Goal: Task Accomplishment & Management: Use online tool/utility

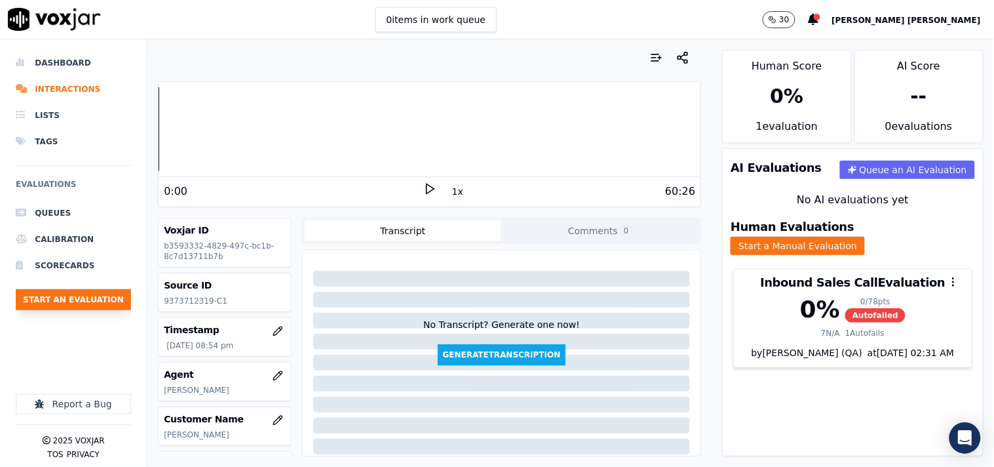
scroll to position [220, 0]
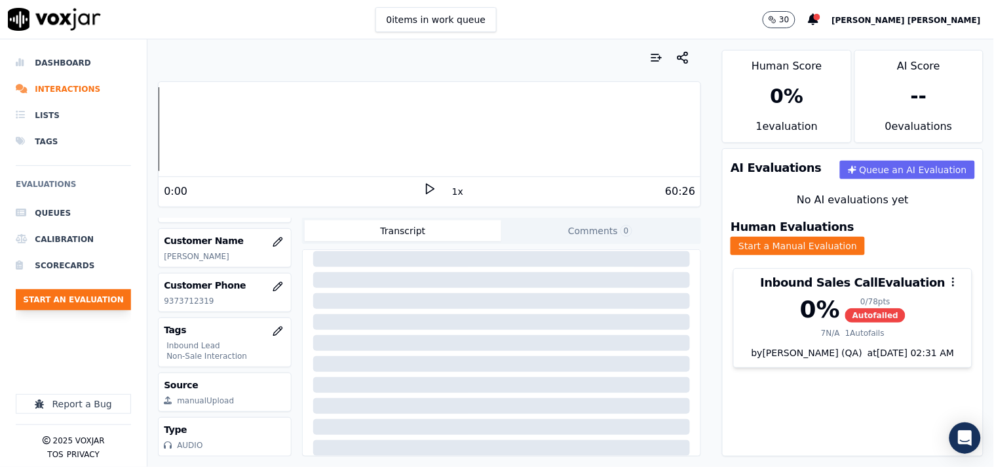
click at [90, 292] on button "Start an Evaluation" at bounding box center [73, 299] width 115 height 21
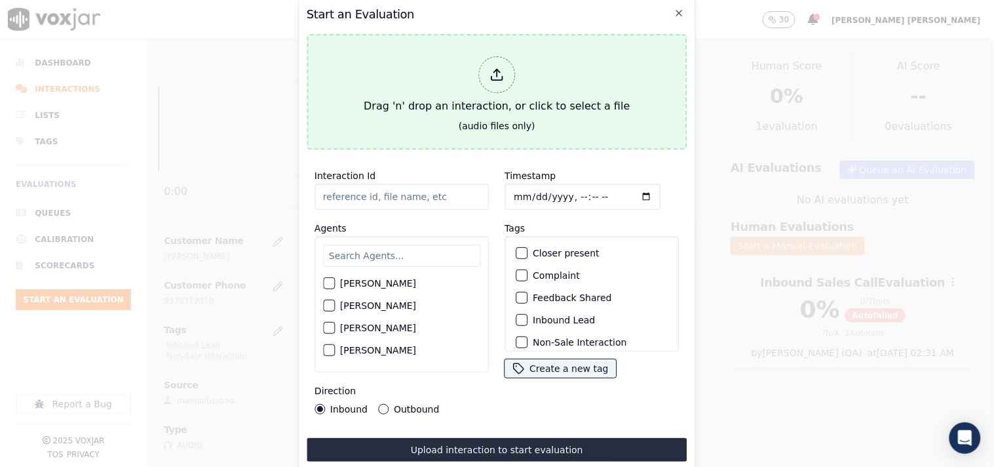
click at [505, 66] on div at bounding box center [496, 74] width 37 height 37
type input "20250911-114719_4195125830-all.mp3"
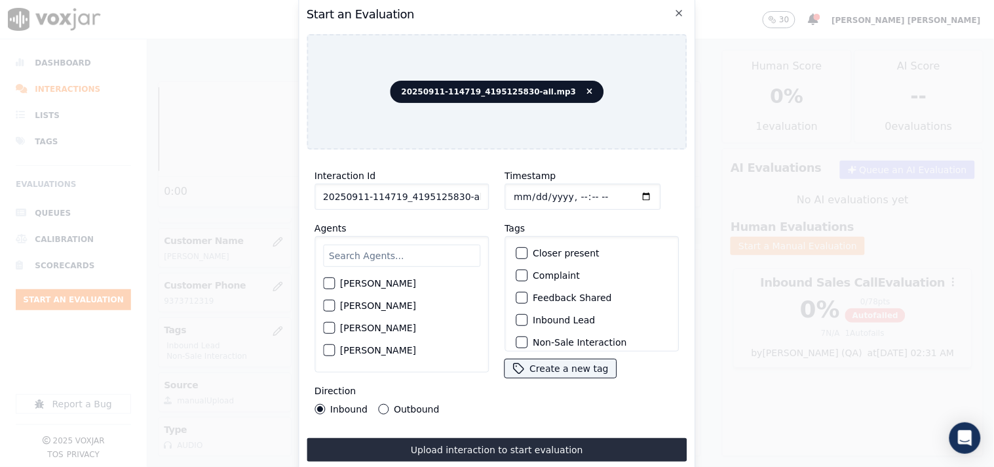
click at [513, 193] on input "Timestamp" at bounding box center [583, 197] width 156 height 26
type input "[DATE]T22:14"
click at [384, 265] on div "[PERSON_NAME] [PERSON_NAME] [PERSON_NAME] [PERSON_NAME] [PERSON_NAME] [PERSON_N…" at bounding box center [402, 304] width 174 height 136
click at [387, 250] on input "text" at bounding box center [401, 255] width 157 height 22
type input "ja"
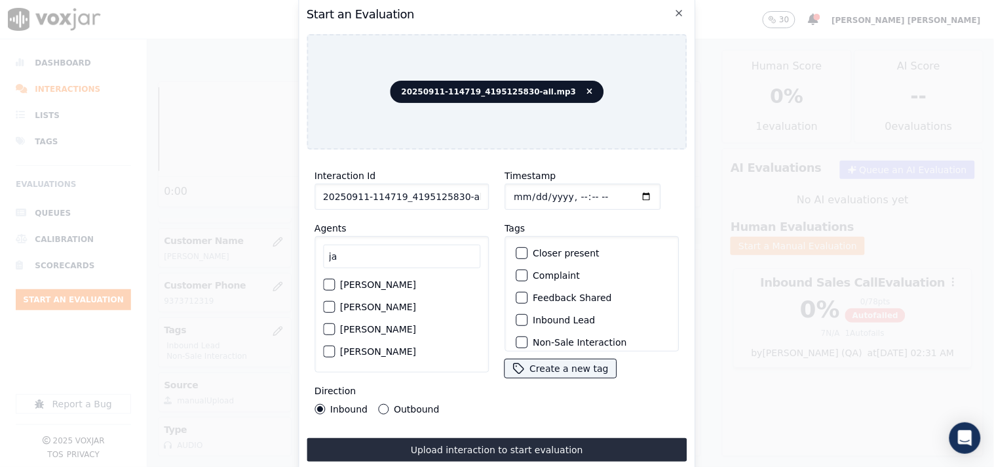
click at [360, 325] on label "[PERSON_NAME]" at bounding box center [378, 328] width 76 height 9
click at [335, 325] on button "[PERSON_NAME]" at bounding box center [329, 329] width 12 height 12
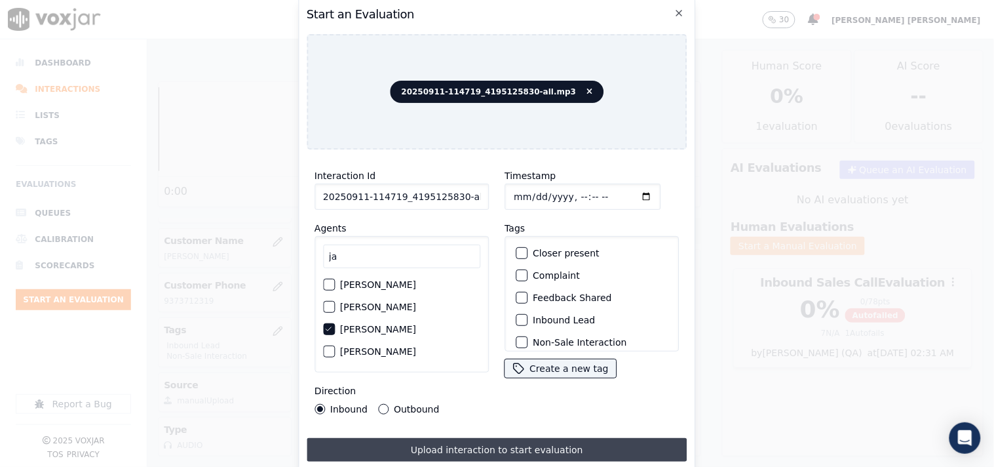
click at [429, 440] on button "Upload interaction to start evaluation" at bounding box center [497, 450] width 381 height 24
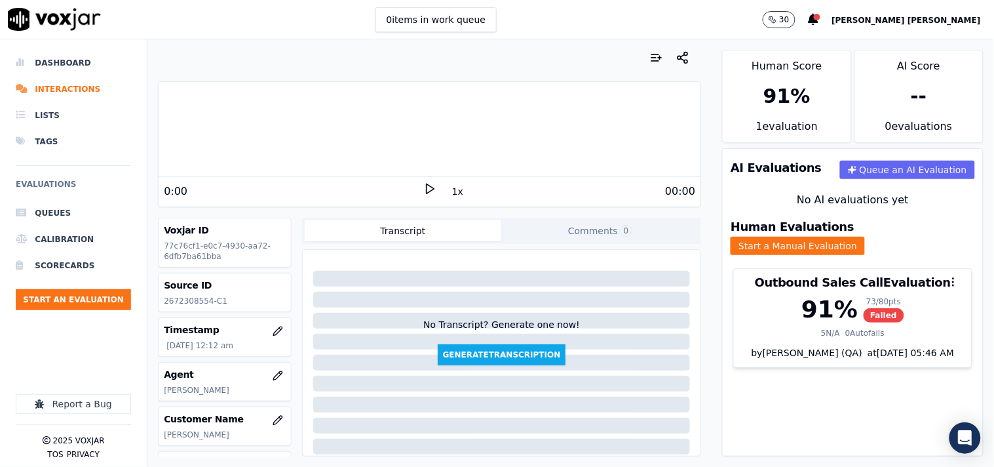
click at [106, 311] on ul "Queues Calibration Scorecards Start an Evaluation" at bounding box center [73, 260] width 115 height 121
click at [106, 292] on button "Start an Evaluation" at bounding box center [73, 299] width 115 height 21
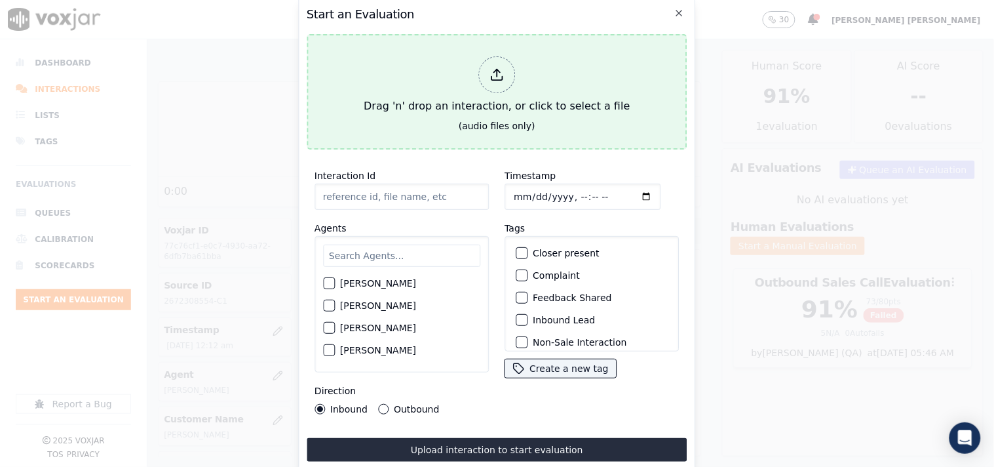
click at [482, 86] on div "Drag 'n' drop an interaction, or click to select a file" at bounding box center [497, 85] width 277 height 68
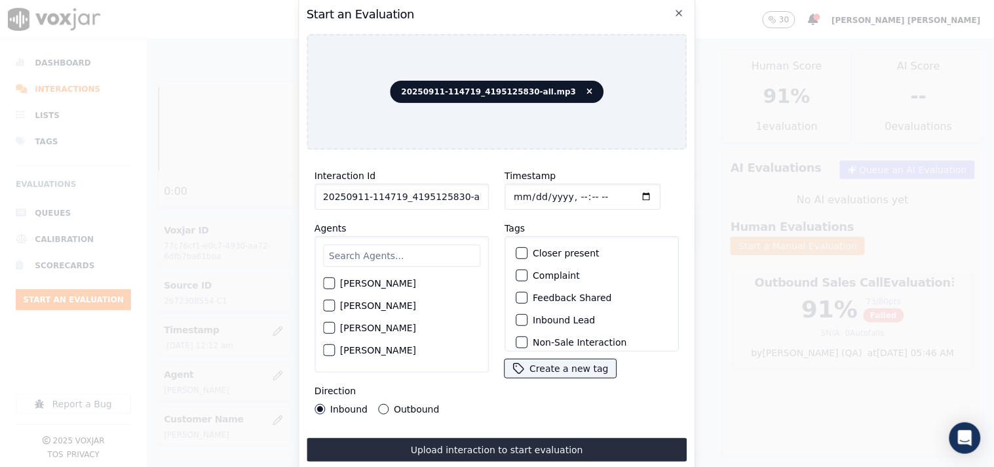
scroll to position [0, 7]
drag, startPoint x: 454, startPoint y: 195, endPoint x: 508, endPoint y: 204, distance: 55.2
click at [508, 204] on div "Interaction Id 20250911-114719_4195125830-all.mp3 Agents [PERSON_NAME] [PERSON_…" at bounding box center [497, 291] width 381 height 262
type input "20250911-114719_4195125830-C1"
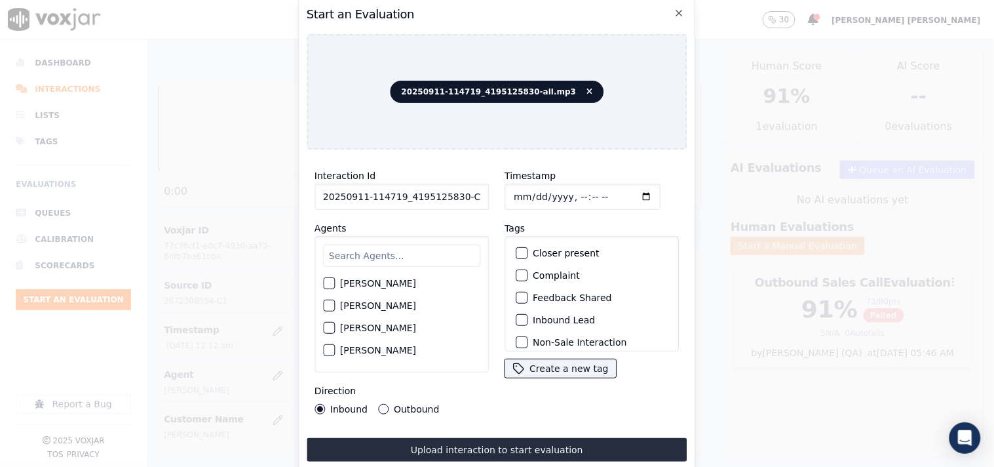
click at [505, 184] on input "Timestamp" at bounding box center [583, 197] width 156 height 26
type input "[DATE]T22:15"
click at [369, 254] on input "text" at bounding box center [401, 255] width 157 height 22
type input "jak"
click at [392, 288] on div "[PERSON_NAME]" at bounding box center [401, 287] width 157 height 22
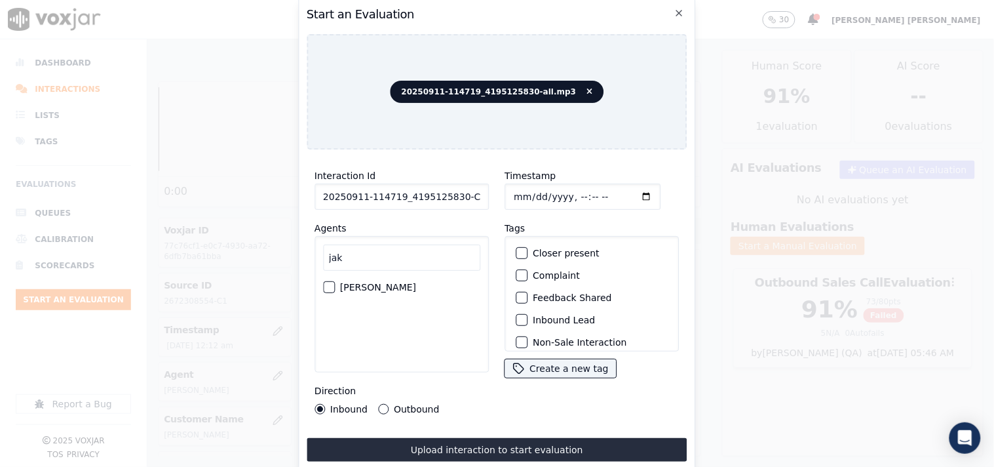
click at [400, 281] on div "[PERSON_NAME]" at bounding box center [401, 287] width 157 height 22
click at [336, 284] on div "[PERSON_NAME]" at bounding box center [401, 287] width 157 height 22
click at [331, 284] on div "button" at bounding box center [328, 286] width 9 height 9
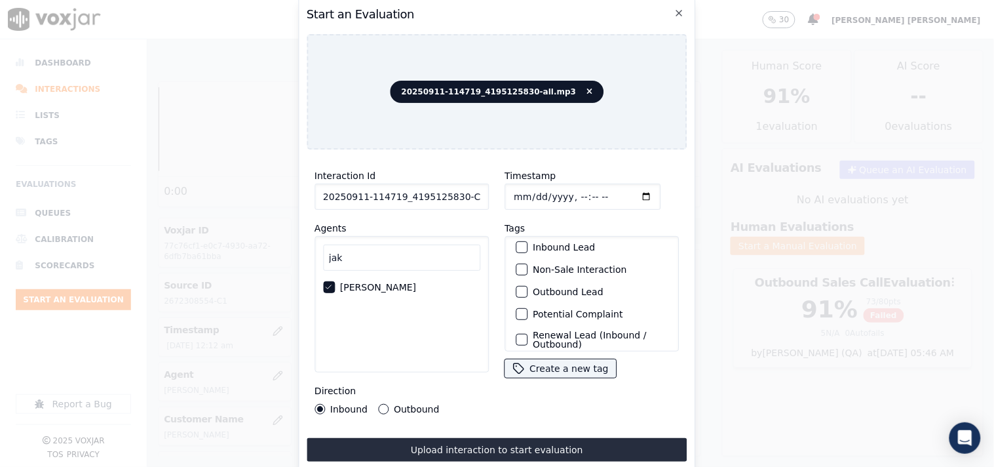
click at [549, 244] on label "Inbound Lead" at bounding box center [564, 246] width 62 height 9
click at [528, 244] on button "Inbound Lead" at bounding box center [522, 247] width 12 height 12
click at [546, 265] on label "Non-Sale Interaction" at bounding box center [580, 269] width 94 height 9
click at [528, 263] on button "Non-Sale Interaction" at bounding box center [522, 269] width 12 height 12
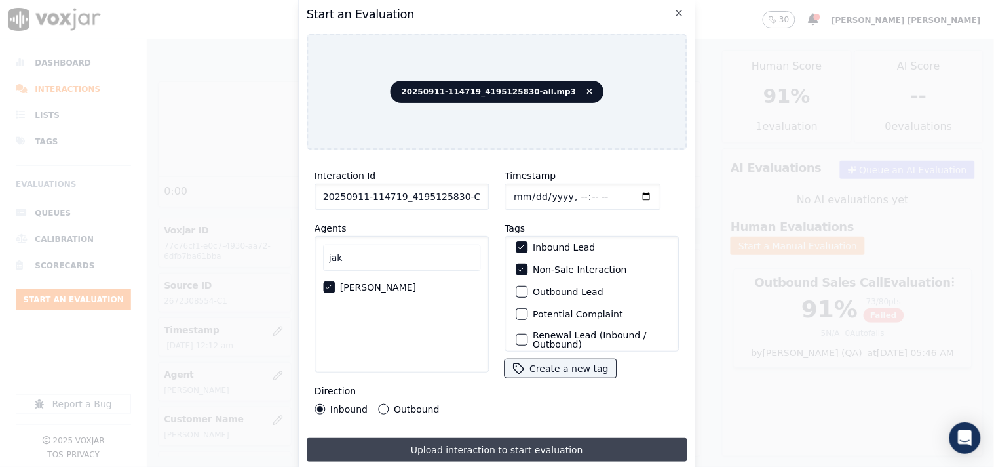
click at [393, 439] on button "Upload interaction to start evaluation" at bounding box center [497, 450] width 381 height 24
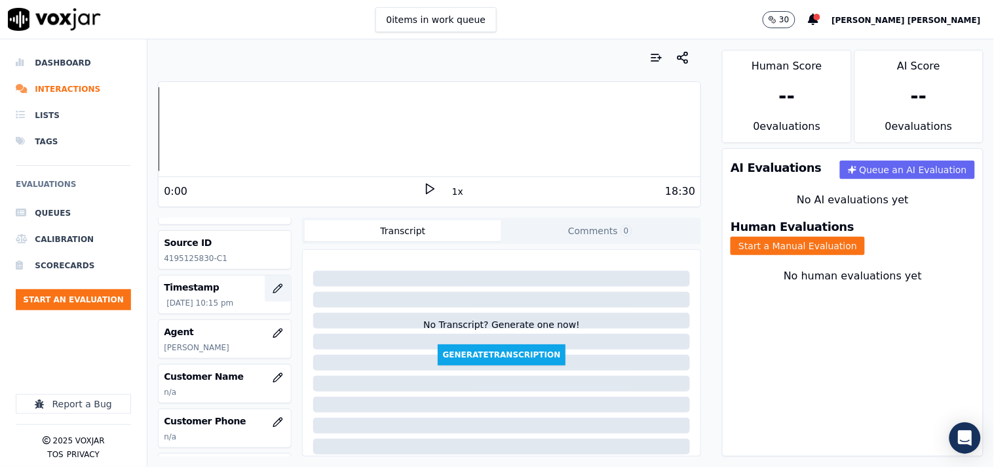
scroll to position [73, 0]
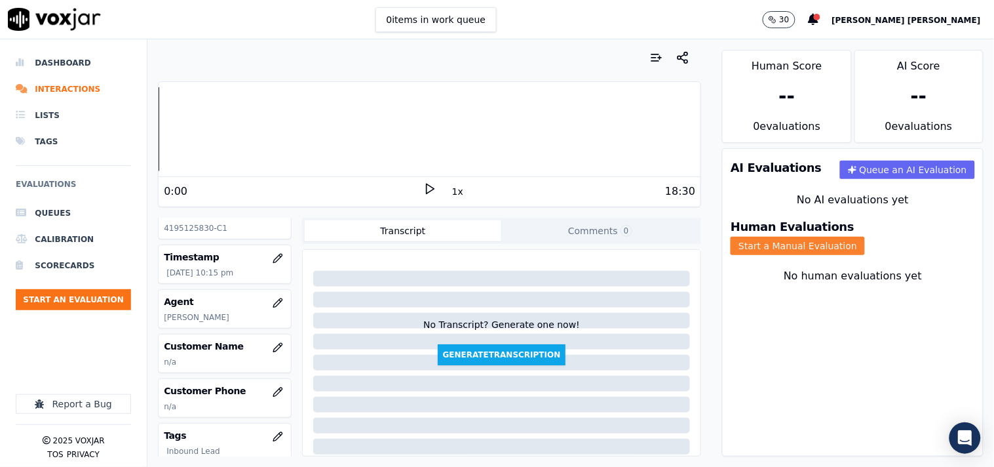
click at [850, 237] on button "Start a Manual Evaluation" at bounding box center [798, 246] width 134 height 18
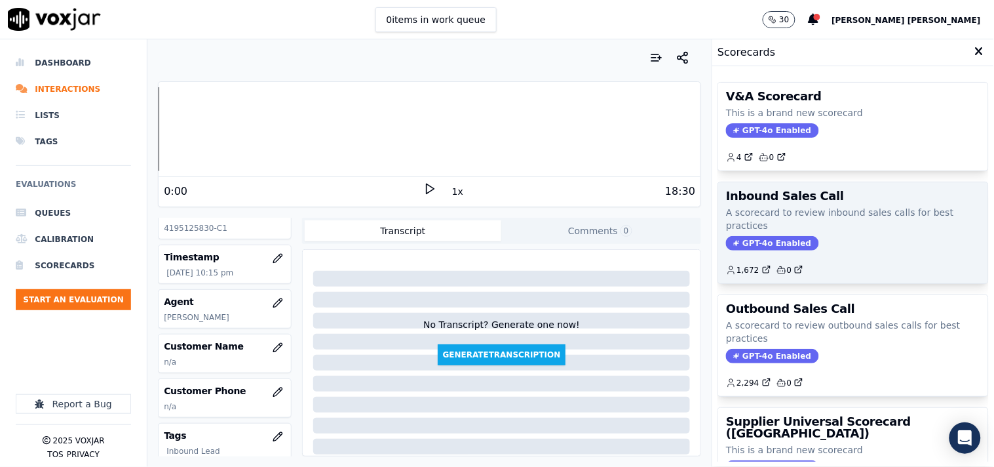
click at [781, 244] on span "GPT-4o Enabled" at bounding box center [772, 243] width 92 height 14
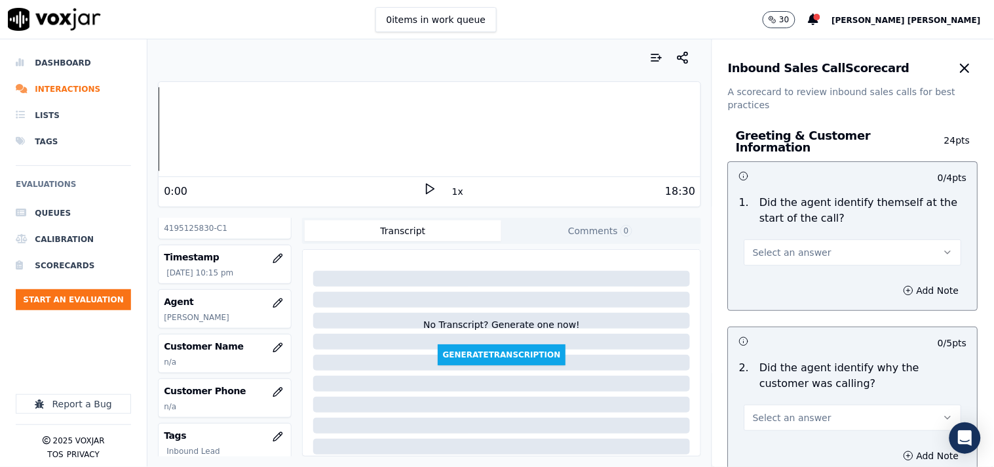
click at [781, 246] on span "Select an answer" at bounding box center [792, 252] width 79 height 13
click at [775, 271] on div "Yes" at bounding box center [830, 275] width 193 height 21
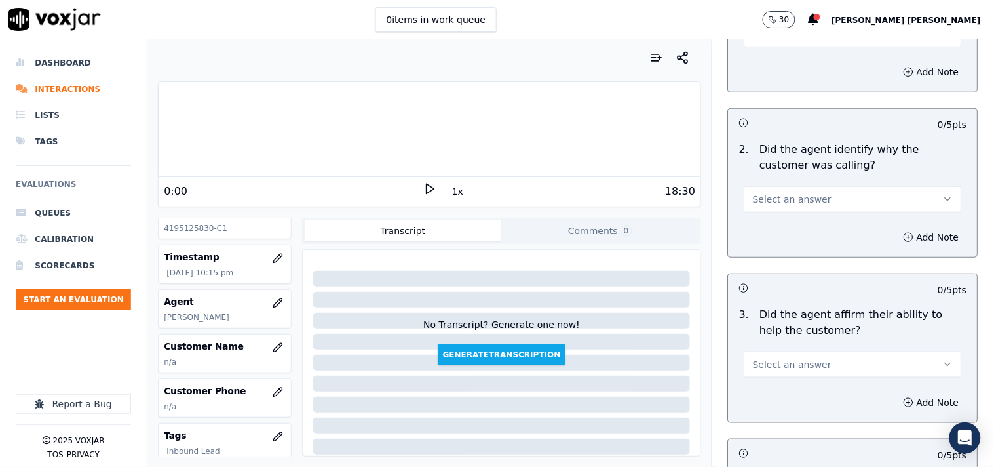
click at [800, 173] on div "Select an answer" at bounding box center [853, 192] width 239 height 39
click at [796, 193] on span "Select an answer" at bounding box center [792, 199] width 79 height 13
click at [782, 212] on div "Yes" at bounding box center [830, 222] width 193 height 21
click at [769, 351] on button "Select an answer" at bounding box center [854, 364] width 218 height 26
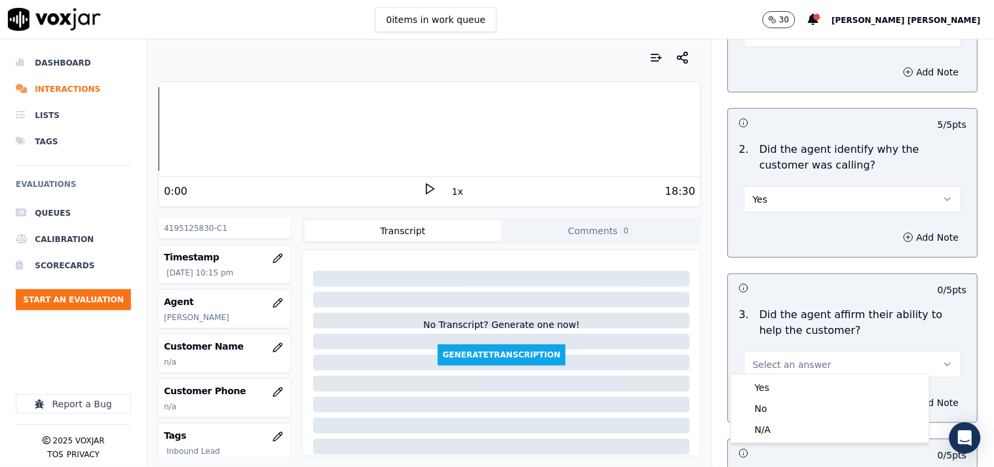
click at [762, 389] on div "Yes" at bounding box center [830, 387] width 193 height 21
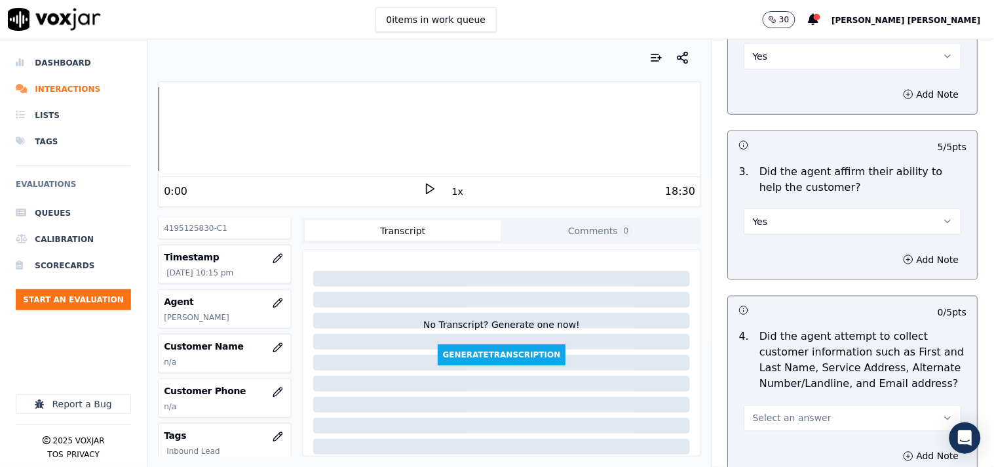
scroll to position [364, 0]
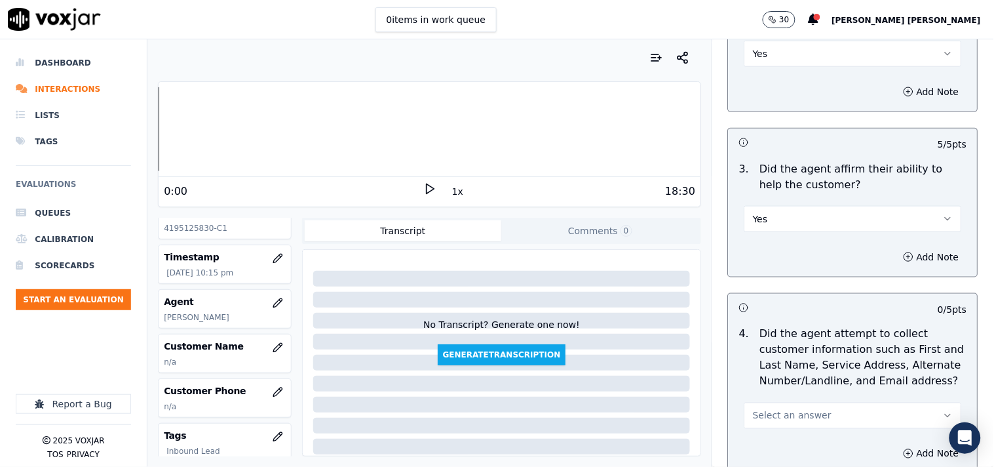
click at [773, 425] on div "4 . Did the agent attempt to collect customer information such as First and Las…" at bounding box center [853, 377] width 249 height 113
click at [771, 414] on span "Select an answer" at bounding box center [792, 415] width 79 height 13
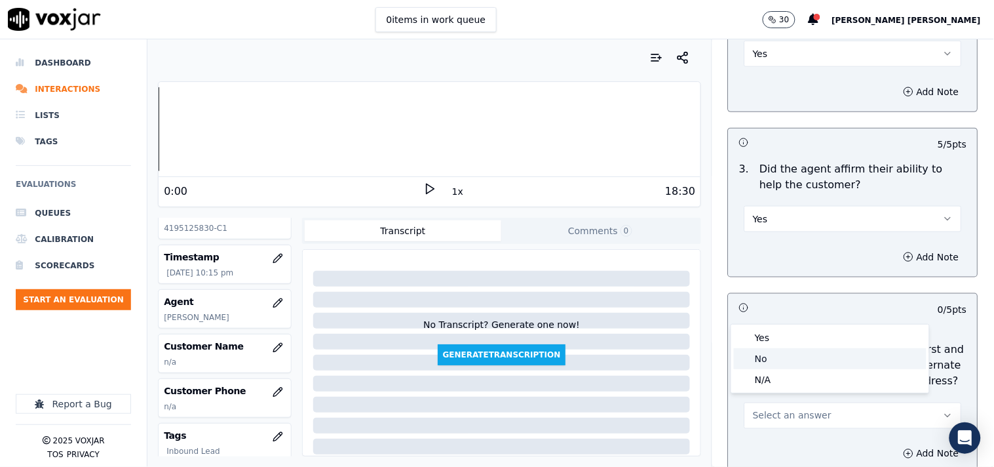
click at [771, 345] on div "Yes" at bounding box center [830, 337] width 193 height 21
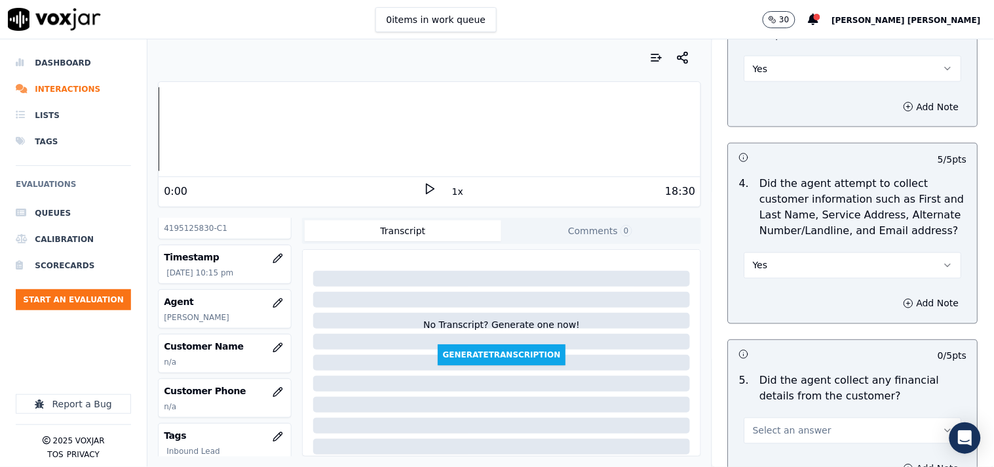
scroll to position [655, 0]
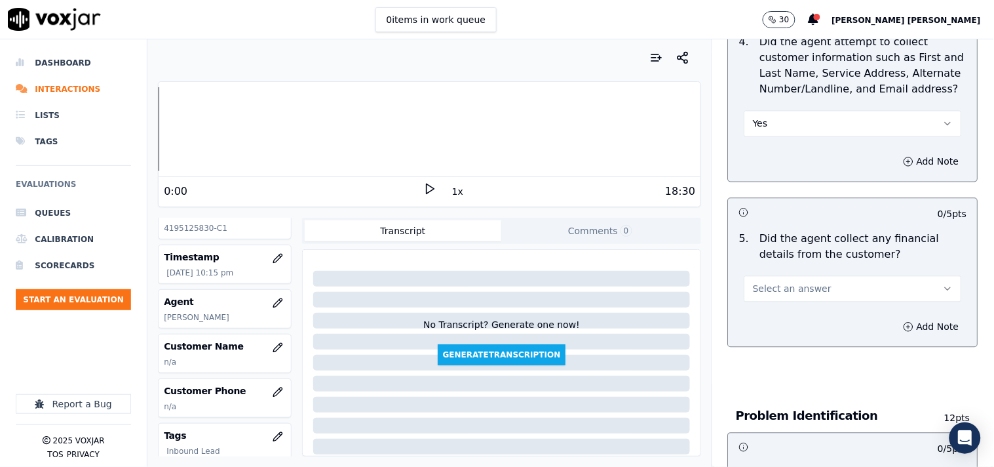
click at [789, 263] on div "Select an answer" at bounding box center [853, 282] width 239 height 39
click at [787, 282] on span "Select an answer" at bounding box center [792, 288] width 79 height 13
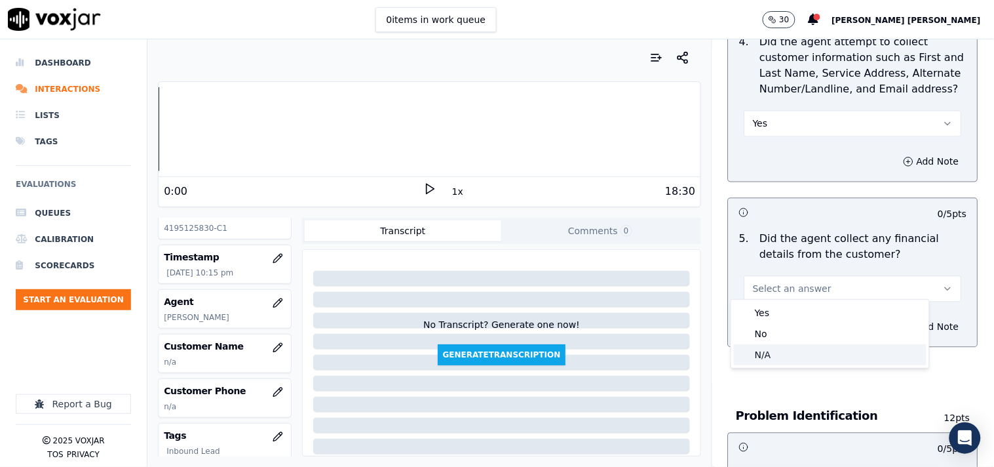
click at [781, 349] on div "N/A" at bounding box center [830, 354] width 193 height 21
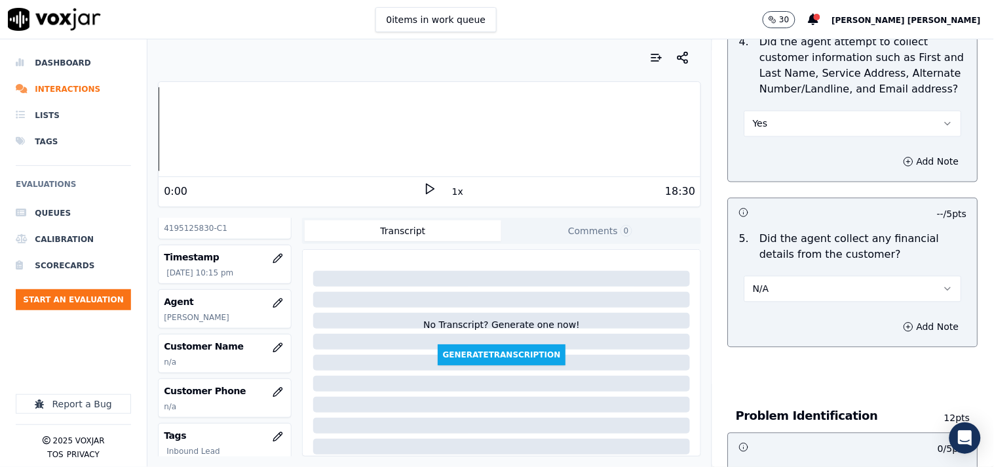
click at [802, 282] on button "N/A" at bounding box center [854, 289] width 218 height 26
click at [785, 335] on div "No" at bounding box center [830, 333] width 193 height 21
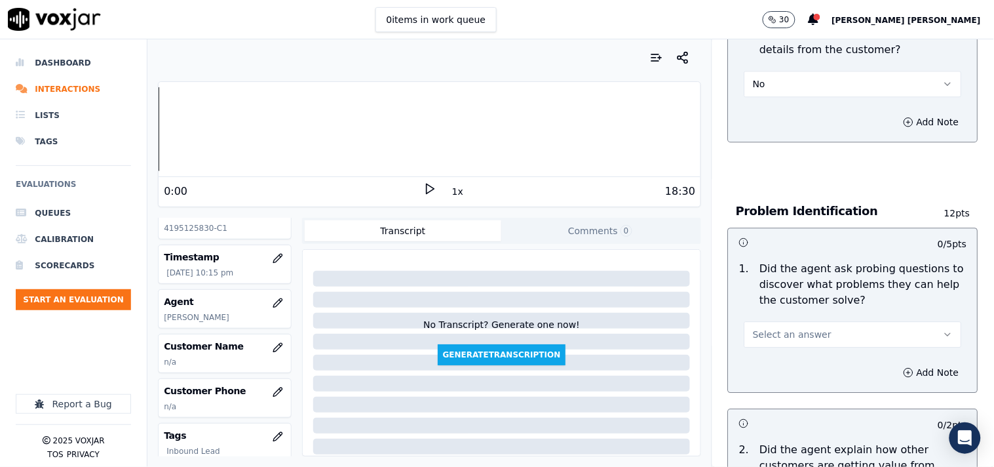
scroll to position [874, 0]
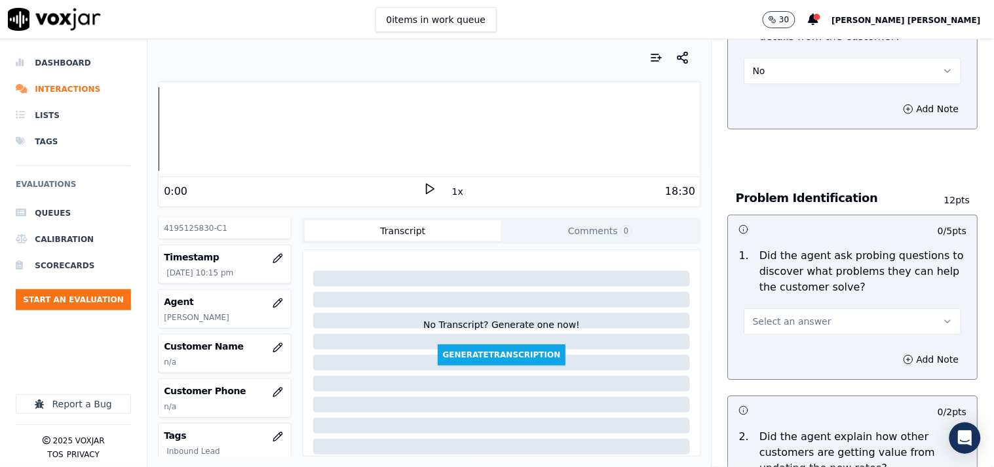
click at [788, 316] on span "Select an answer" at bounding box center [792, 321] width 79 height 13
click at [775, 364] on div "No" at bounding box center [830, 365] width 193 height 21
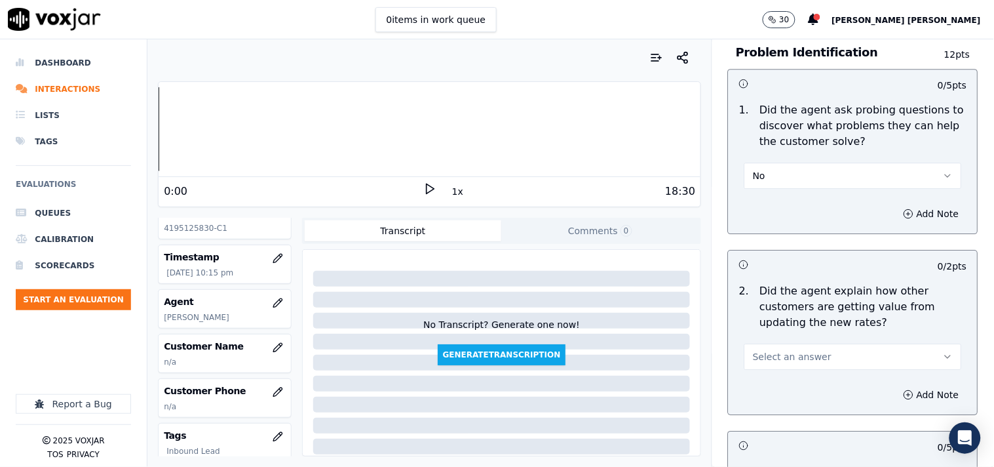
click at [789, 177] on button "No" at bounding box center [854, 176] width 218 height 26
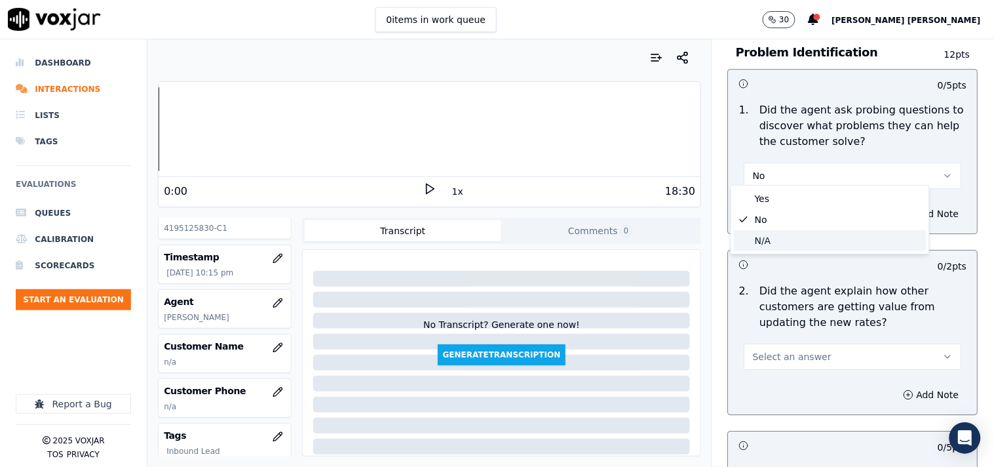
click at [790, 239] on div "N/A" at bounding box center [830, 240] width 193 height 21
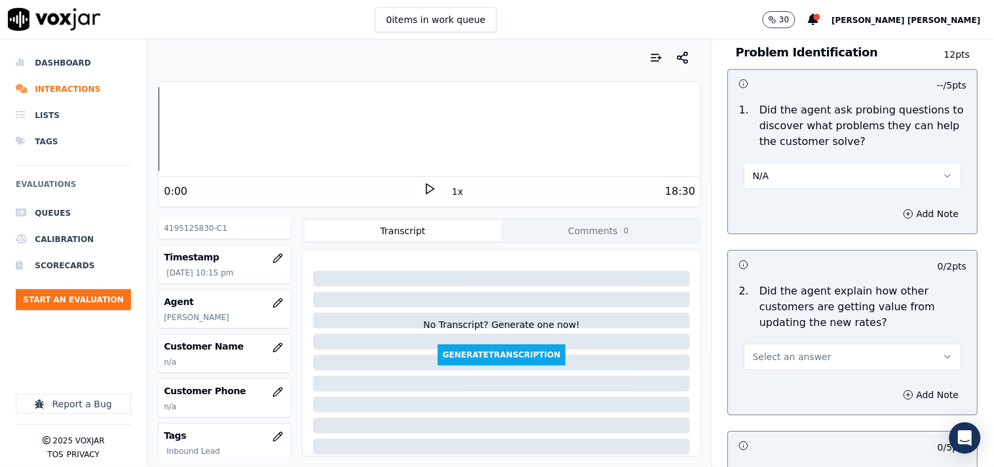
click at [808, 173] on button "N/A" at bounding box center [854, 176] width 218 height 26
click at [794, 210] on div "No" at bounding box center [830, 219] width 193 height 21
click at [777, 174] on button "No" at bounding box center [854, 176] width 218 height 26
click at [774, 180] on button "No" at bounding box center [854, 176] width 218 height 26
click at [775, 169] on button "No" at bounding box center [854, 176] width 218 height 26
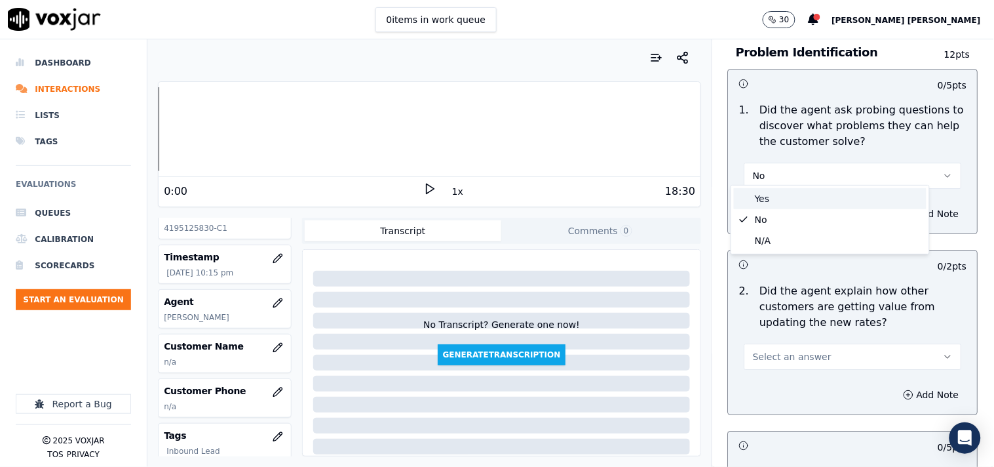
click at [771, 201] on div "Yes" at bounding box center [830, 198] width 193 height 21
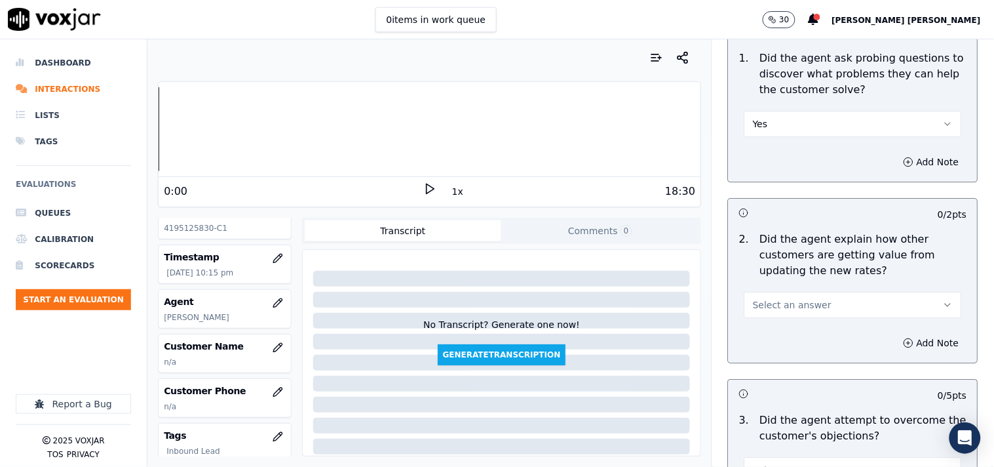
scroll to position [1165, 0]
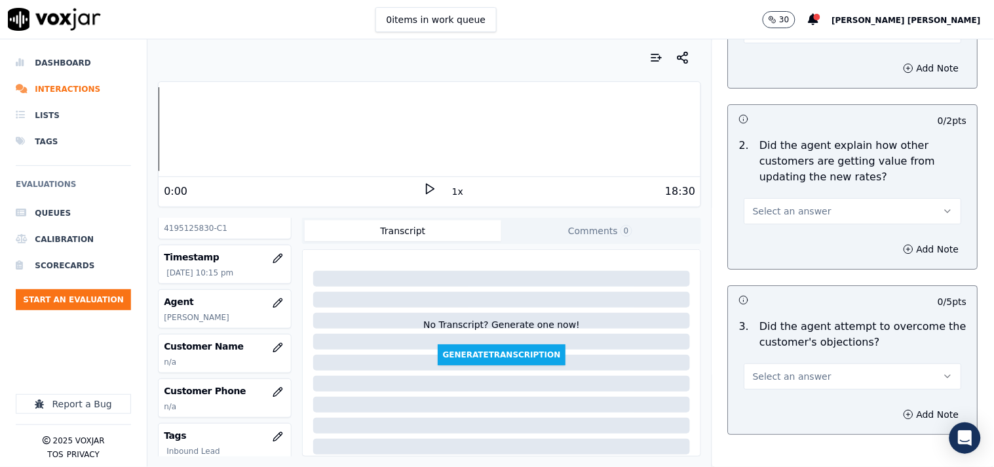
click at [802, 206] on span "Select an answer" at bounding box center [792, 210] width 79 height 13
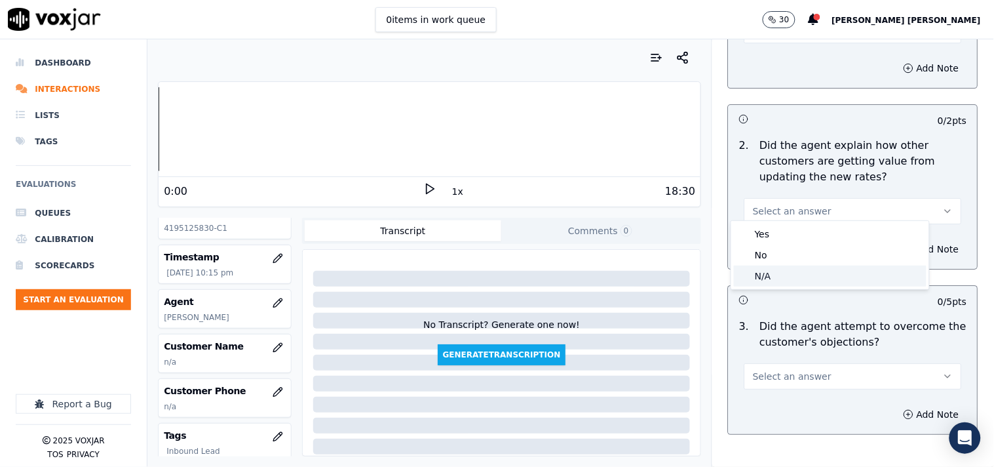
click at [787, 273] on div "N/A" at bounding box center [830, 275] width 193 height 21
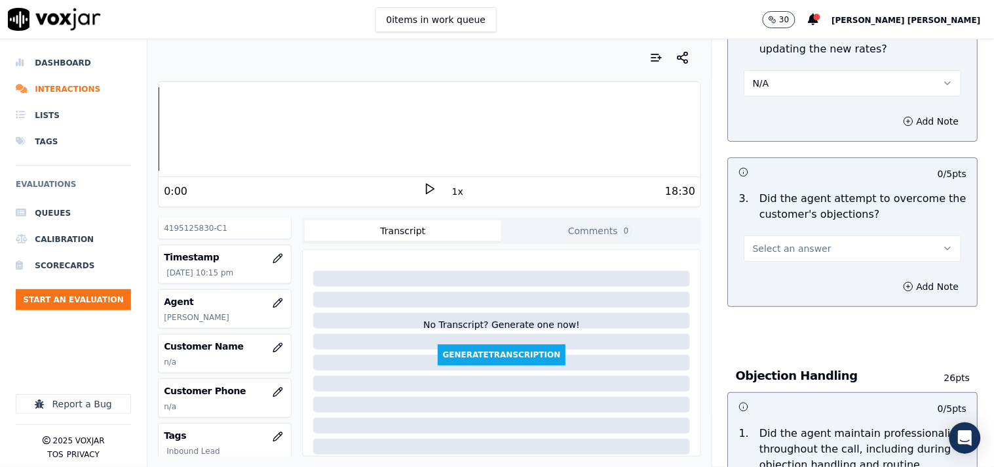
scroll to position [1311, 0]
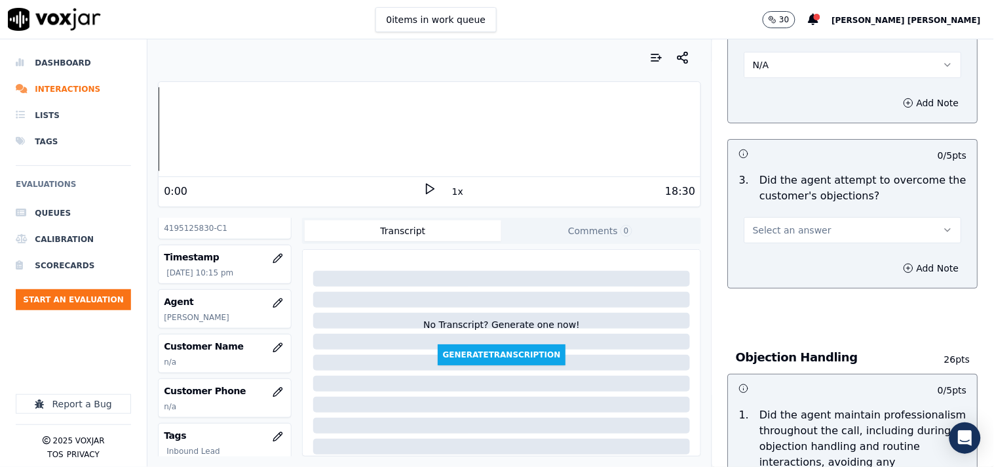
click at [804, 223] on span "Select an answer" at bounding box center [792, 229] width 79 height 13
click at [789, 254] on div "Yes" at bounding box center [830, 253] width 193 height 21
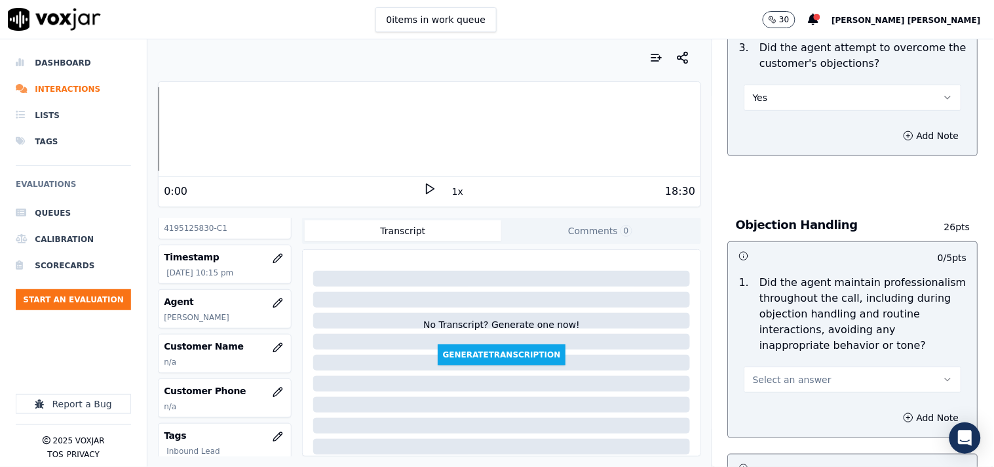
scroll to position [1456, 0]
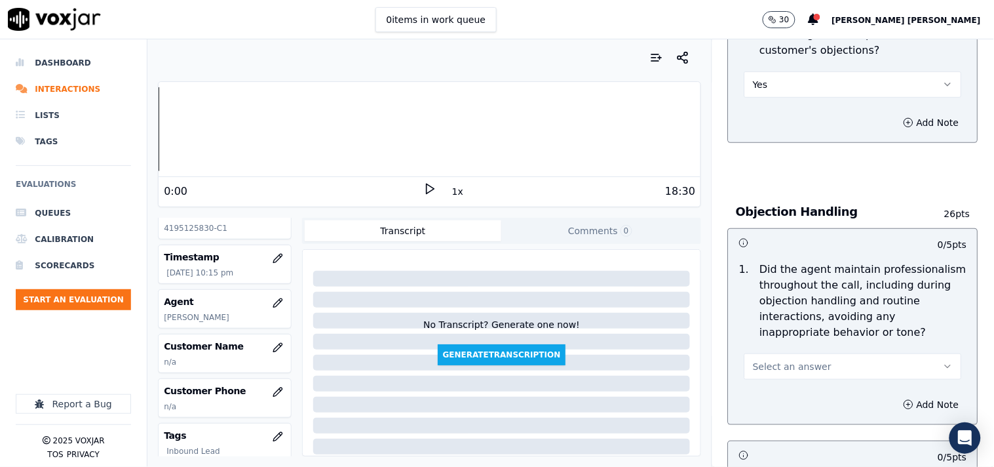
click at [796, 360] on span "Select an answer" at bounding box center [792, 366] width 79 height 13
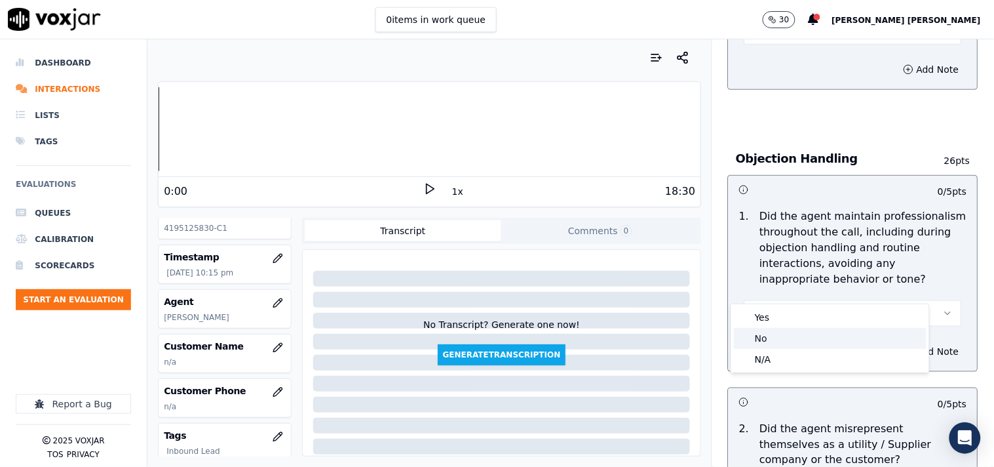
scroll to position [1529, 0]
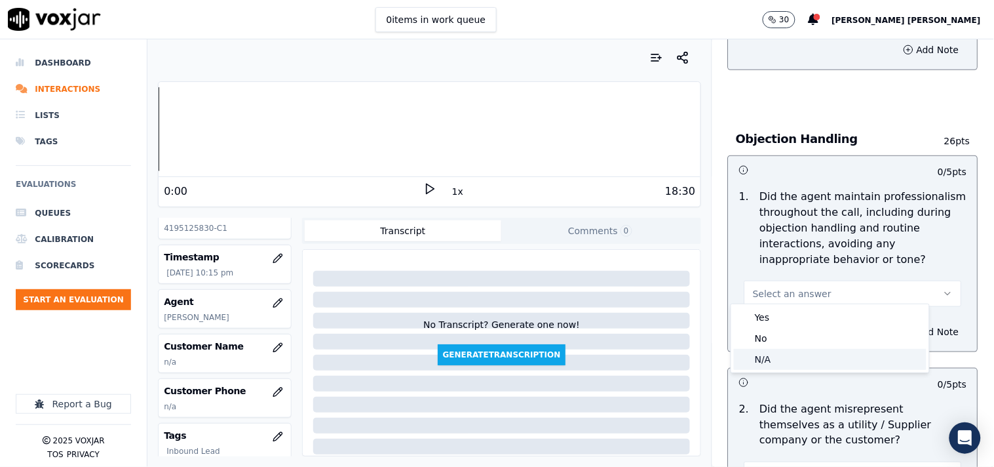
click at [796, 355] on div "N/A" at bounding box center [830, 359] width 193 height 21
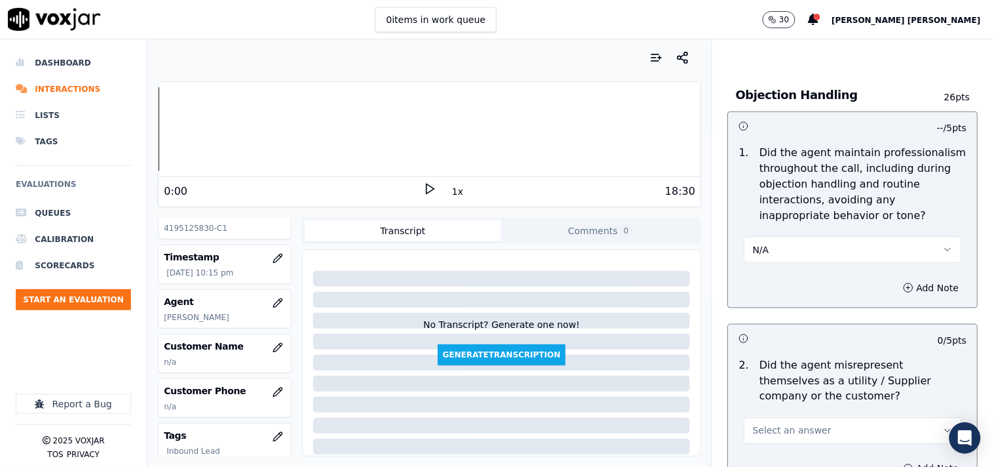
scroll to position [1602, 0]
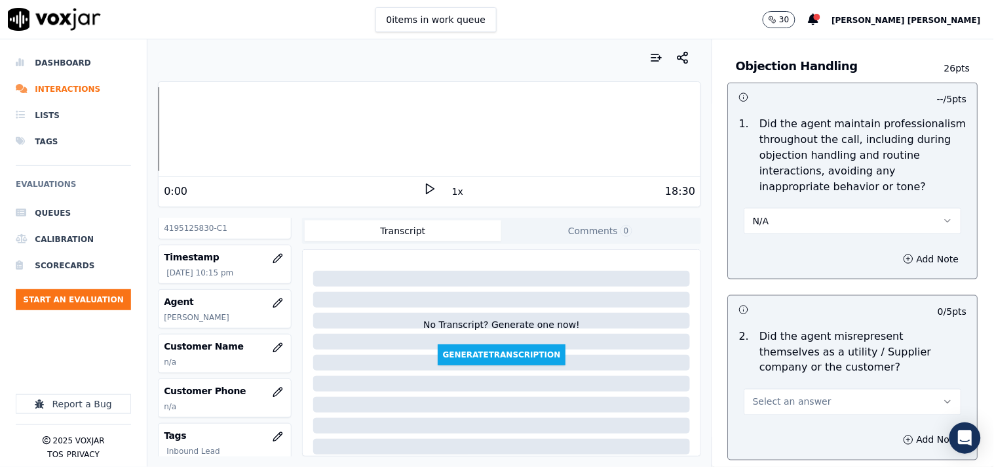
click at [851, 404] on button "Select an answer" at bounding box center [854, 402] width 218 height 26
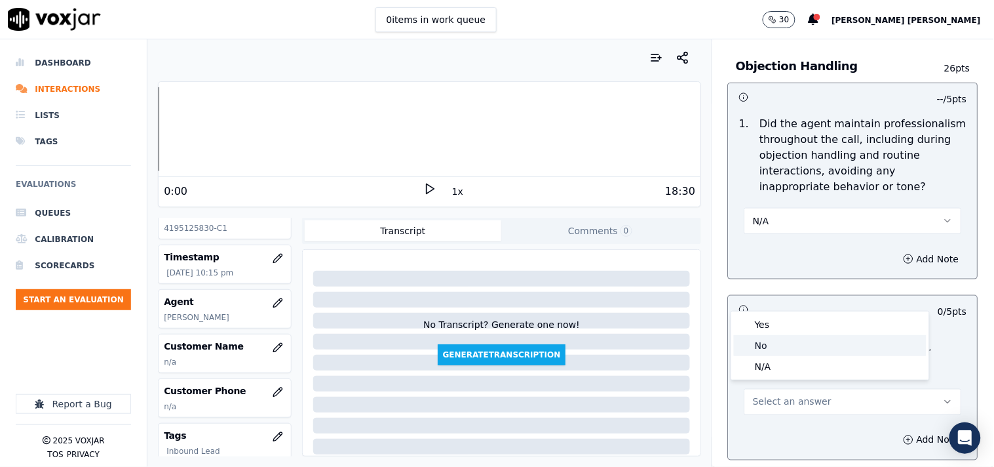
click at [798, 345] on div "No" at bounding box center [830, 345] width 193 height 21
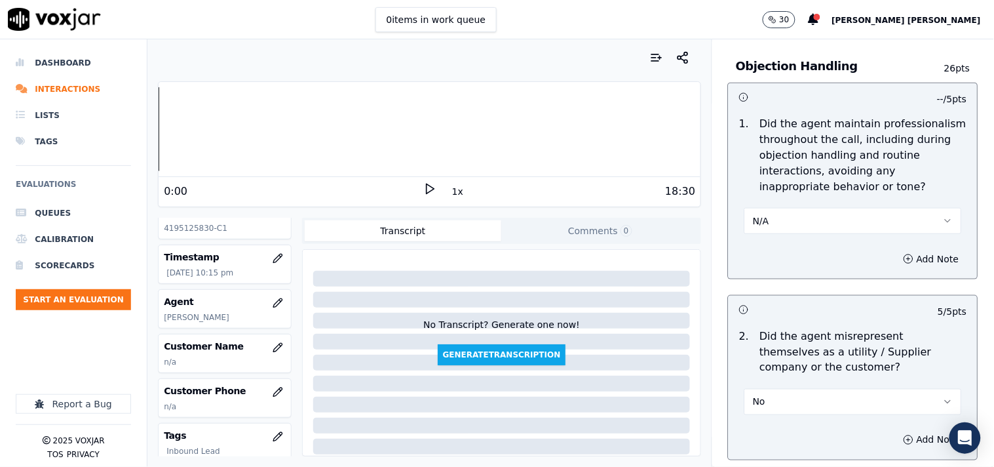
click at [800, 210] on button "N/A" at bounding box center [854, 221] width 218 height 26
click at [790, 246] on div "Yes" at bounding box center [830, 244] width 193 height 21
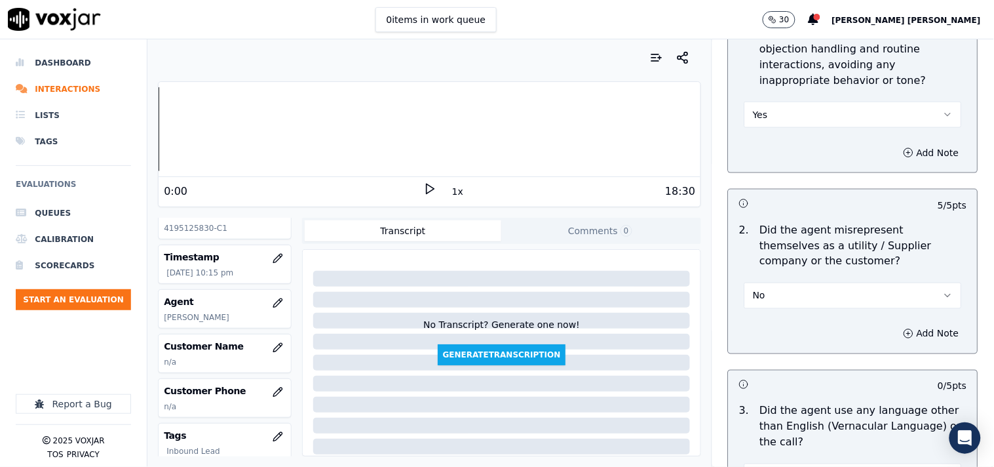
scroll to position [1820, 0]
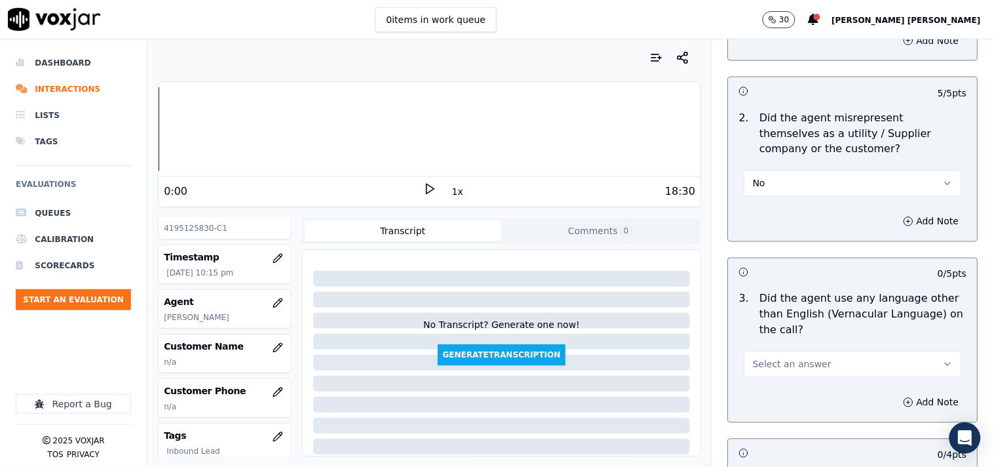
click at [783, 179] on button "No" at bounding box center [854, 183] width 218 height 26
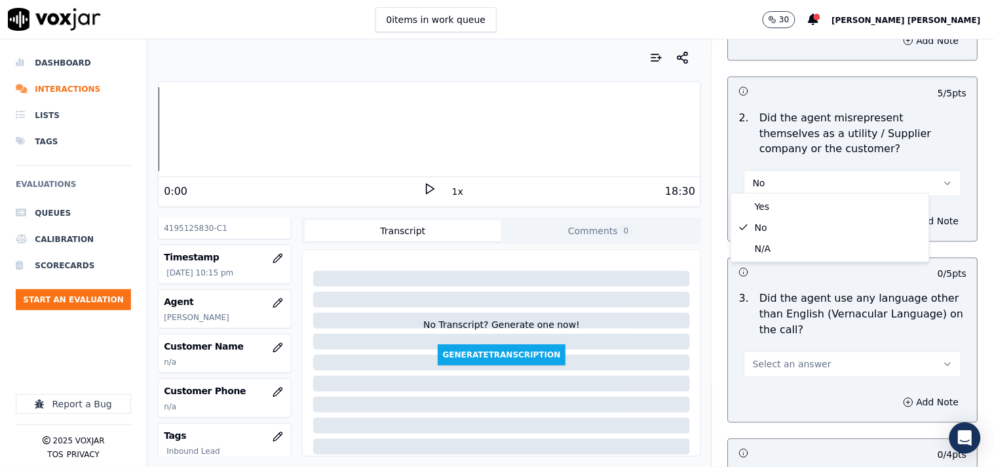
click at [777, 358] on span "Select an answer" at bounding box center [792, 364] width 79 height 13
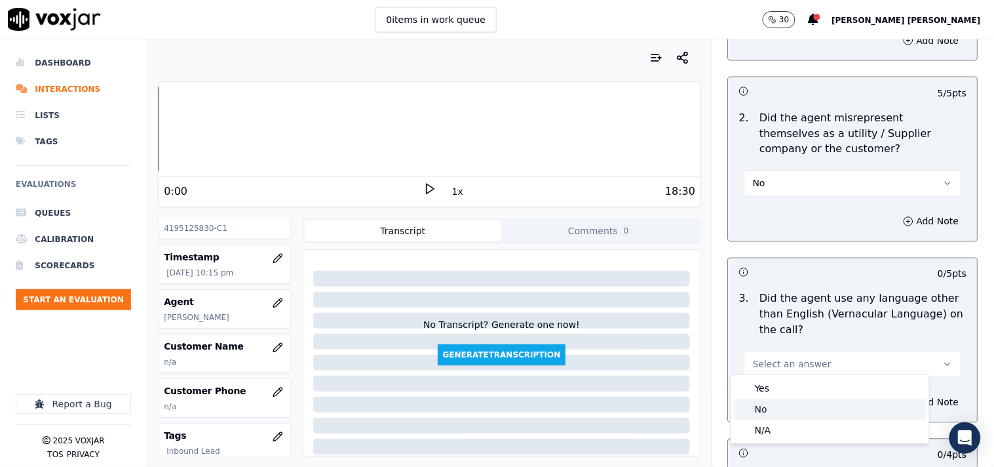
click at [781, 414] on div "No" at bounding box center [830, 408] width 193 height 21
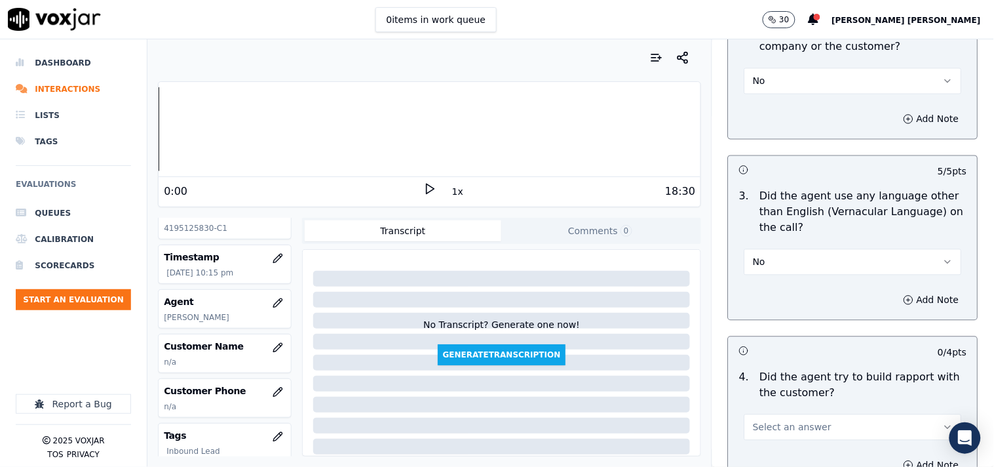
scroll to position [2039, 0]
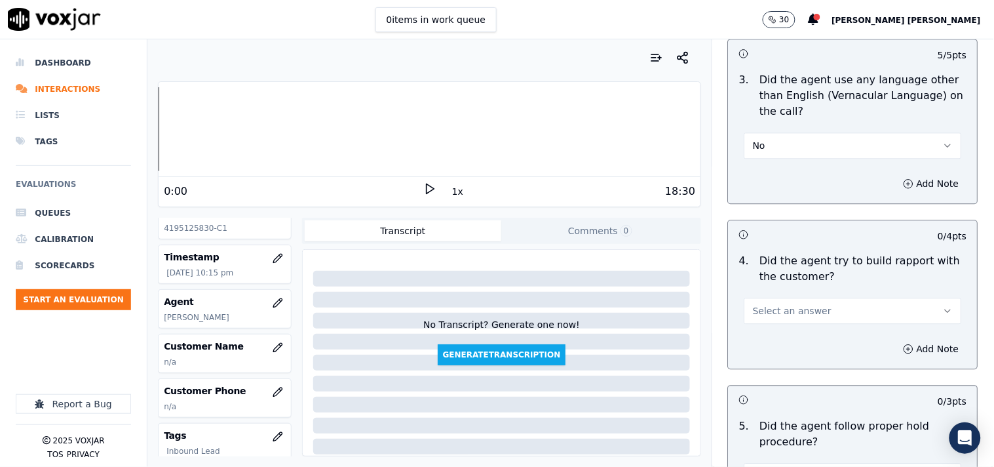
click at [803, 287] on div "Select an answer" at bounding box center [853, 303] width 239 height 39
click at [801, 298] on button "Select an answer" at bounding box center [854, 311] width 218 height 26
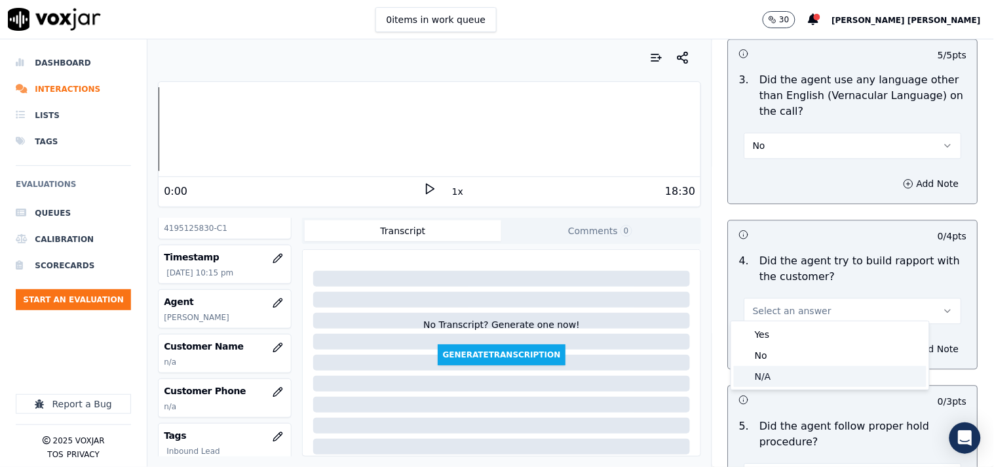
click at [779, 370] on div "N/A" at bounding box center [830, 376] width 193 height 21
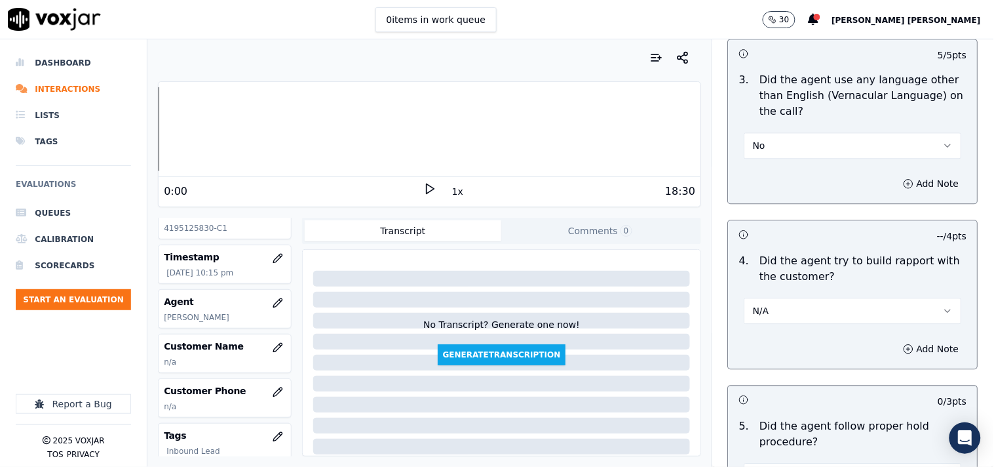
scroll to position [2184, 0]
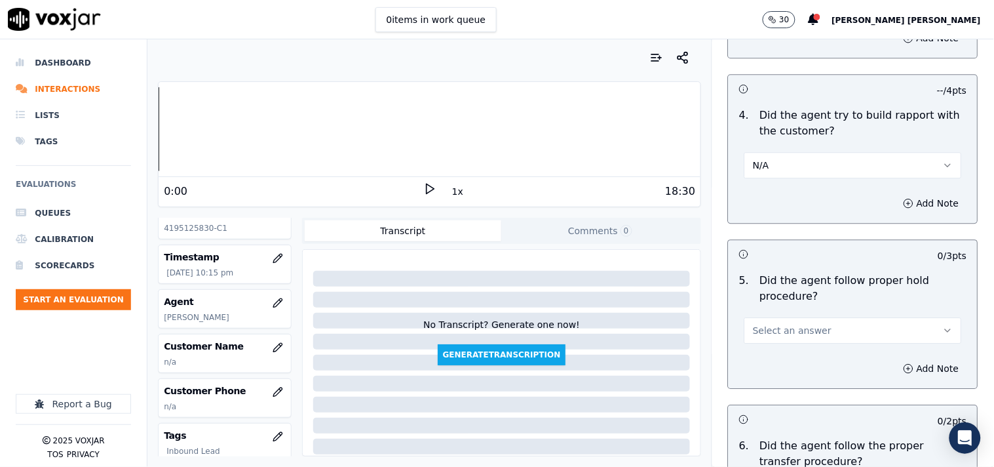
click at [790, 324] on span "Select an answer" at bounding box center [792, 330] width 79 height 13
click at [785, 370] on div "No" at bounding box center [830, 374] width 193 height 21
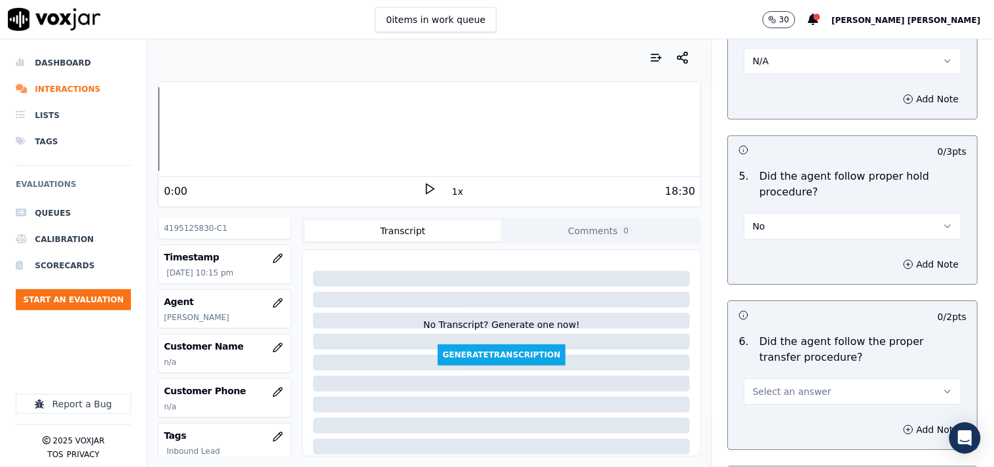
scroll to position [2330, 0]
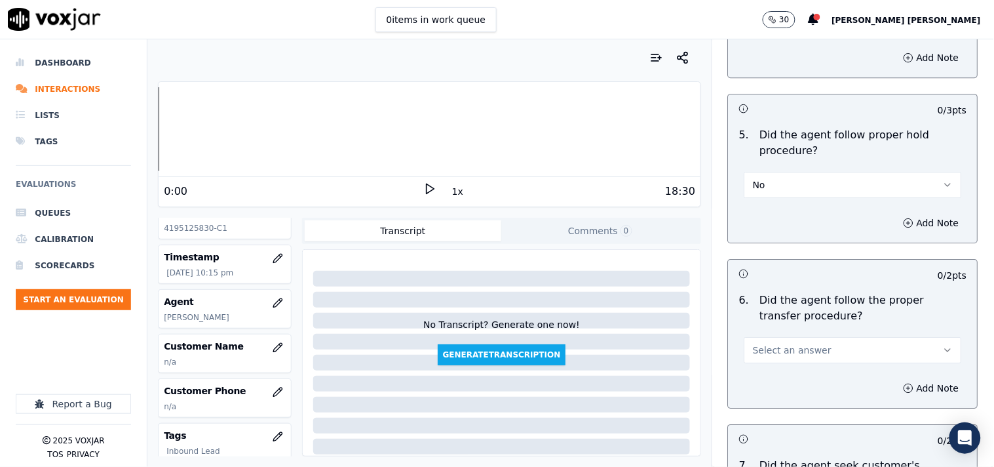
click at [774, 172] on button "No" at bounding box center [854, 185] width 218 height 26
click at [770, 218] on div "Yes" at bounding box center [830, 208] width 193 height 21
click at [798, 178] on button "Yes" at bounding box center [854, 185] width 218 height 26
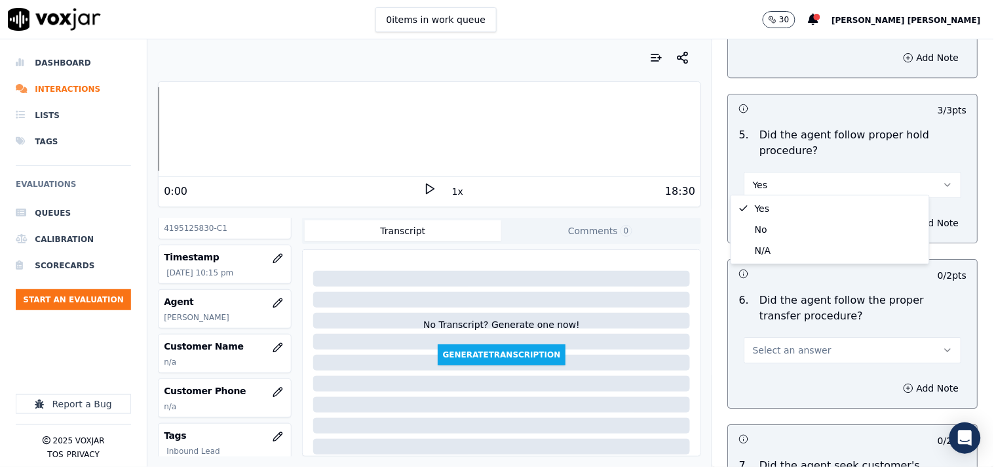
click at [779, 344] on span "Select an answer" at bounding box center [792, 349] width 79 height 13
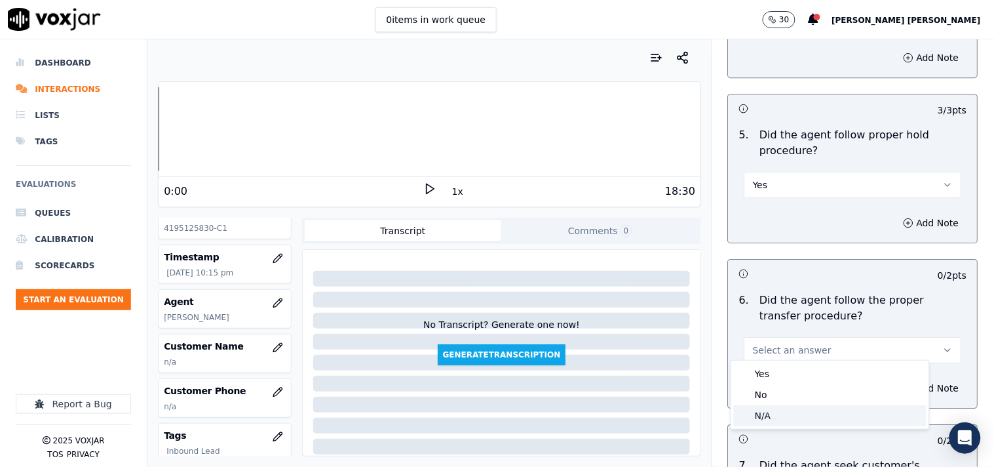
click at [767, 405] on div "N/A" at bounding box center [830, 415] width 193 height 21
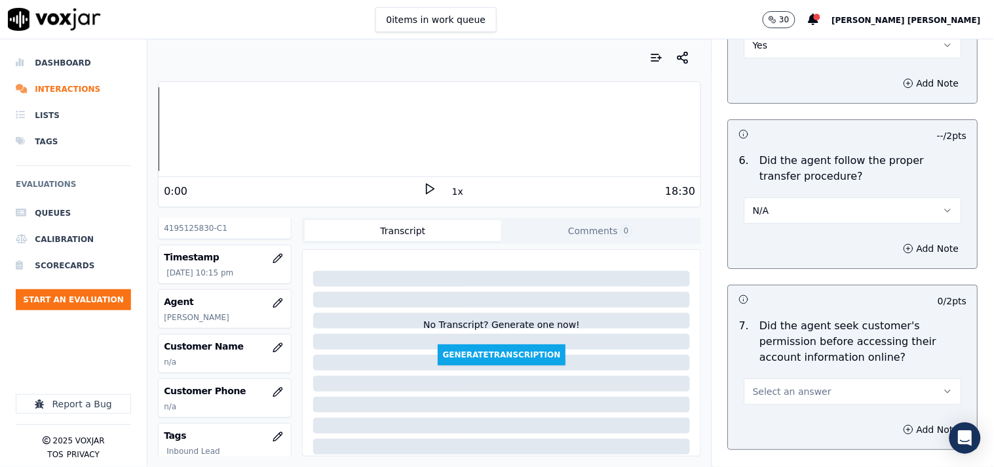
scroll to position [2475, 0]
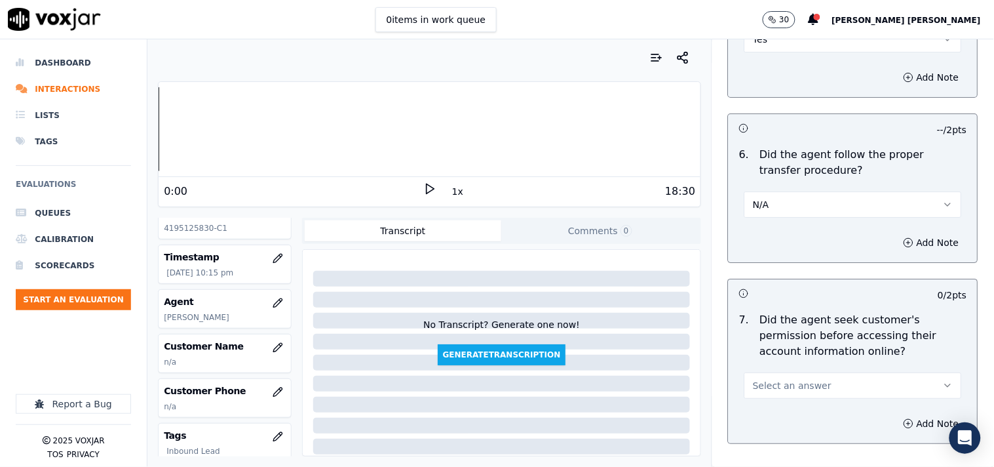
click at [771, 385] on span "Select an answer" at bounding box center [792, 385] width 79 height 13
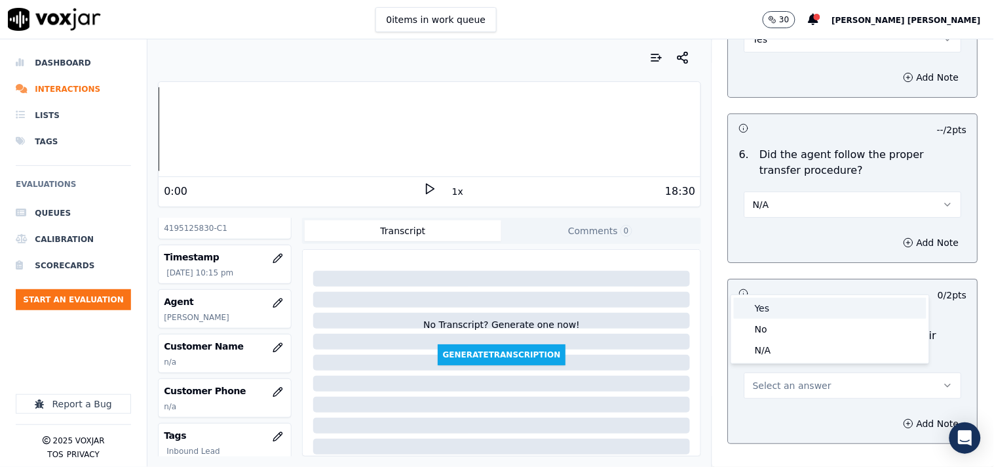
click at [782, 307] on div "Yes" at bounding box center [830, 308] width 193 height 21
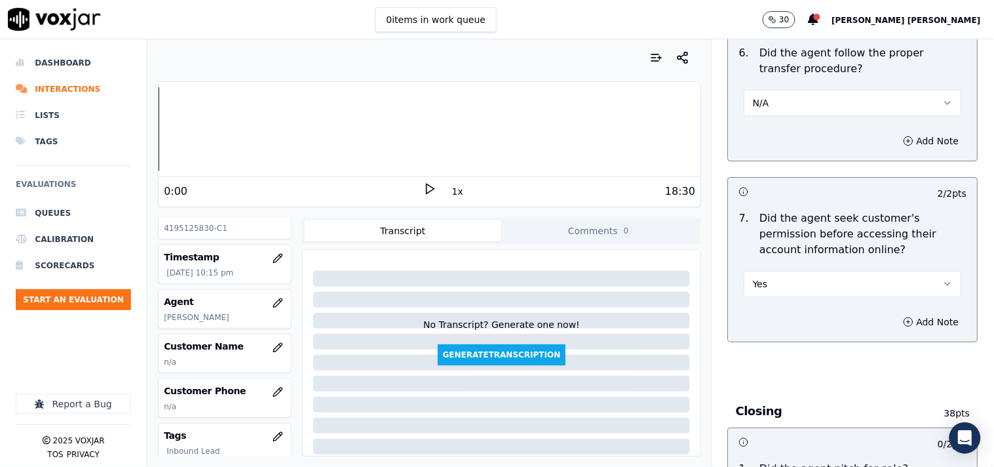
scroll to position [2694, 0]
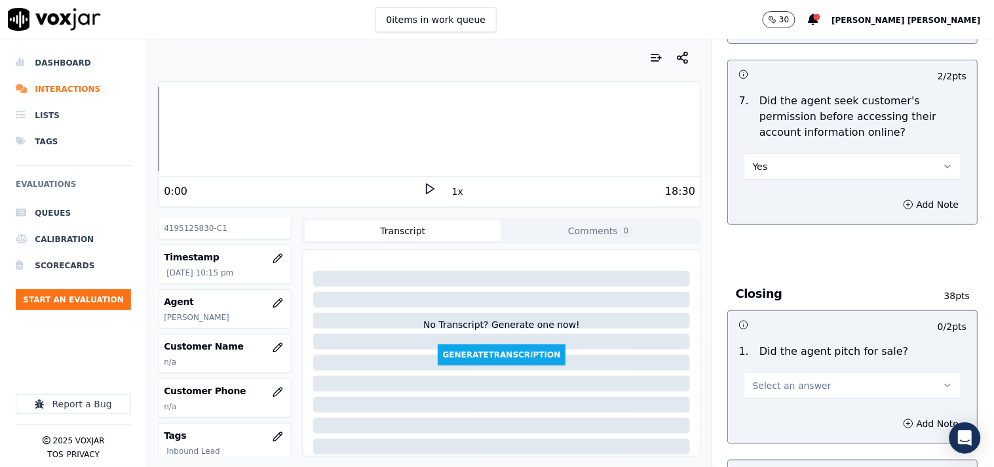
click at [785, 389] on button "Select an answer" at bounding box center [854, 385] width 218 height 26
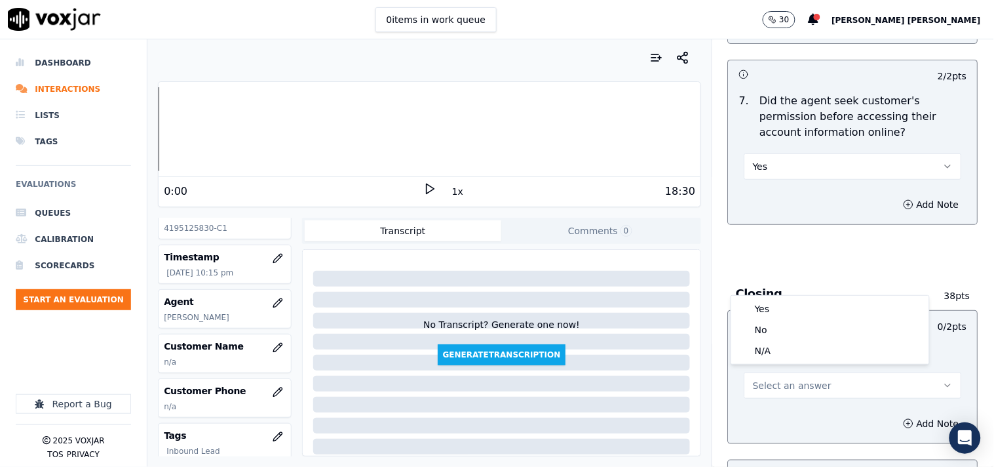
click at [784, 285] on h3 "Closing" at bounding box center [833, 293] width 195 height 17
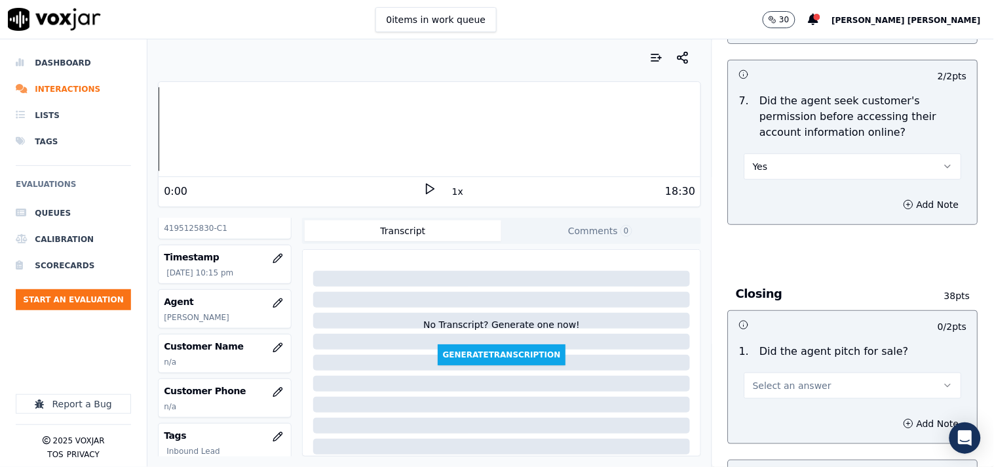
click at [778, 380] on span "Select an answer" at bounding box center [792, 385] width 79 height 13
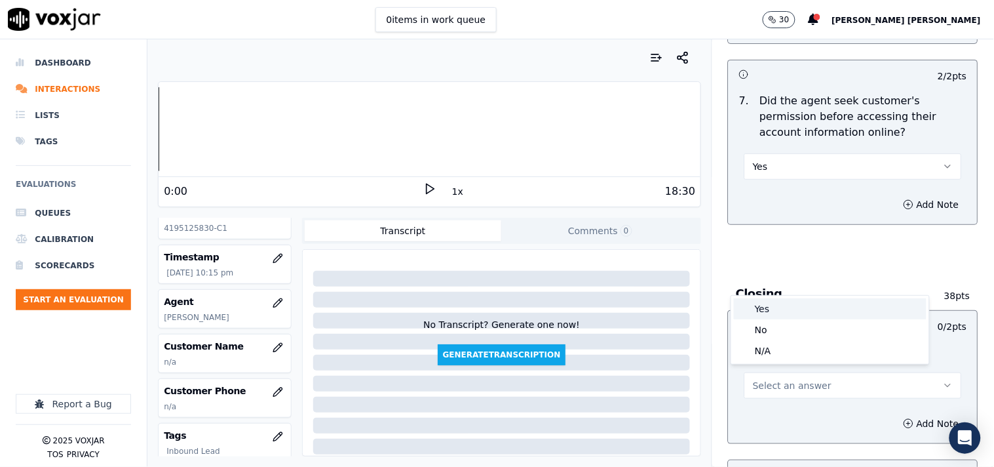
click at [782, 311] on div "Yes" at bounding box center [830, 308] width 193 height 21
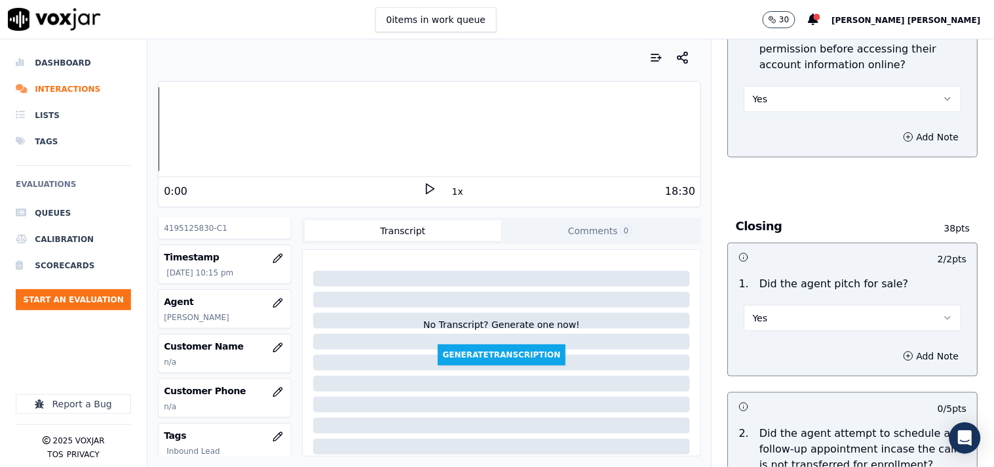
scroll to position [2840, 0]
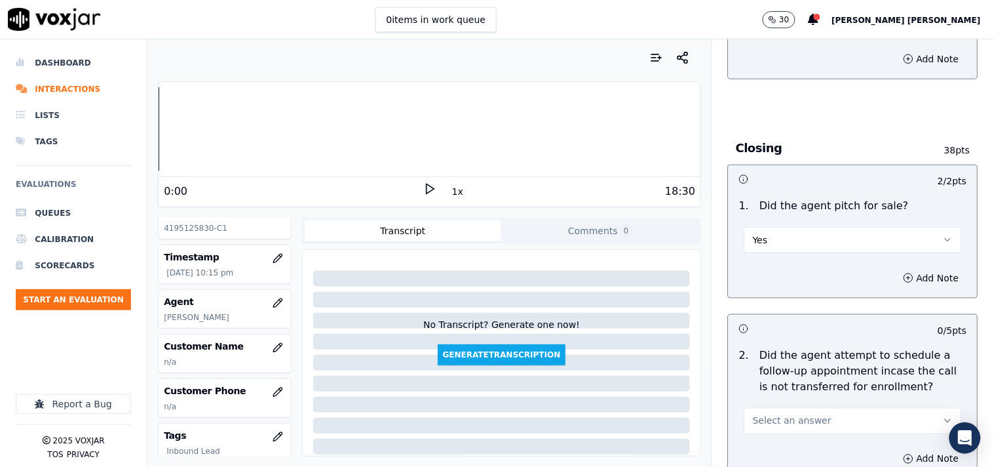
click at [791, 408] on button "Select an answer" at bounding box center [854, 421] width 218 height 26
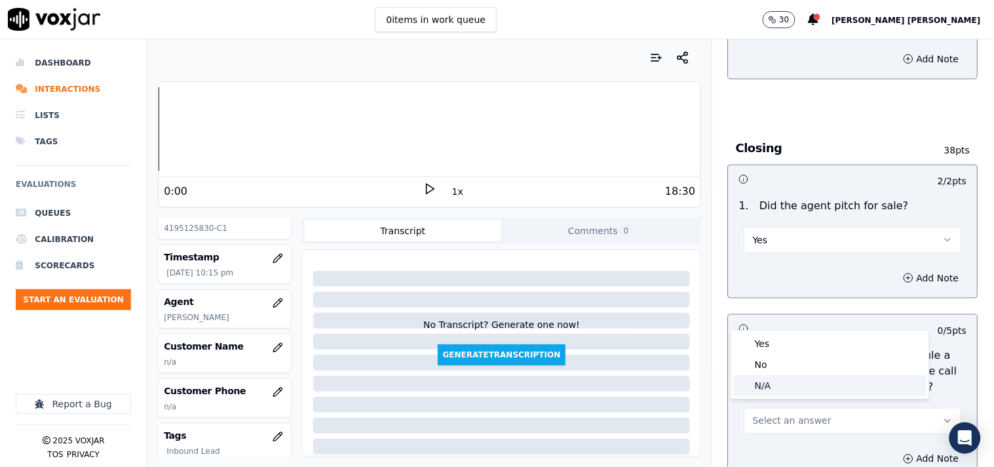
click at [790, 375] on div "N/A" at bounding box center [830, 385] width 193 height 21
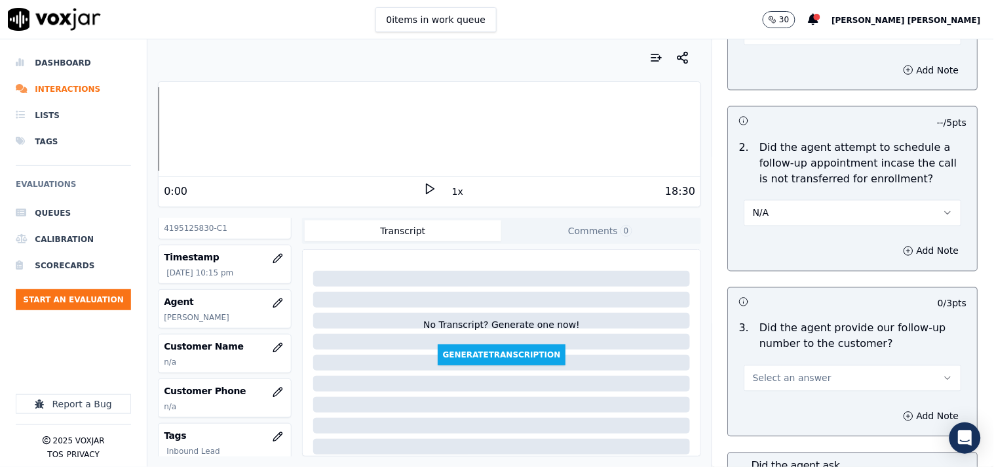
scroll to position [3058, 0]
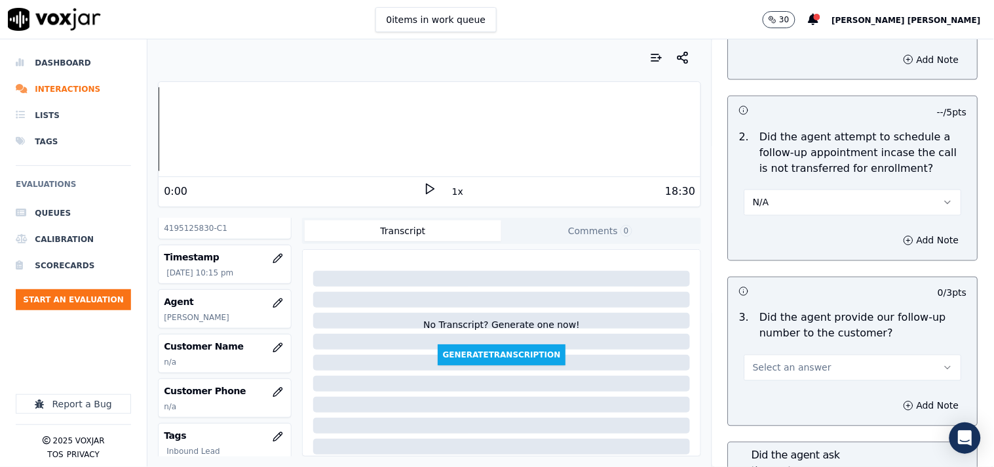
click at [790, 361] on span "Select an answer" at bounding box center [792, 367] width 79 height 13
click at [783, 387] on div "Yes" at bounding box center [830, 391] width 193 height 21
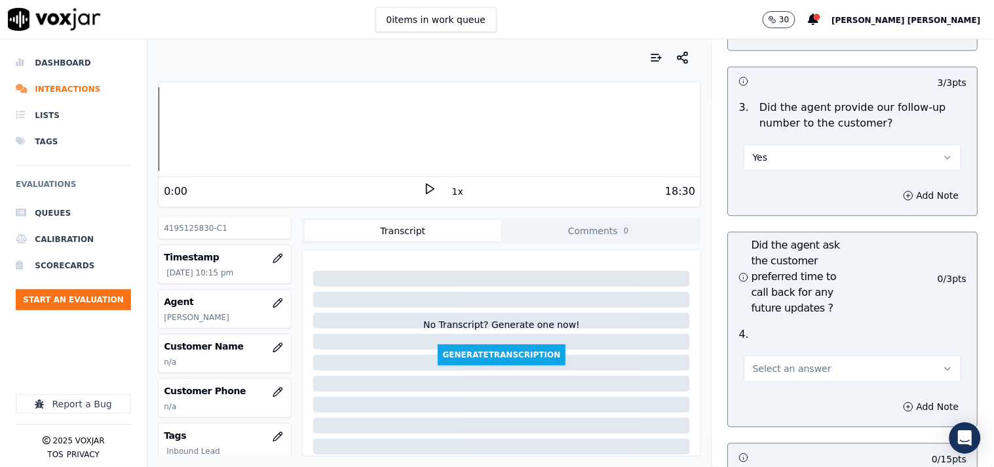
scroll to position [3277, 0]
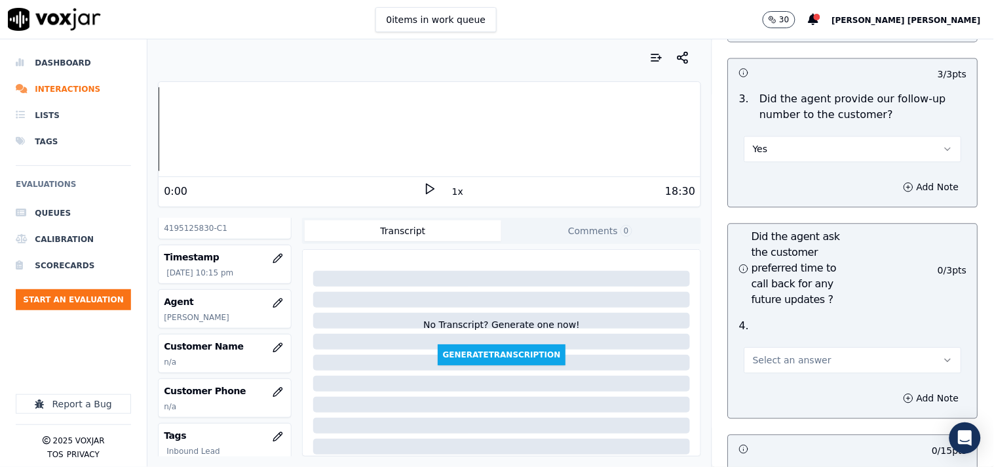
click at [792, 344] on div "Select an answer" at bounding box center [854, 358] width 218 height 29
click at [790, 354] on span "Select an answer" at bounding box center [792, 359] width 79 height 13
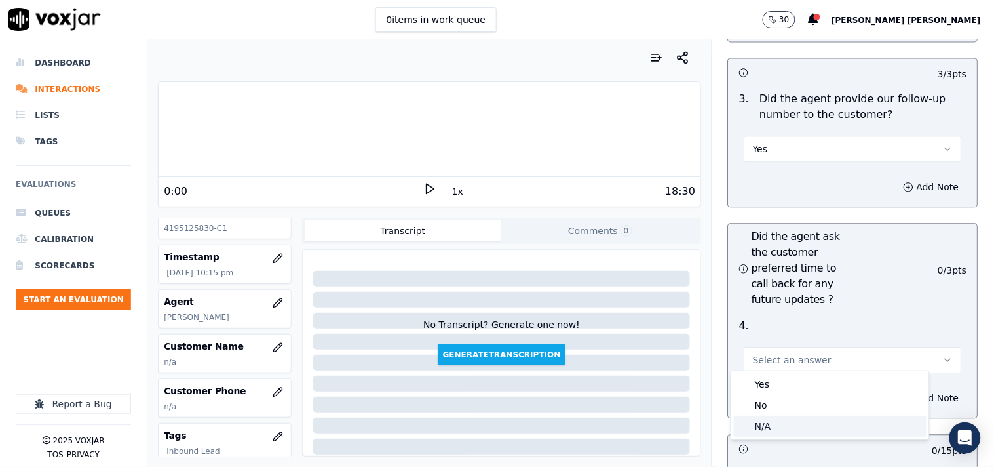
click at [781, 421] on div "N/A" at bounding box center [830, 426] width 193 height 21
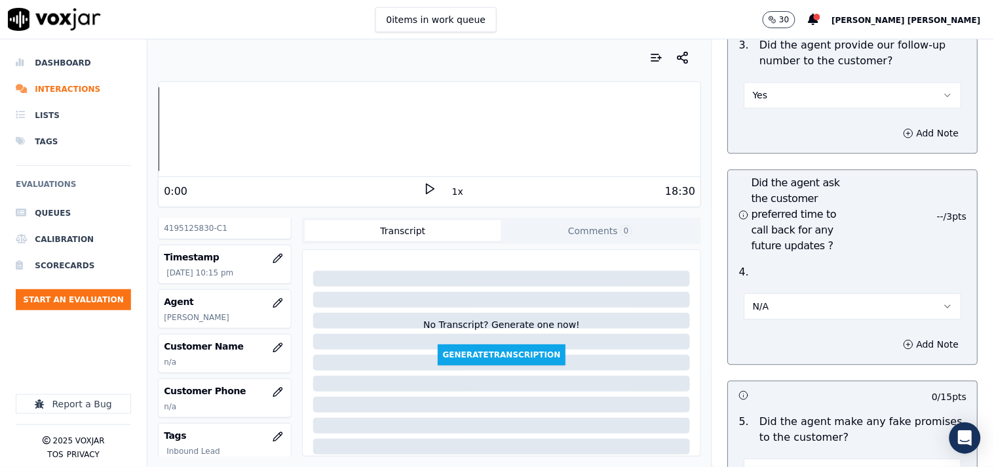
scroll to position [3422, 0]
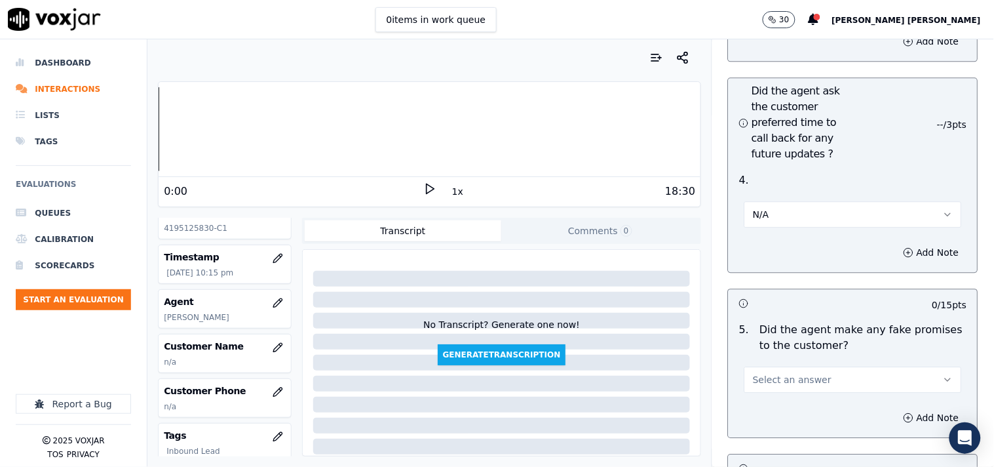
click at [803, 373] on span "Select an answer" at bounding box center [792, 379] width 79 height 13
click at [770, 426] on div "No" at bounding box center [830, 424] width 193 height 21
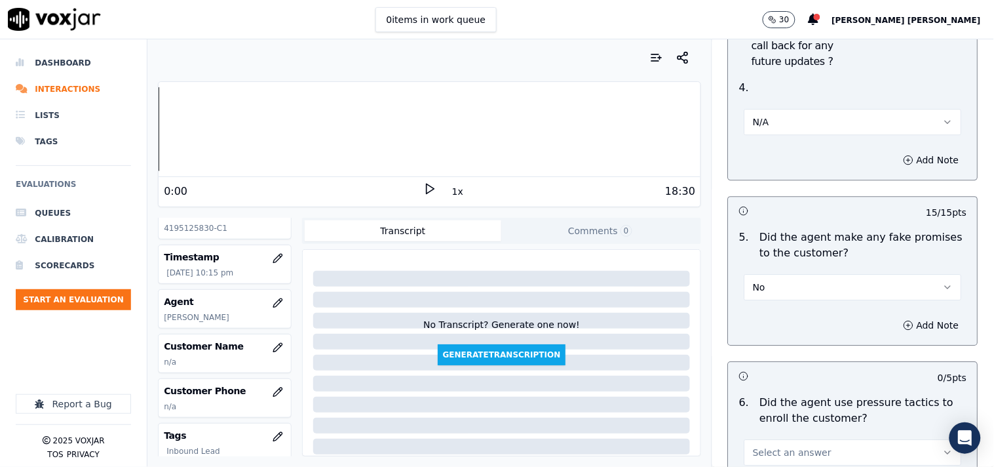
scroll to position [3786, 0]
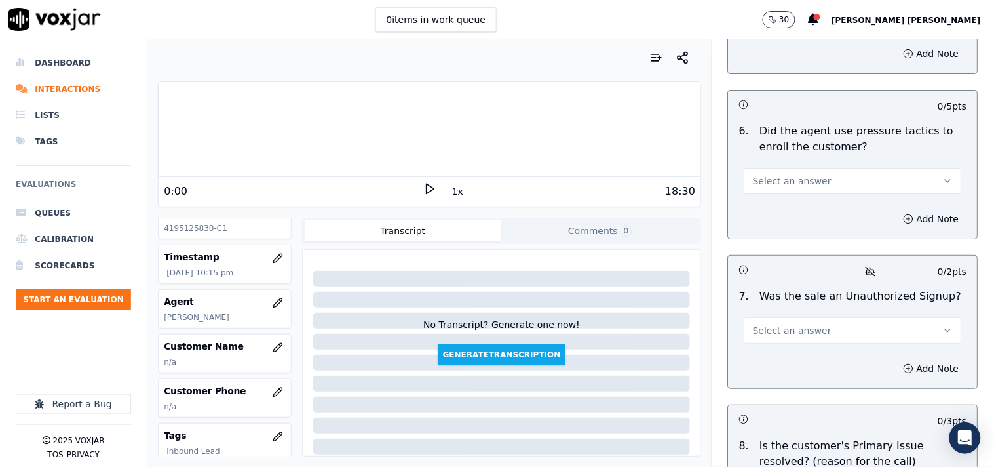
click at [785, 326] on span "Select an answer" at bounding box center [792, 330] width 79 height 13
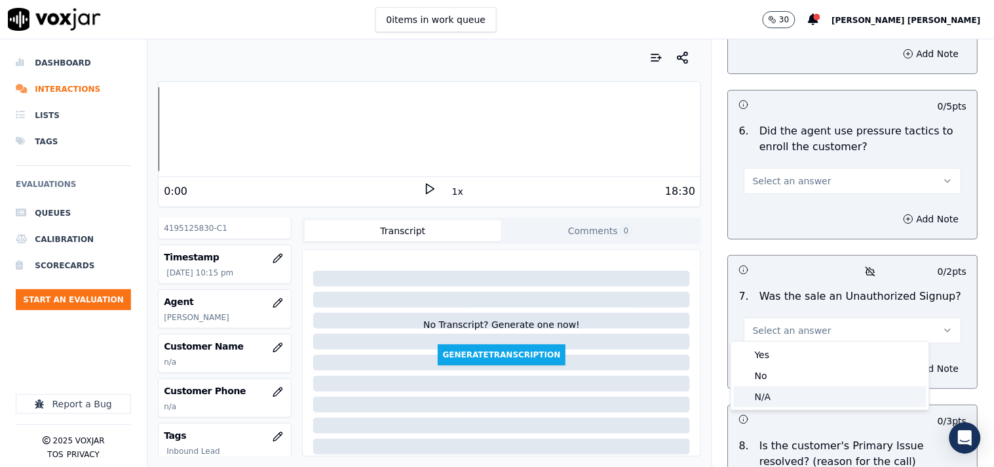
click at [771, 402] on div "N/A" at bounding box center [830, 396] width 193 height 21
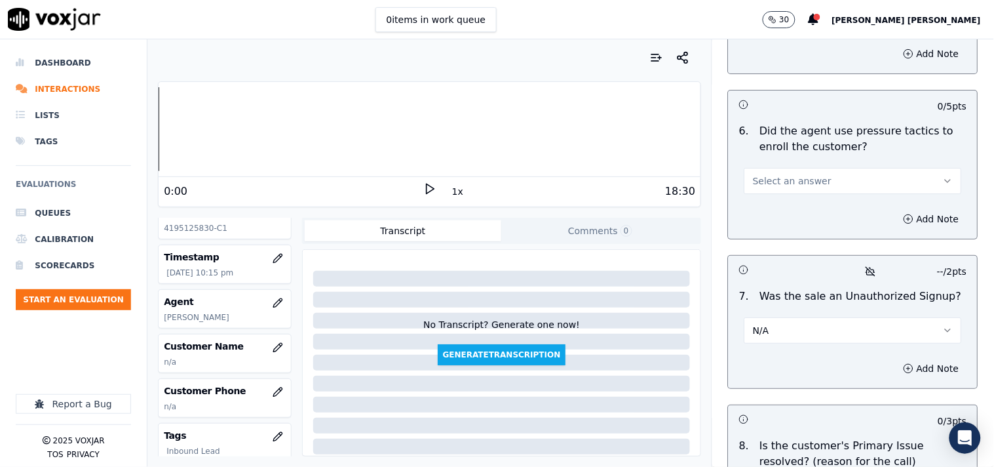
click at [790, 204] on div "Add Note" at bounding box center [853, 218] width 249 height 39
click at [798, 178] on span "Select an answer" at bounding box center [792, 180] width 79 height 13
click at [786, 230] on div "No" at bounding box center [830, 226] width 193 height 21
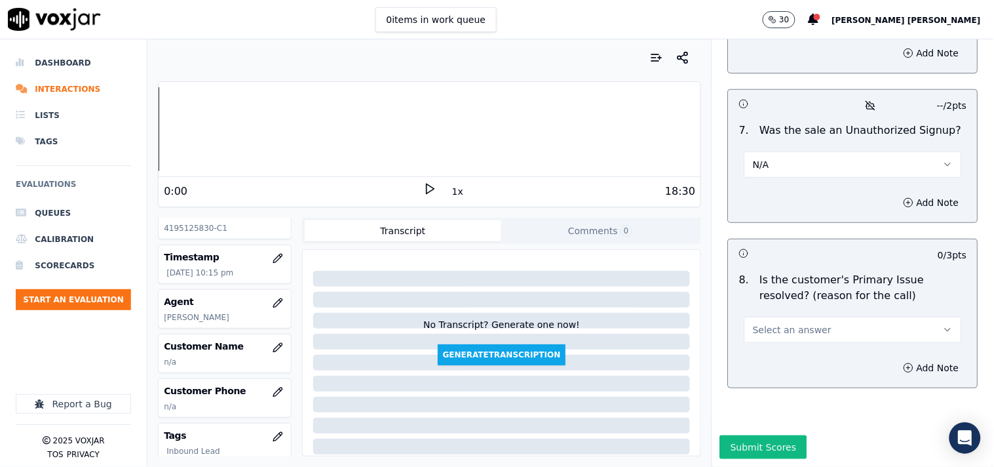
scroll to position [3980, 0]
click at [781, 323] on span "Select an answer" at bounding box center [792, 329] width 79 height 13
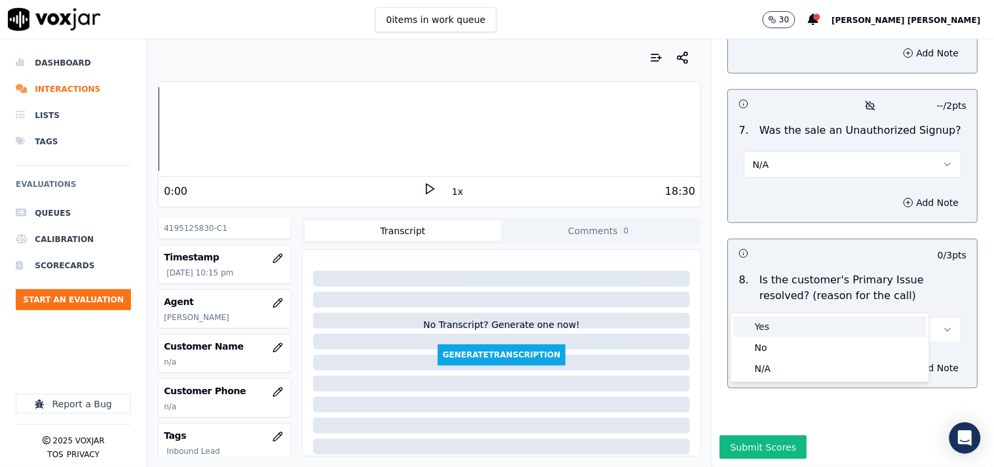
click at [777, 325] on div "Yes" at bounding box center [830, 326] width 193 height 21
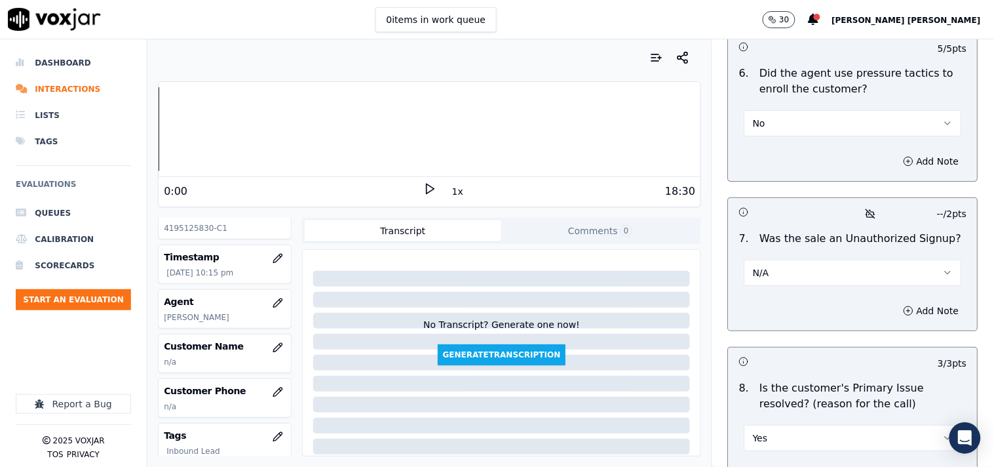
scroll to position [3834, 0]
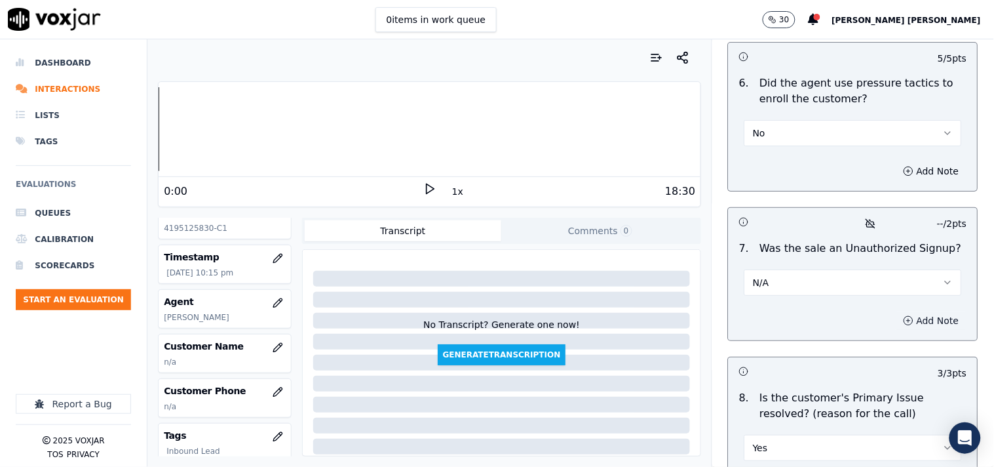
click at [905, 317] on circle "button" at bounding box center [909, 320] width 9 height 9
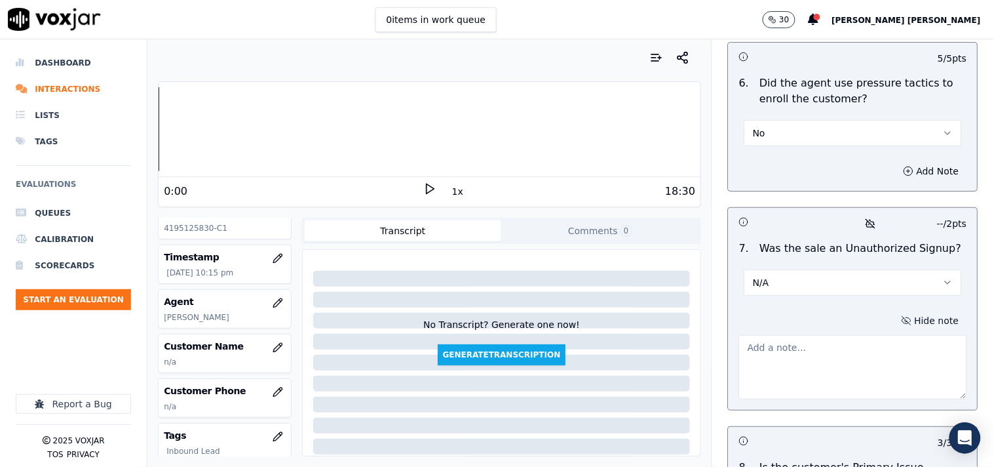
click at [819, 359] on textarea at bounding box center [853, 367] width 228 height 64
paste textarea "During the CTS verification,when Cts agent reading the statement cx hang up the…"
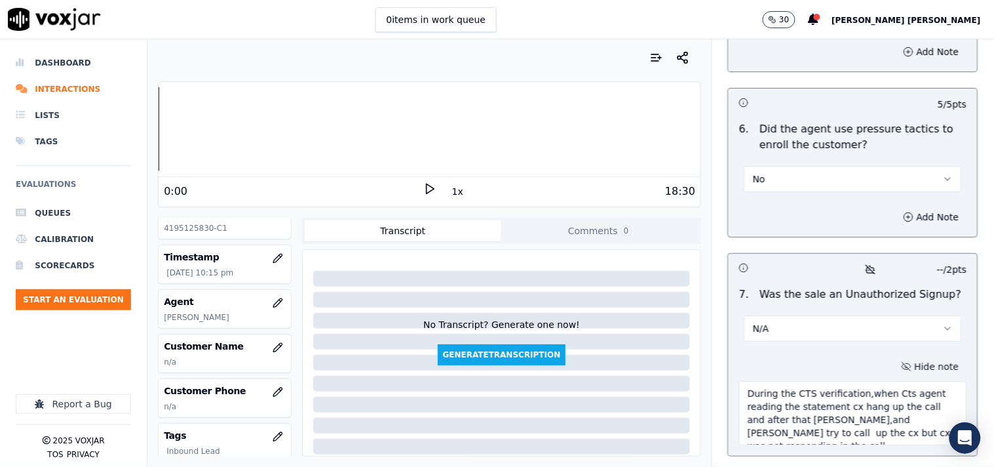
scroll to position [3761, 0]
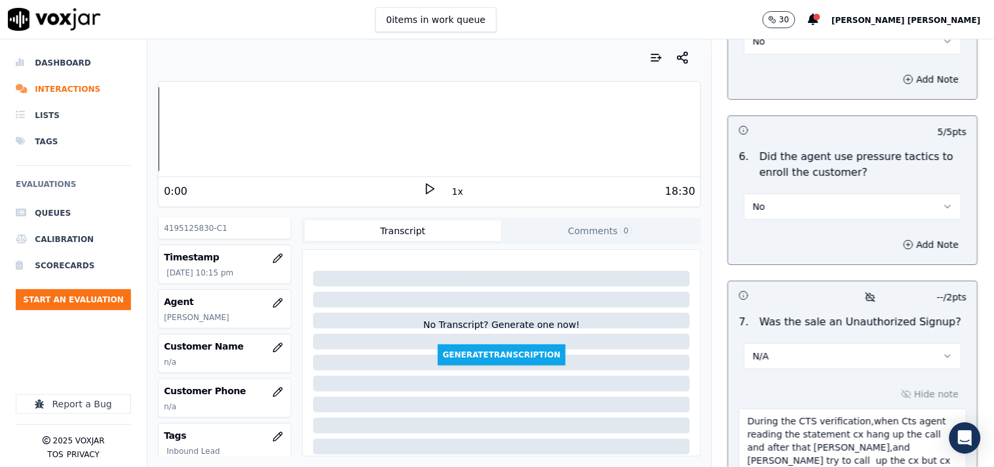
click at [739, 413] on textarea "During the CTS verification,when Cts agent reading the statement cx hang up the…" at bounding box center [853, 440] width 228 height 64
paste textarea "call id-20250915-152100"
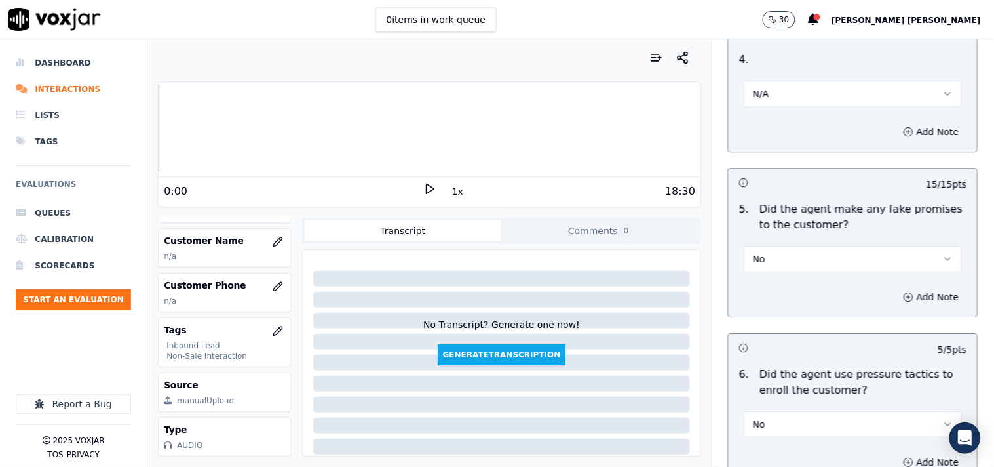
scroll to position [139, 0]
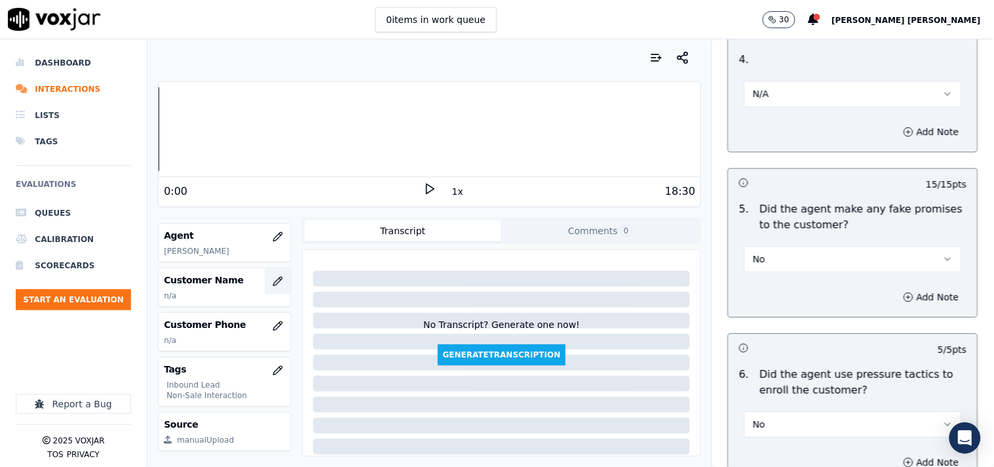
type textarea "call id-20250915-152100 During the CTS verification,when Cts agent reading the …"
click at [265, 269] on button "button" at bounding box center [278, 281] width 26 height 26
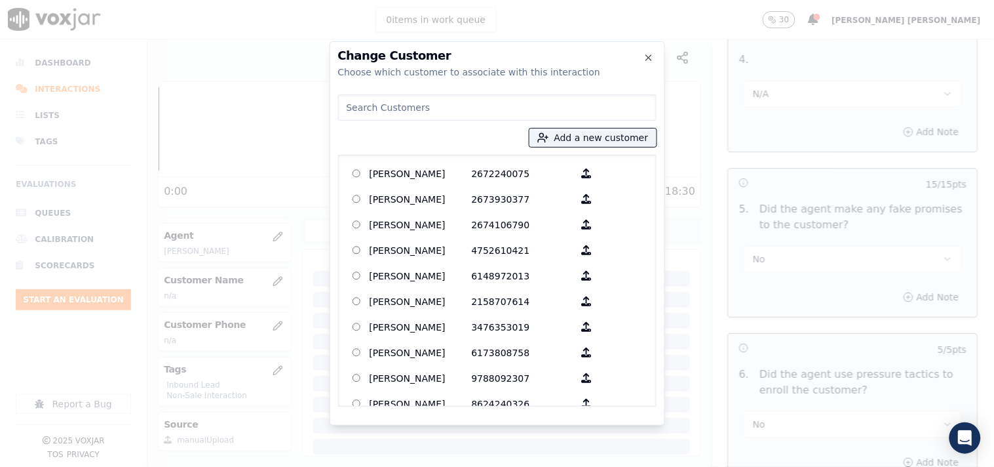
paste input "[PERSON_NAME]"
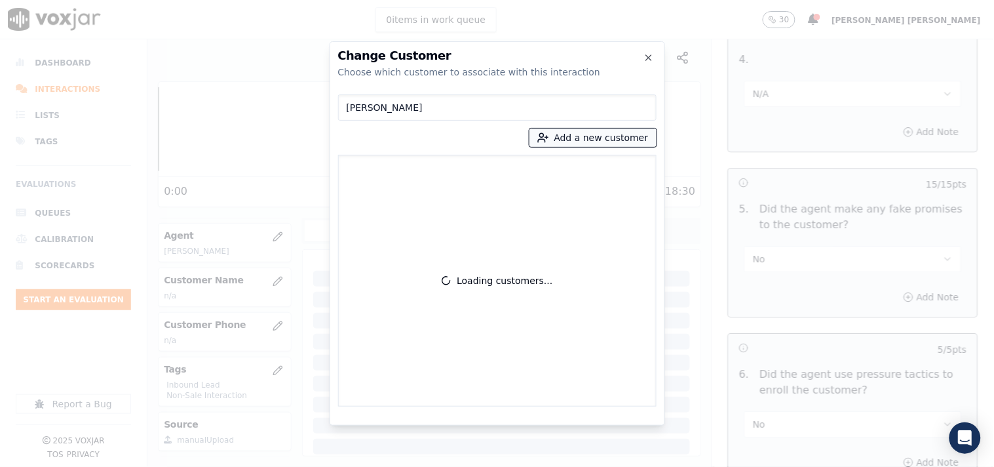
type input "[PERSON_NAME]"
click at [604, 140] on button "Add a new customer" at bounding box center [593, 137] width 127 height 18
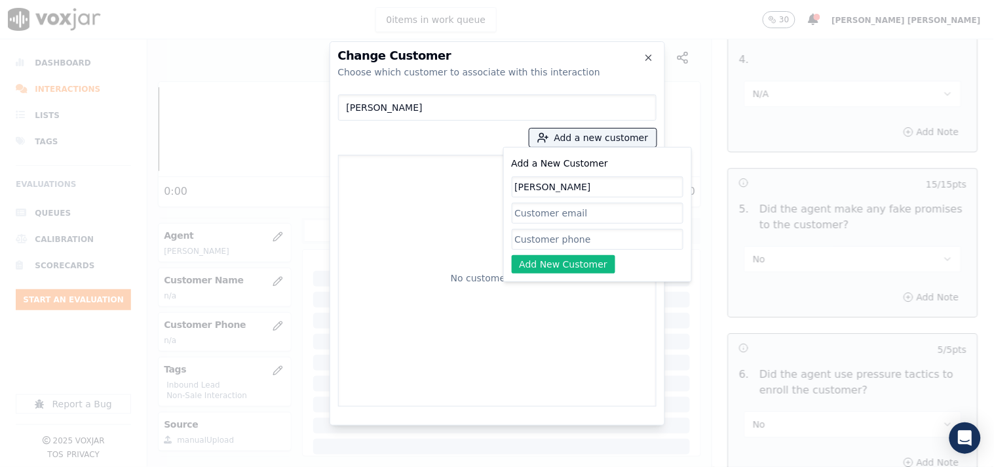
type input "[PERSON_NAME]"
click at [542, 240] on input "Add a New Customer" at bounding box center [598, 239] width 172 height 21
paste input "4195125830"
type input "4195125830"
click at [565, 265] on button "Add New Customer" at bounding box center [564, 264] width 104 height 18
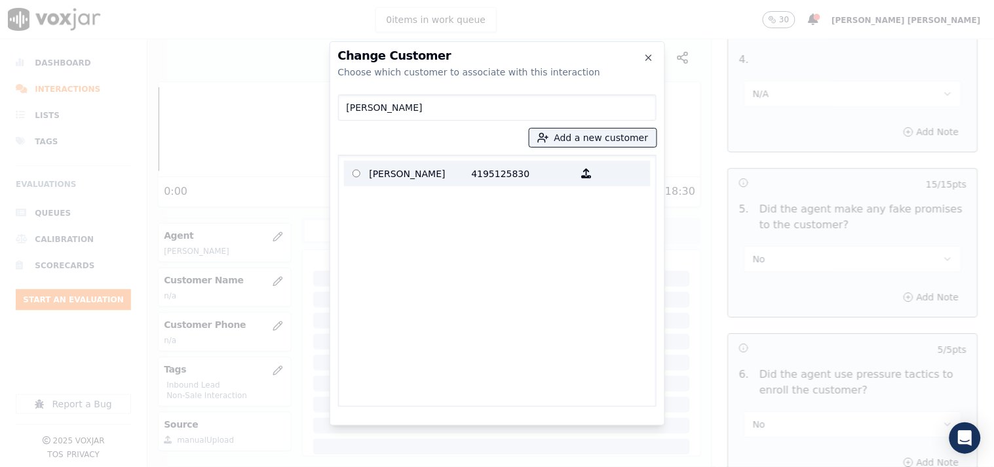
click at [493, 165] on p "4195125830" at bounding box center [523, 173] width 102 height 20
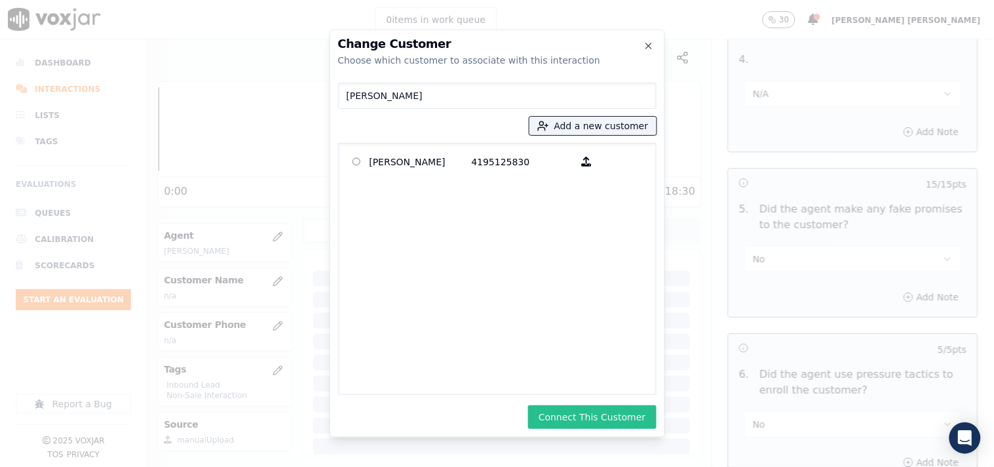
click at [606, 428] on button "Connect This Customer" at bounding box center [592, 417] width 128 height 24
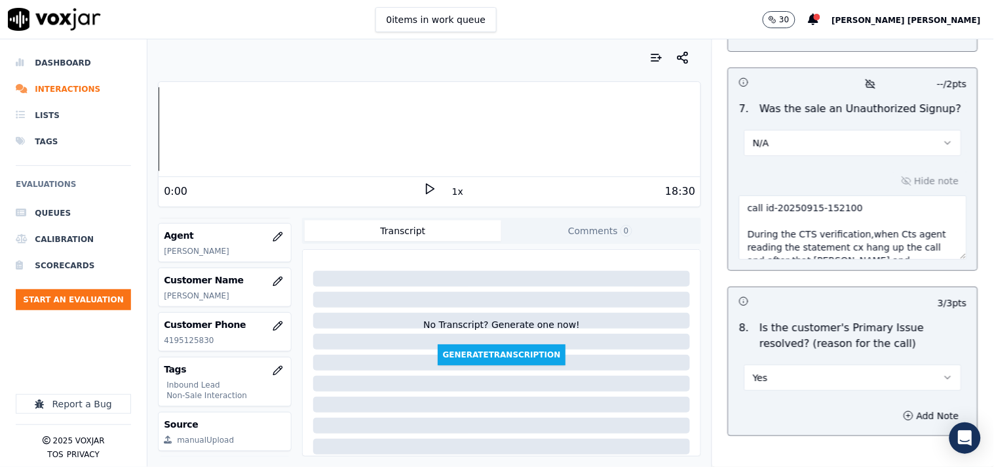
scroll to position [4049, 0]
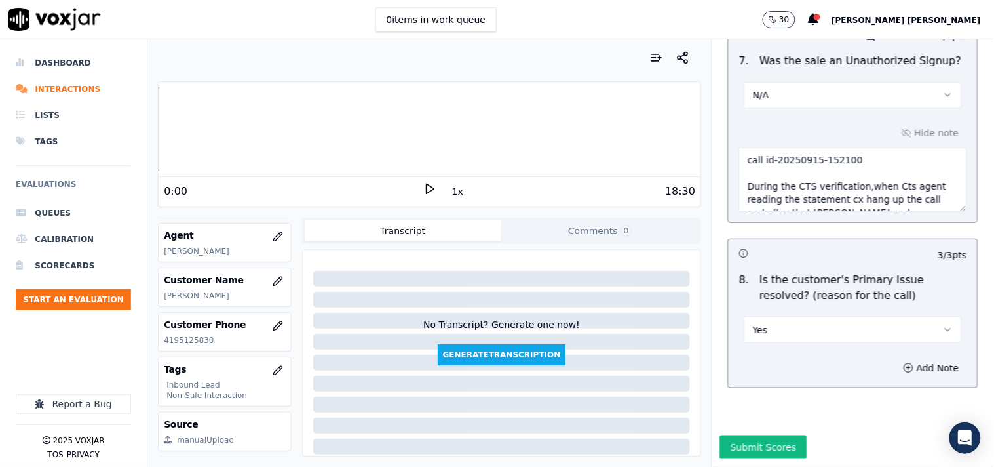
click at [748, 435] on div "Submit Scores" at bounding box center [853, 450] width 282 height 31
click at [750, 435] on button "Submit Scores" at bounding box center [763, 447] width 87 height 24
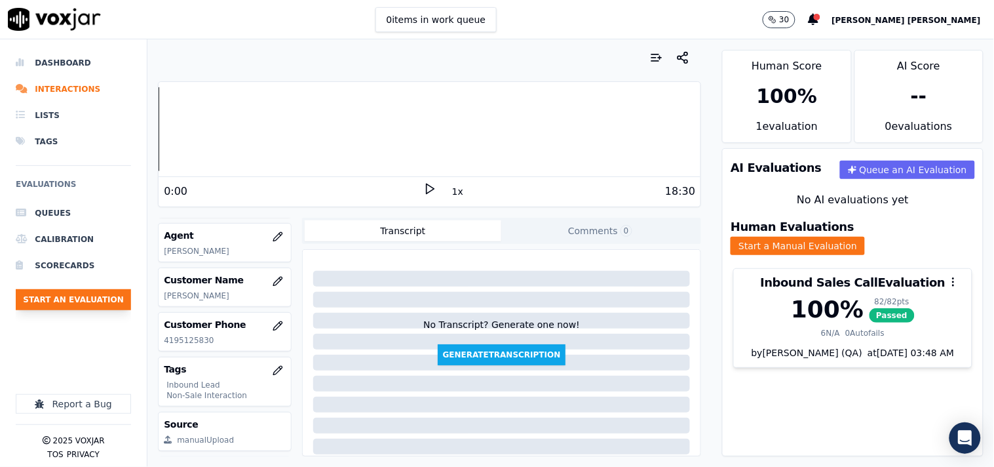
click at [85, 306] on button "Start an Evaluation" at bounding box center [73, 299] width 115 height 21
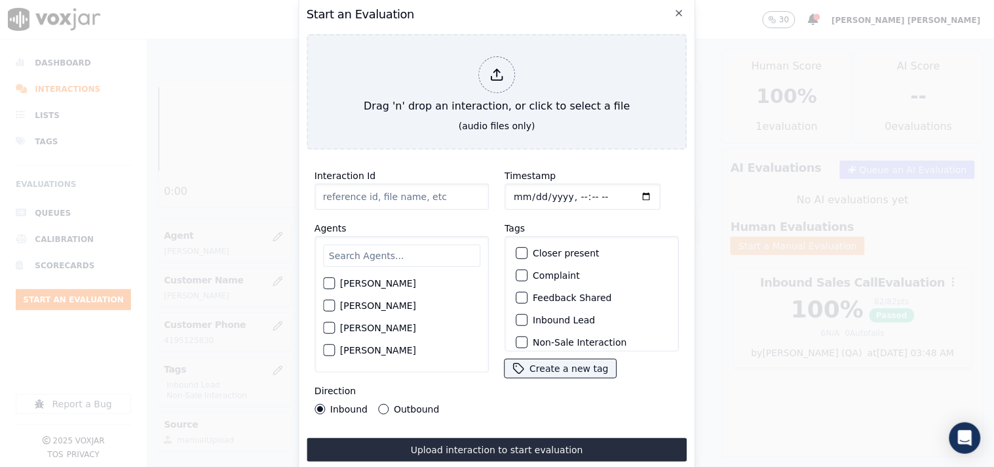
click at [398, 407] on label "Outbound" at bounding box center [416, 408] width 45 height 9
click at [389, 407] on button "Outbound" at bounding box center [383, 409] width 10 height 10
click at [514, 186] on input "Timestamp" at bounding box center [583, 197] width 156 height 26
type input "[DATE]T22:43"
click at [367, 253] on input "text" at bounding box center [401, 255] width 157 height 22
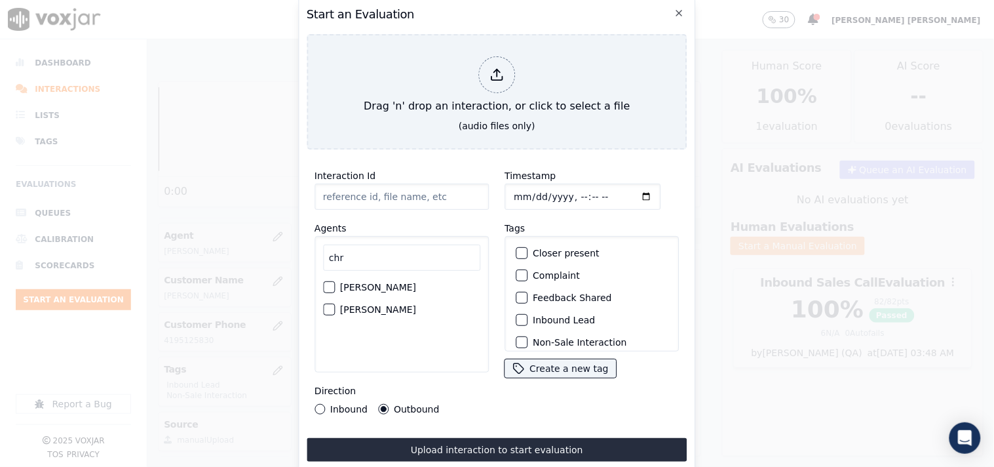
type input "chr"
click at [338, 302] on div "[PERSON_NAME]" at bounding box center [401, 309] width 157 height 22
click at [328, 305] on div "button" at bounding box center [328, 309] width 9 height 9
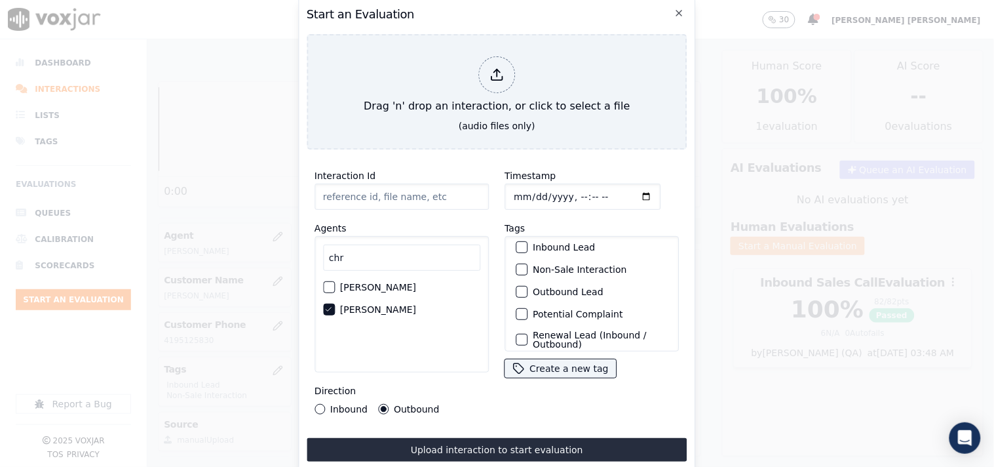
click at [526, 270] on div "Non-Sale Interaction" at bounding box center [592, 269] width 163 height 22
click at [533, 265] on label "Non-Sale Interaction" at bounding box center [580, 269] width 94 height 9
click at [528, 263] on button "Non-Sale Interaction" at bounding box center [522, 269] width 12 height 12
click at [520, 287] on div "button" at bounding box center [520, 291] width 9 height 9
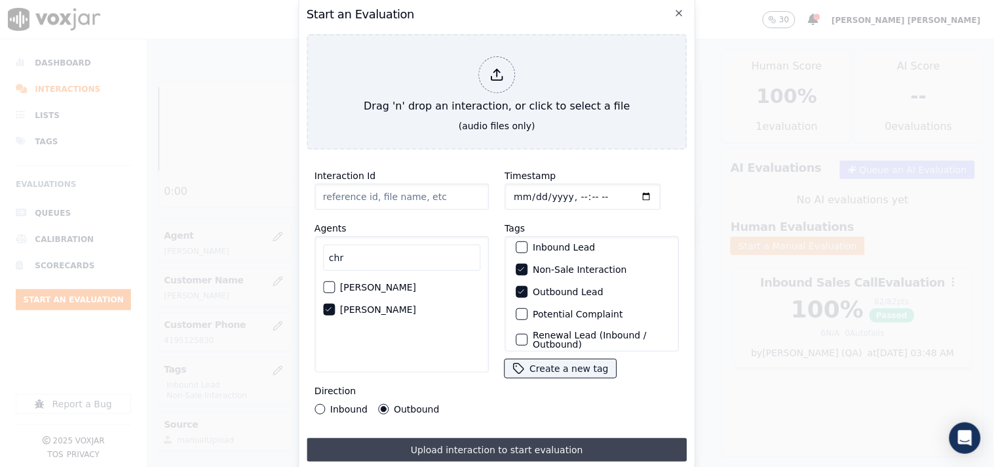
click at [408, 438] on button "Upload interaction to start evaluation" at bounding box center [497, 450] width 381 height 24
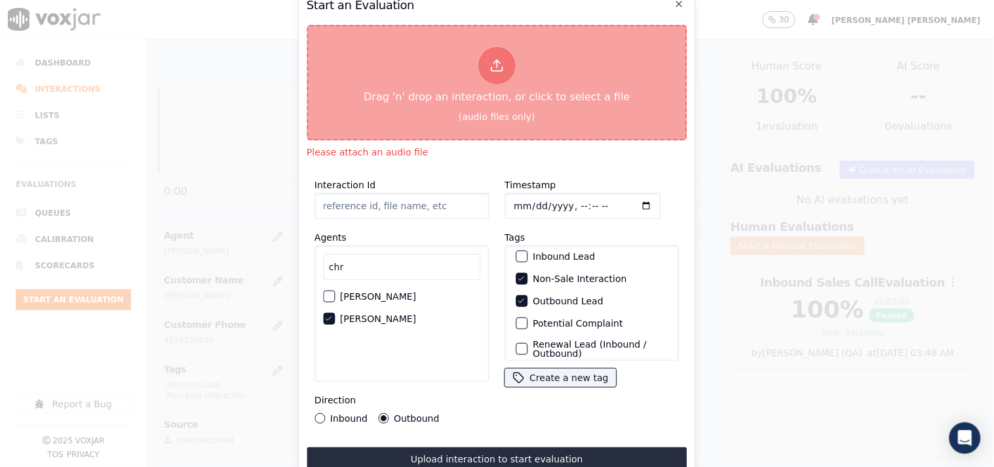
click at [475, 71] on div "Drag 'n' drop an interaction, or click to select a file" at bounding box center [497, 76] width 277 height 68
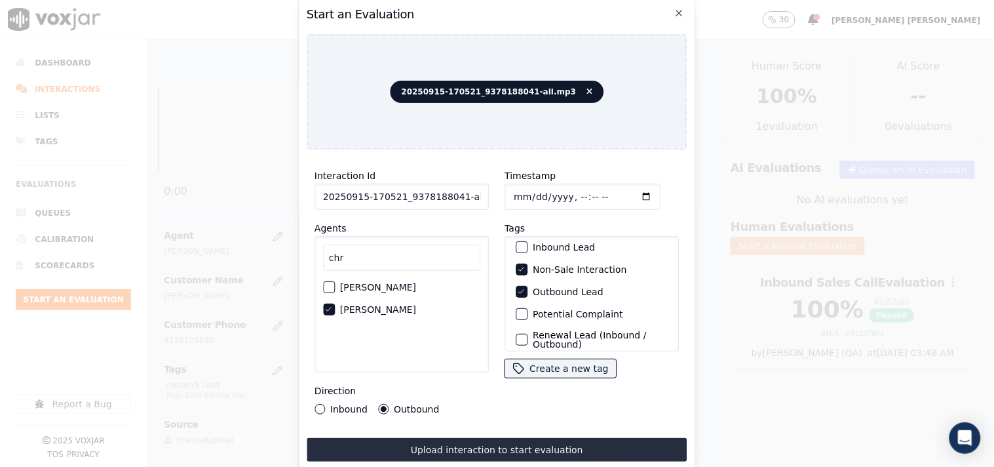
scroll to position [0, 7]
drag, startPoint x: 454, startPoint y: 193, endPoint x: 522, endPoint y: 198, distance: 69.0
click at [522, 198] on div "Interaction Id 20250915-170521_9378188041-all.mp3 Agents chr [PERSON_NAME] [PER…" at bounding box center [497, 291] width 381 height 262
type input "20250915-170521_9378188041-C1"
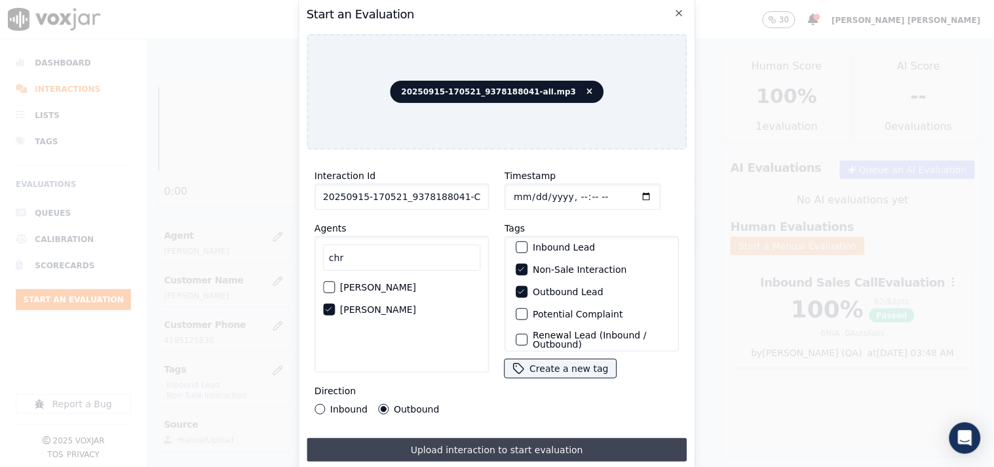
click at [568, 454] on button "Upload interaction to start evaluation" at bounding box center [497, 450] width 381 height 24
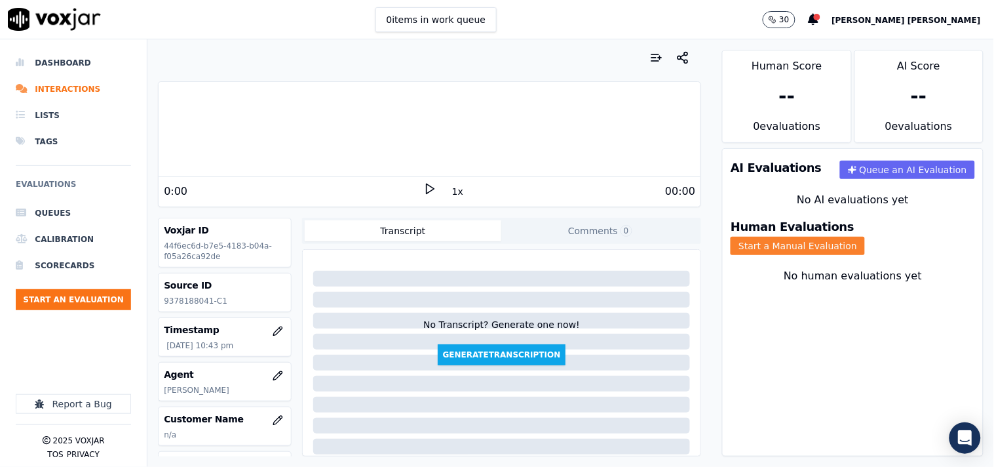
click at [857, 239] on button "Start a Manual Evaluation" at bounding box center [798, 246] width 134 height 18
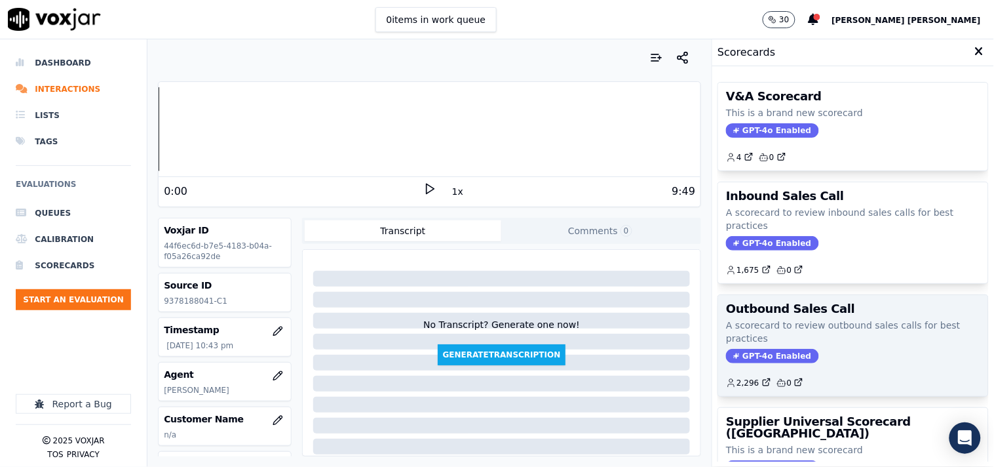
click at [741, 349] on span "GPT-4o Enabled" at bounding box center [772, 356] width 92 height 14
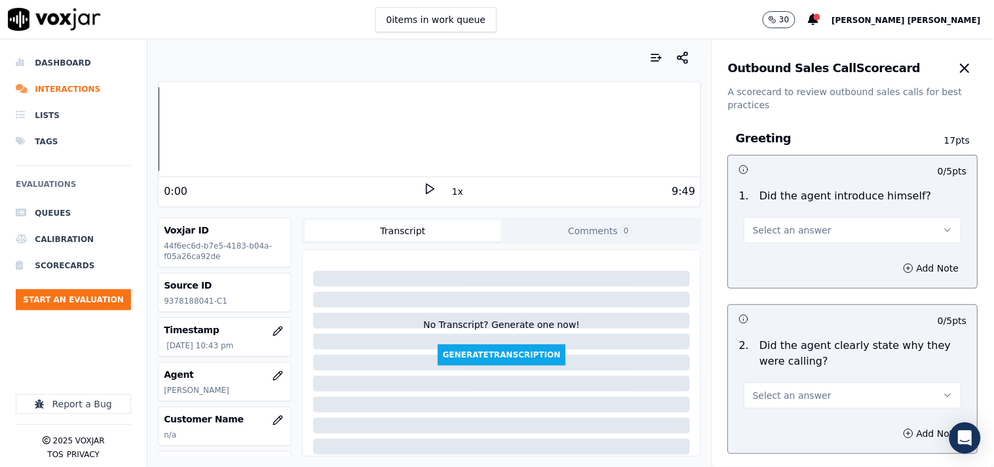
click at [795, 231] on span "Select an answer" at bounding box center [792, 229] width 79 height 13
click at [776, 260] on div "Yes" at bounding box center [830, 259] width 193 height 21
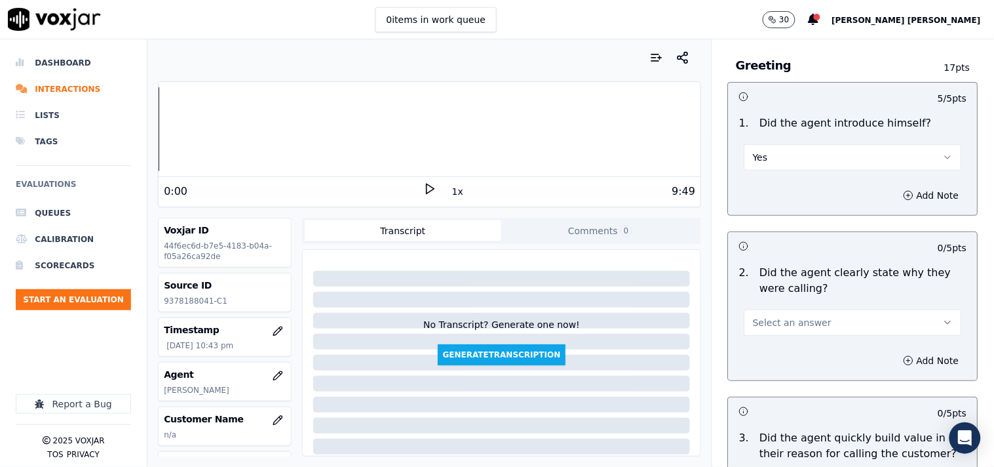
click at [771, 319] on span "Select an answer" at bounding box center [792, 322] width 79 height 13
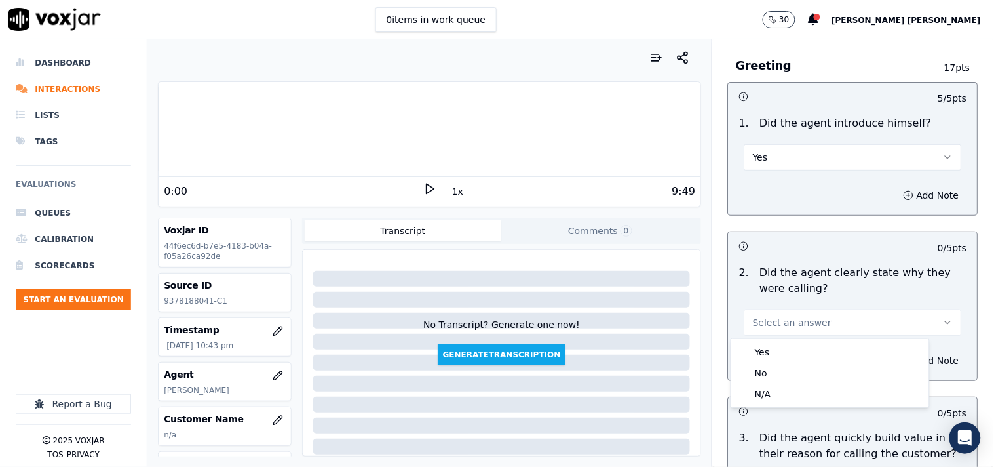
click at [762, 332] on button "Select an answer" at bounding box center [854, 322] width 218 height 26
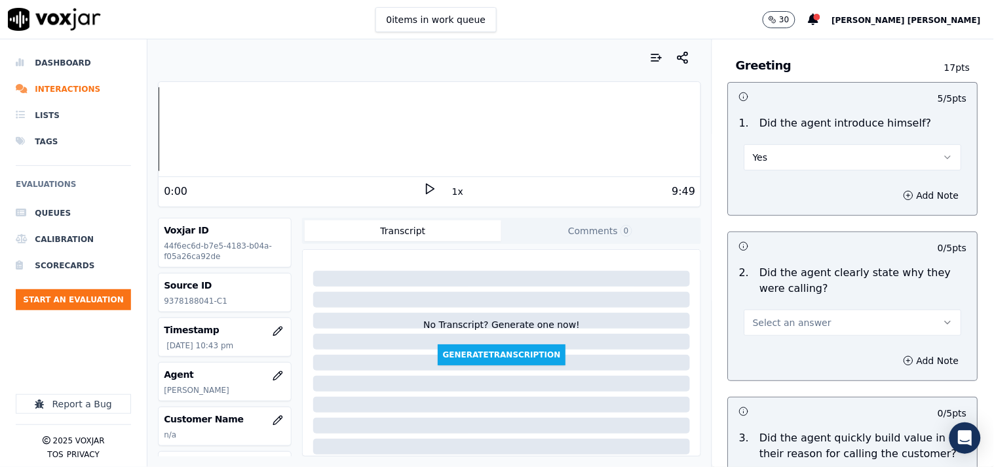
click at [760, 349] on div "Add Note" at bounding box center [853, 360] width 249 height 39
click at [765, 320] on span "Select an answer" at bounding box center [792, 322] width 79 height 13
click at [762, 370] on div "No" at bounding box center [830, 372] width 193 height 21
click at [765, 333] on button "No" at bounding box center [854, 322] width 218 height 26
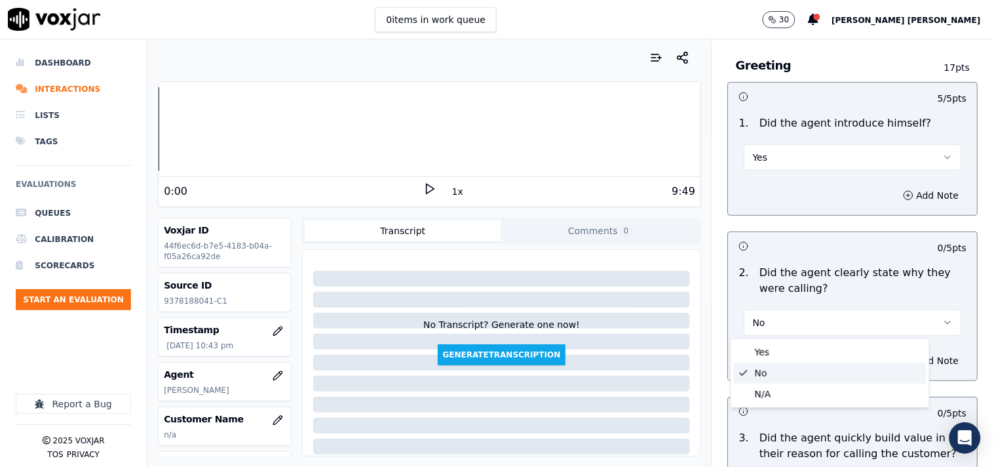
click at [762, 355] on div "Yes" at bounding box center [830, 351] width 193 height 21
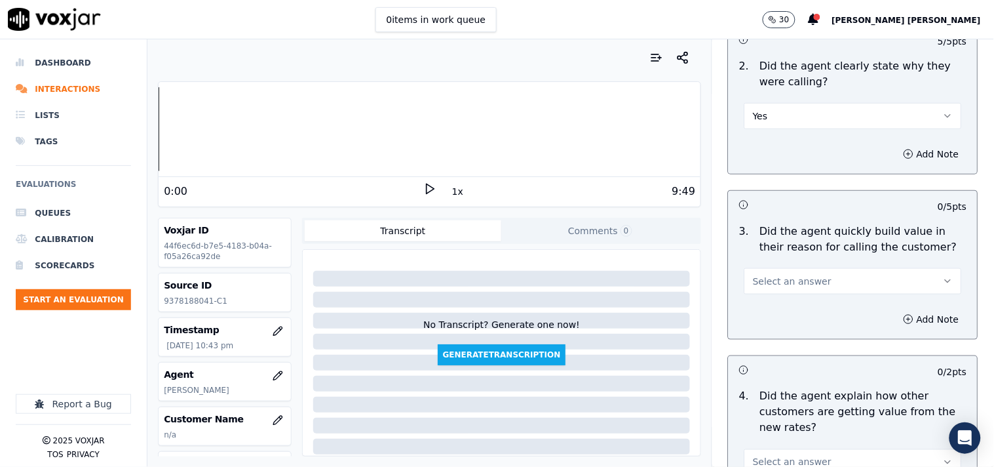
scroll to position [291, 0]
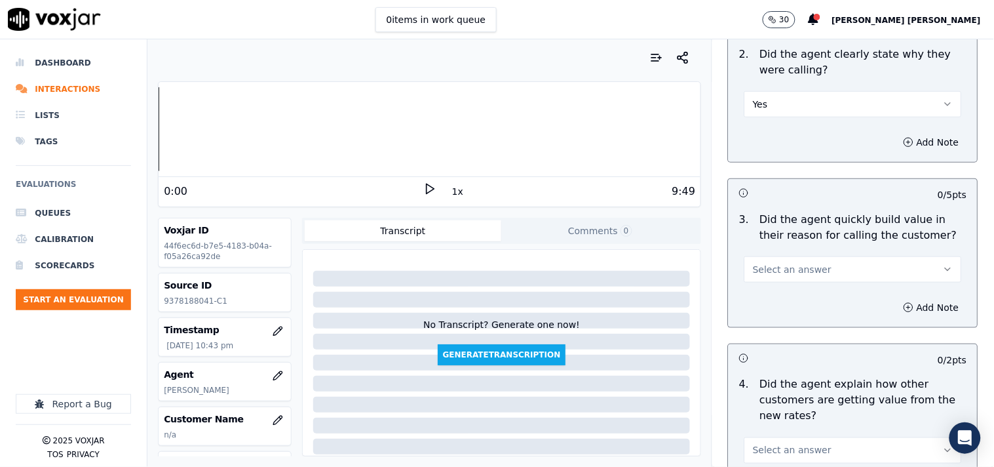
click at [793, 256] on button "Select an answer" at bounding box center [854, 269] width 218 height 26
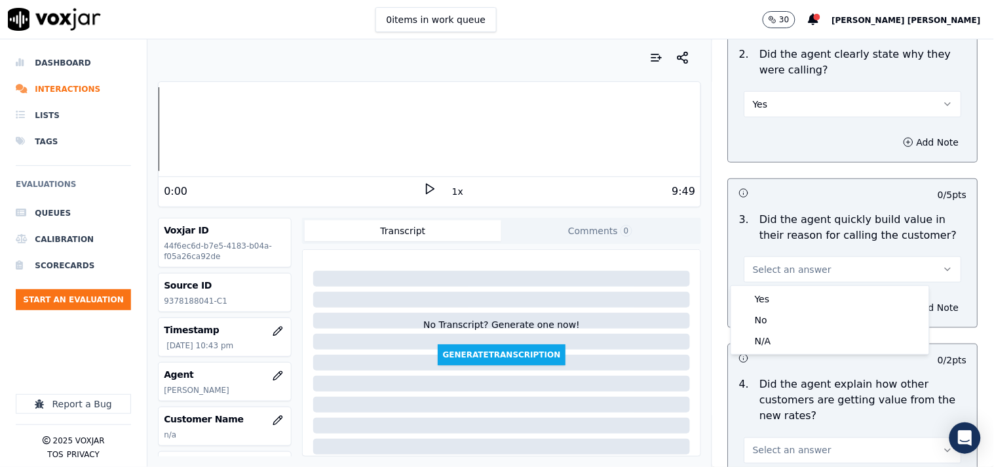
click at [790, 267] on span "Select an answer" at bounding box center [792, 269] width 79 height 13
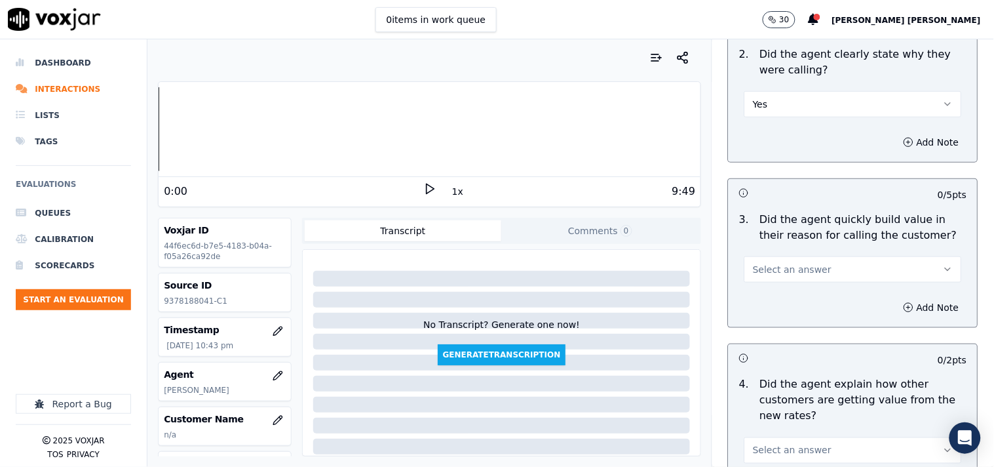
click at [782, 274] on span "Select an answer" at bounding box center [792, 269] width 79 height 13
click at [776, 299] on div "Yes" at bounding box center [830, 298] width 193 height 21
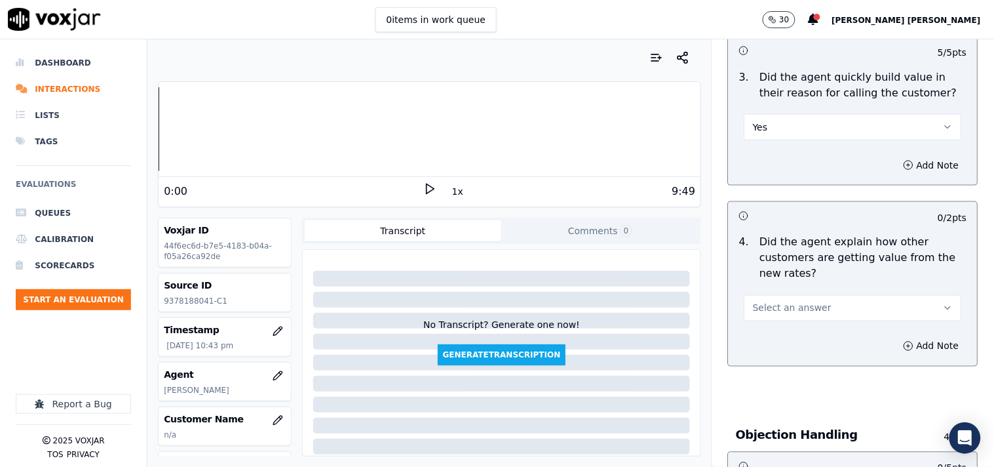
scroll to position [436, 0]
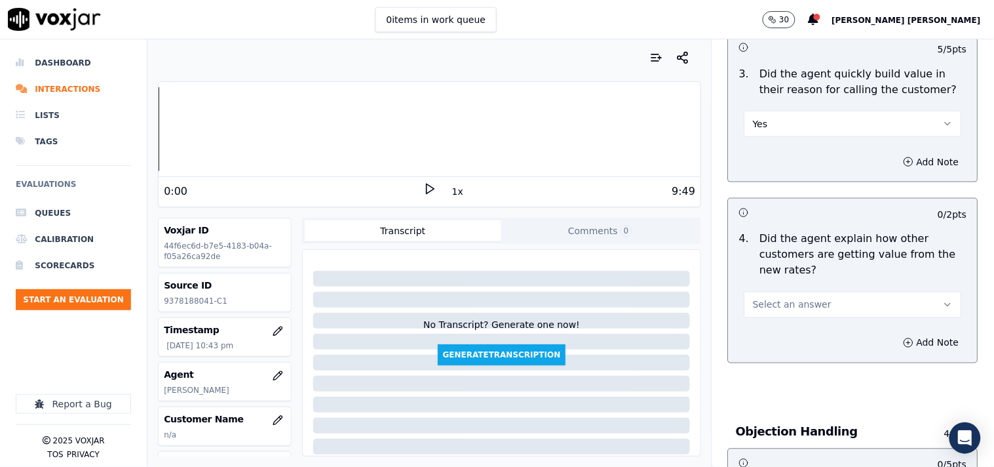
click at [777, 289] on div "Select an answer" at bounding box center [854, 303] width 218 height 29
click at [781, 303] on span "Select an answer" at bounding box center [792, 304] width 79 height 13
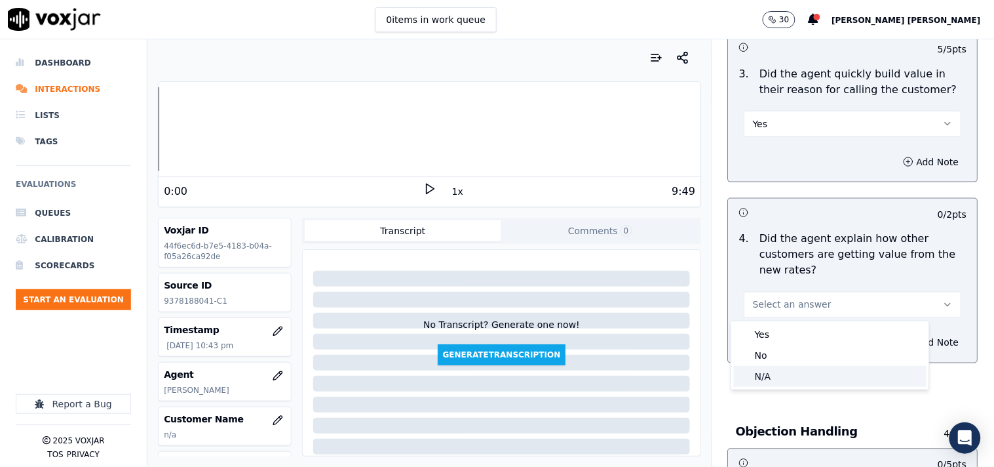
click at [765, 376] on div "N/A" at bounding box center [830, 376] width 193 height 21
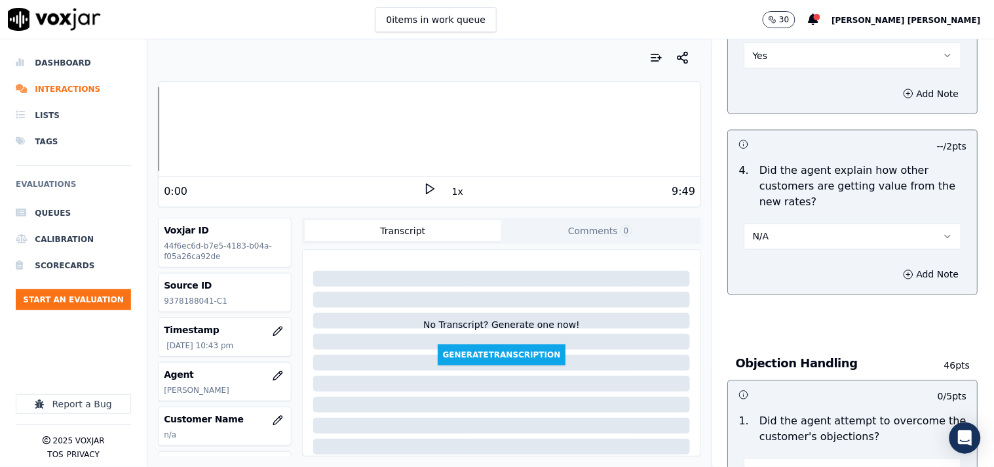
scroll to position [582, 0]
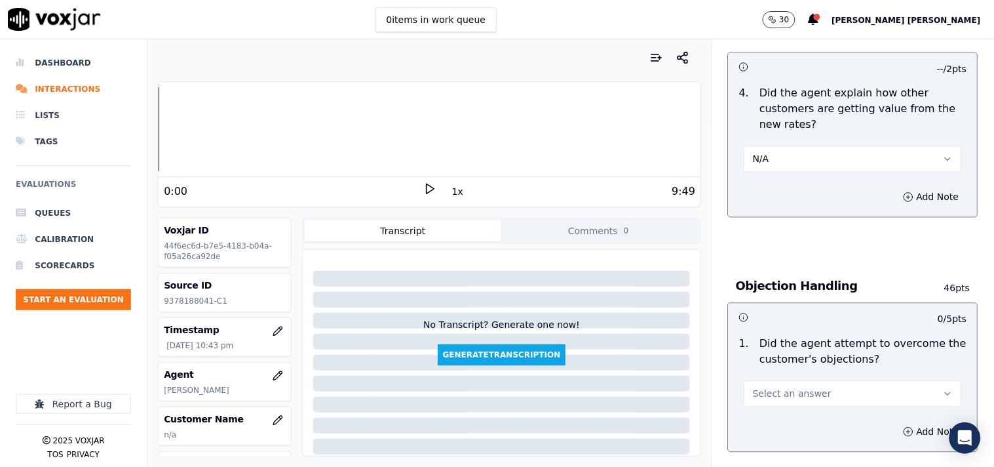
click at [772, 381] on button "Select an answer" at bounding box center [854, 394] width 218 height 26
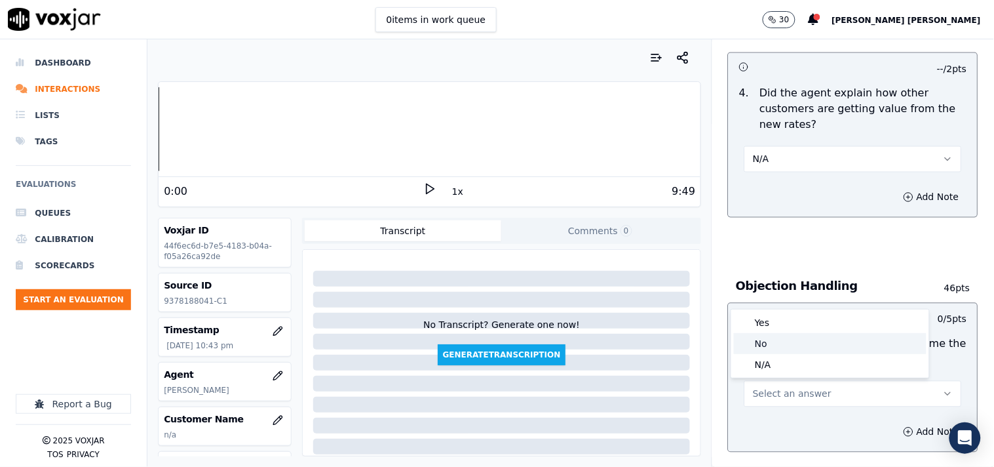
click at [777, 317] on div "Yes" at bounding box center [830, 322] width 193 height 21
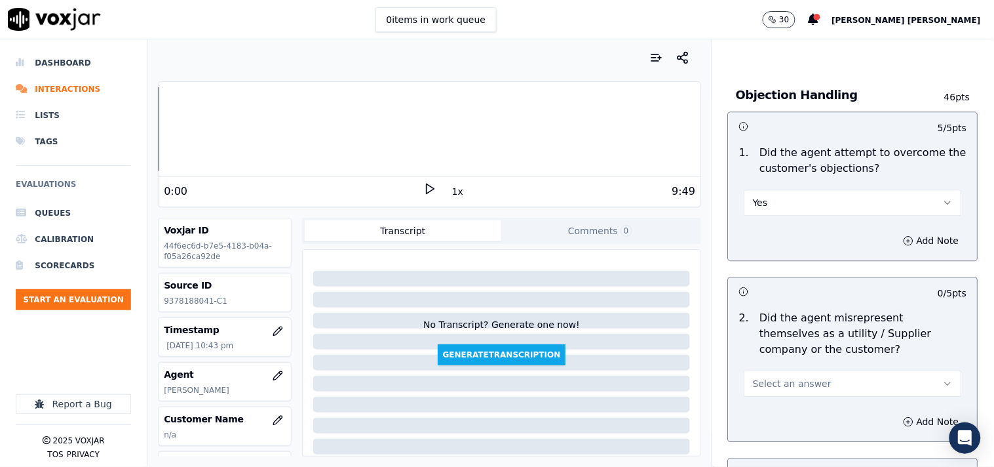
scroll to position [801, 0]
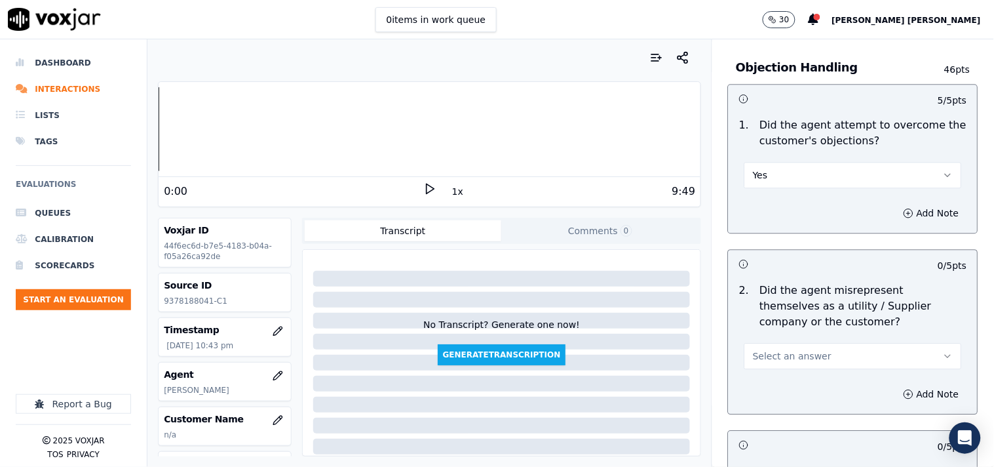
click at [776, 357] on span "Select an answer" at bounding box center [792, 355] width 79 height 13
click at [767, 398] on div "No" at bounding box center [830, 406] width 193 height 21
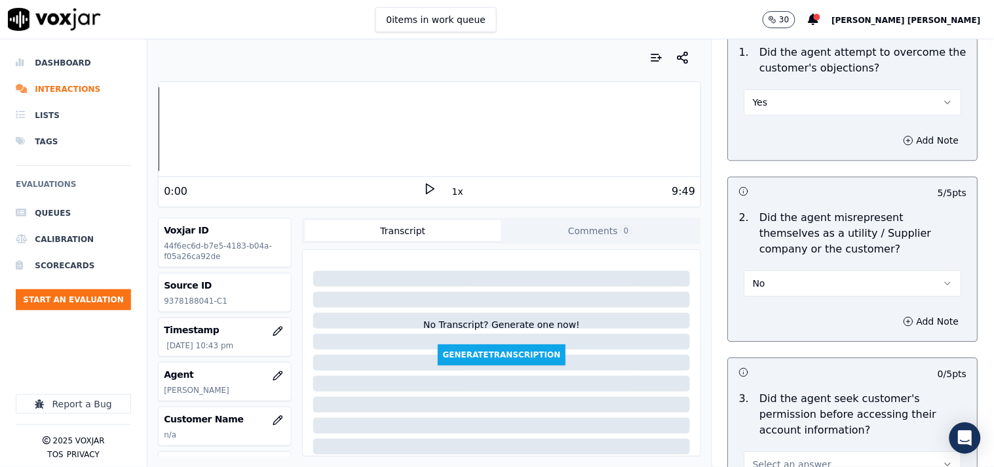
scroll to position [1019, 0]
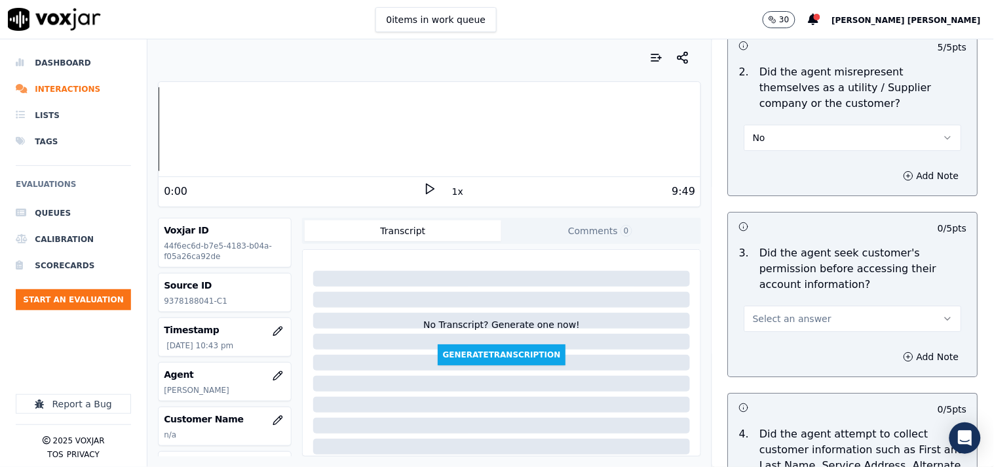
click at [782, 323] on span "Select an answer" at bounding box center [792, 318] width 79 height 13
click at [774, 370] on div "No" at bounding box center [830, 369] width 193 height 21
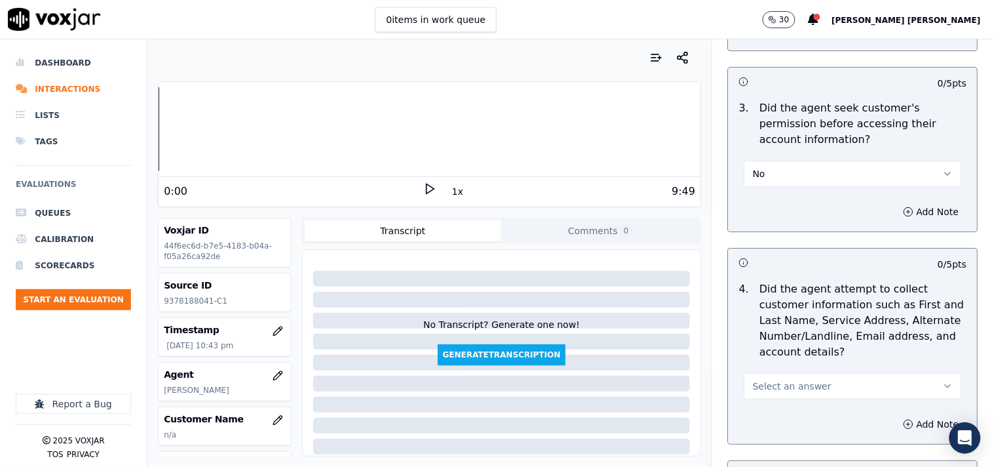
scroll to position [1165, 0]
click at [896, 208] on button "Add Note" at bounding box center [931, 211] width 71 height 18
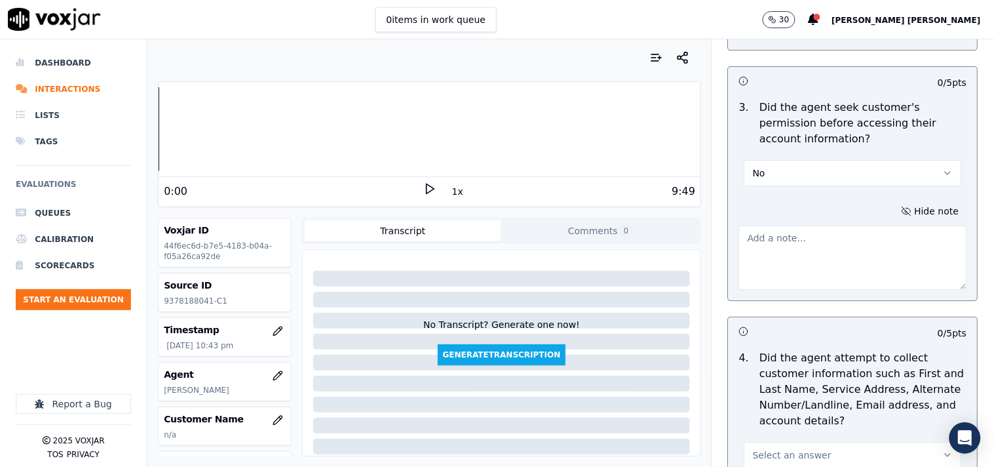
click at [776, 261] on textarea at bounding box center [853, 257] width 228 height 64
paste textarea "@03:49 [PERSON_NAME]-inform the last payment details of cx without taking the c…"
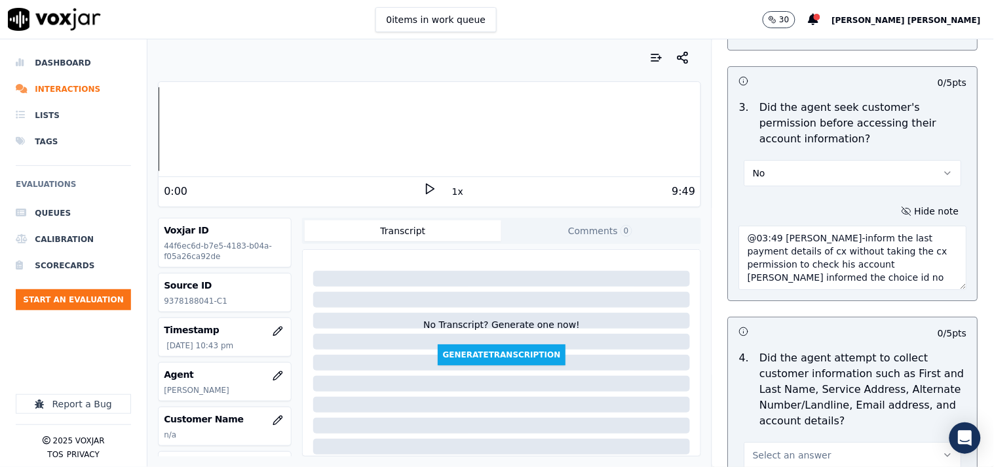
scroll to position [0, 0]
click at [739, 234] on textarea "@03:49 [PERSON_NAME]-inform the last payment details of cx without taking the c…" at bounding box center [853, 257] width 228 height 64
paste textarea "Call id-20250915-170521"
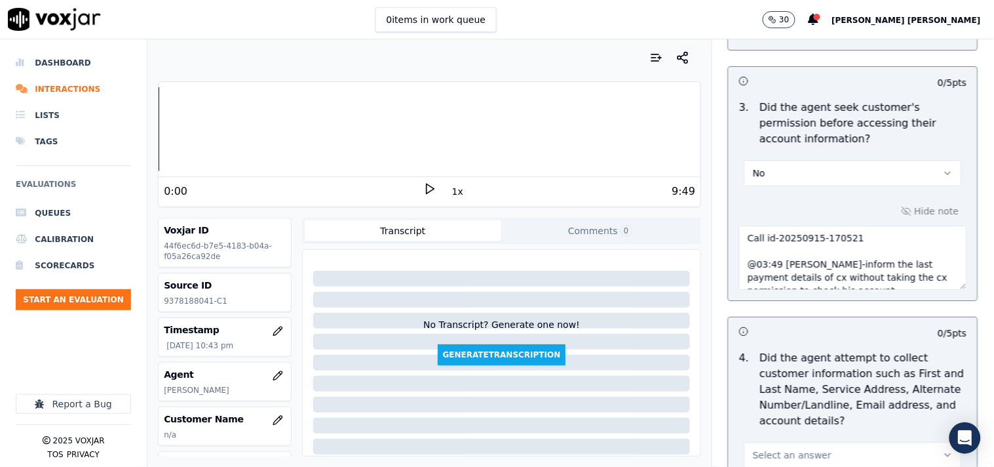
type textarea "Call id-20250915-170521 @03:49 [PERSON_NAME]-inform the last payment details of…"
drag, startPoint x: 777, startPoint y: 260, endPoint x: 731, endPoint y: 190, distance: 83.3
click at [731, 190] on div "3 . Did the agent seek customer's permission before accessing their account inf…" at bounding box center [853, 142] width 249 height 97
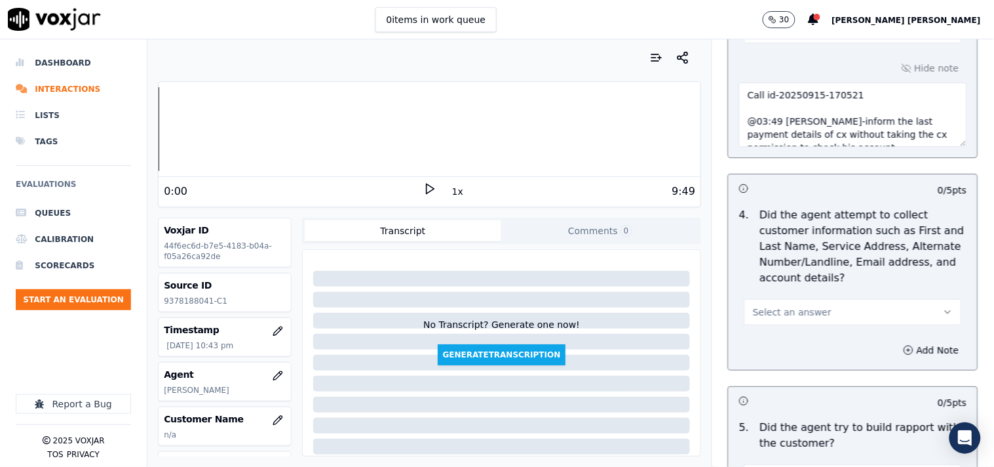
scroll to position [1311, 0]
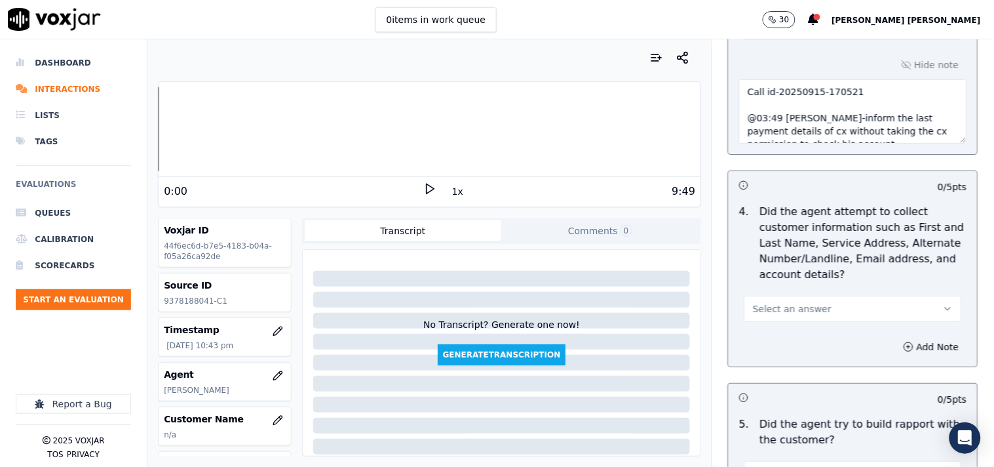
click at [818, 303] on button "Select an answer" at bounding box center [854, 309] width 218 height 26
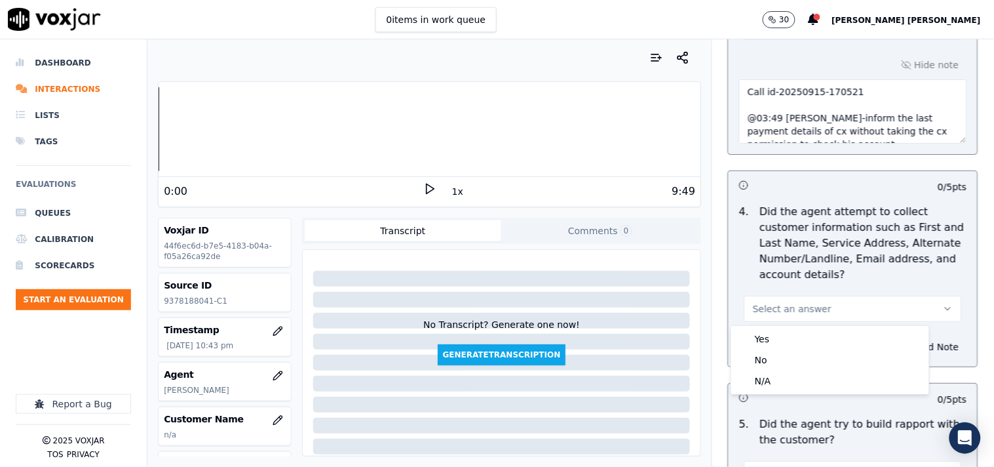
click at [788, 331] on div "Yes" at bounding box center [830, 338] width 193 height 21
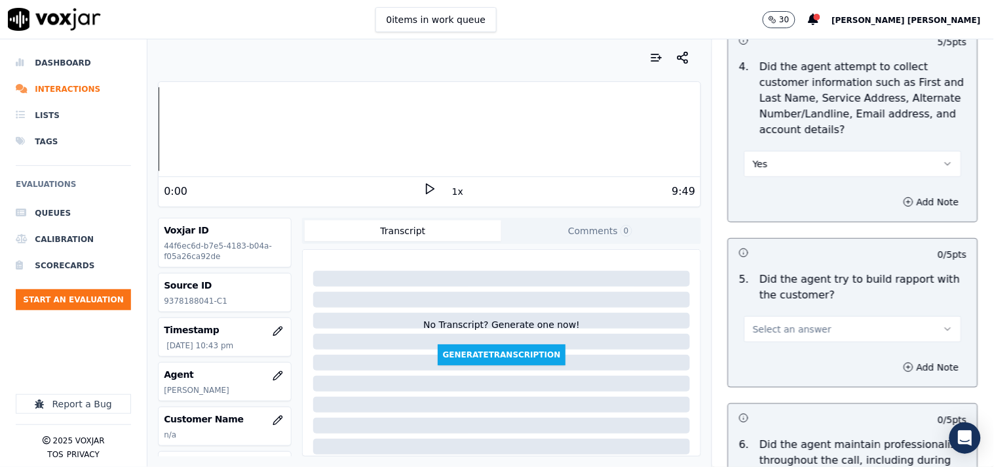
scroll to position [1456, 0]
click at [788, 331] on span "Select an answer" at bounding box center [792, 328] width 79 height 13
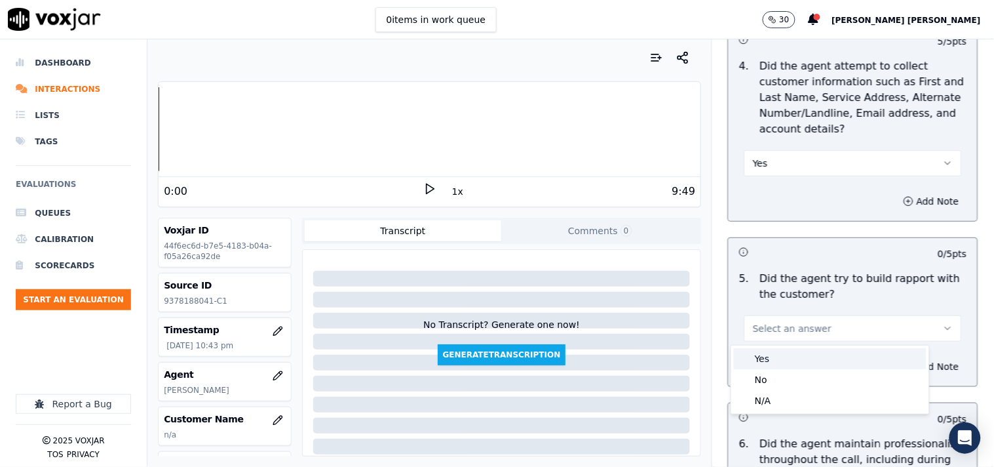
click at [768, 357] on div "Yes" at bounding box center [830, 358] width 193 height 21
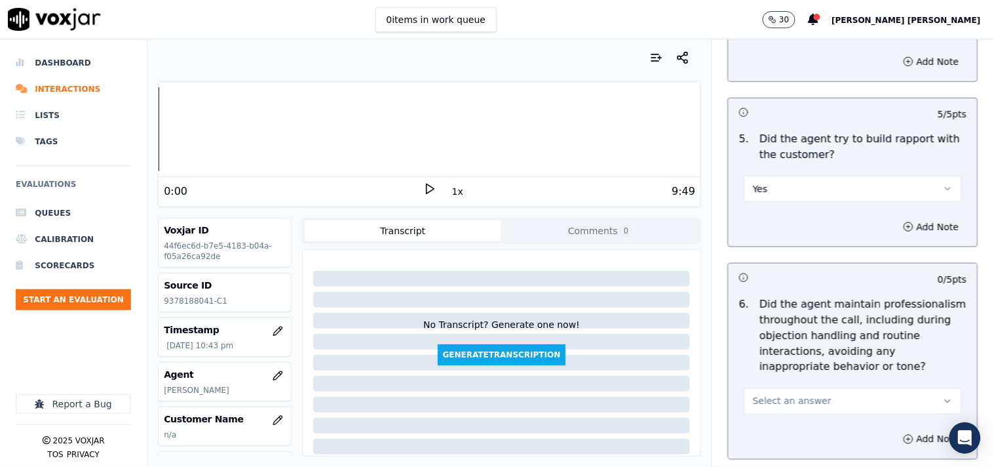
scroll to position [1602, 0]
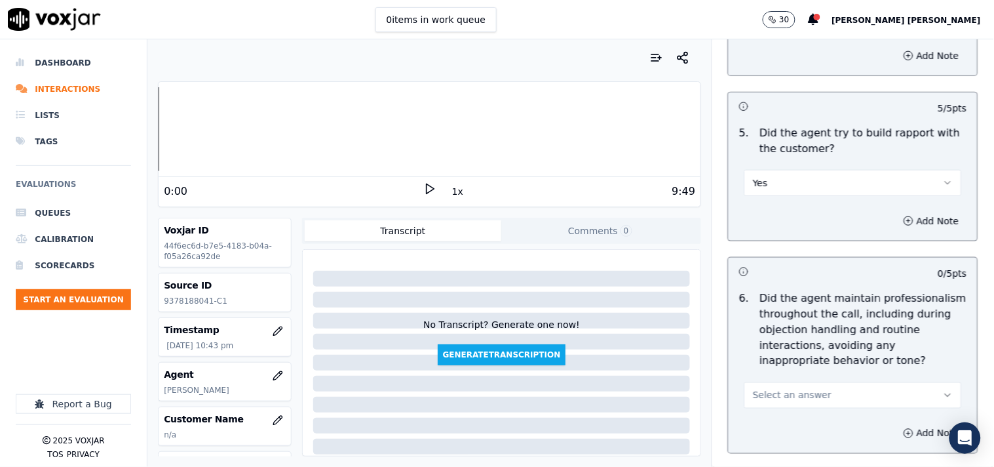
click at [759, 391] on span "Select an answer" at bounding box center [792, 395] width 79 height 13
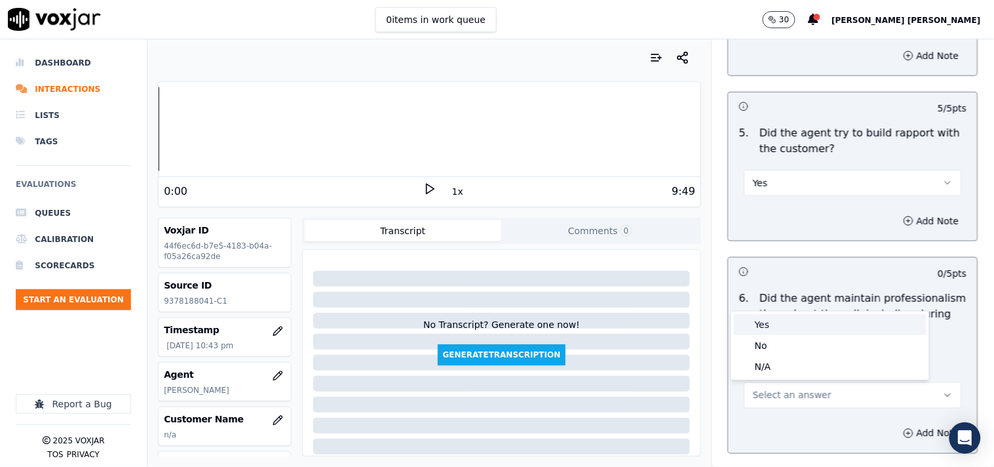
click at [782, 330] on div "Yes" at bounding box center [830, 324] width 193 height 21
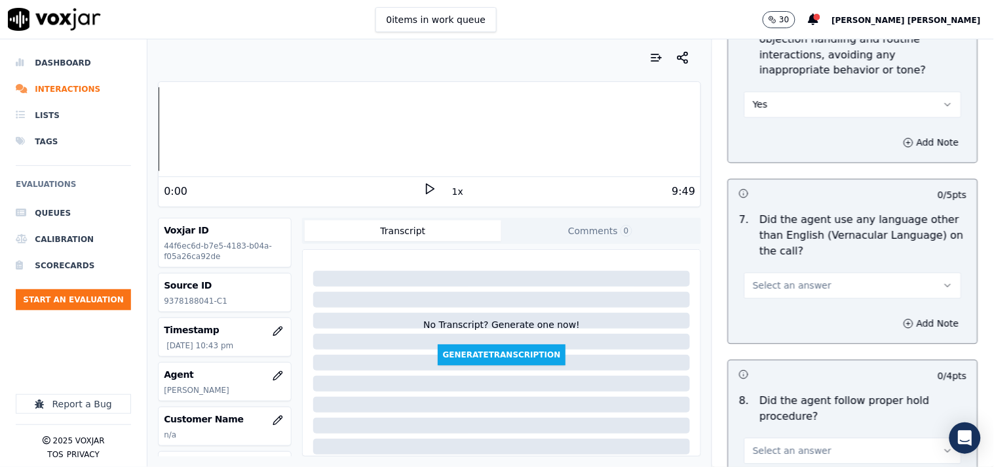
scroll to position [1893, 0]
click at [787, 293] on button "Select an answer" at bounding box center [854, 285] width 218 height 26
click at [775, 331] on div "No" at bounding box center [830, 336] width 193 height 21
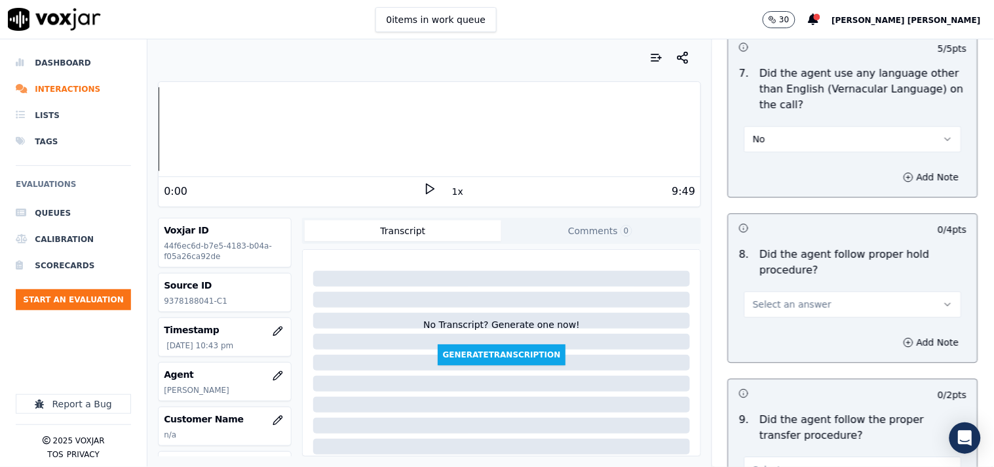
click at [781, 309] on span "Select an answer" at bounding box center [792, 304] width 79 height 13
click at [777, 344] on div "Yes" at bounding box center [830, 334] width 193 height 21
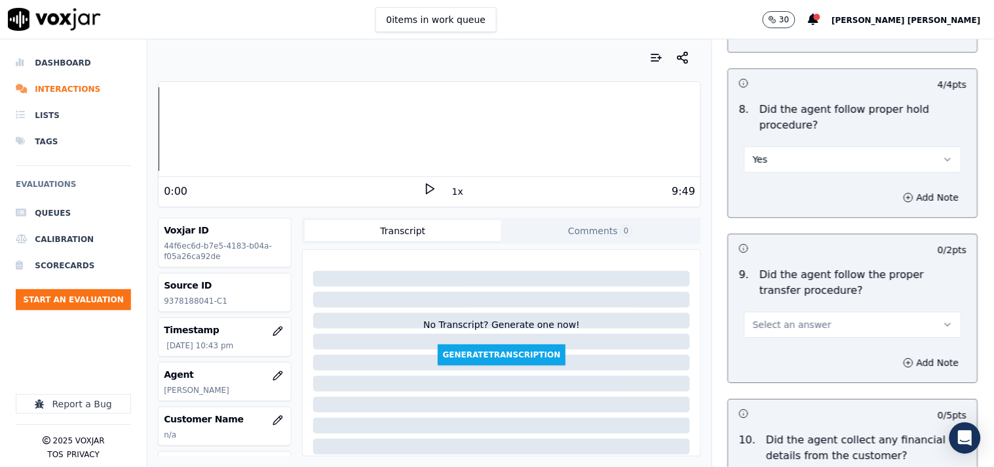
scroll to position [2184, 0]
click at [813, 330] on button "Select an answer" at bounding box center [854, 324] width 218 height 26
click at [798, 347] on div "Yes" at bounding box center [830, 353] width 193 height 21
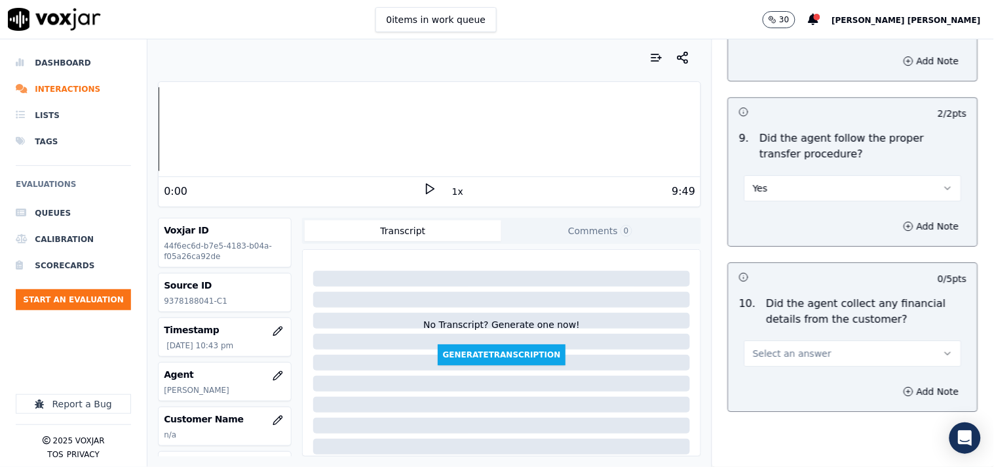
scroll to position [2403, 0]
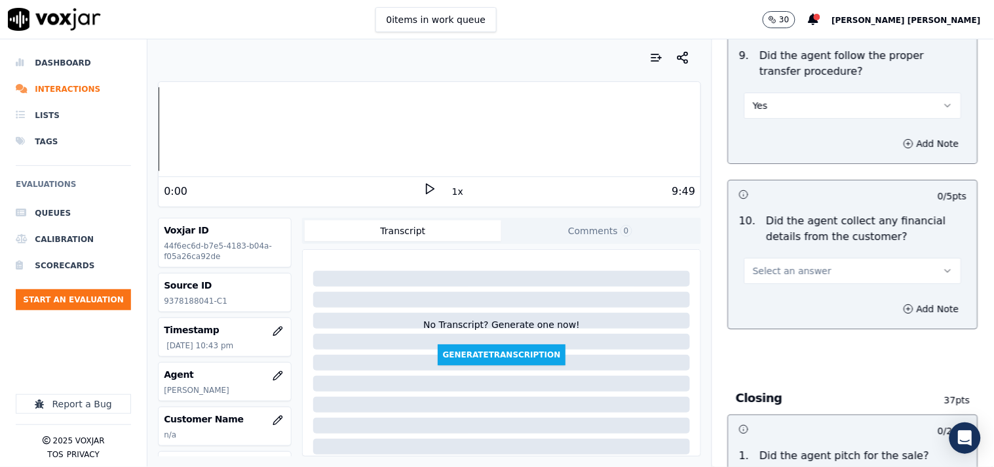
click at [804, 279] on button "Select an answer" at bounding box center [854, 271] width 218 height 26
click at [781, 315] on div "No" at bounding box center [830, 321] width 193 height 21
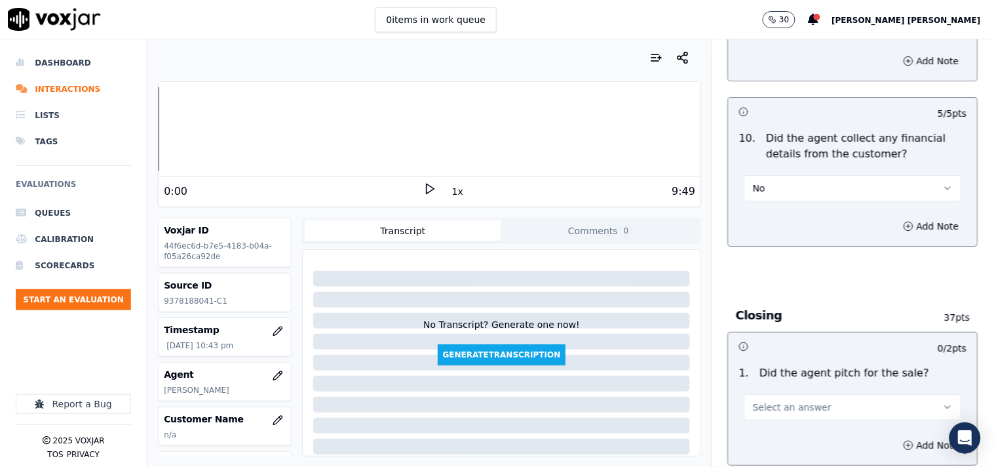
scroll to position [2622, 0]
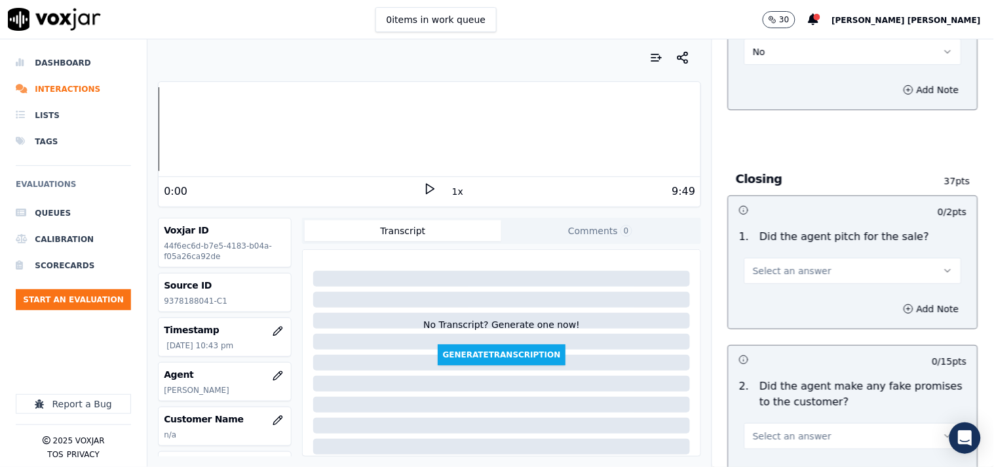
click at [786, 282] on button "Select an answer" at bounding box center [854, 271] width 218 height 26
click at [787, 299] on div "Yes" at bounding box center [830, 301] width 193 height 21
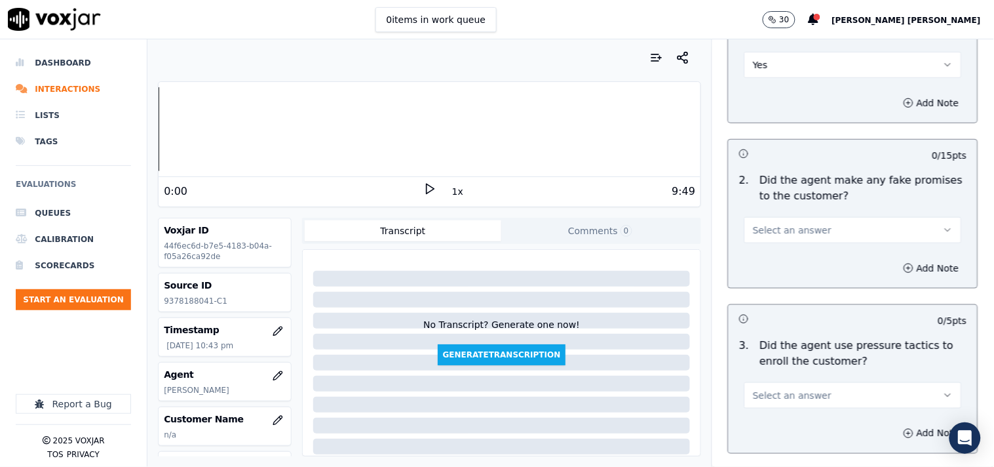
scroll to position [2840, 0]
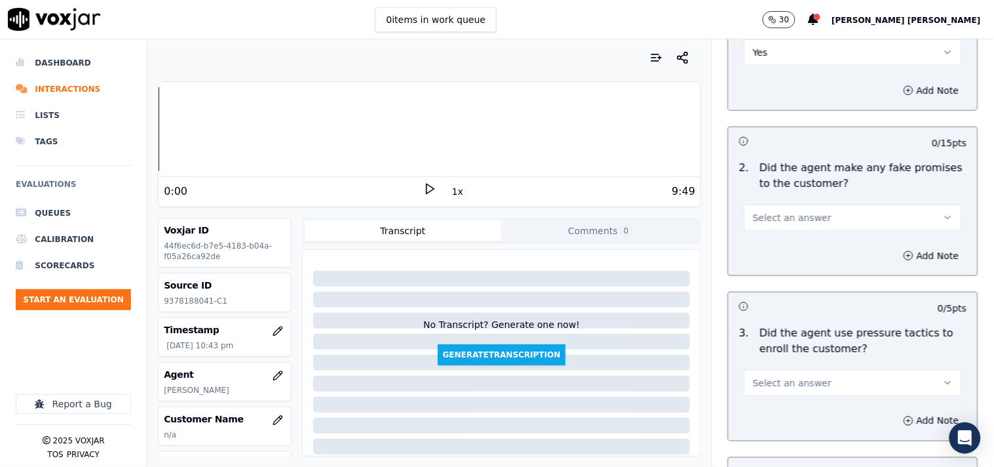
click at [805, 218] on span "Select an answer" at bounding box center [792, 217] width 79 height 13
click at [779, 273] on div "No" at bounding box center [830, 269] width 193 height 21
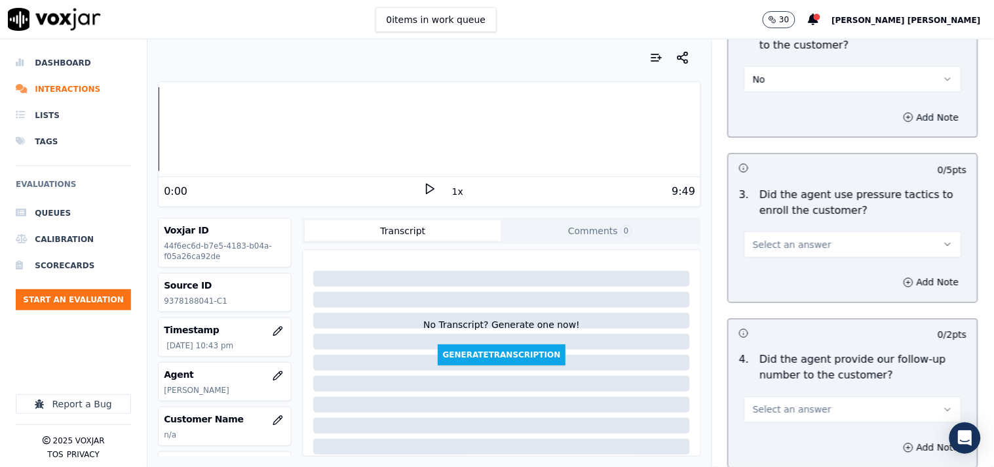
scroll to position [2985, 0]
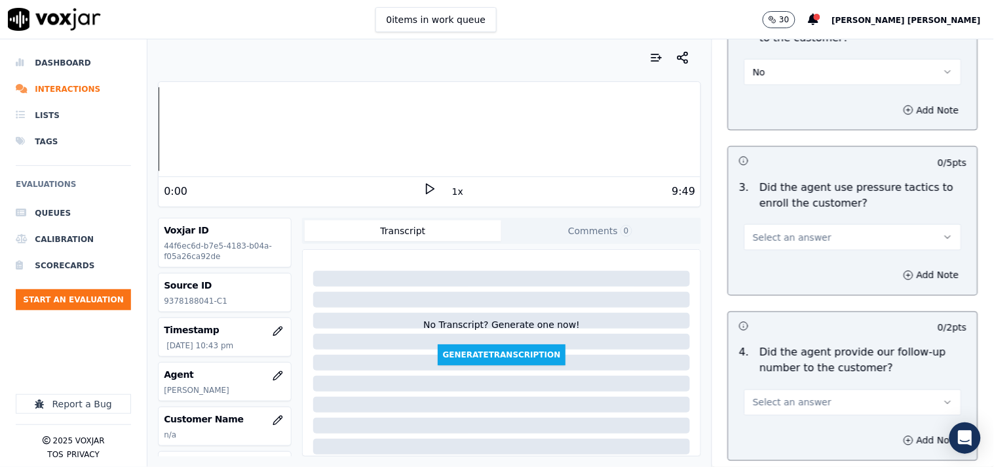
click at [795, 227] on button "Select an answer" at bounding box center [854, 237] width 218 height 26
click at [788, 283] on div "No" at bounding box center [830, 289] width 193 height 21
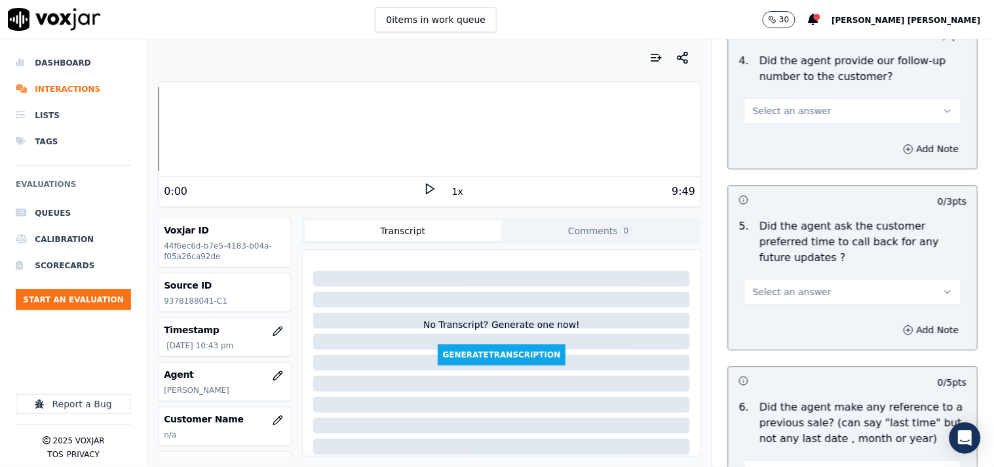
click at [815, 119] on button "Select an answer" at bounding box center [854, 111] width 218 height 26
click at [806, 149] on div "Yes" at bounding box center [830, 141] width 193 height 21
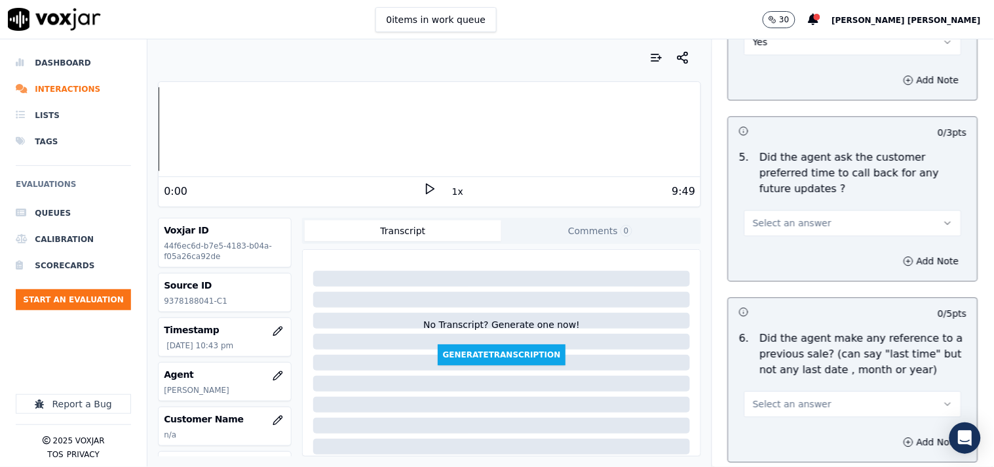
scroll to position [3350, 0]
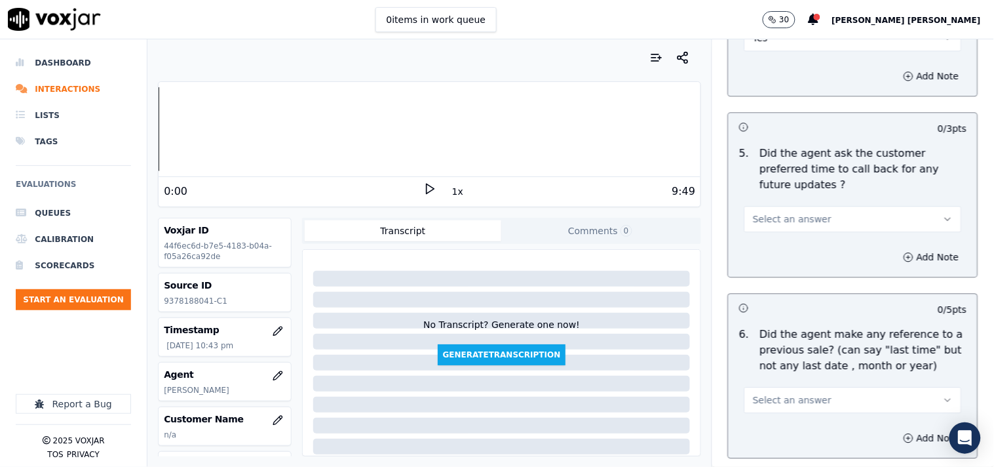
click at [794, 212] on span "Select an answer" at bounding box center [792, 218] width 79 height 13
click at [796, 250] on div "No" at bounding box center [830, 254] width 193 height 21
click at [809, 207] on button "No" at bounding box center [854, 219] width 218 height 26
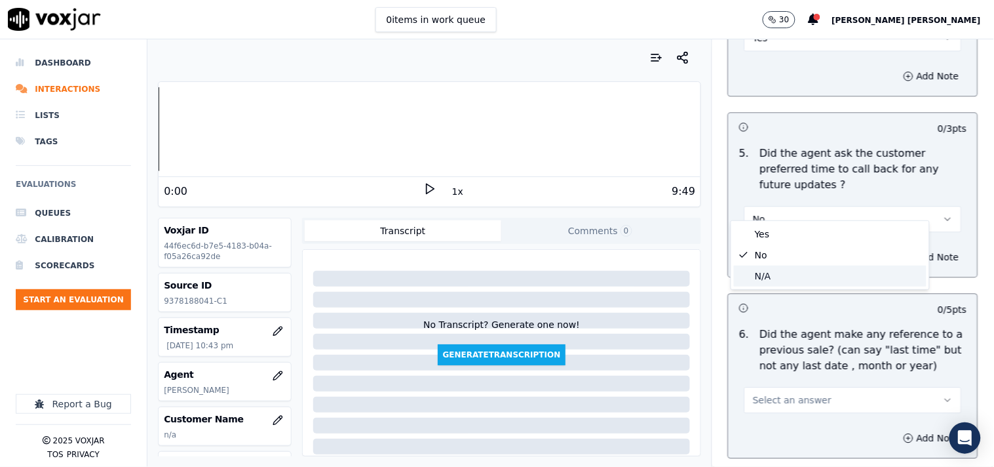
click at [802, 266] on div "N/A" at bounding box center [830, 275] width 193 height 21
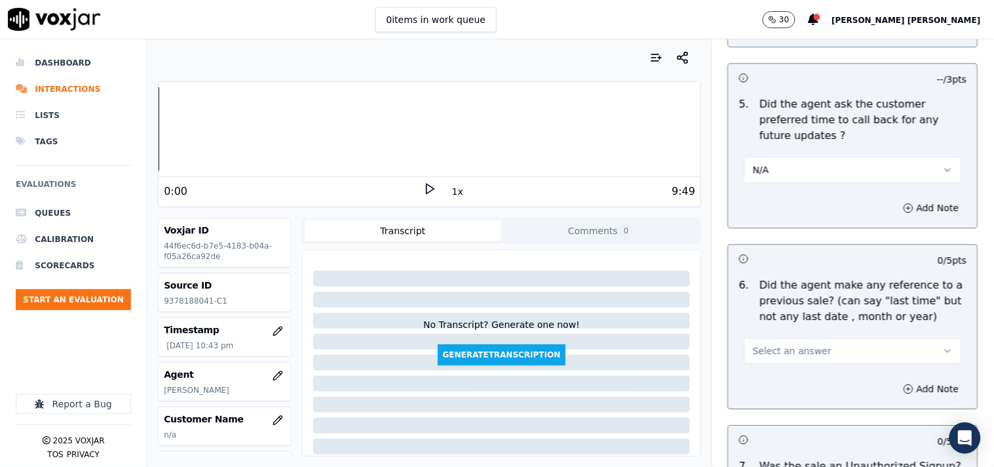
scroll to position [3495, 0]
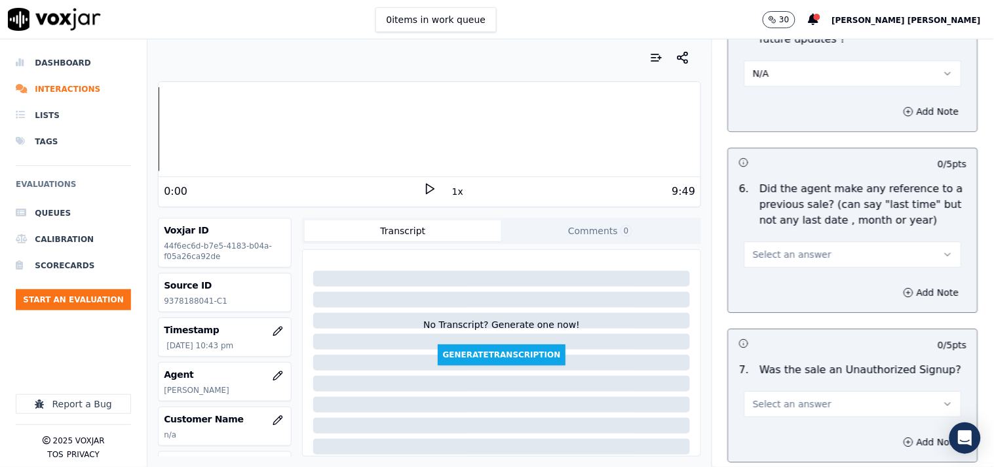
click at [804, 246] on button "Select an answer" at bounding box center [854, 254] width 218 height 26
click at [791, 296] on div "No" at bounding box center [830, 290] width 193 height 21
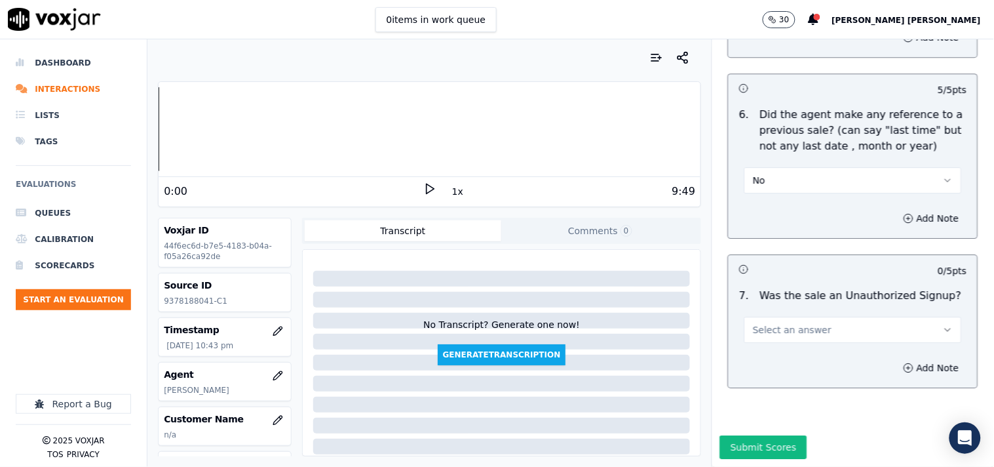
scroll to position [3588, 0]
click at [791, 317] on button "Select an answer" at bounding box center [854, 330] width 218 height 26
click at [752, 360] on div "N/A" at bounding box center [830, 368] width 193 height 21
click at [896, 359] on button "Add Note" at bounding box center [931, 368] width 71 height 18
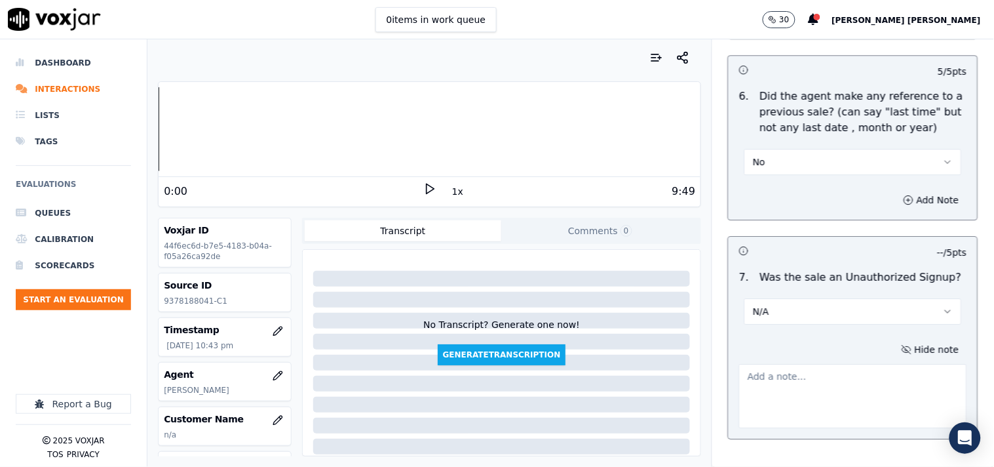
click at [840, 364] on textarea at bounding box center [853, 396] width 228 height 64
paste textarea "Call id-20250915-171510 During the Cts verification when CTs agent reading the …"
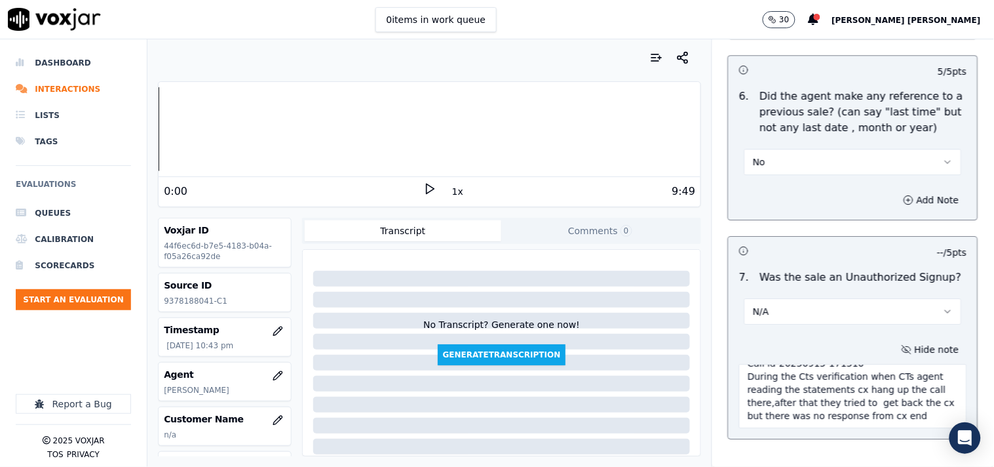
scroll to position [73, 0]
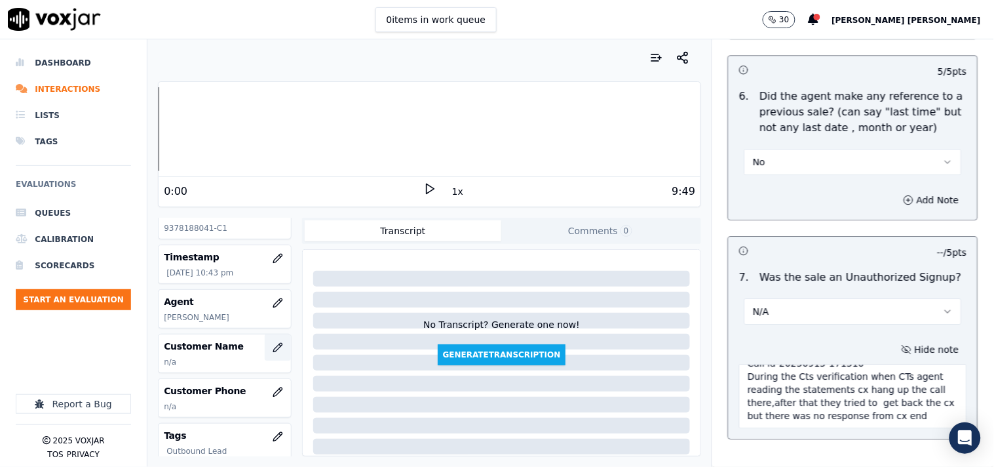
type textarea "Call id-20250915-171510 During the Cts verification when CTs agent reading the …"
click at [270, 341] on button "button" at bounding box center [278, 347] width 26 height 26
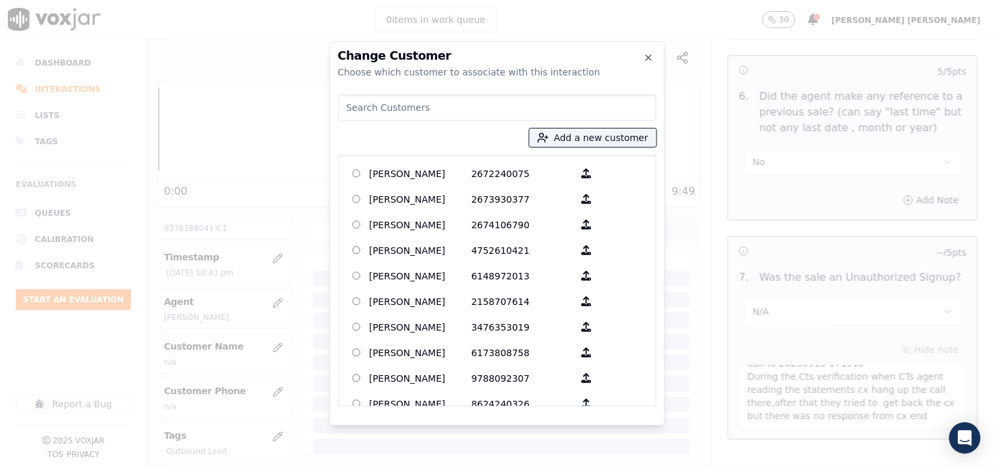
paste input "[PERSON_NAME]"
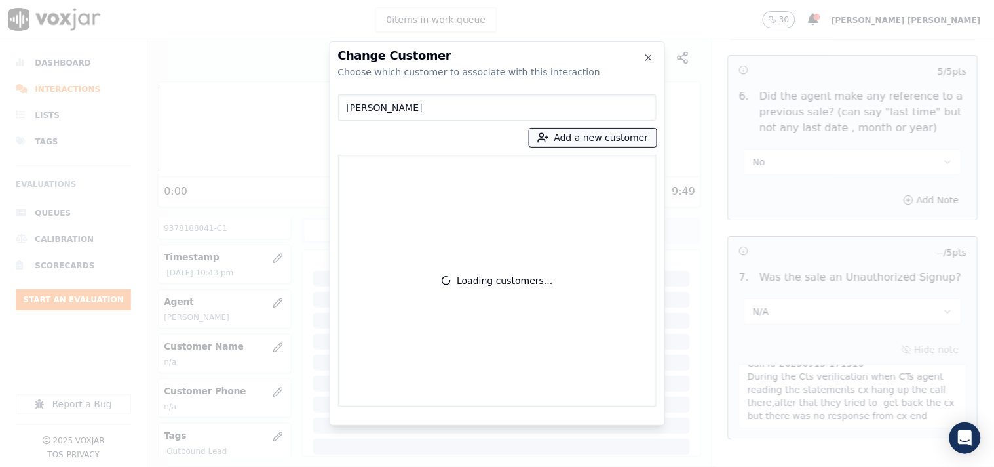
type input "[PERSON_NAME]"
click at [561, 143] on button "Add a new customer" at bounding box center [593, 137] width 127 height 18
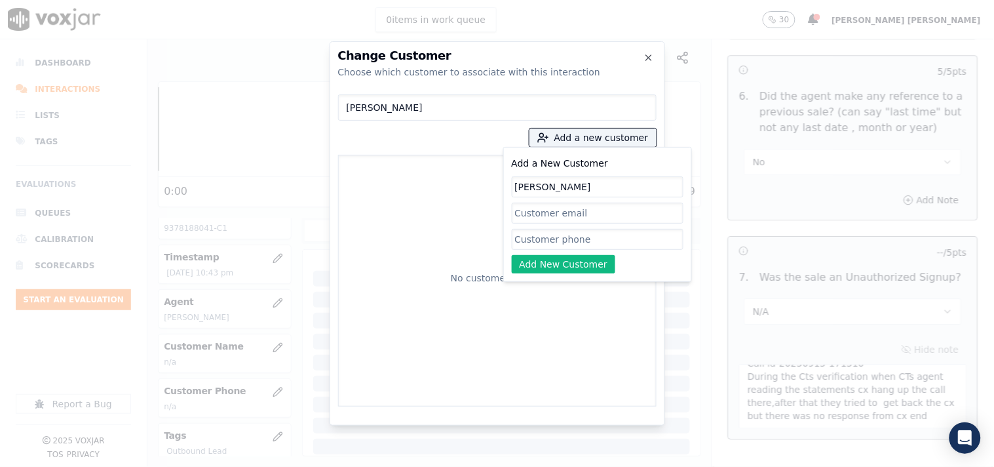
type input "[PERSON_NAME]"
click at [568, 236] on input "Add a New Customer" at bounding box center [598, 239] width 172 height 21
paste input "9378188041"
type input "9378188041"
click at [562, 262] on button "Add New Customer" at bounding box center [564, 264] width 104 height 18
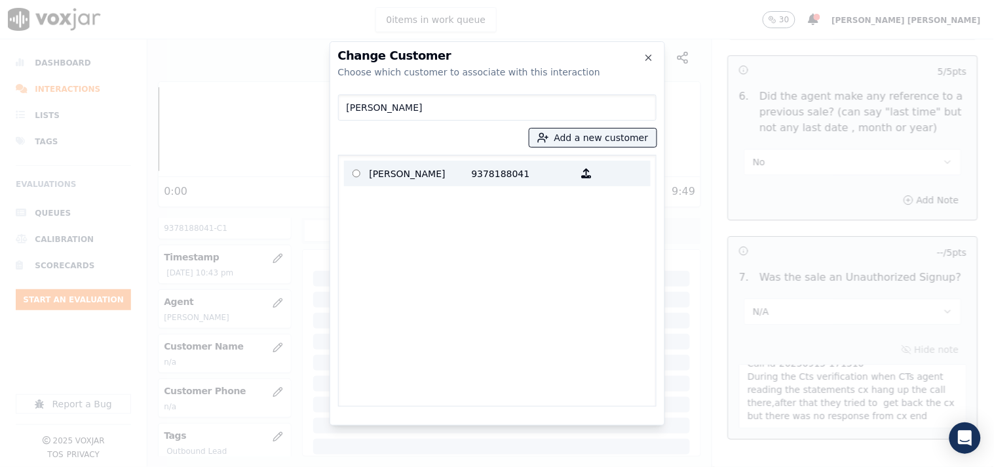
click at [490, 176] on p "9378188041" at bounding box center [523, 173] width 102 height 20
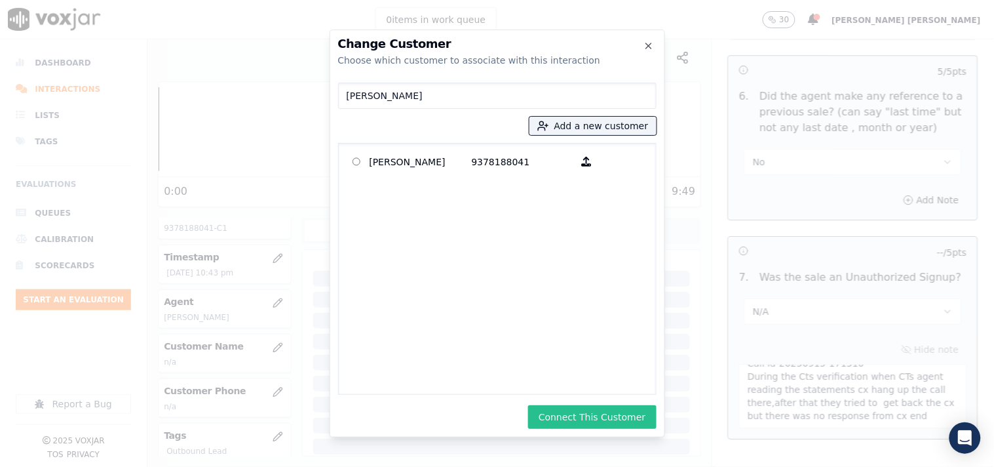
click at [594, 419] on button "Connect This Customer" at bounding box center [592, 417] width 128 height 24
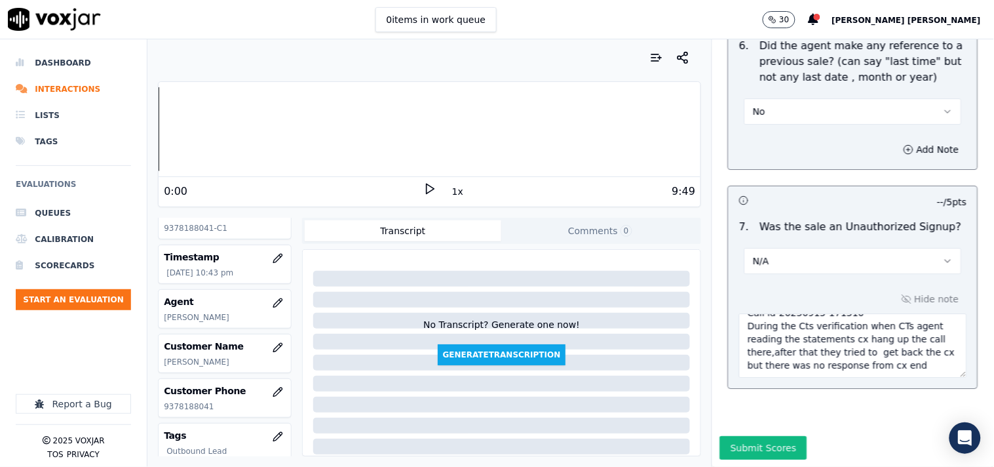
scroll to position [3657, 0]
click at [737, 435] on button "Submit Scores" at bounding box center [763, 447] width 87 height 24
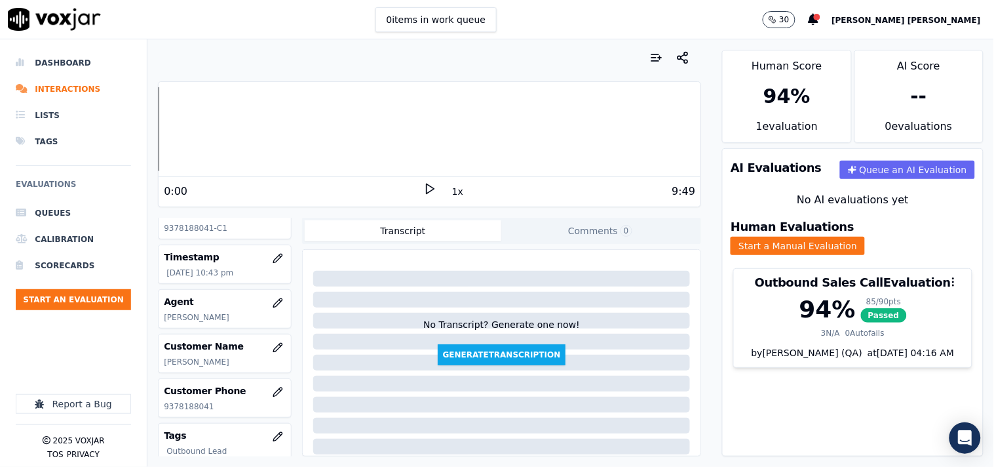
click at [64, 35] on link at bounding box center [54, 19] width 109 height 39
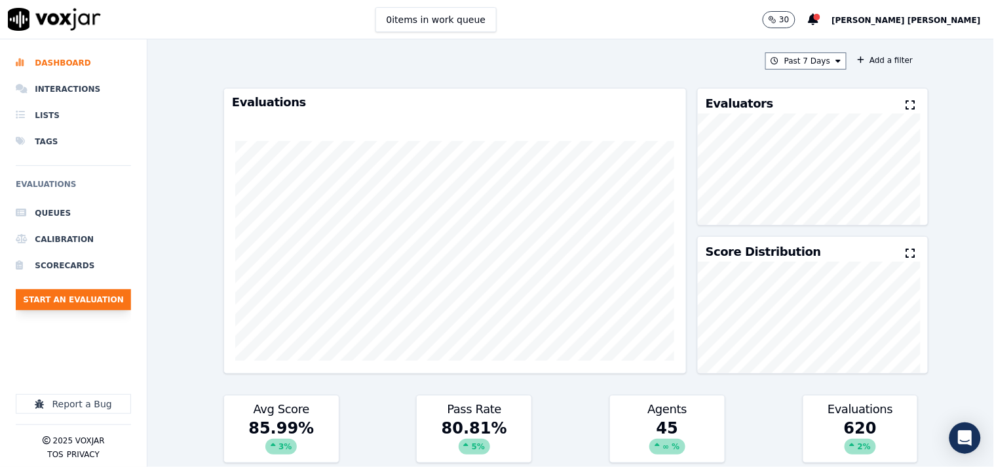
click at [72, 300] on button "Start an Evaluation" at bounding box center [73, 299] width 115 height 21
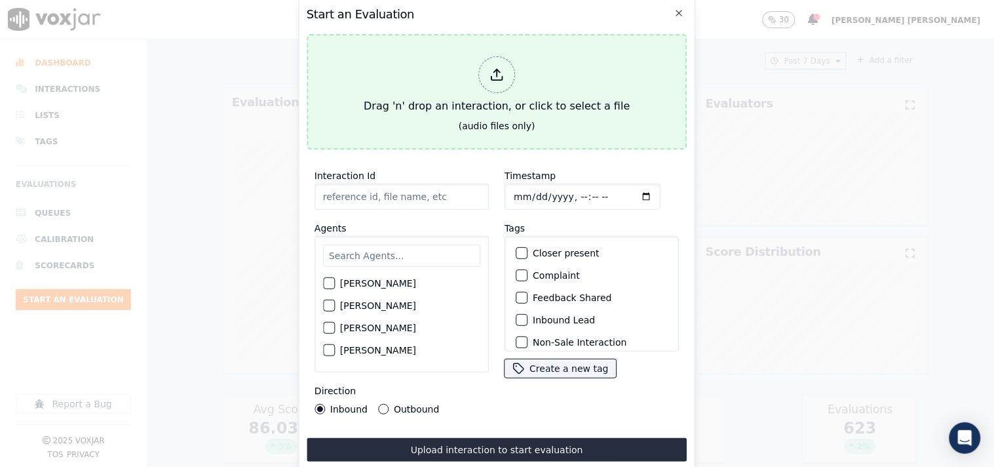
click at [484, 73] on div at bounding box center [496, 74] width 37 height 37
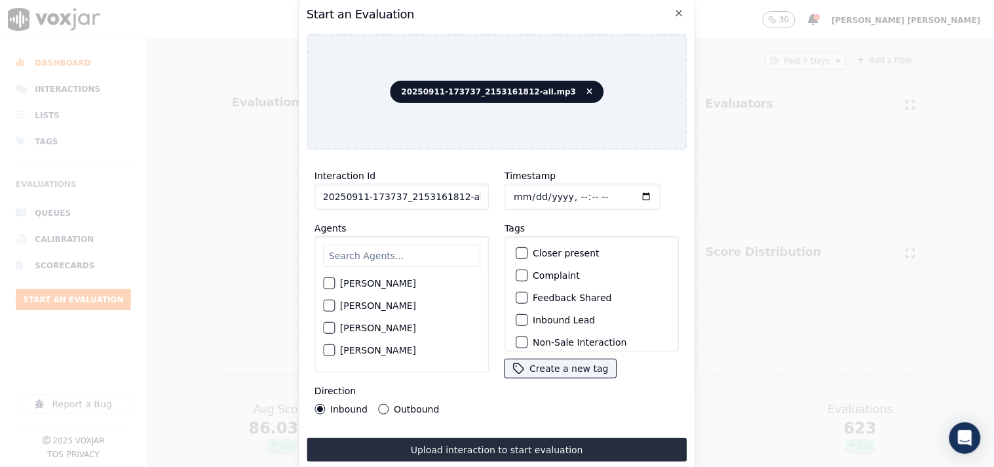
scroll to position [0, 7]
drag, startPoint x: 454, startPoint y: 191, endPoint x: 526, endPoint y: 191, distance: 72.1
click at [526, 191] on div "Interaction Id 20250911-173737_2153161812-all.mp3 Agents [PERSON_NAME] [PERSON_…" at bounding box center [497, 291] width 381 height 262
type input "20250911-173737_2153161812-C1"
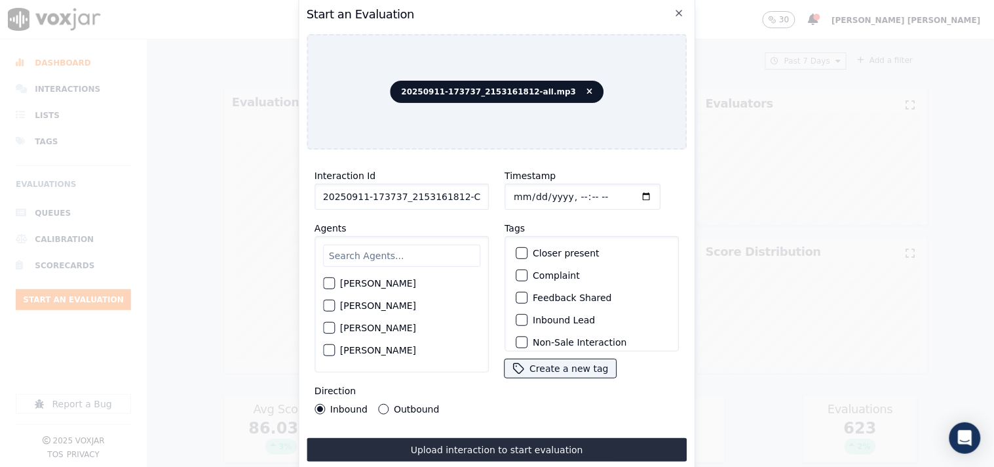
click at [520, 185] on input "Timestamp" at bounding box center [583, 197] width 156 height 26
type input "[DATE]T23:19"
click at [352, 248] on input "text" at bounding box center [401, 255] width 157 height 22
type input "stu"
click at [405, 290] on div "[PERSON_NAME]" at bounding box center [401, 287] width 157 height 22
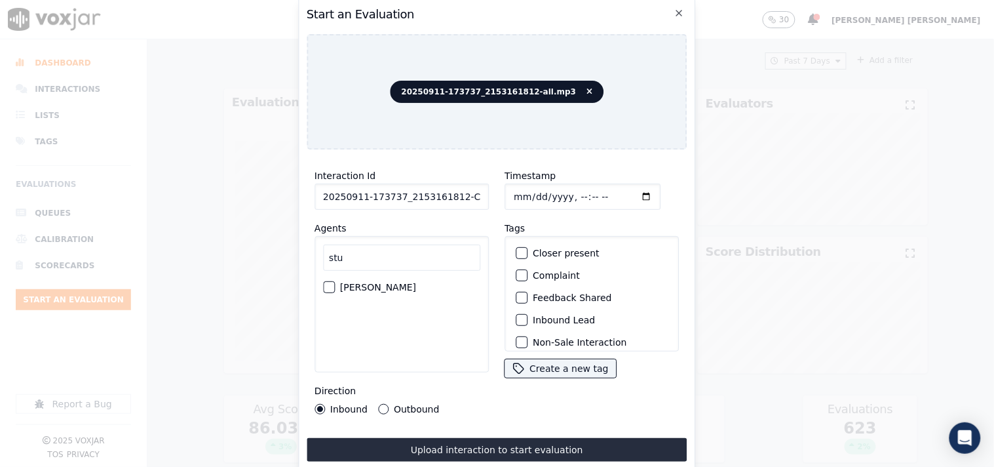
click at [348, 286] on label "[PERSON_NAME]" at bounding box center [378, 286] width 76 height 9
click at [335, 286] on button "[PERSON_NAME]" at bounding box center [329, 287] width 12 height 12
click at [525, 312] on div "Inbound Lead" at bounding box center [592, 320] width 163 height 22
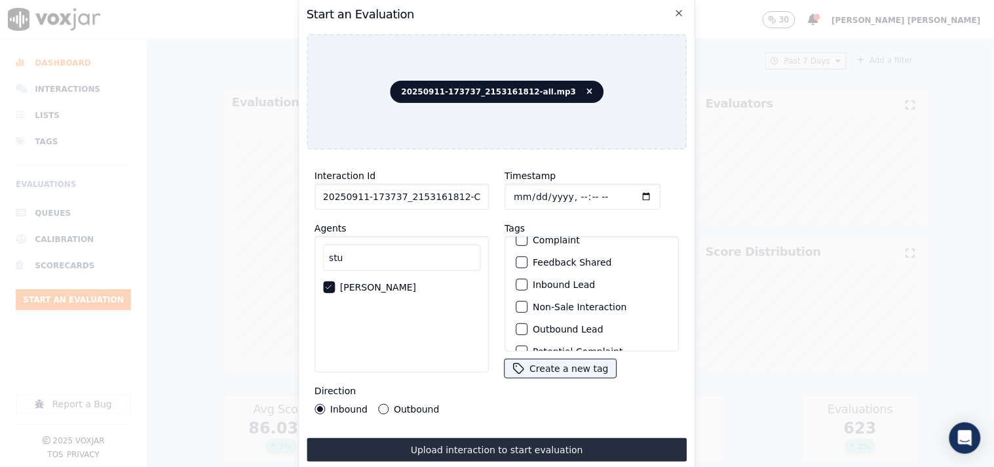
scroll to position [73, 0]
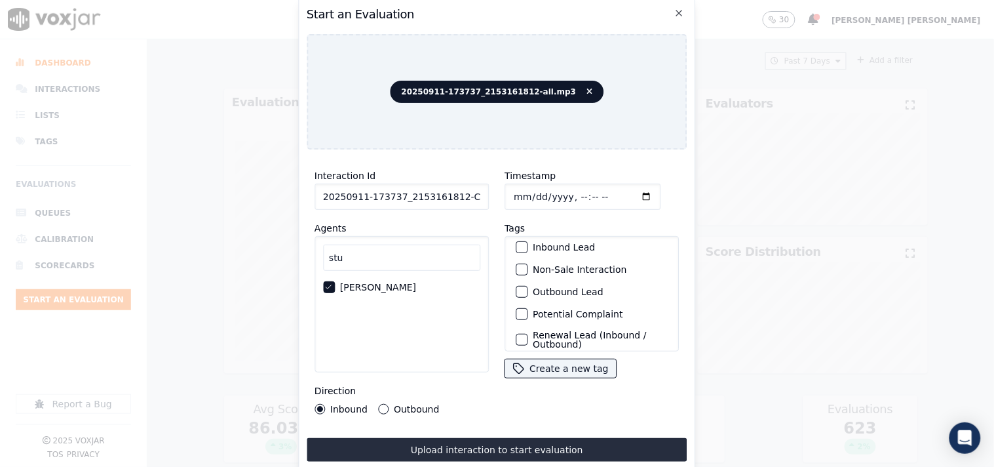
click at [521, 241] on button "Inbound Lead" at bounding box center [522, 247] width 12 height 12
click at [516, 265] on div "button" at bounding box center [520, 269] width 9 height 9
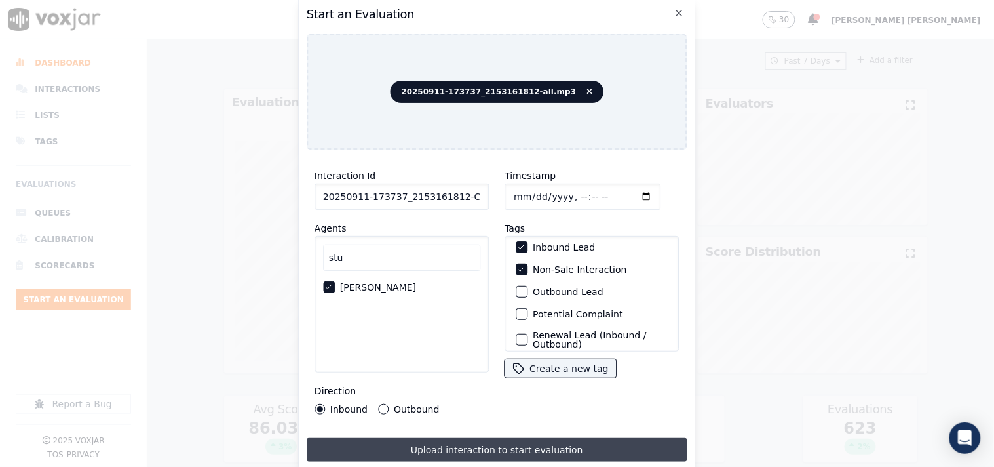
click at [400, 446] on button "Upload interaction to start evaluation" at bounding box center [497, 450] width 381 height 24
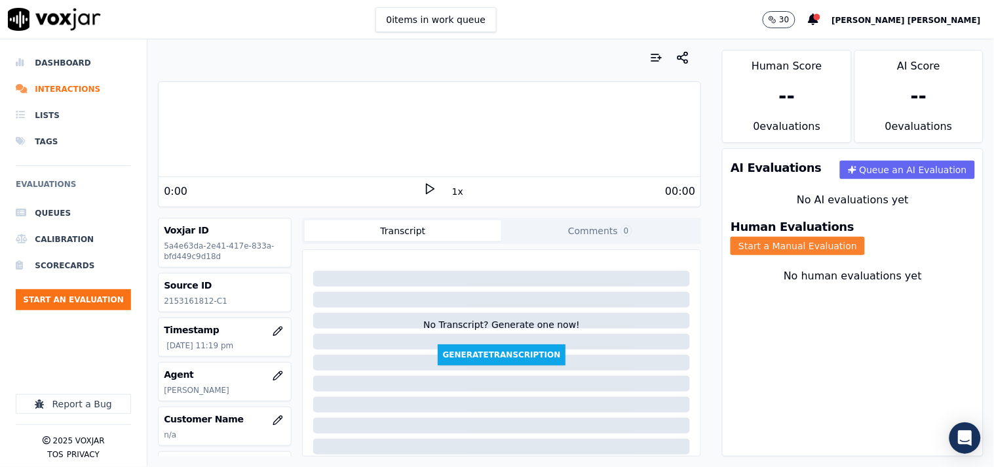
click at [853, 237] on button "Start a Manual Evaluation" at bounding box center [798, 246] width 134 height 18
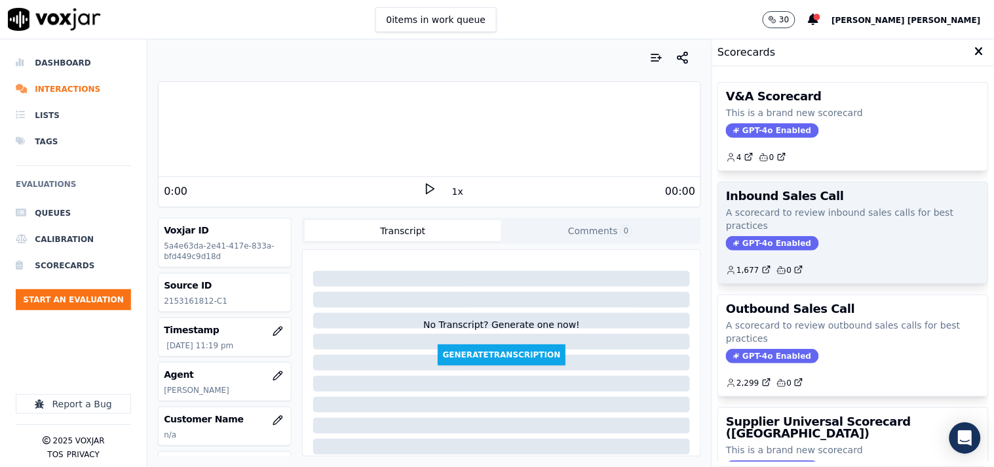
click at [758, 233] on div "Inbound Sales Call A scorecard to review inbound sales calls for best practices…" at bounding box center [853, 232] width 270 height 101
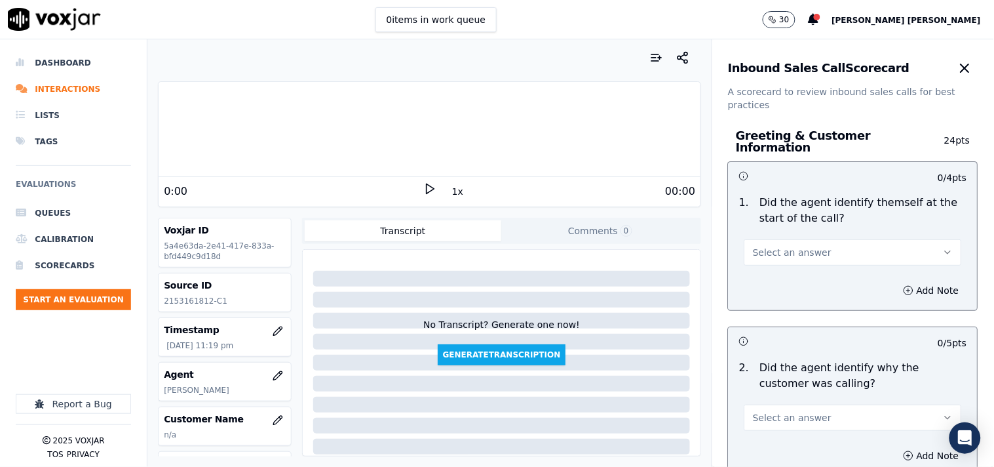
click at [758, 239] on button "Select an answer" at bounding box center [854, 252] width 218 height 26
click at [761, 271] on div "Yes" at bounding box center [830, 275] width 193 height 21
click at [753, 411] on span "Select an answer" at bounding box center [792, 417] width 79 height 13
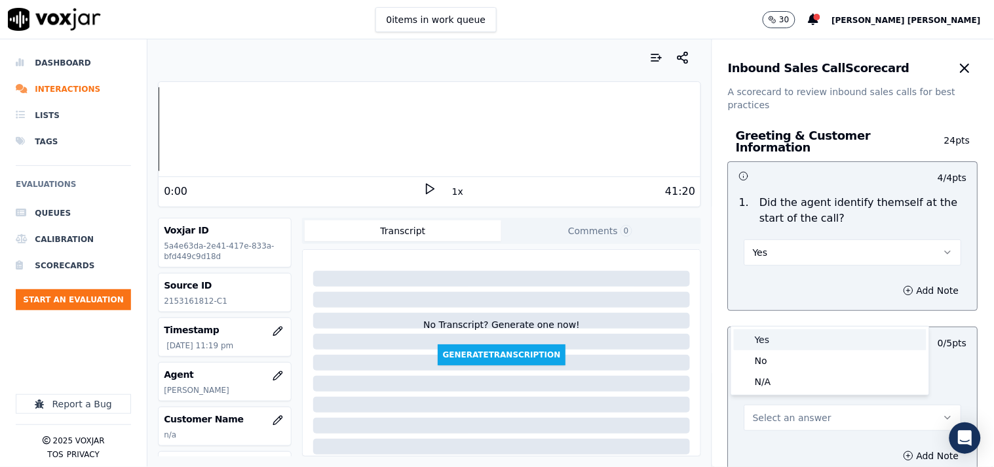
click at [788, 341] on div "Yes" at bounding box center [830, 339] width 193 height 21
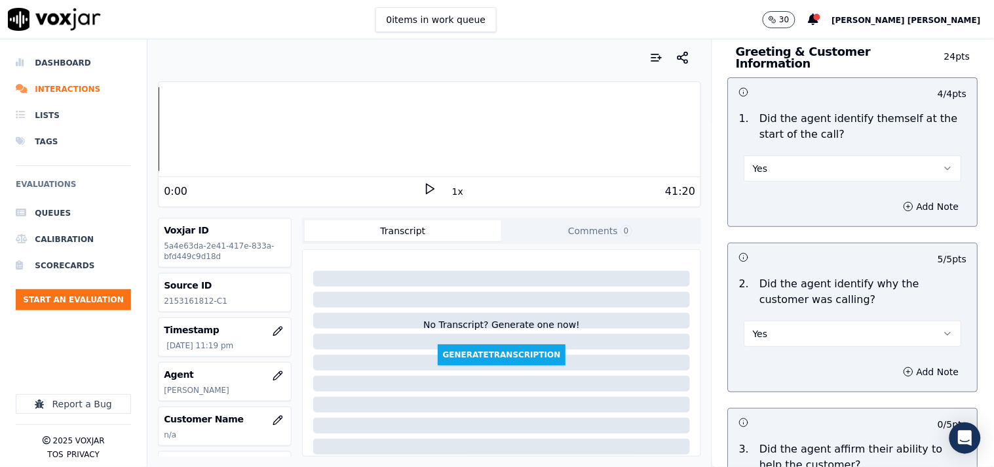
scroll to position [218, 0]
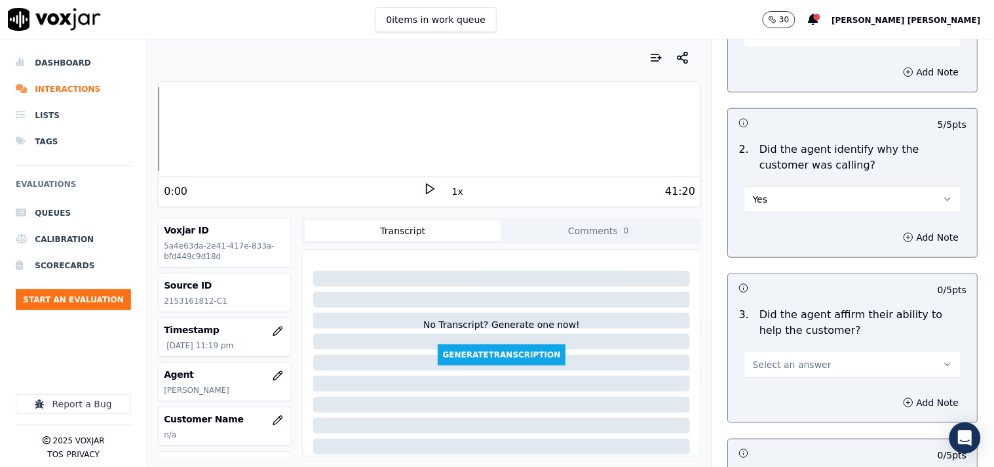
click at [777, 351] on button "Select an answer" at bounding box center [854, 364] width 218 height 26
click at [767, 383] on div "Yes" at bounding box center [830, 387] width 193 height 21
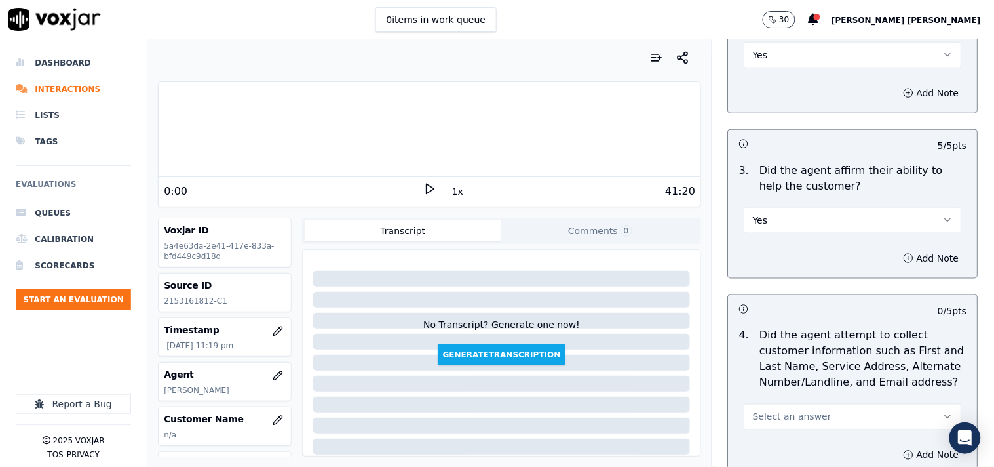
scroll to position [364, 0]
click at [761, 416] on button "Select an answer" at bounding box center [854, 415] width 218 height 26
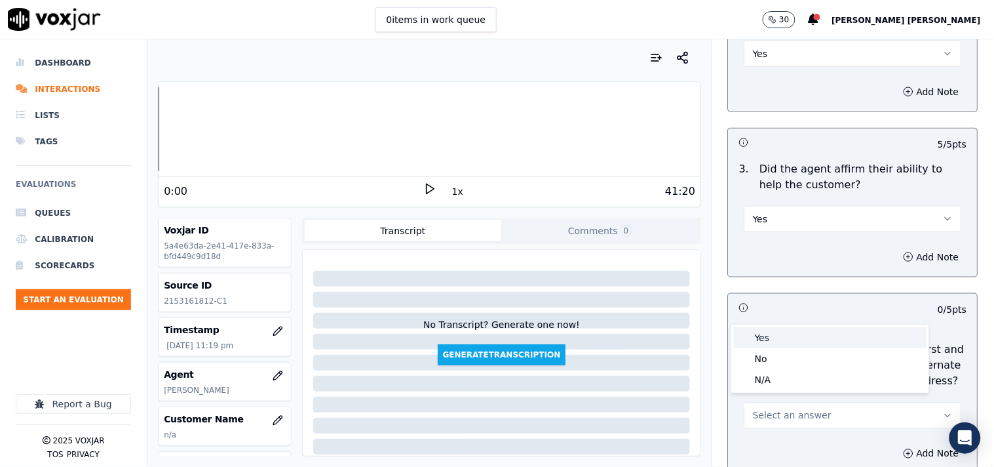
click at [771, 336] on div "Yes" at bounding box center [830, 337] width 193 height 21
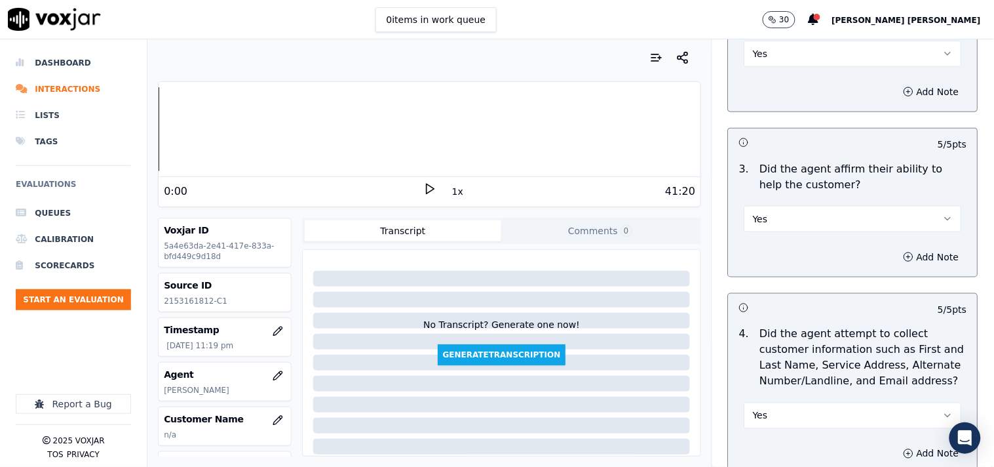
scroll to position [509, 0]
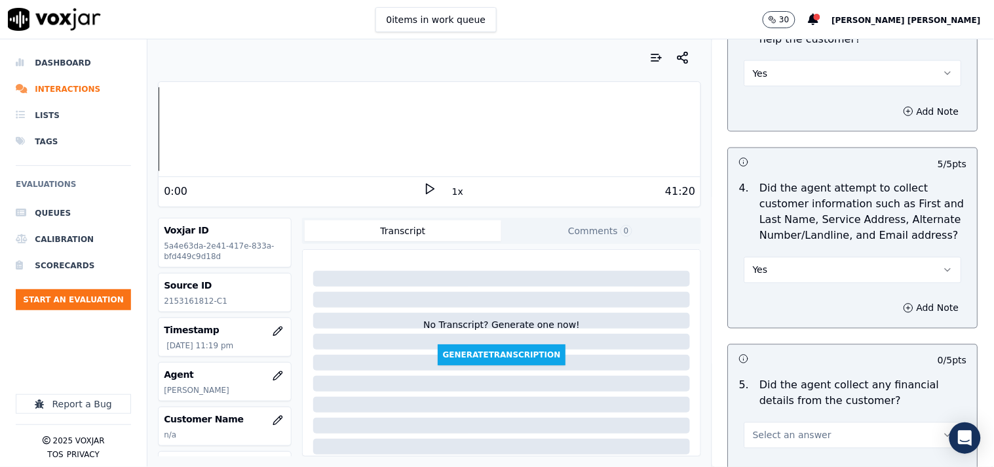
click at [769, 431] on span "Select an answer" at bounding box center [792, 435] width 79 height 13
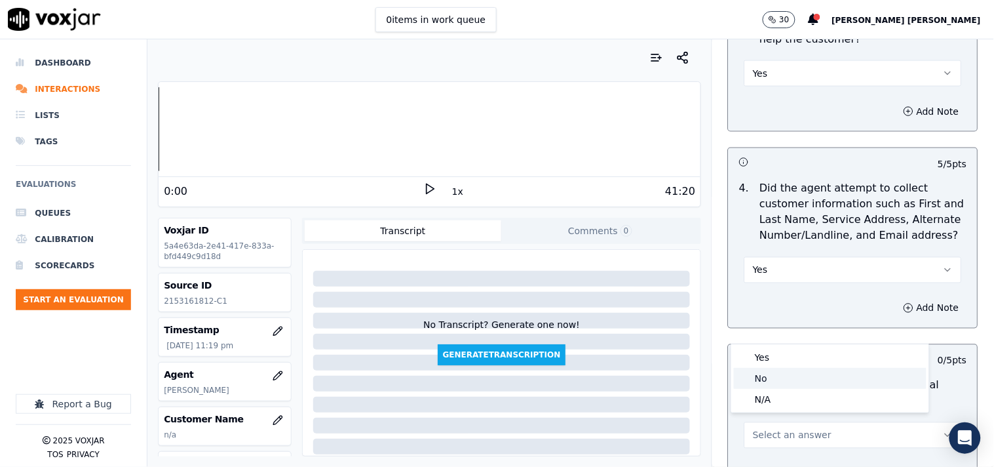
click at [779, 387] on div "No" at bounding box center [830, 378] width 193 height 21
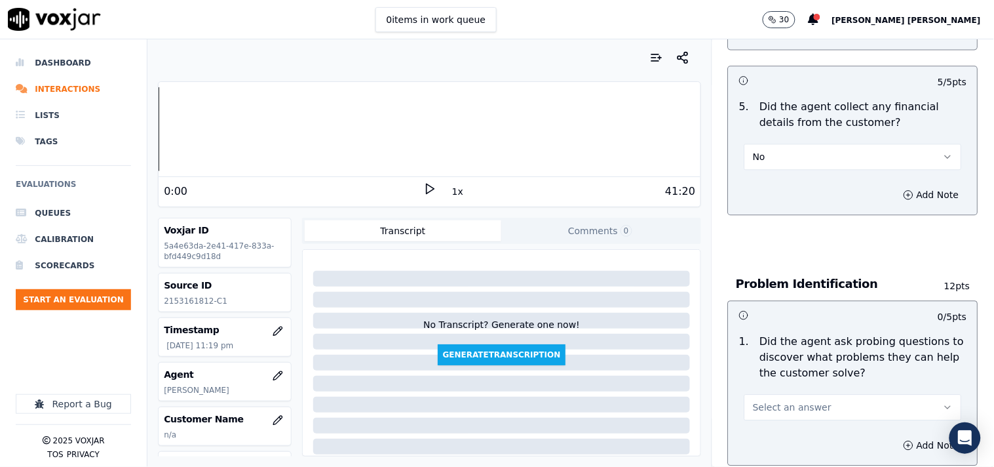
scroll to position [874, 0]
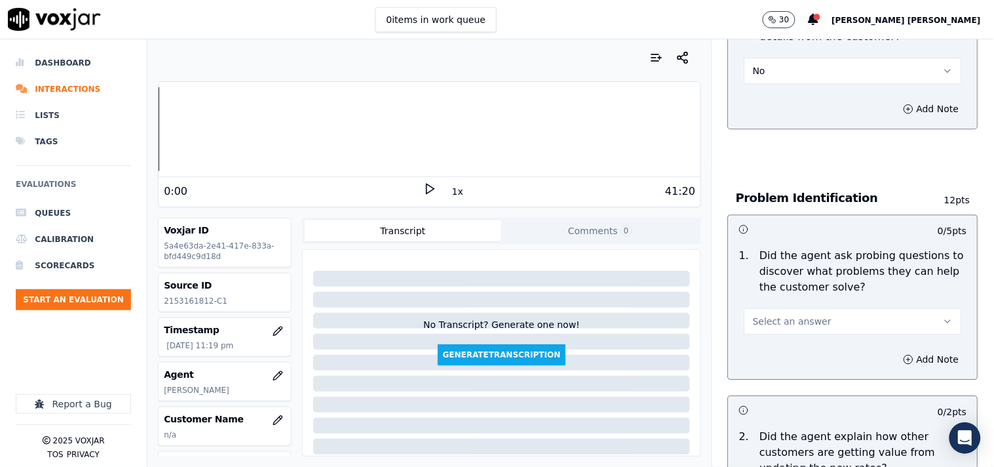
click at [801, 315] on span "Select an answer" at bounding box center [792, 321] width 79 height 13
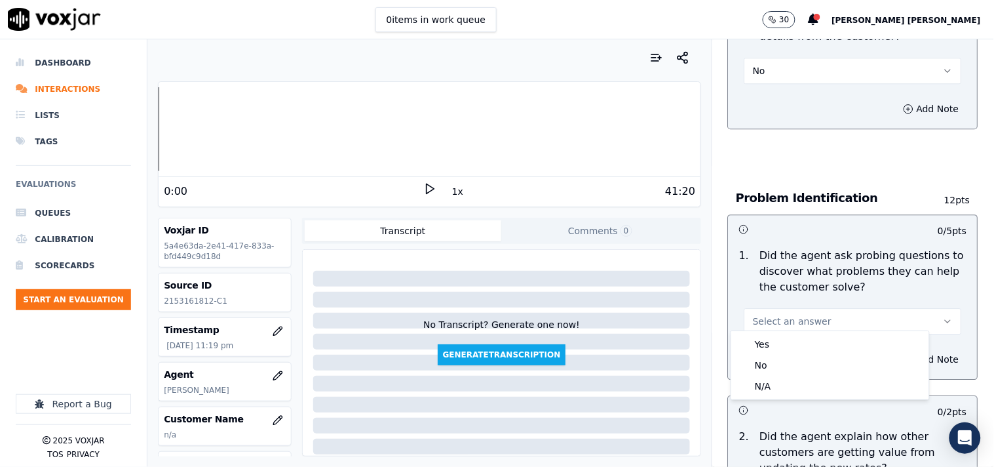
click at [789, 328] on div "1 . Did the agent ask probing questions to discover what problems they can help…" at bounding box center [853, 290] width 249 height 97
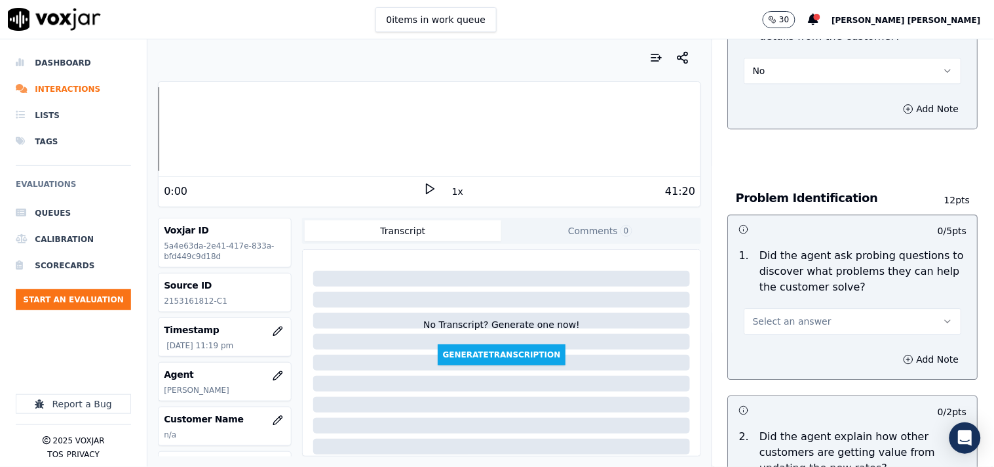
click at [792, 322] on button "Select an answer" at bounding box center [854, 321] width 218 height 26
click at [789, 351] on div "Yes" at bounding box center [830, 344] width 193 height 21
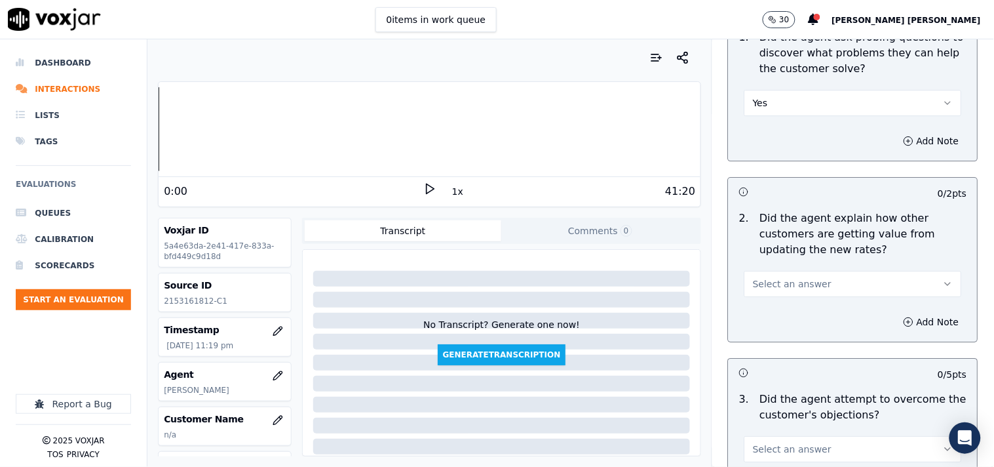
click at [791, 277] on span "Select an answer" at bounding box center [792, 283] width 79 height 13
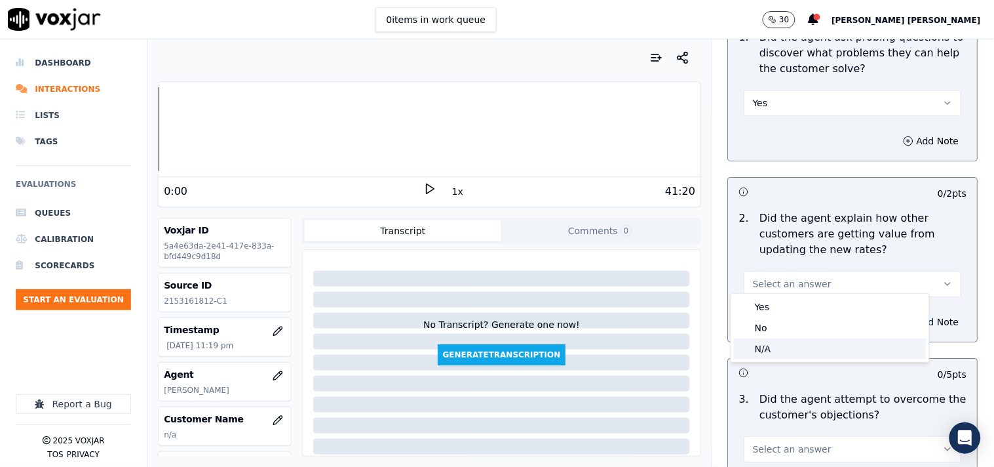
click at [784, 345] on div "N/A" at bounding box center [830, 348] width 193 height 21
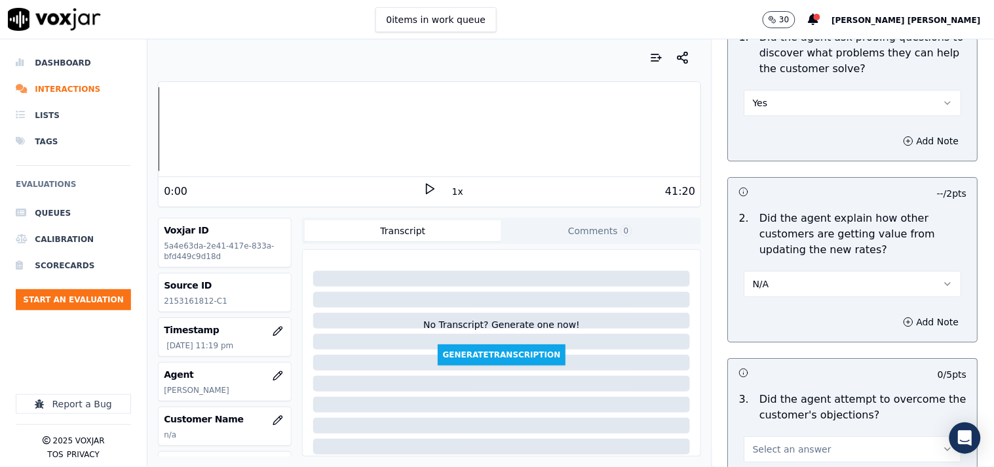
scroll to position [1237, 0]
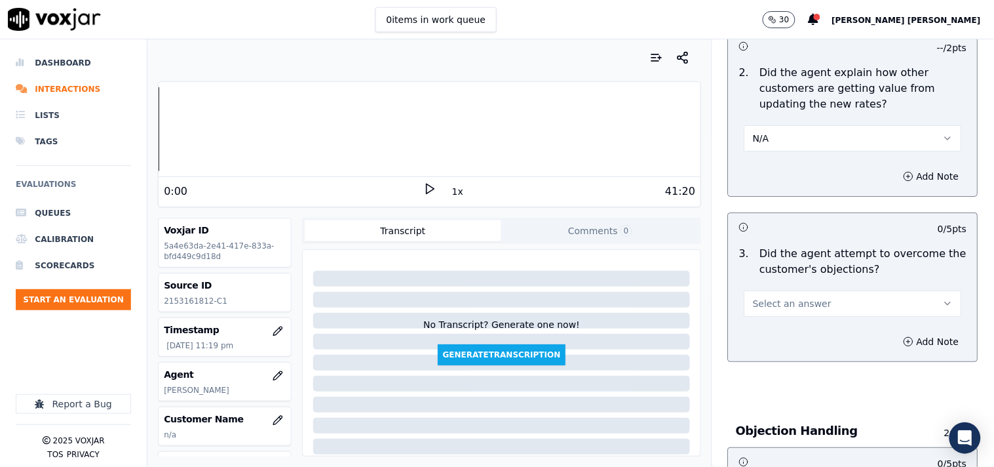
click at [793, 306] on button "Select an answer" at bounding box center [854, 303] width 218 height 26
click at [784, 317] on div "Yes" at bounding box center [830, 326] width 193 height 21
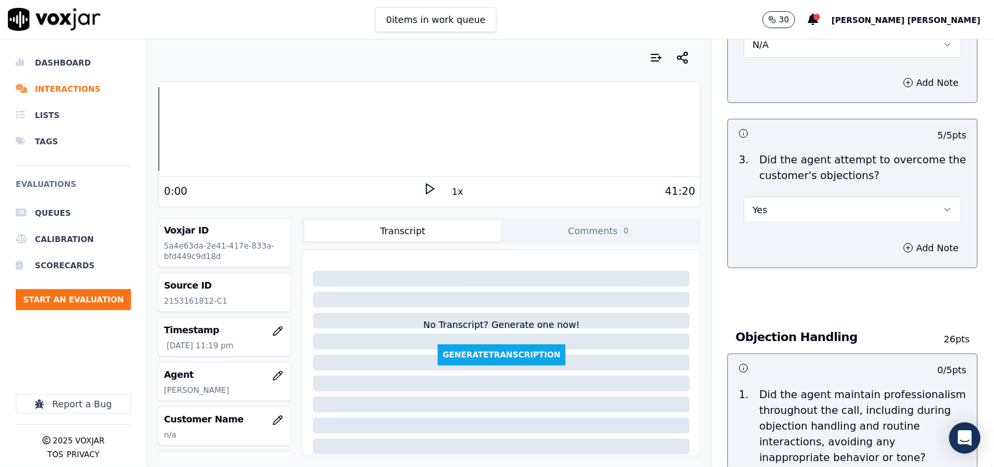
scroll to position [1456, 0]
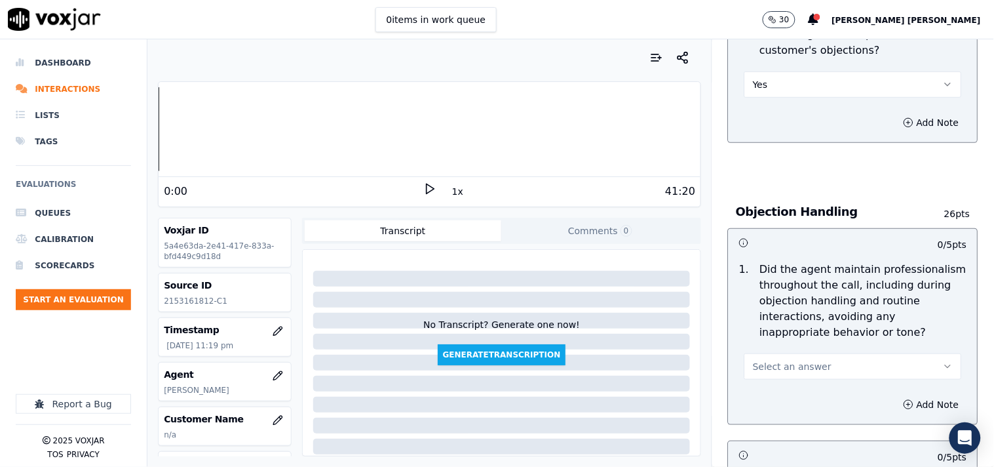
click at [777, 353] on button "Select an answer" at bounding box center [854, 366] width 218 height 26
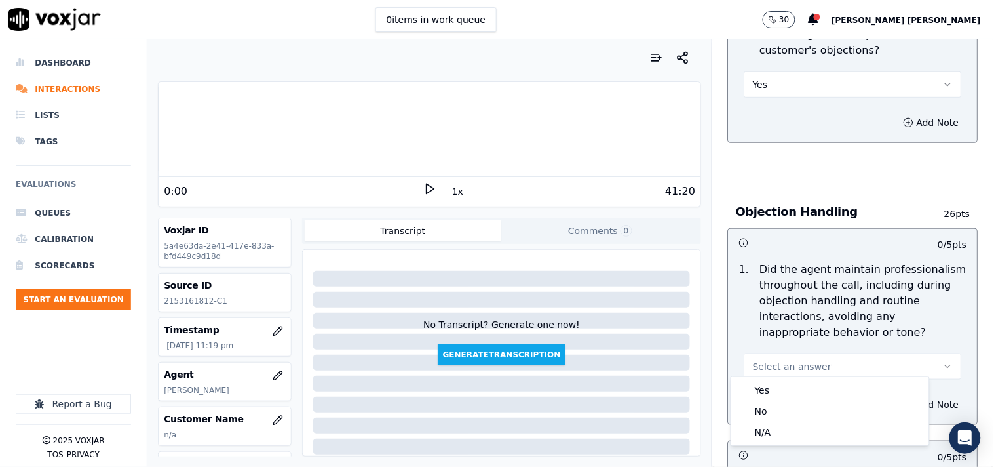
click at [773, 370] on button "Select an answer" at bounding box center [854, 366] width 218 height 26
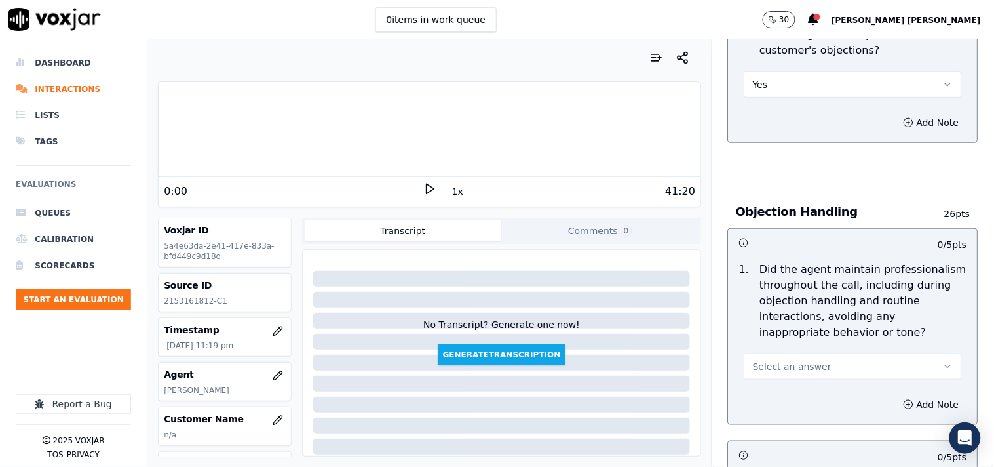
click at [774, 389] on div "Add Note" at bounding box center [853, 404] width 249 height 39
click at [783, 364] on span "Select an answer" at bounding box center [792, 366] width 79 height 13
click at [783, 383] on div "Yes" at bounding box center [830, 389] width 193 height 21
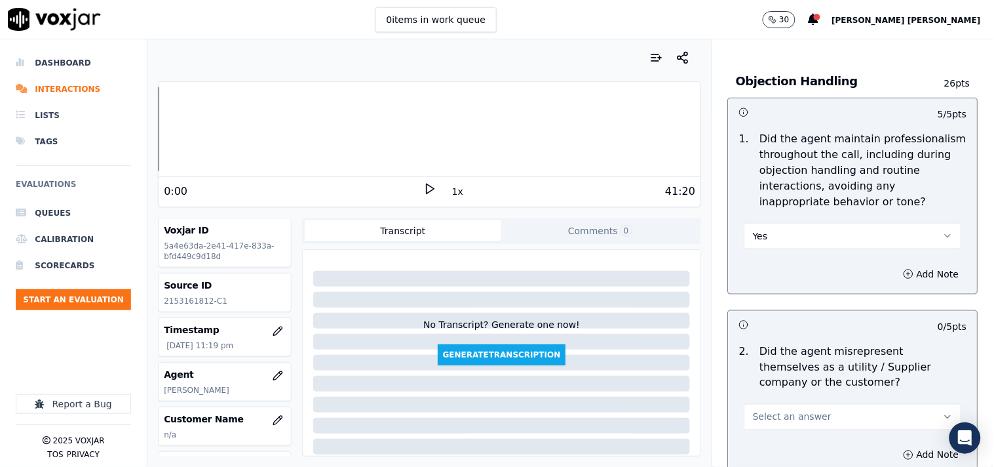
scroll to position [1602, 0]
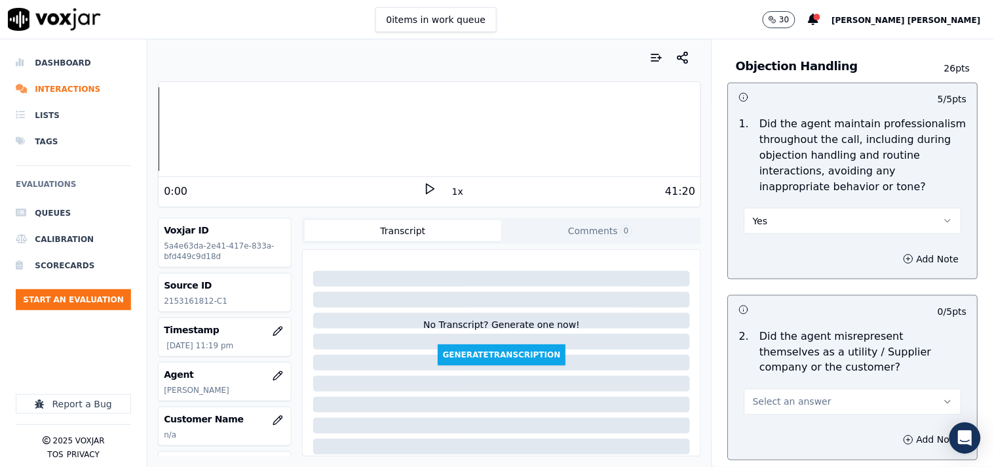
click at [782, 395] on span "Select an answer" at bounding box center [792, 401] width 79 height 13
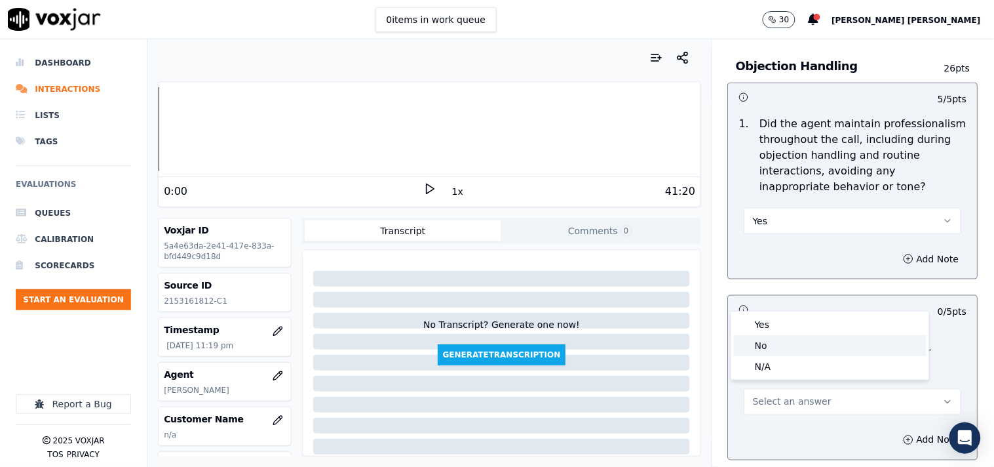
click at [784, 355] on div "No" at bounding box center [830, 345] width 193 height 21
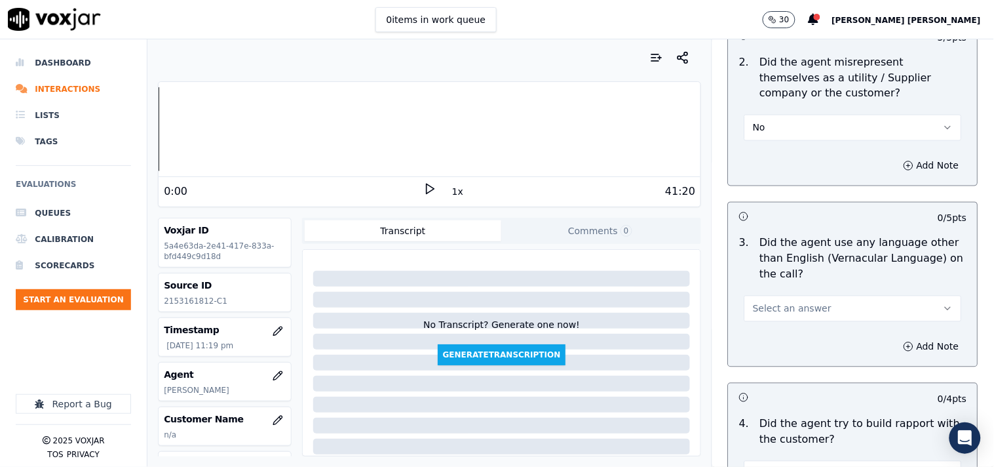
scroll to position [1893, 0]
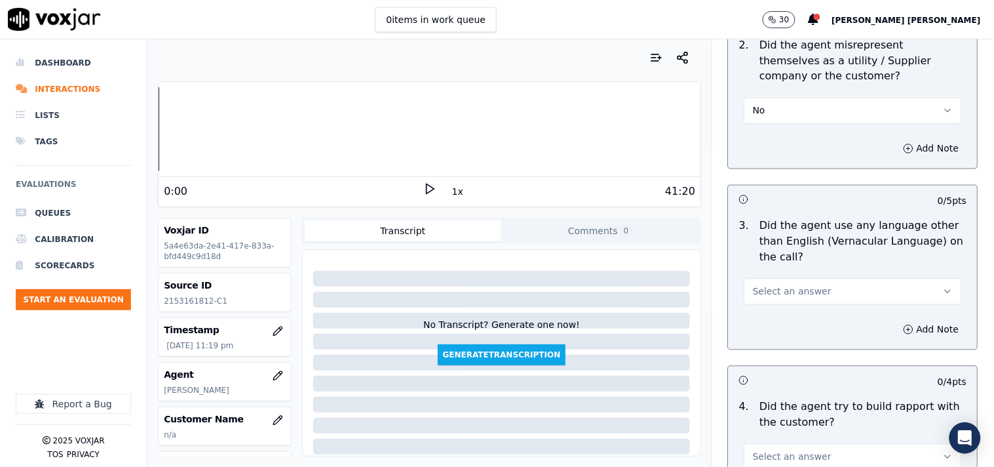
click at [804, 290] on span "Select an answer" at bounding box center [792, 291] width 79 height 13
click at [800, 328] on div "No" at bounding box center [830, 335] width 193 height 21
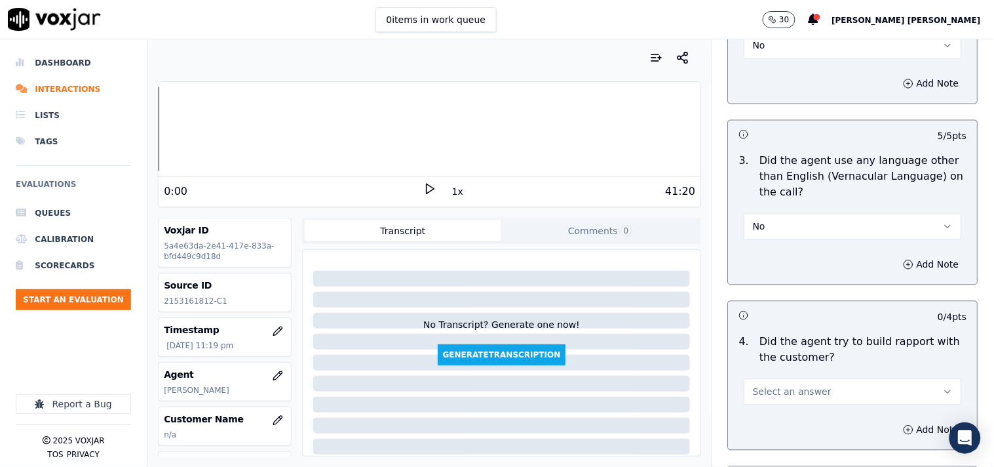
scroll to position [2039, 0]
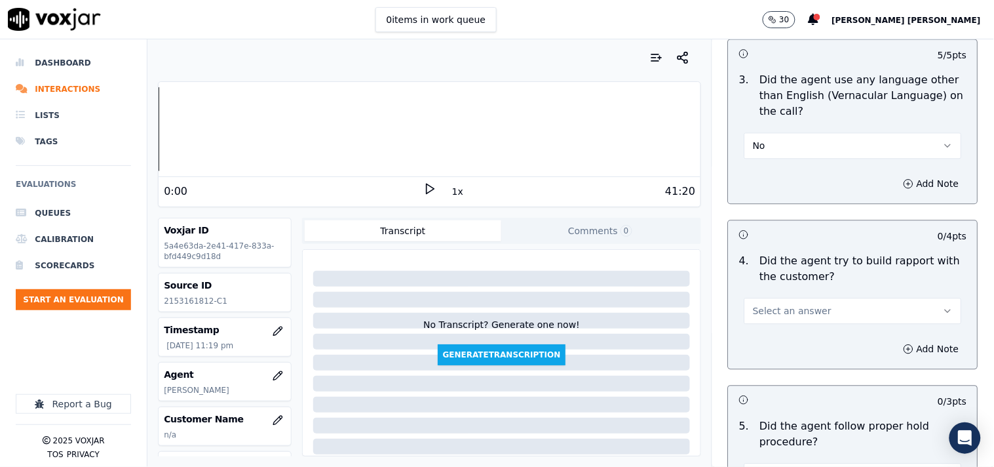
click at [793, 317] on button "Select an answer" at bounding box center [854, 311] width 218 height 26
click at [784, 335] on div "Yes" at bounding box center [830, 334] width 193 height 21
click at [798, 305] on button "Yes" at bounding box center [854, 311] width 218 height 26
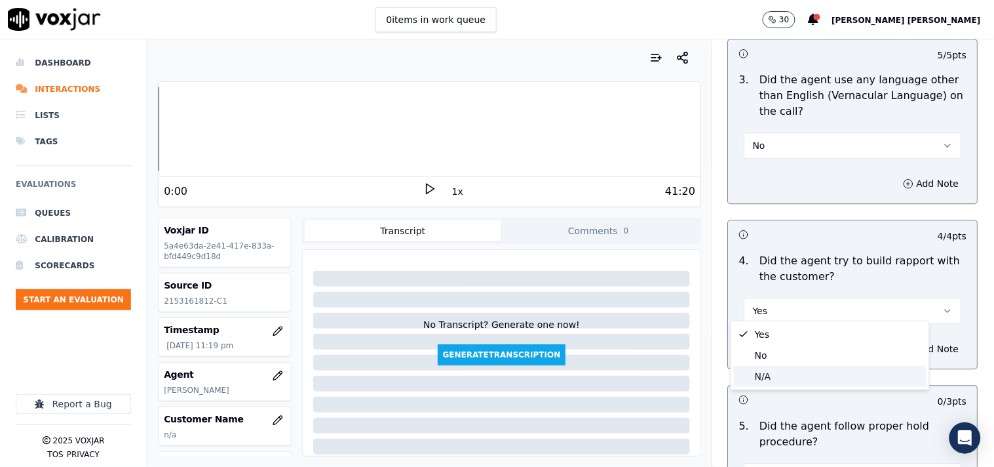
click at [786, 380] on div "N/A" at bounding box center [830, 376] width 193 height 21
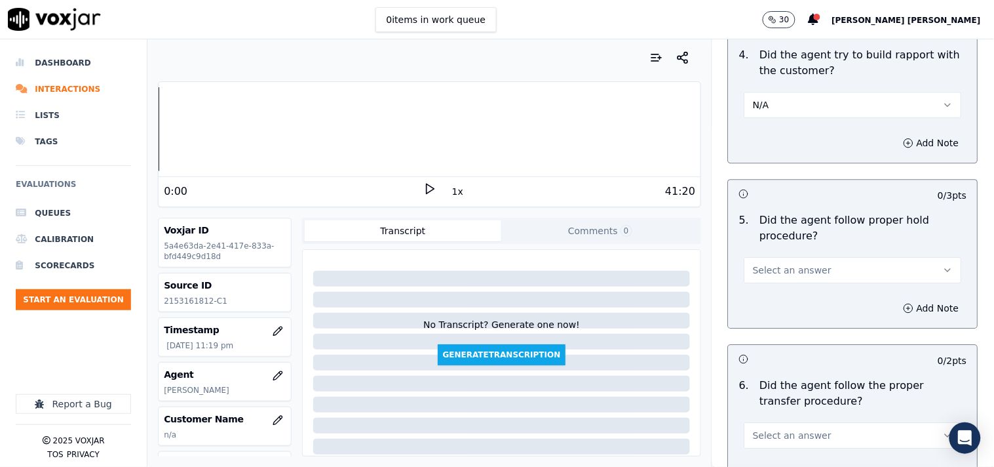
scroll to position [2257, 0]
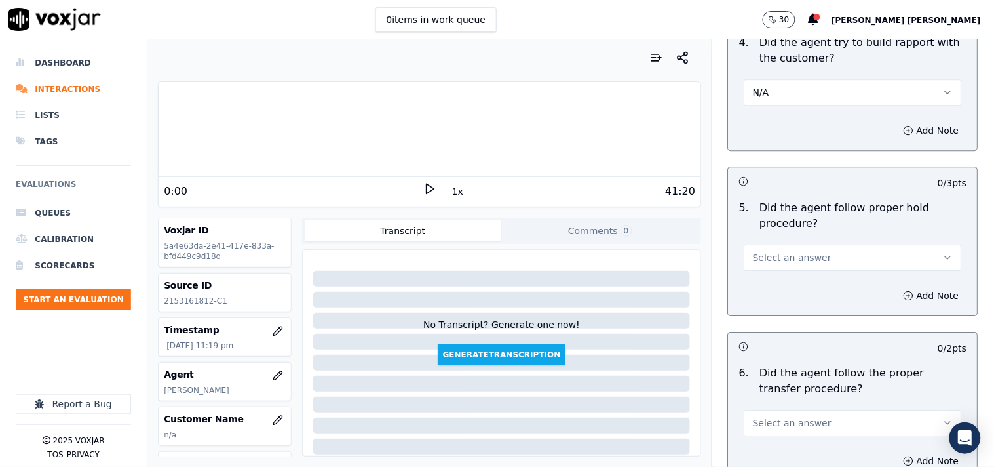
click at [809, 256] on button "Select an answer" at bounding box center [854, 257] width 218 height 26
click at [803, 271] on div "Yes" at bounding box center [830, 281] width 193 height 21
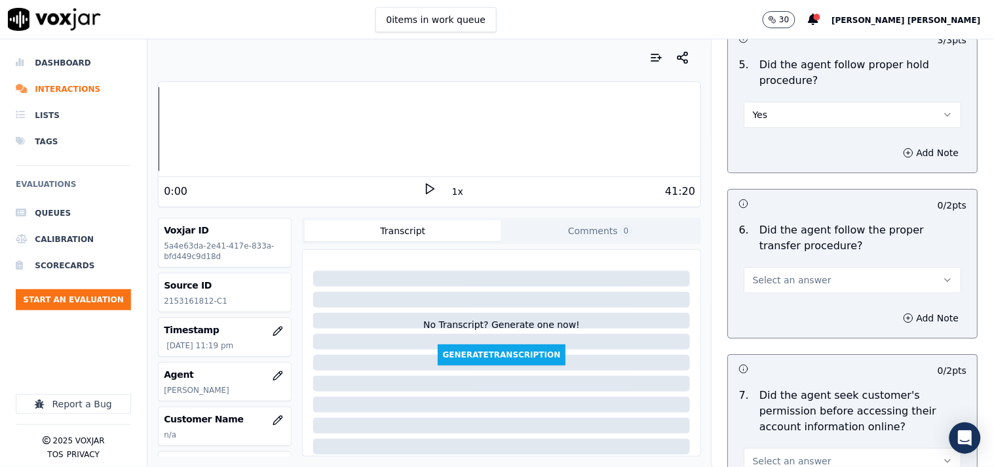
scroll to position [2403, 0]
click at [756, 273] on span "Select an answer" at bounding box center [792, 277] width 79 height 13
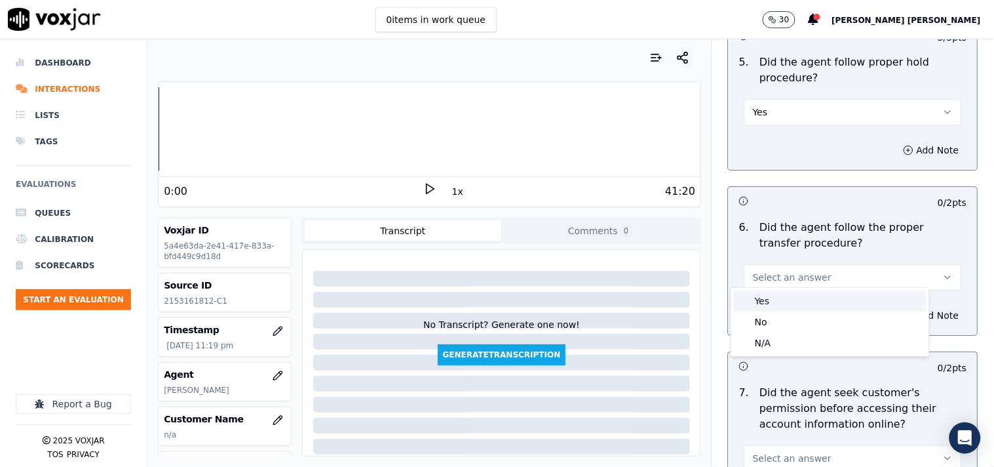
click at [762, 305] on div "Yes" at bounding box center [830, 300] width 193 height 21
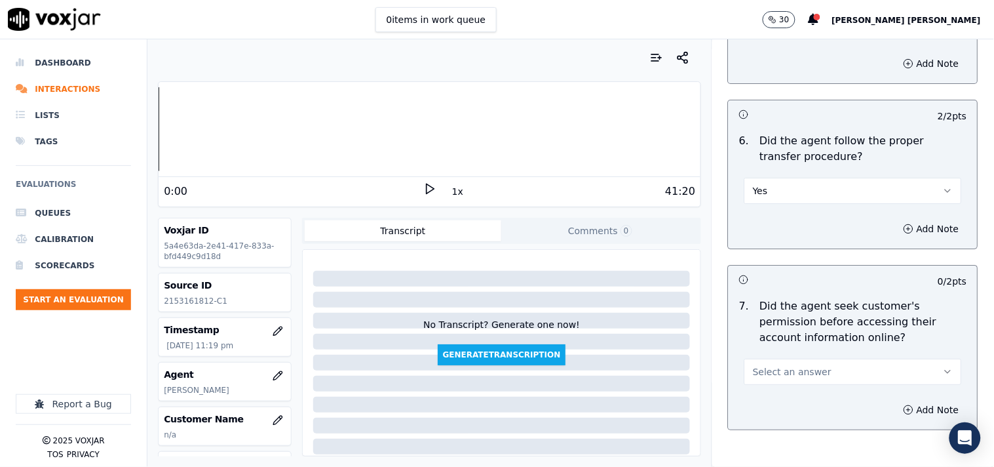
scroll to position [2622, 0]
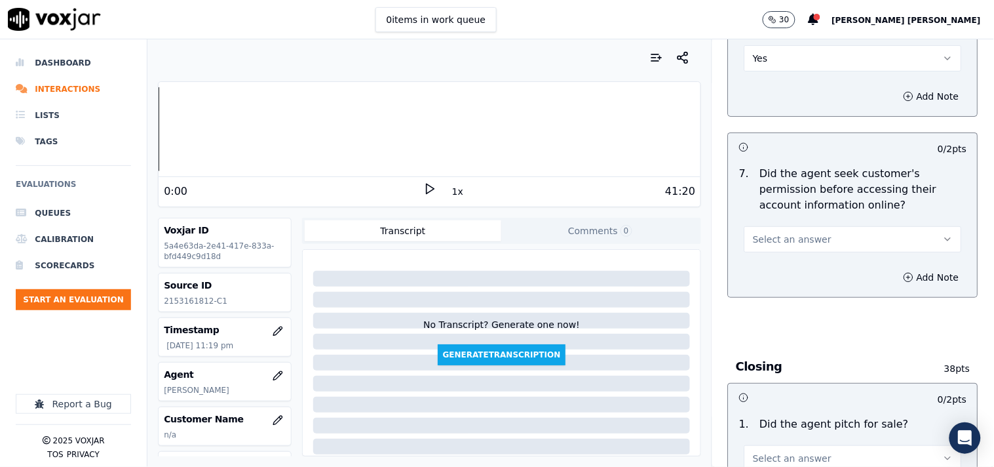
click at [835, 228] on button "Select an answer" at bounding box center [854, 239] width 218 height 26
click at [817, 271] on div "Yes" at bounding box center [830, 263] width 193 height 21
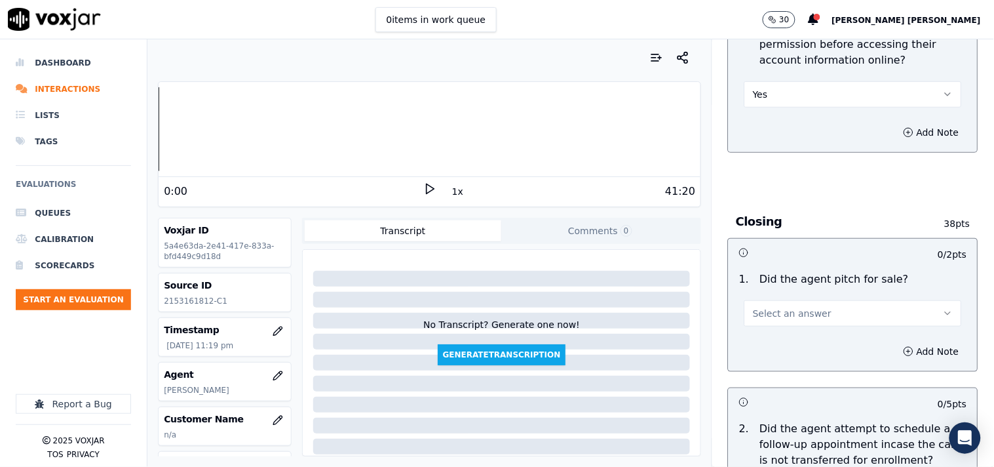
scroll to position [2767, 0]
click at [809, 308] on button "Select an answer" at bounding box center [854, 313] width 218 height 26
click at [795, 326] on div "Yes" at bounding box center [830, 336] width 193 height 21
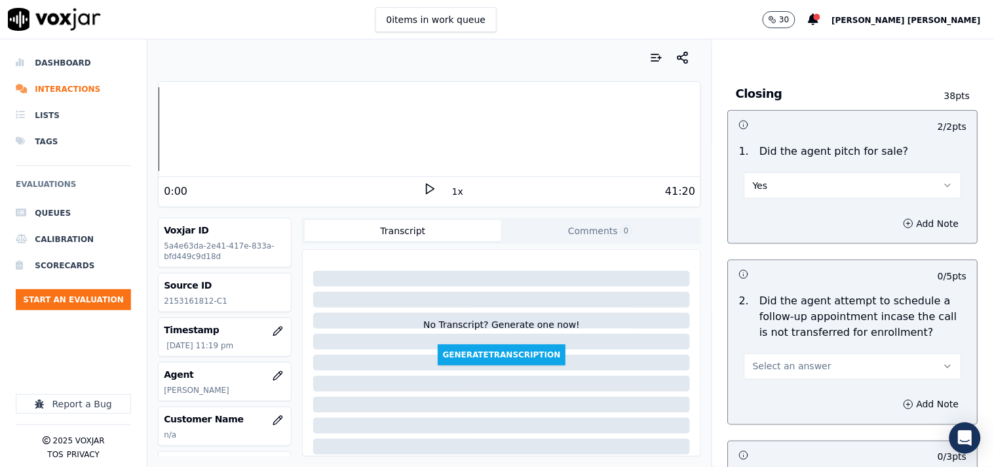
scroll to position [2985, 0]
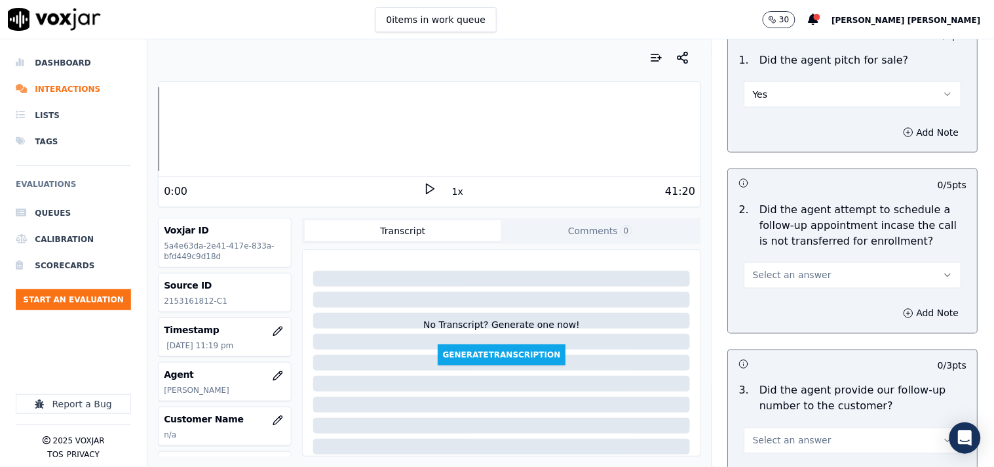
click at [829, 263] on button "Select an answer" at bounding box center [854, 275] width 218 height 26
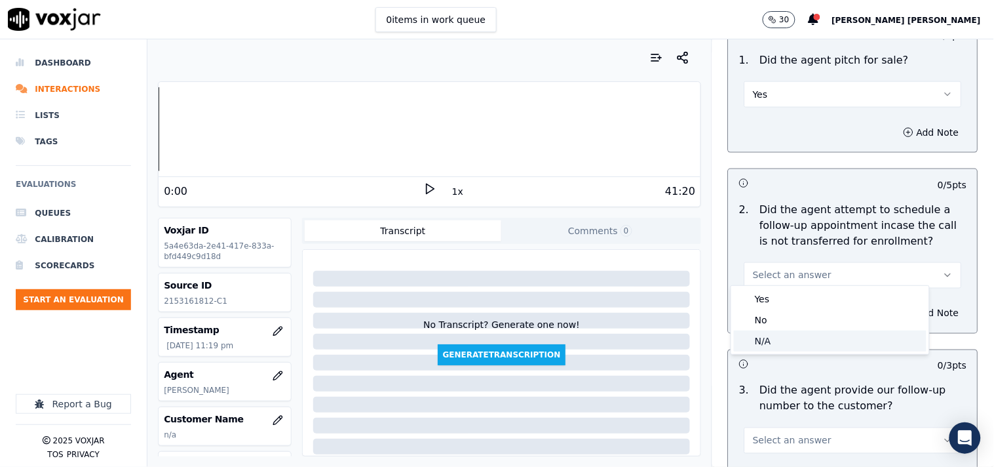
drag, startPoint x: 814, startPoint y: 317, endPoint x: 809, endPoint y: 338, distance: 20.8
click at [809, 338] on div "Yes No N/A" at bounding box center [830, 320] width 198 height 68
click at [809, 338] on div "N/A" at bounding box center [830, 340] width 193 height 21
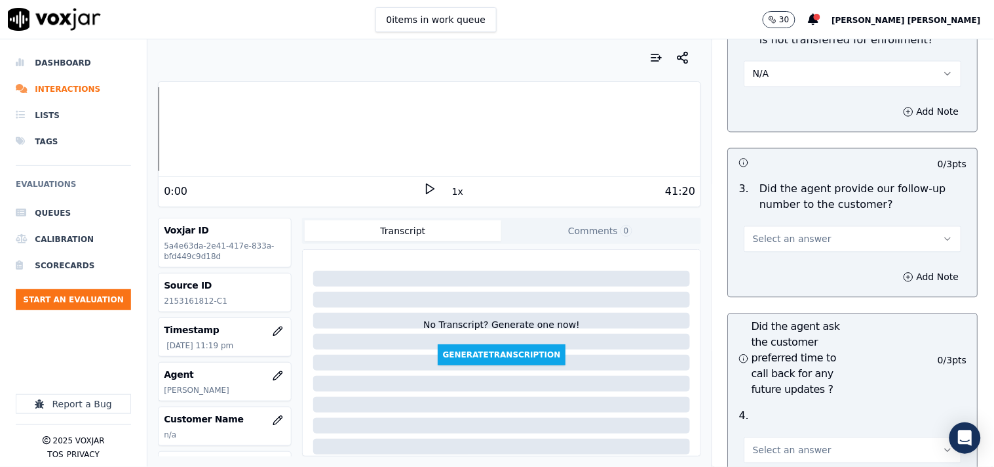
scroll to position [3204, 0]
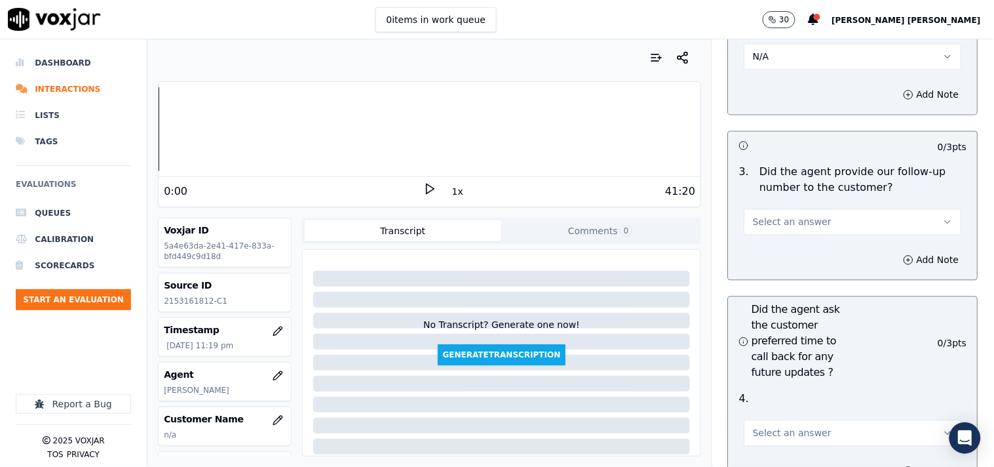
click at [828, 209] on button "Select an answer" at bounding box center [854, 222] width 218 height 26
click at [815, 249] on div "Yes" at bounding box center [830, 245] width 193 height 21
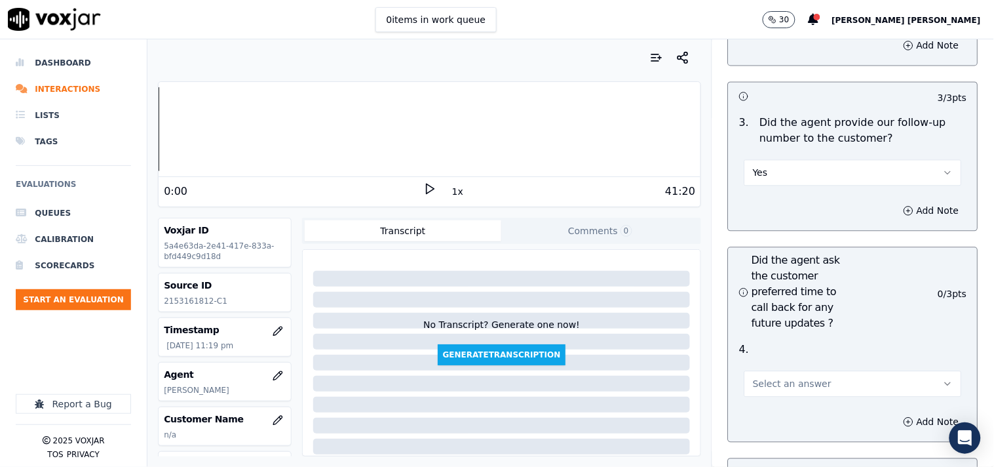
scroll to position [3350, 0]
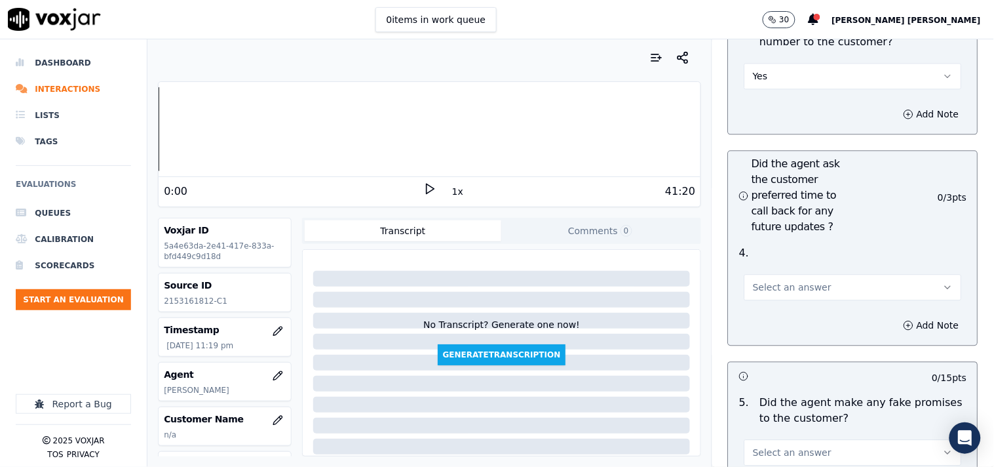
click at [777, 292] on button "Select an answer" at bounding box center [854, 287] width 218 height 26
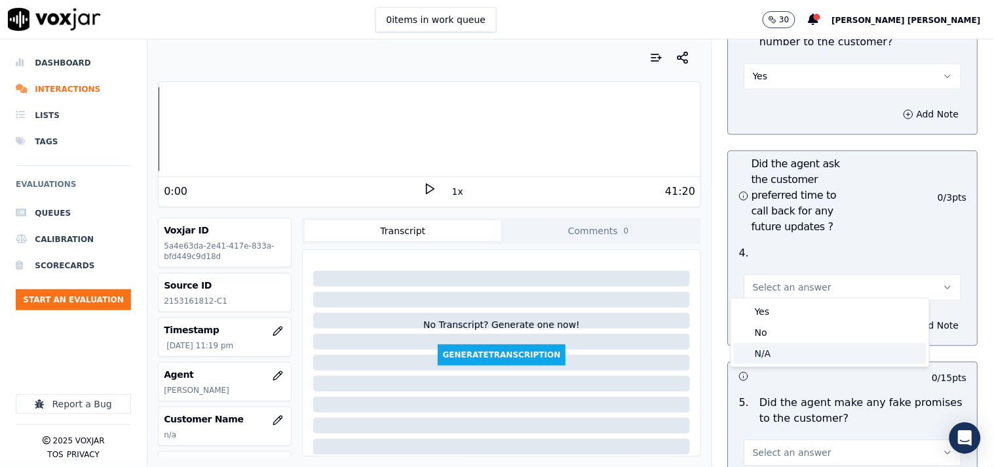
click at [786, 343] on div "N/A" at bounding box center [830, 353] width 193 height 21
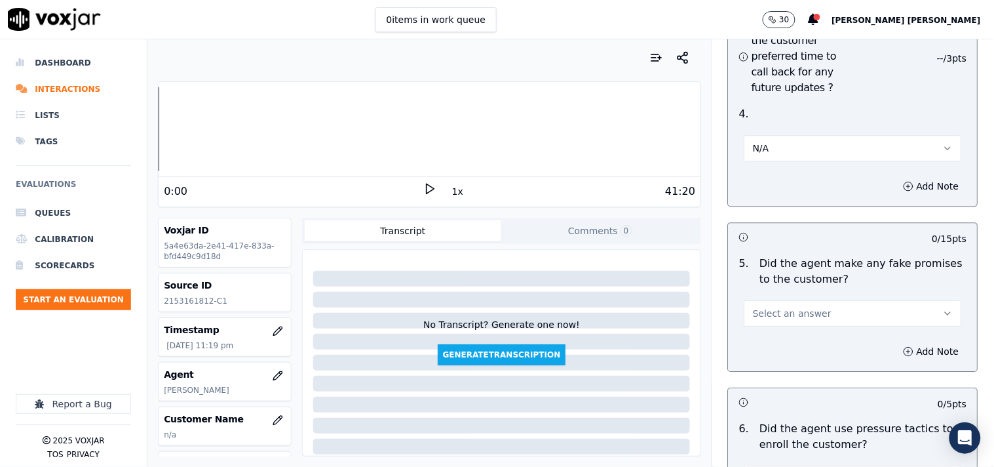
scroll to position [3495, 0]
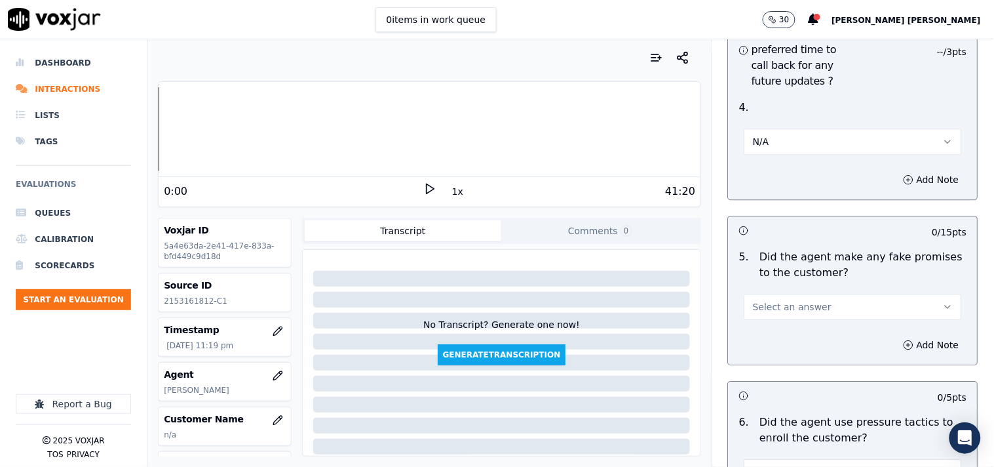
click at [792, 291] on div "Select an answer" at bounding box center [854, 305] width 218 height 29
click at [790, 305] on span "Select an answer" at bounding box center [792, 306] width 79 height 13
click at [786, 326] on div "Yes" at bounding box center [830, 330] width 193 height 21
click at [797, 305] on button "Yes" at bounding box center [854, 307] width 218 height 26
click at [792, 345] on div "No" at bounding box center [830, 351] width 193 height 21
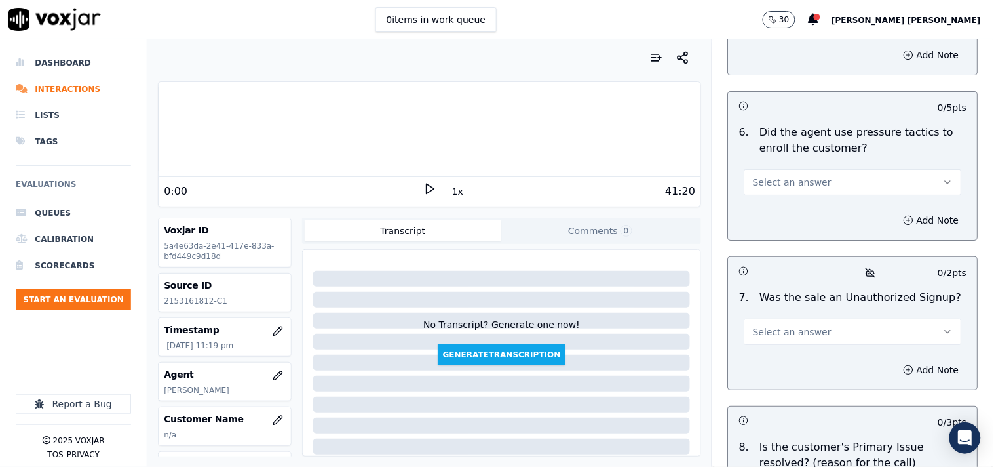
scroll to position [3786, 0]
click at [796, 324] on span "Select an answer" at bounding box center [792, 330] width 79 height 13
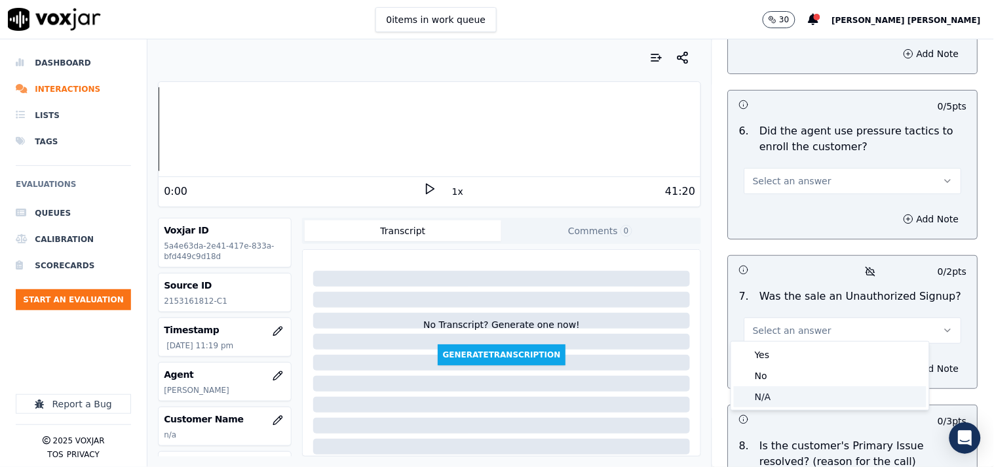
click at [782, 395] on div "N/A" at bounding box center [830, 396] width 193 height 21
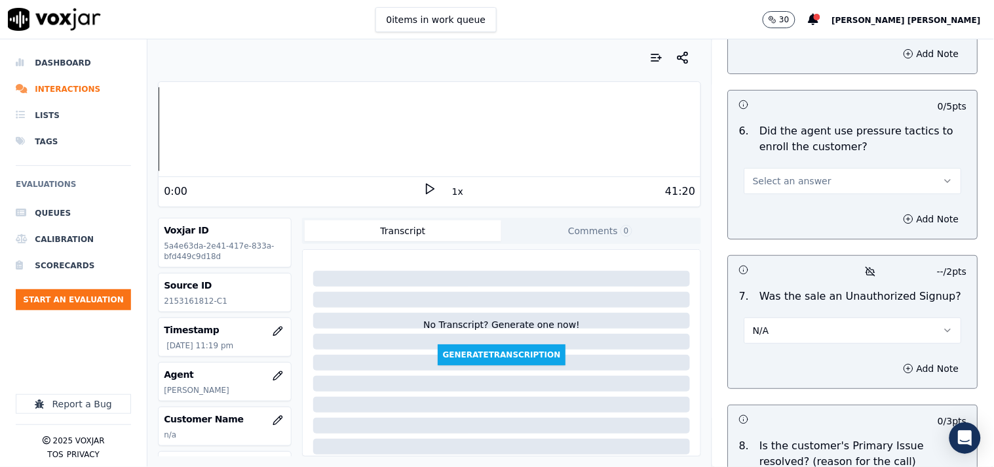
click at [817, 176] on button "Select an answer" at bounding box center [854, 181] width 218 height 26
click at [801, 227] on div "No" at bounding box center [830, 226] width 193 height 21
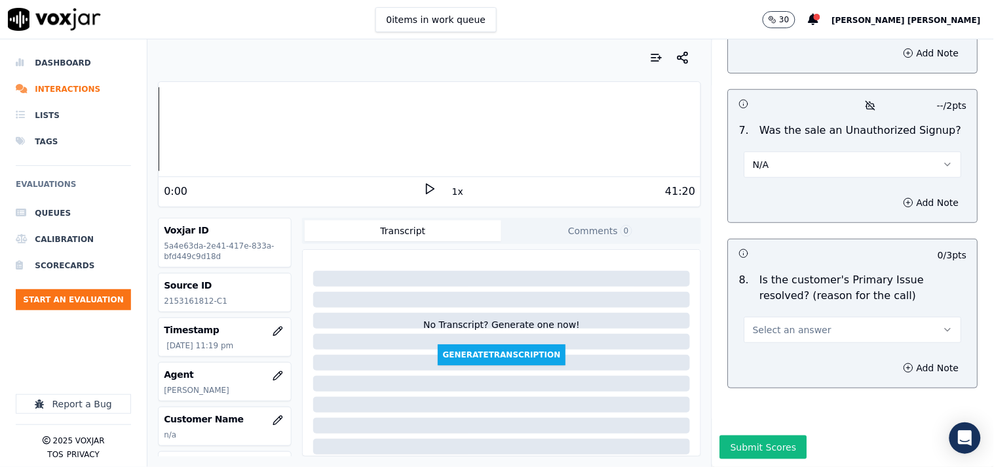
click at [803, 323] on span "Select an answer" at bounding box center [792, 329] width 79 height 13
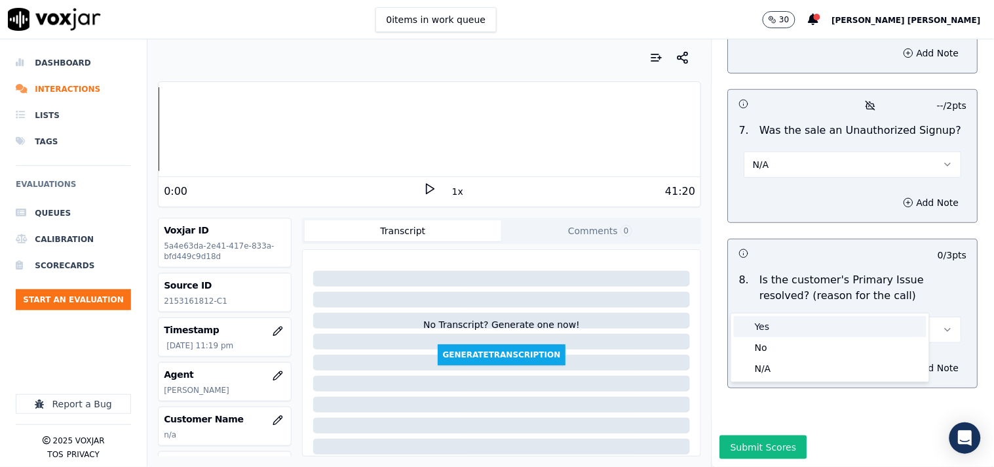
click at [803, 324] on div "Yes" at bounding box center [830, 326] width 193 height 21
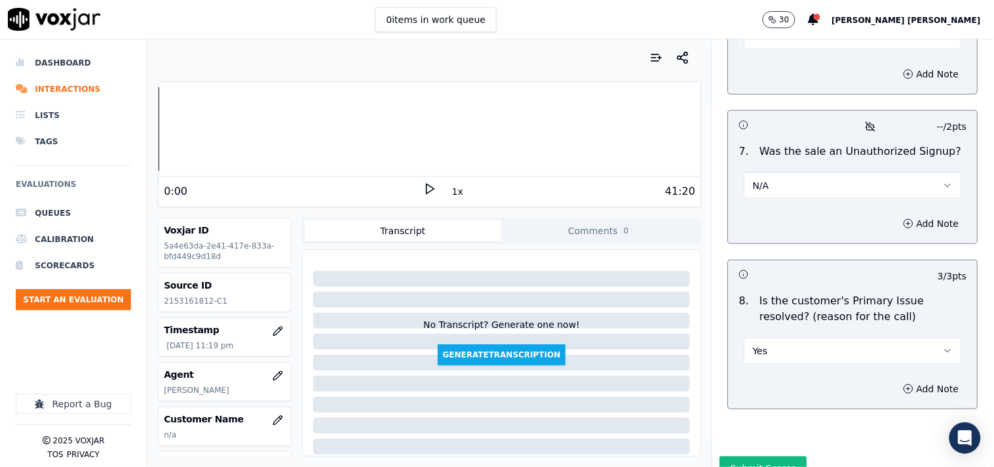
scroll to position [3907, 0]
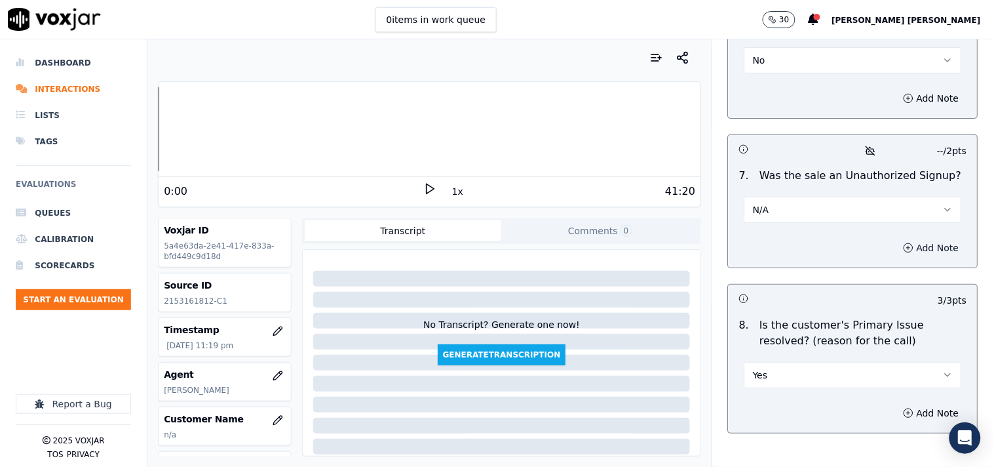
click at [896, 243] on button "Add Note" at bounding box center [931, 248] width 71 height 18
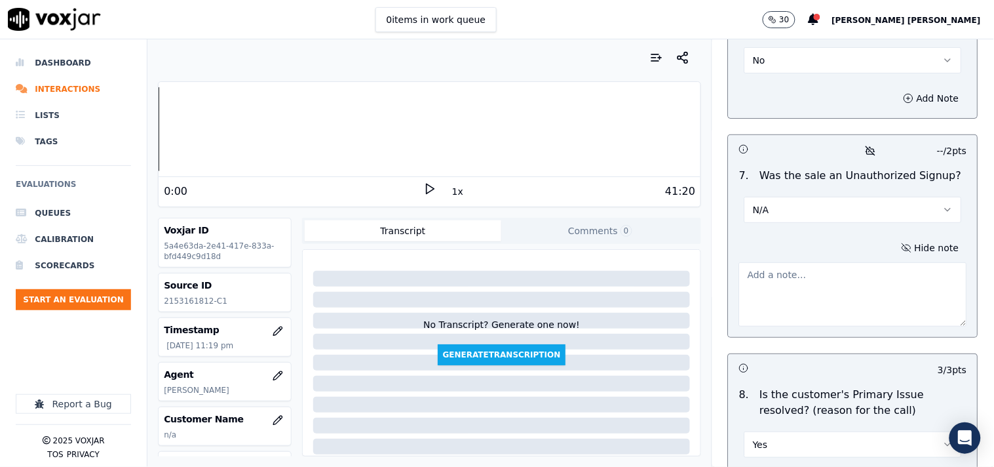
click at [822, 282] on textarea at bounding box center [853, 294] width 228 height 64
paste textarea "call id-20250911-173737 Cx call inbound and call connected to Stuart CX called …"
type textarea "call id-20250911-173737 Cx call inbound and call connected to Stuart CX called …"
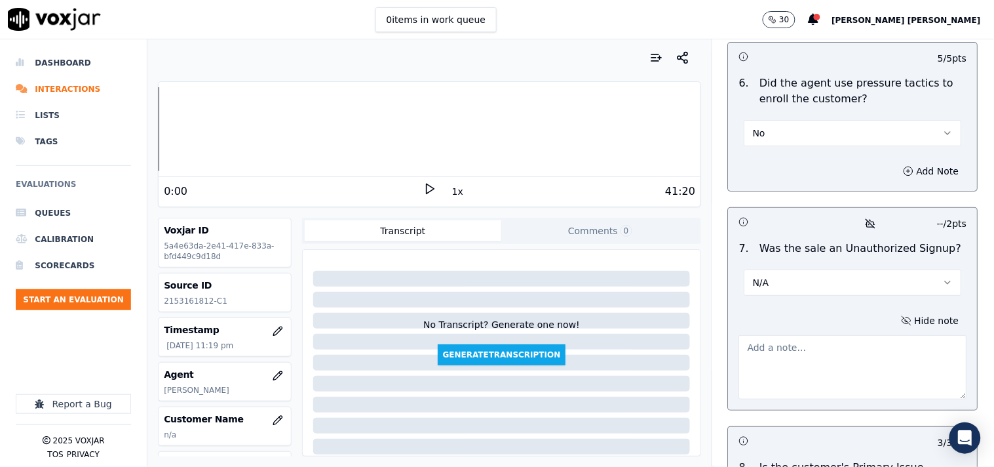
scroll to position [0, 0]
paste textarea "Call id-20250915-180714 During the CTS verification when CTs agent ask for serv…"
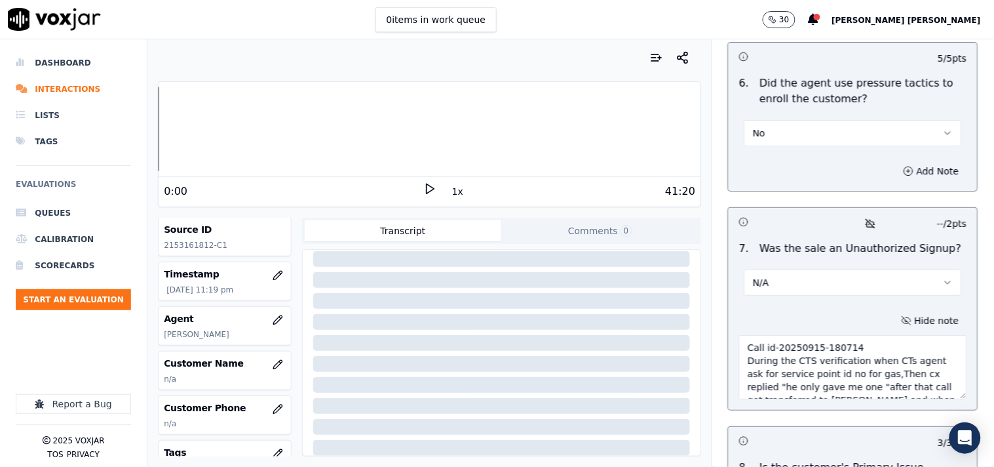
scroll to position [145, 0]
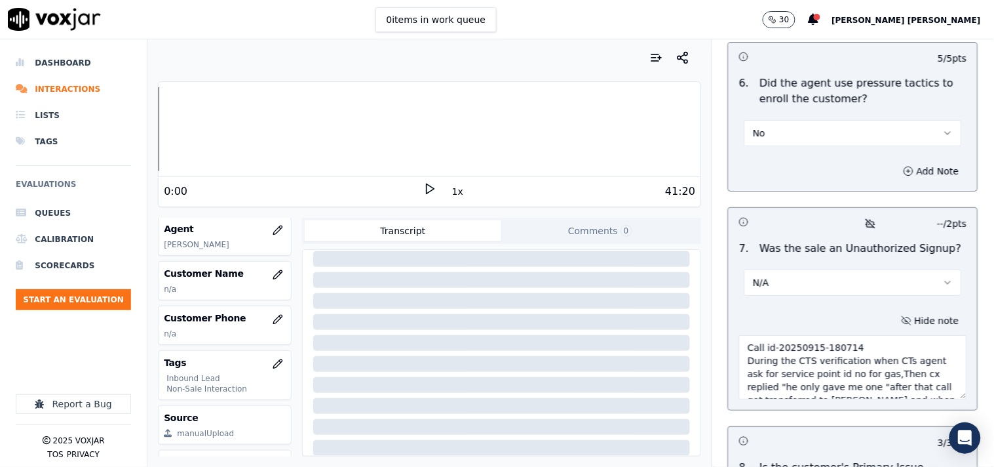
type textarea "Call id-20250915-180714 During the CTS verification when CTs agent ask for serv…"
click at [260, 293] on p "n/a" at bounding box center [224, 289] width 121 height 10
click at [265, 283] on button "button" at bounding box center [278, 275] width 26 height 26
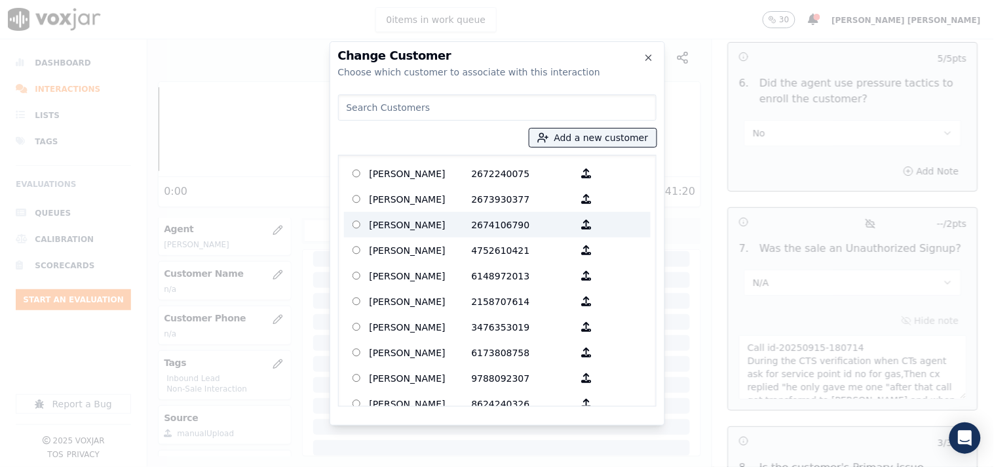
paste input "[PERSON_NAME]"
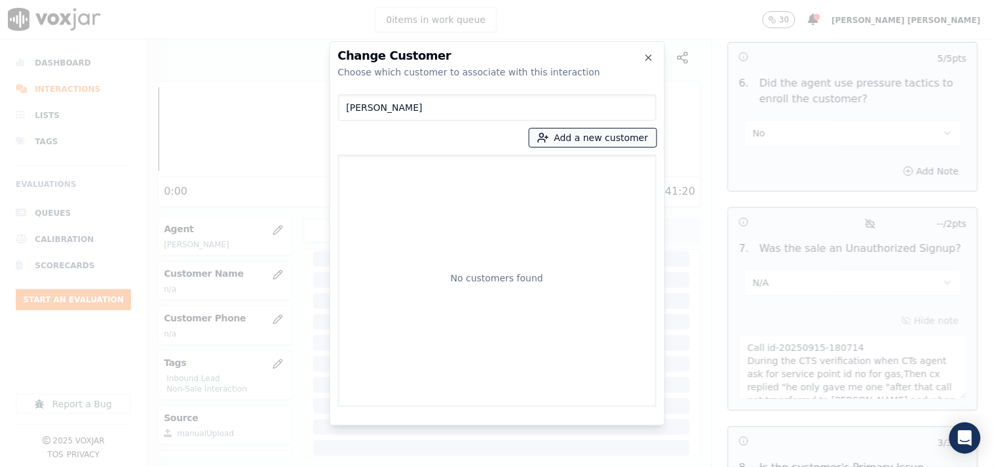
type input "[PERSON_NAME]"
click at [549, 140] on icon "button" at bounding box center [543, 138] width 12 height 12
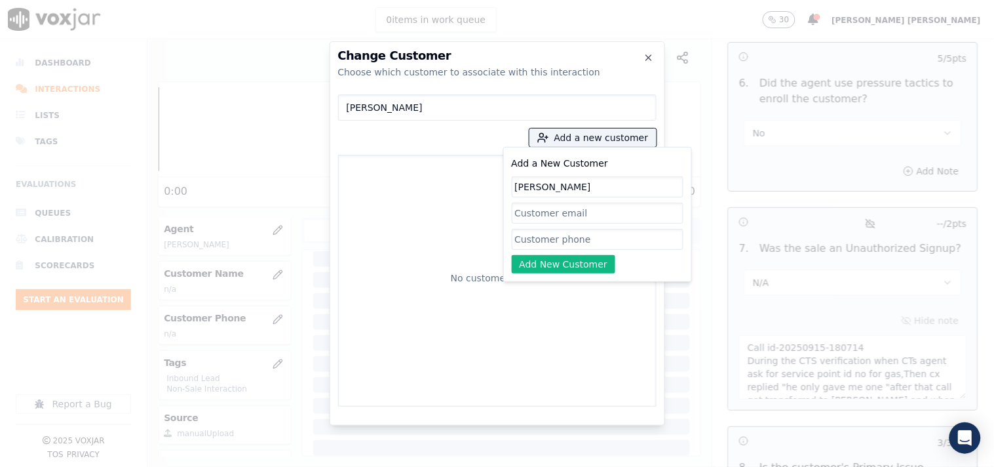
type input "[PERSON_NAME]"
drag, startPoint x: 554, startPoint y: 233, endPoint x: 539, endPoint y: 221, distance: 19.1
click at [554, 233] on input "Add a New Customer" at bounding box center [598, 239] width 172 height 21
paste input "[PERSON_NAME]"
drag, startPoint x: 607, startPoint y: 240, endPoint x: 237, endPoint y: 171, distance: 376.6
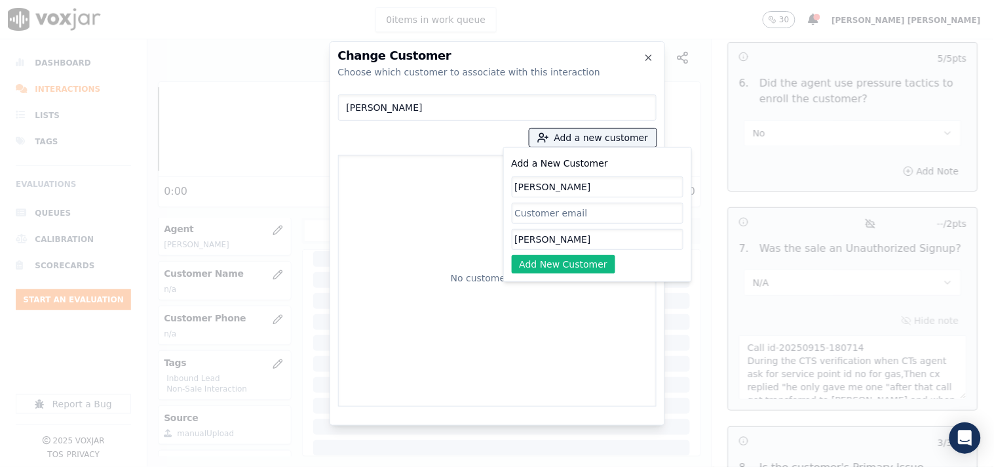
click at [259, 466] on div "Change Customer Choose which customer to associate with this interaction [PERSO…" at bounding box center [497, 467] width 994 height 0
paste input "2153161812"
type input "2153161812"
click at [537, 258] on button "Add New Customer" at bounding box center [564, 264] width 104 height 18
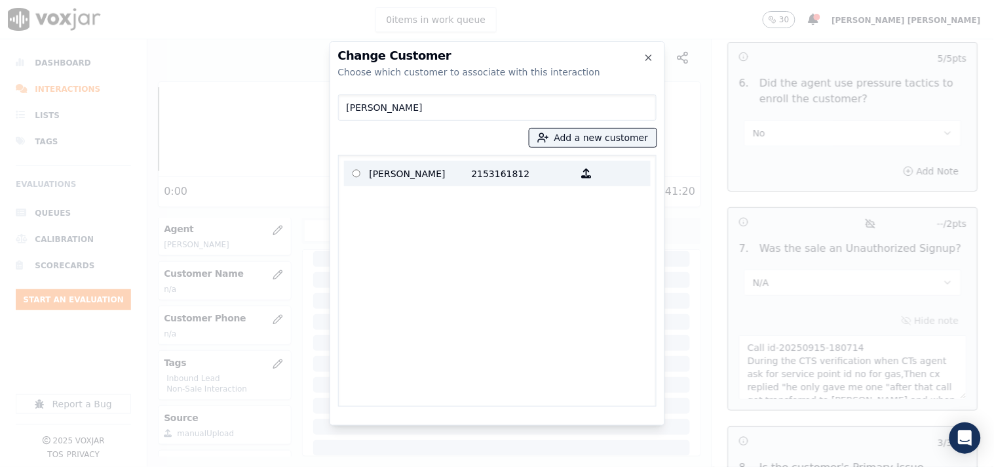
click at [499, 175] on p "2153161812" at bounding box center [523, 173] width 102 height 20
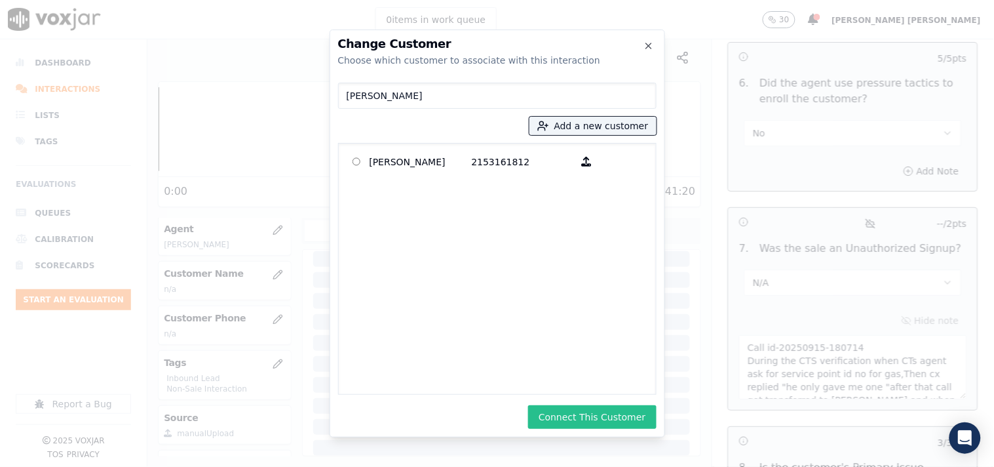
click at [585, 412] on button "Connect This Customer" at bounding box center [592, 417] width 128 height 24
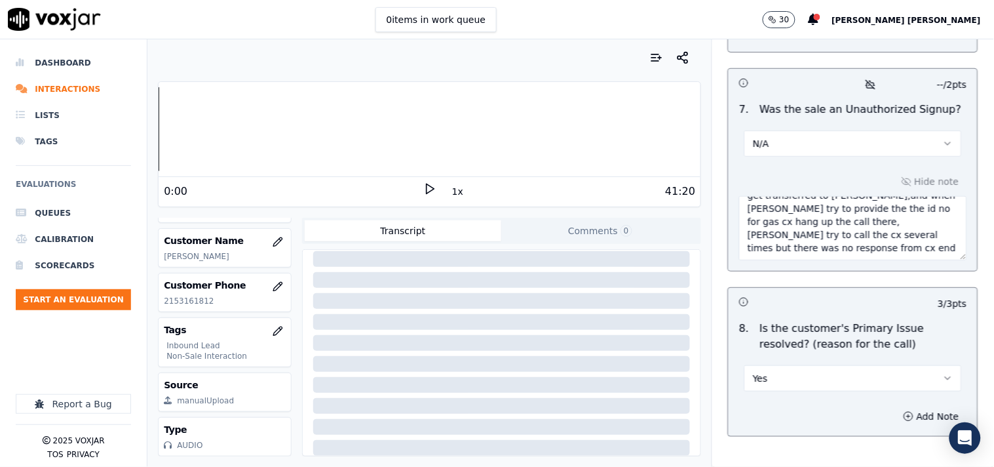
scroll to position [4049, 0]
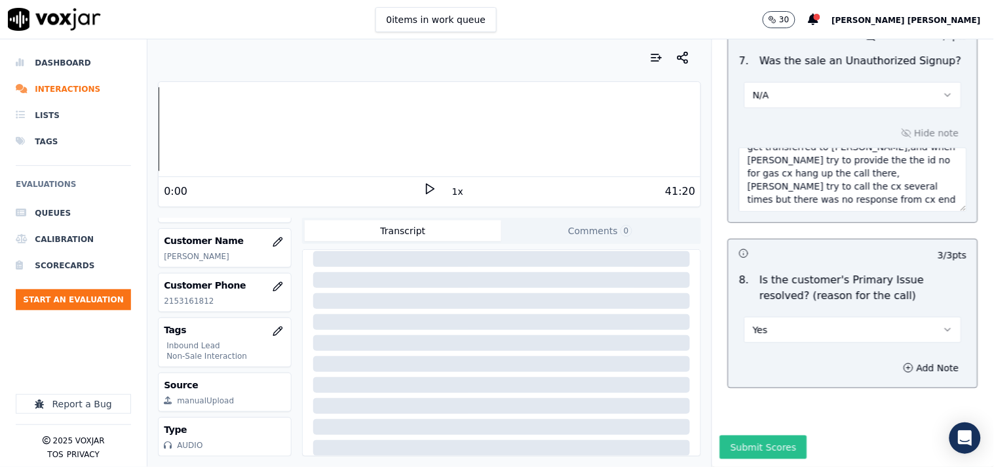
click at [783, 435] on div "Submit Scores" at bounding box center [853, 450] width 282 height 31
click at [776, 435] on button "Submit Scores" at bounding box center [763, 447] width 87 height 24
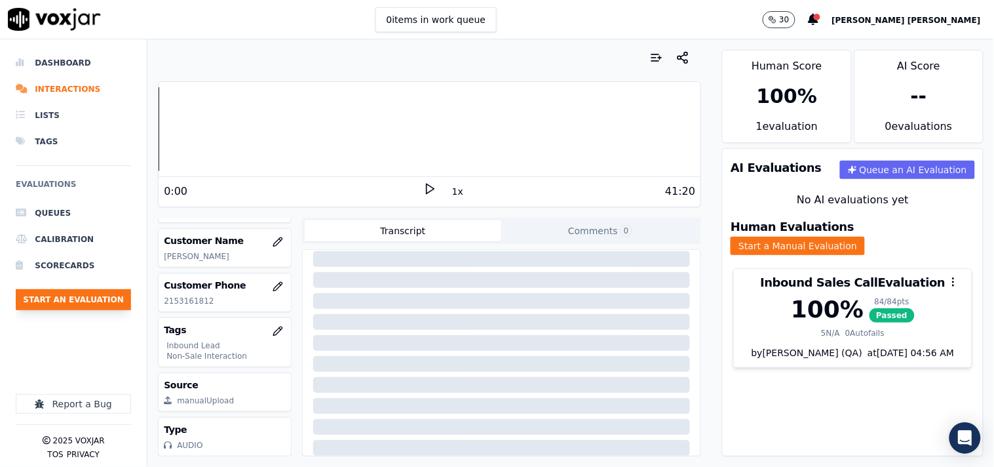
click at [81, 303] on button "Start an Evaluation" at bounding box center [73, 299] width 115 height 21
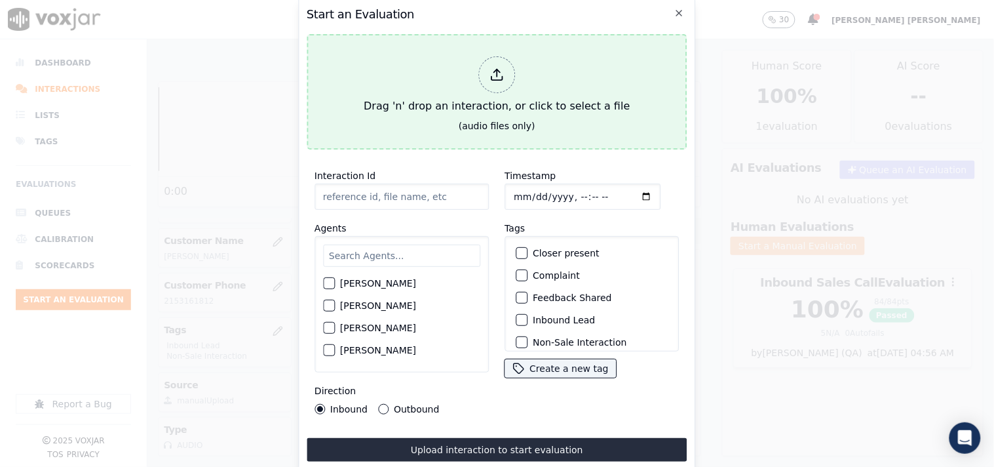
click at [502, 84] on div at bounding box center [496, 74] width 37 height 37
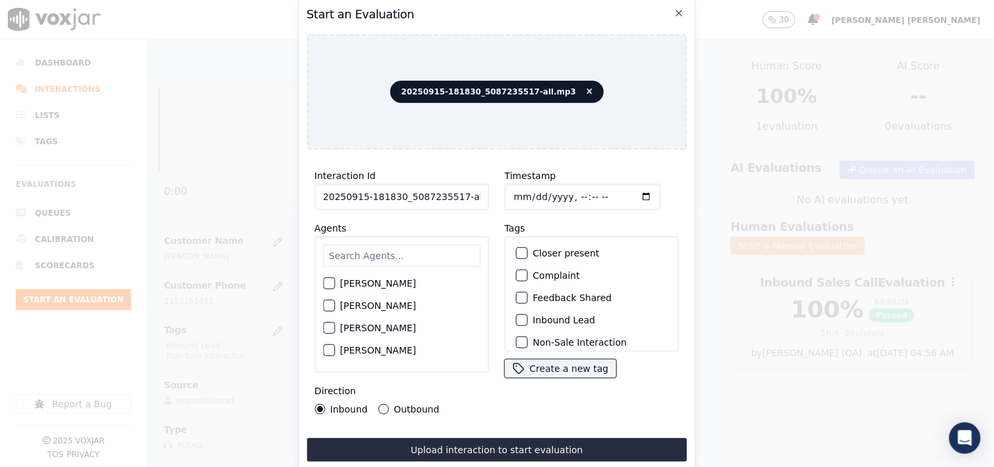
scroll to position [0, 7]
drag, startPoint x: 455, startPoint y: 195, endPoint x: 518, endPoint y: 194, distance: 62.9
click at [518, 194] on div "Interaction Id 20250915-181830_5087235517-all.mp3 Agents [PERSON_NAME] [PERSON_…" at bounding box center [497, 291] width 381 height 262
type input "20250915-181830_5087235517-C1"
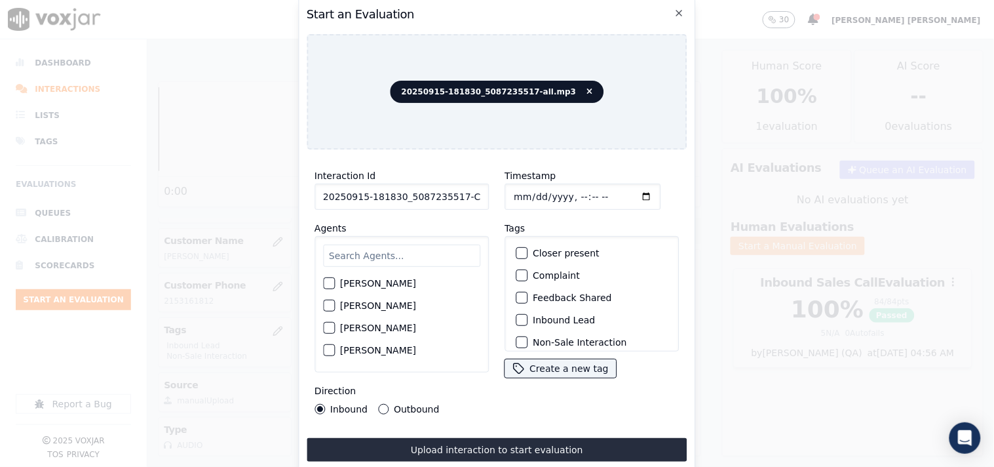
click at [519, 189] on input "Timestamp" at bounding box center [583, 197] width 156 height 26
type input "[DATE]T23:50"
click at [380, 404] on button "Outbound" at bounding box center [383, 409] width 10 height 10
click at [377, 246] on input "text" at bounding box center [401, 255] width 157 height 22
type input "ji"
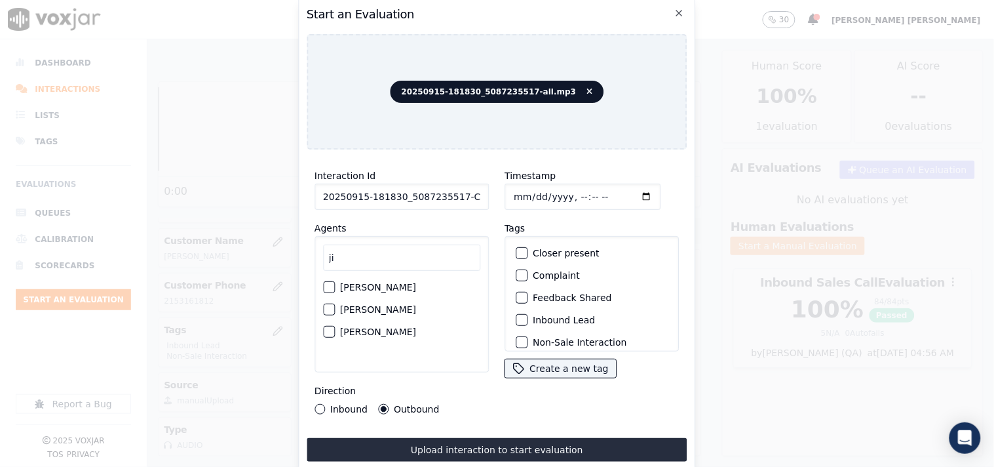
click at [402, 283] on div "[PERSON_NAME]" at bounding box center [401, 287] width 157 height 22
click at [370, 282] on label "[PERSON_NAME]" at bounding box center [378, 286] width 76 height 9
click at [335, 281] on button "[PERSON_NAME]" at bounding box center [329, 287] width 12 height 12
click at [551, 317] on label "Outbound Lead" at bounding box center [568, 321] width 71 height 9
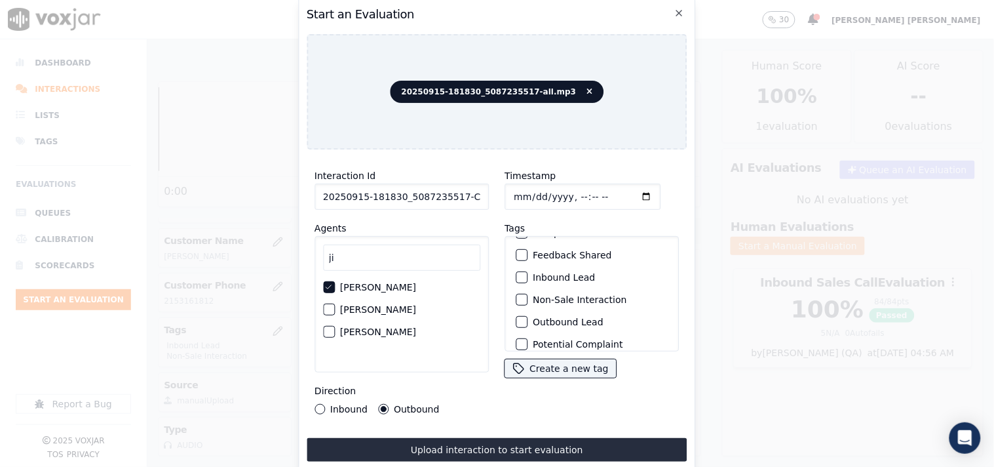
click at [528, 316] on button "Outbound Lead" at bounding box center [522, 322] width 12 height 12
click at [557, 295] on label "Non-Sale Interaction" at bounding box center [580, 299] width 94 height 9
click at [528, 294] on button "Non-Sale Interaction" at bounding box center [522, 300] width 12 height 12
click at [341, 404] on label "Inbound" at bounding box center [348, 408] width 37 height 9
click at [325, 404] on button "Inbound" at bounding box center [320, 409] width 10 height 10
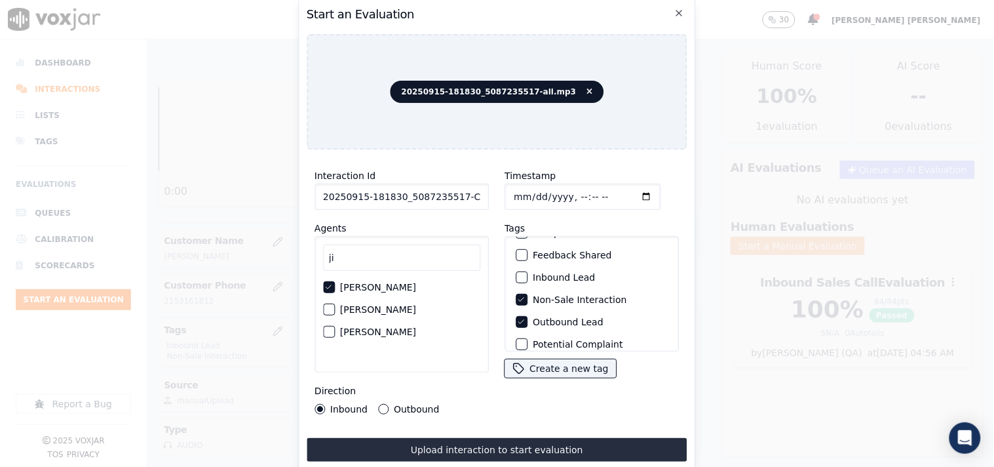
drag, startPoint x: 376, startPoint y: 400, endPoint x: 385, endPoint y: 408, distance: 11.6
click at [378, 404] on button "Outbound" at bounding box center [383, 409] width 10 height 10
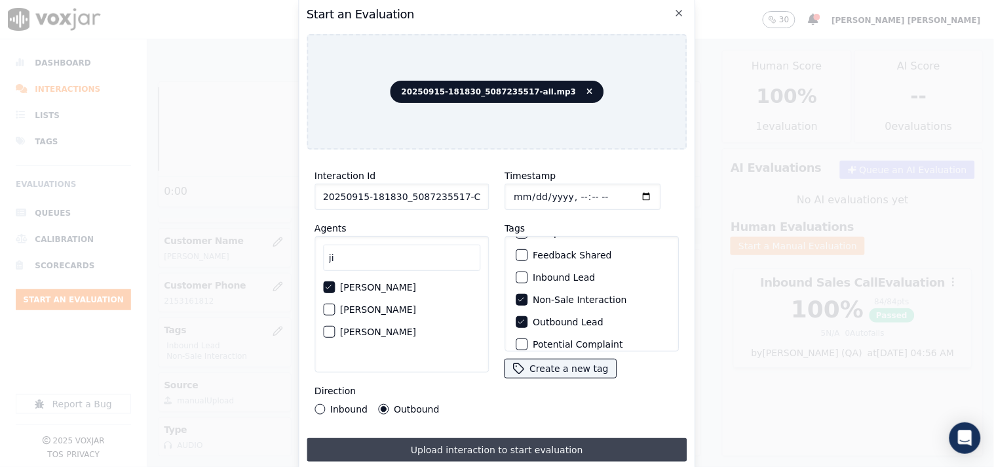
click at [402, 438] on button "Upload interaction to start evaluation" at bounding box center [497, 450] width 381 height 24
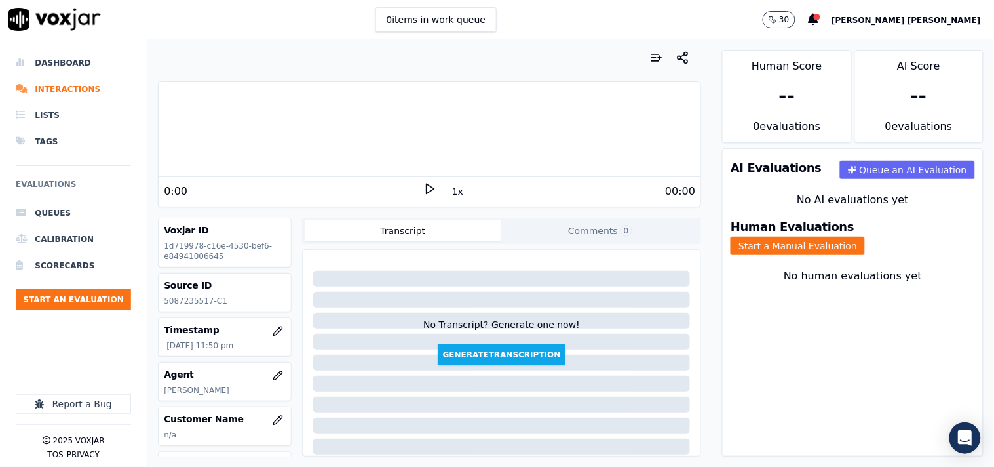
scroll to position [145, 0]
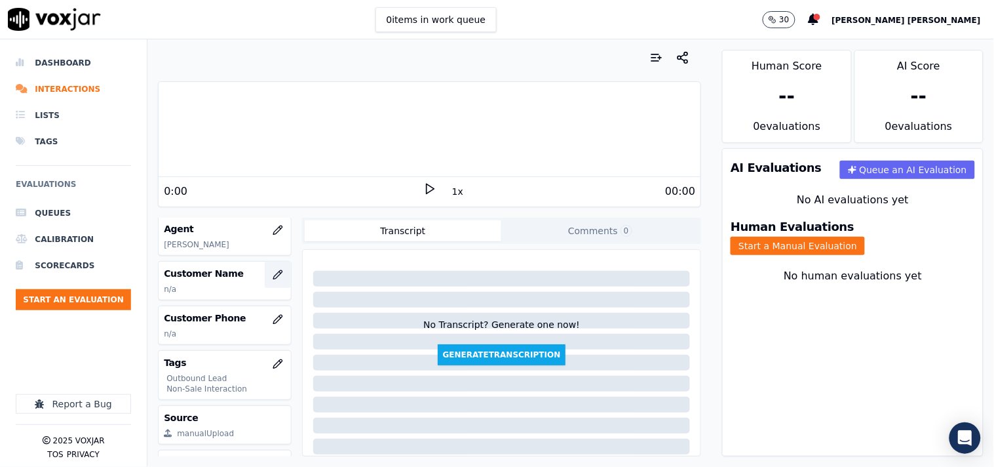
click at [275, 280] on button "button" at bounding box center [278, 275] width 26 height 26
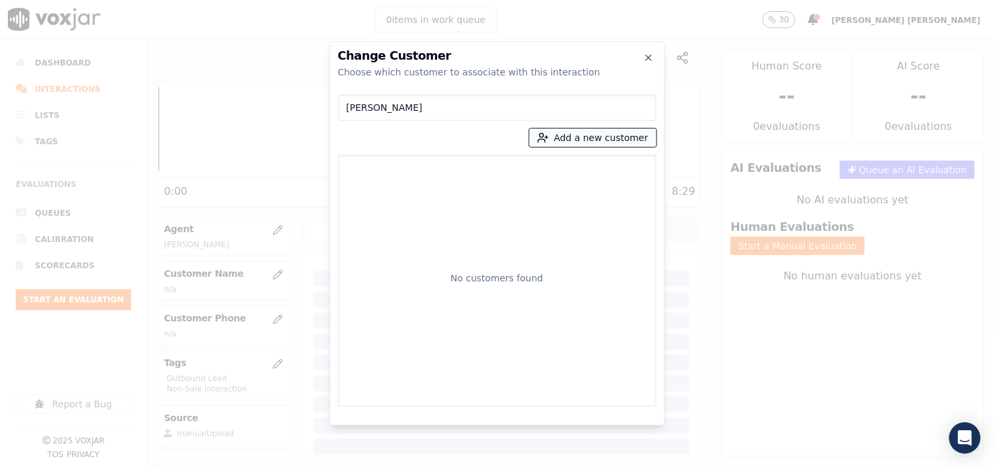
type input "[PERSON_NAME]"
click at [549, 138] on icon "button" at bounding box center [543, 138] width 12 height 12
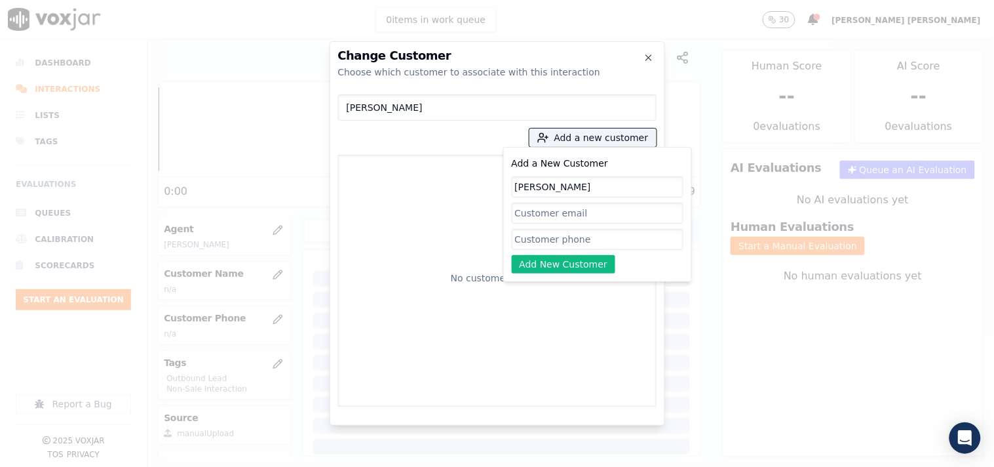
type input "[PERSON_NAME]"
click at [540, 231] on input "Add a New Customer" at bounding box center [598, 239] width 172 height 21
paste input "5087235517"
type input "5087235517"
click at [532, 267] on button "Add New Customer" at bounding box center [564, 264] width 104 height 18
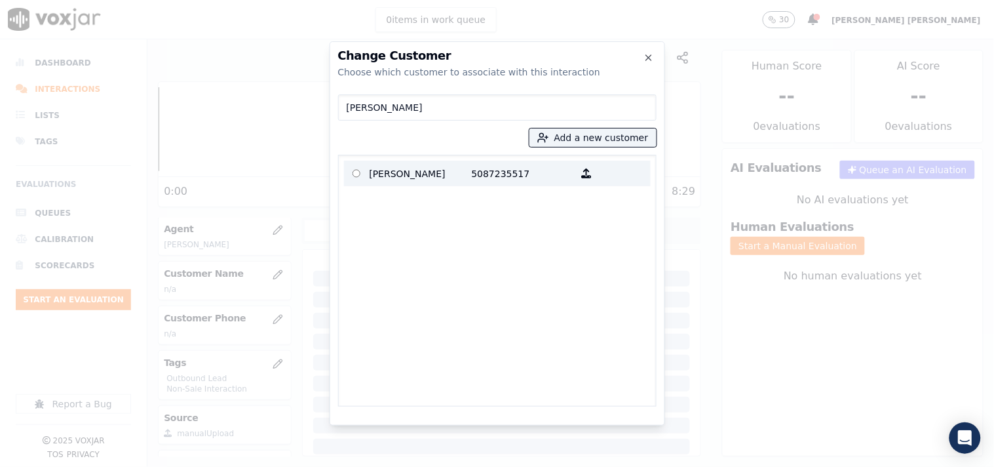
click at [419, 180] on p "[PERSON_NAME]" at bounding box center [421, 173] width 102 height 20
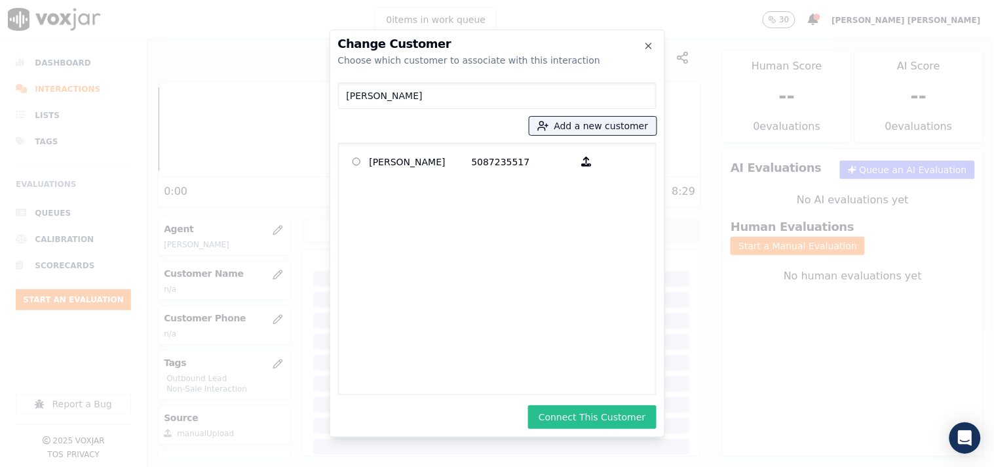
click at [630, 414] on button "Connect This Customer" at bounding box center [592, 417] width 128 height 24
click at [794, 311] on div at bounding box center [497, 233] width 994 height 467
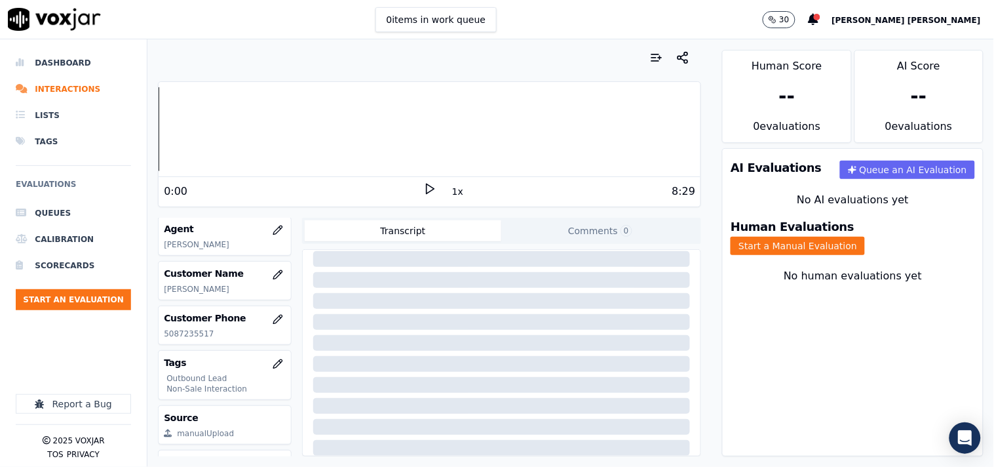
click at [895, 322] on div "AI Evaluations Queue an AI Evaluation No AI evaluations yet Human Evaluations S…" at bounding box center [853, 302] width 262 height 308
click at [878, 244] on div "Human Evaluations Start a Manual Evaluation" at bounding box center [853, 238] width 260 height 50
click at [865, 240] on button "Start a Manual Evaluation" at bounding box center [798, 246] width 134 height 18
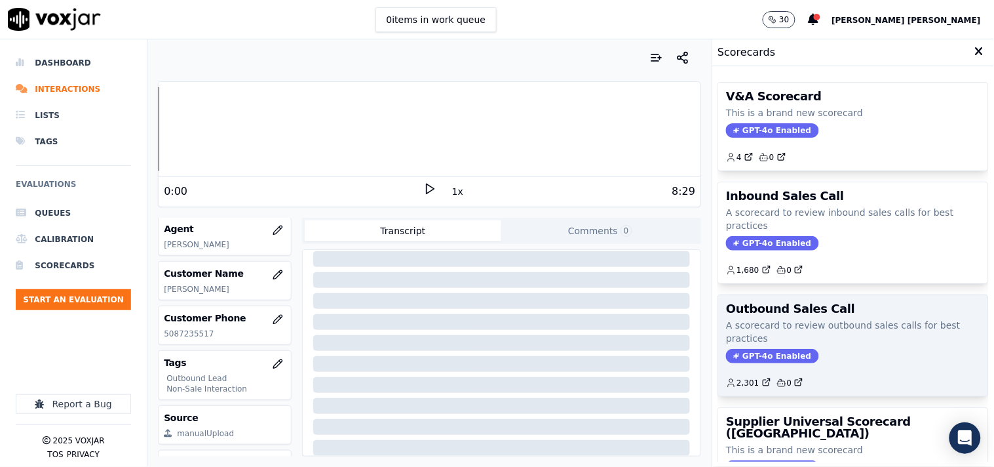
click at [737, 354] on span "GPT-4o Enabled" at bounding box center [772, 356] width 92 height 14
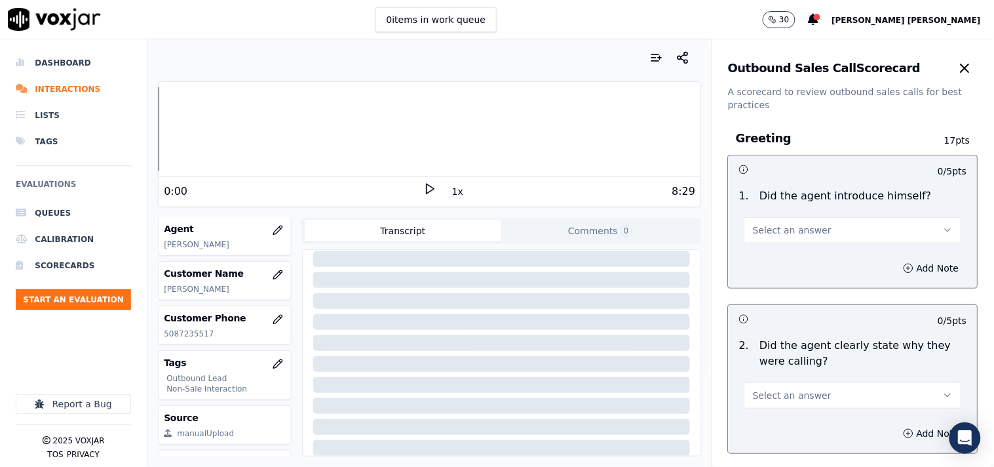
click at [792, 235] on span "Select an answer" at bounding box center [792, 229] width 79 height 13
click at [789, 264] on div "Yes" at bounding box center [830, 259] width 193 height 21
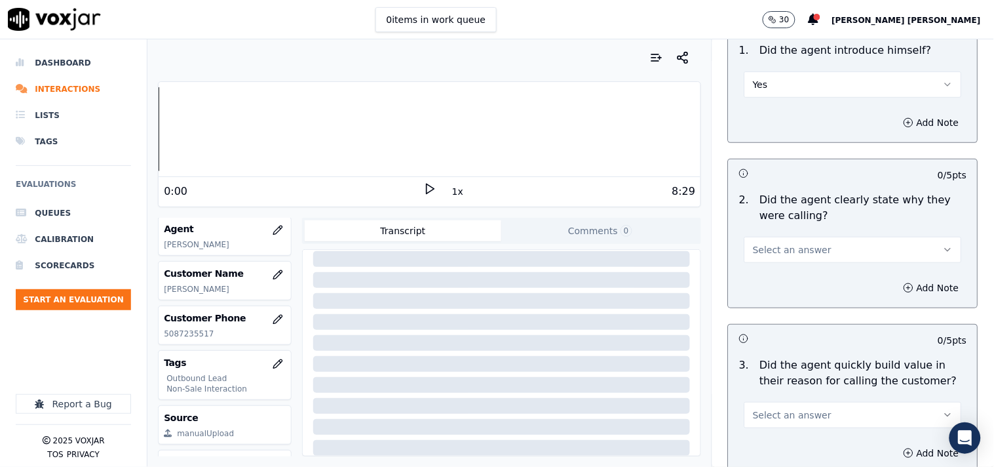
click at [794, 254] on span "Select an answer" at bounding box center [792, 249] width 79 height 13
click at [791, 282] on div "Yes" at bounding box center [830, 279] width 193 height 21
click at [772, 419] on span "Select an answer" at bounding box center [792, 414] width 79 height 13
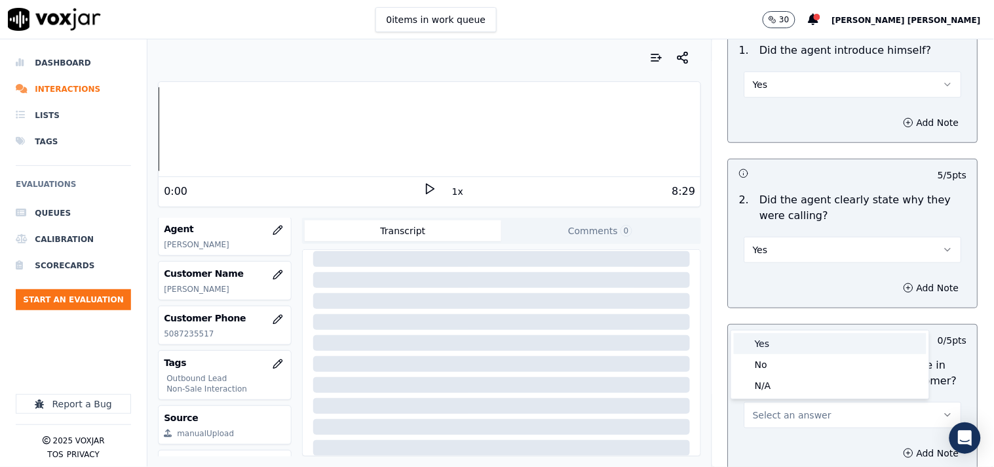
click at [788, 343] on div "Yes" at bounding box center [830, 343] width 193 height 21
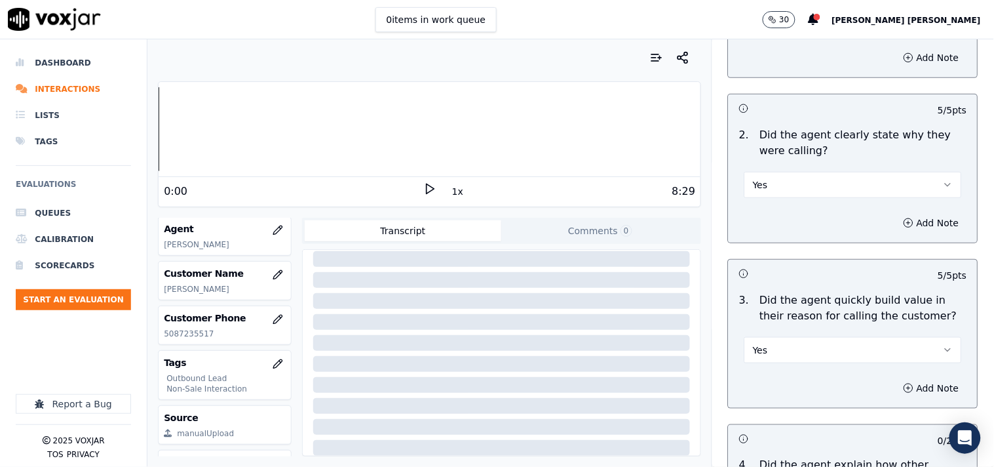
scroll to position [364, 0]
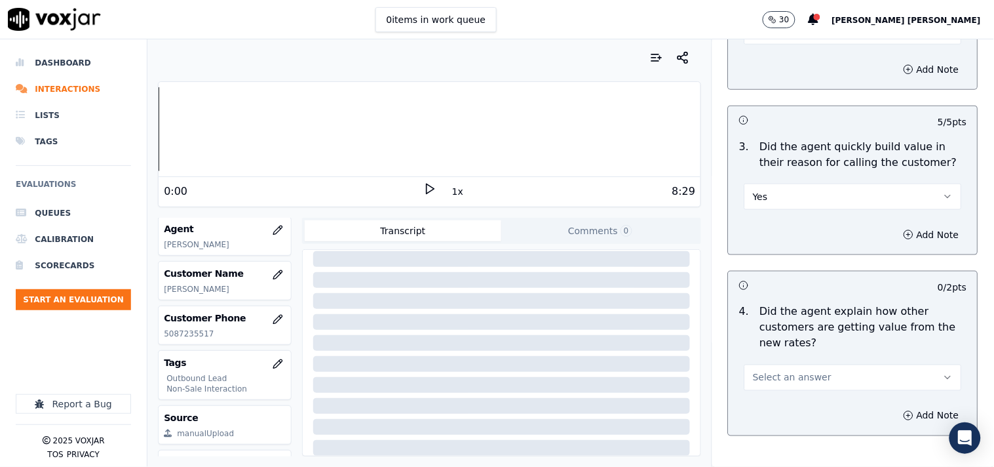
click at [782, 371] on span "Select an answer" at bounding box center [792, 377] width 79 height 13
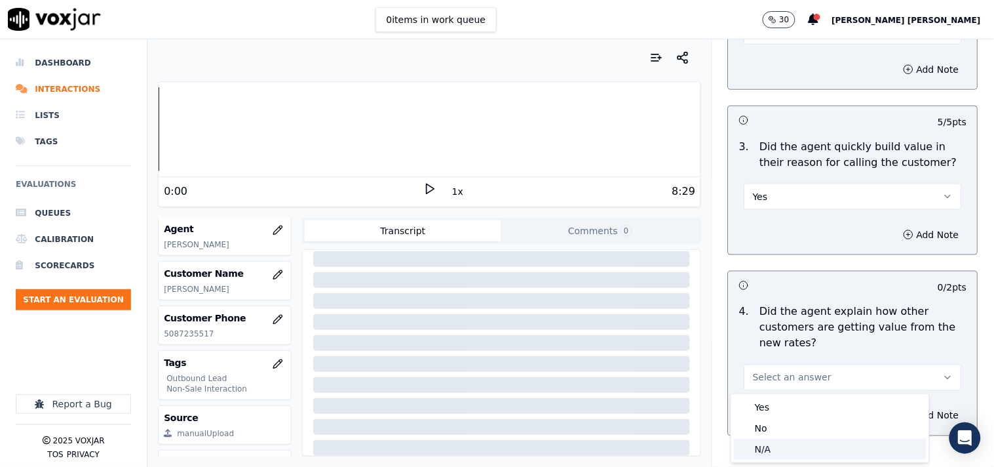
click at [770, 443] on div "N/A" at bounding box center [830, 448] width 193 height 21
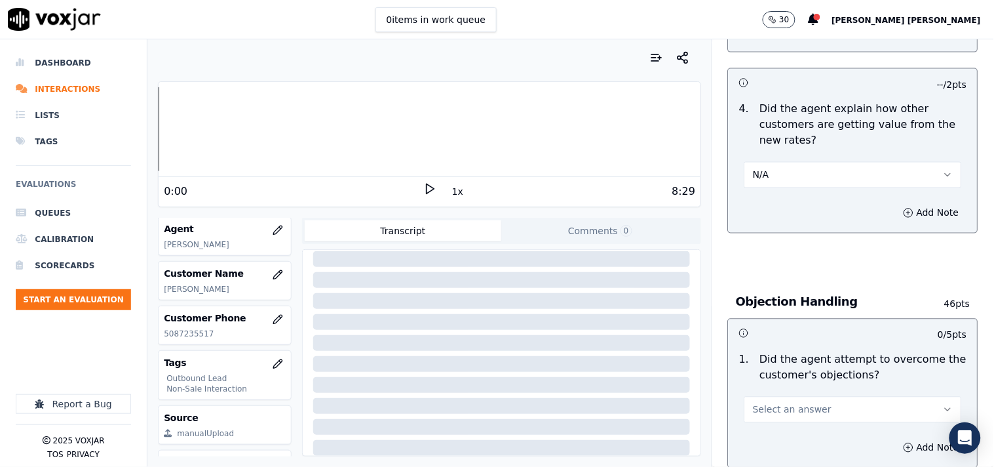
scroll to position [655, 0]
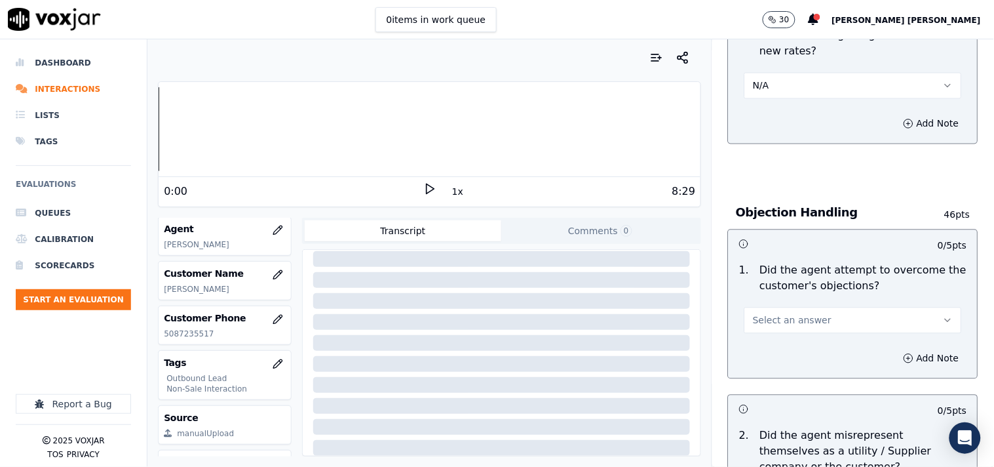
click at [758, 305] on div "Select an answer" at bounding box center [854, 319] width 218 height 29
click at [769, 324] on span "Select an answer" at bounding box center [792, 320] width 79 height 13
click at [773, 344] on div "Yes" at bounding box center [830, 350] width 193 height 21
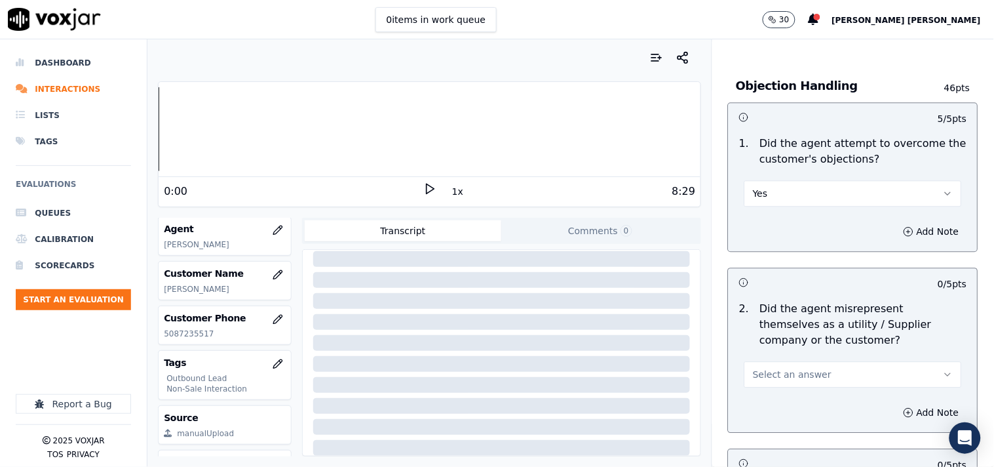
scroll to position [874, 0]
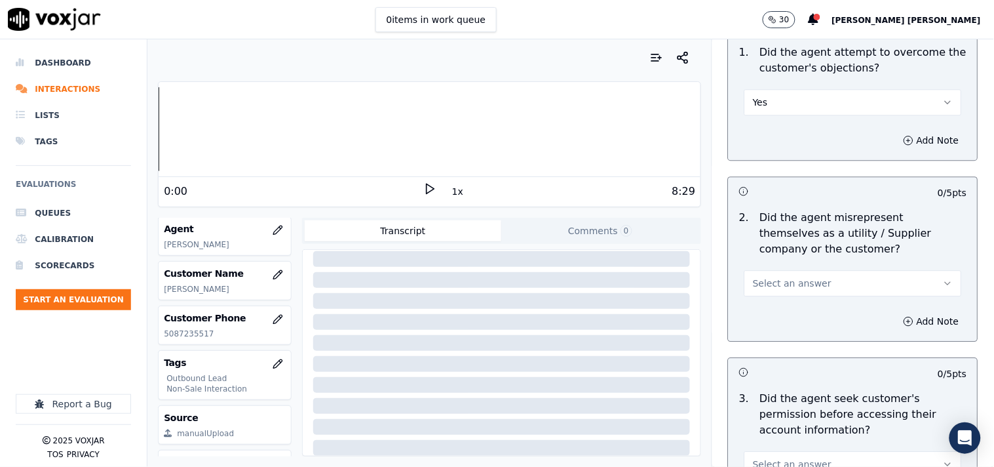
click at [788, 282] on span "Select an answer" at bounding box center [792, 283] width 79 height 13
click at [775, 311] on div "Yes" at bounding box center [830, 312] width 193 height 21
click at [896, 319] on button "Add Note" at bounding box center [931, 321] width 71 height 18
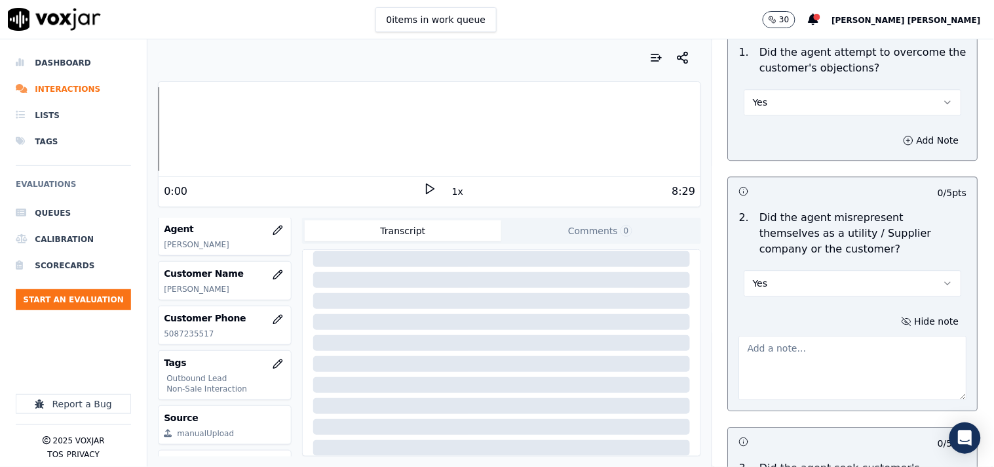
click at [777, 360] on textarea at bounding box center [853, 368] width 228 height 64
paste textarea "06:16 [PERSON_NAME]- so I'm giving you this rate for the next 3 months"
click at [739, 343] on textarea "06:16 [PERSON_NAME]- so I'm giving you this rate for the next 3 months" at bounding box center [853, 368] width 228 height 64
paste textarea "Call id-20250915-181830"
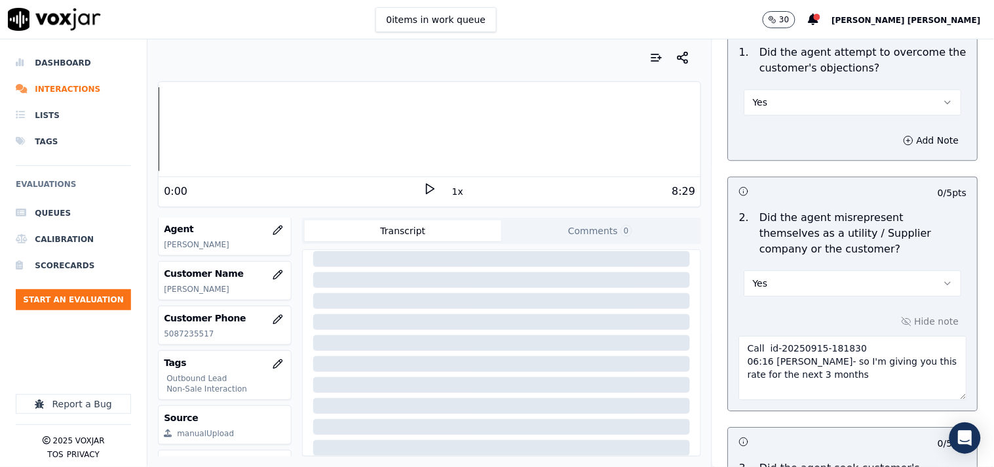
scroll to position [1092, 0]
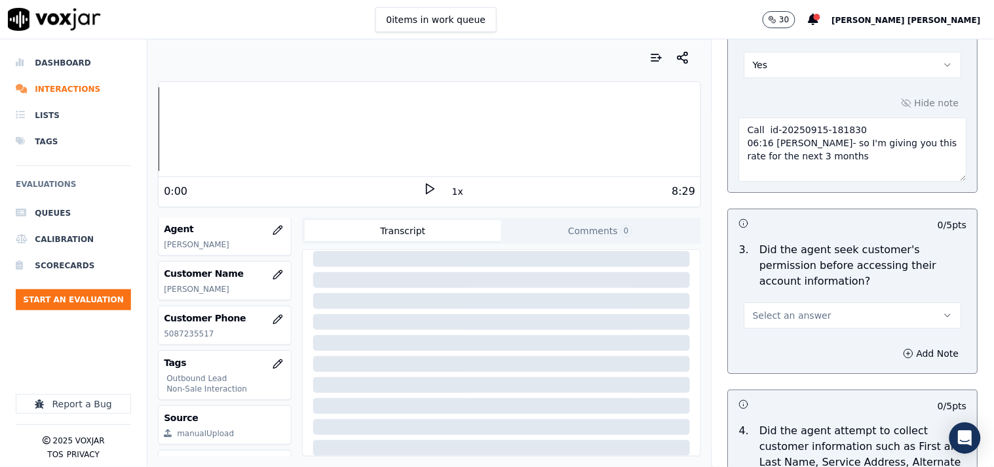
type textarea "Call id-20250915-181830 06:16 [PERSON_NAME]- so I'm giving you this rate for th…"
click at [777, 328] on button "Select an answer" at bounding box center [854, 315] width 218 height 26
click at [764, 363] on div "No" at bounding box center [830, 365] width 193 height 21
click at [906, 357] on button "Add Note" at bounding box center [931, 353] width 71 height 18
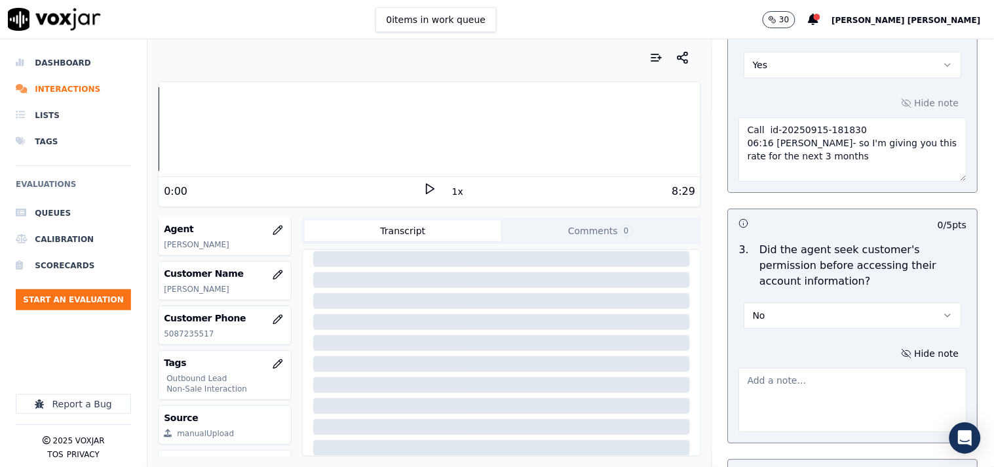
click at [767, 395] on textarea at bounding box center [853, 400] width 228 height 64
paste textarea "@00:46 [PERSON_NAME]- informed the account number ,without taking cx details to…"
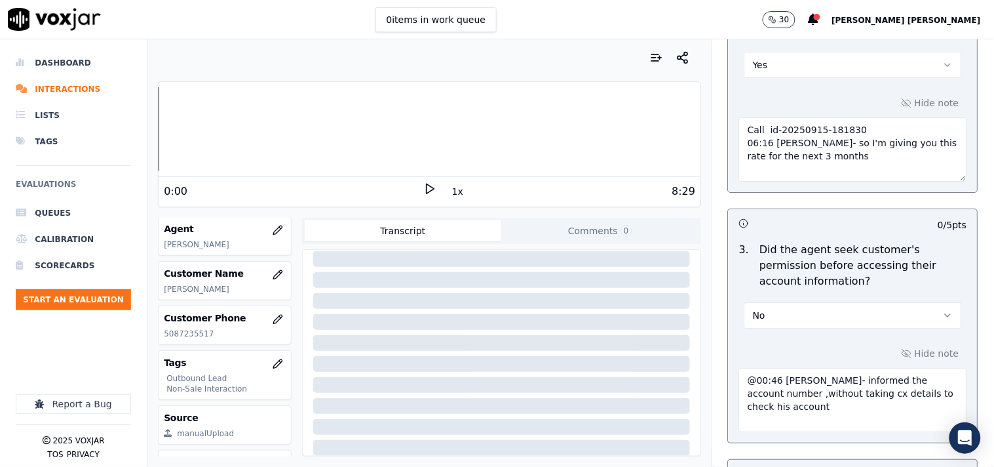
click at [739, 376] on textarea "@00:46 [PERSON_NAME]- informed the account number ,without taking cx details to…" at bounding box center [853, 400] width 228 height 64
paste textarea "Call id-20250915-181830"
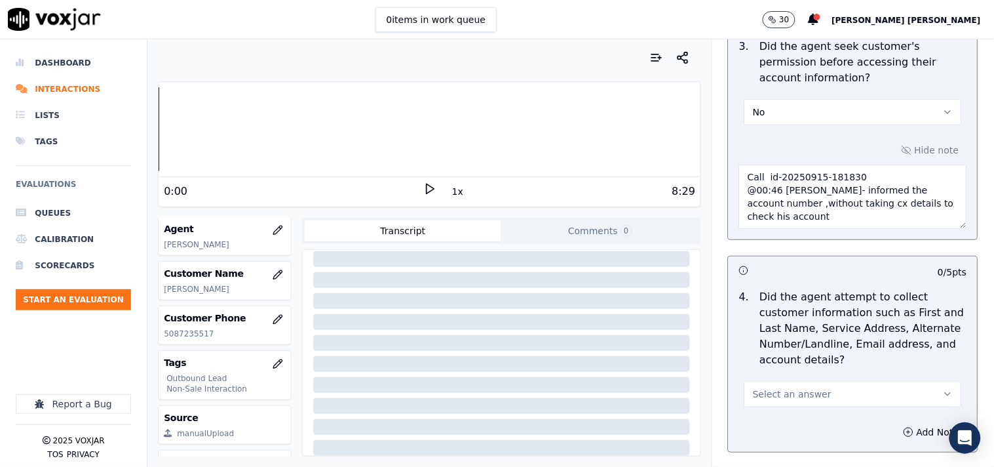
scroll to position [1384, 0]
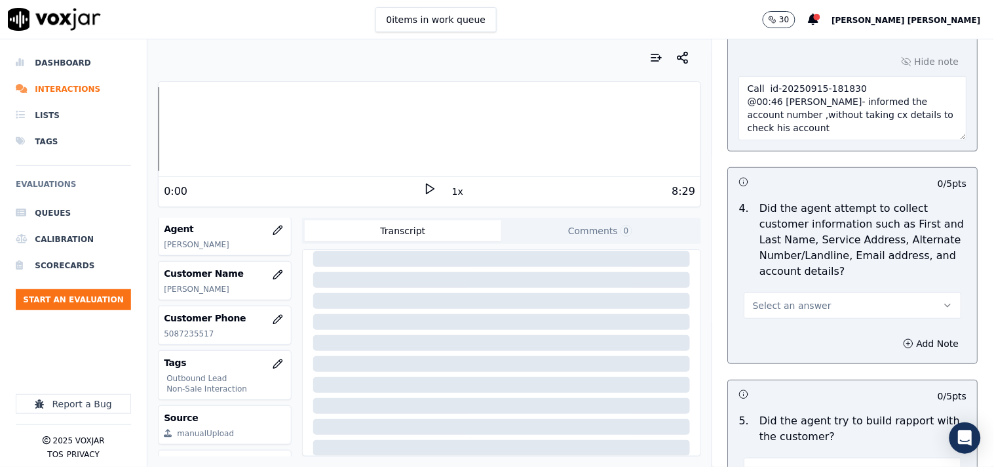
type textarea "Call id-20250915-181830 @00:46 [PERSON_NAME]- informed the account number ,with…"
click at [809, 313] on button "Select an answer" at bounding box center [854, 305] width 218 height 26
click at [774, 380] on div "N/A" at bounding box center [830, 377] width 193 height 21
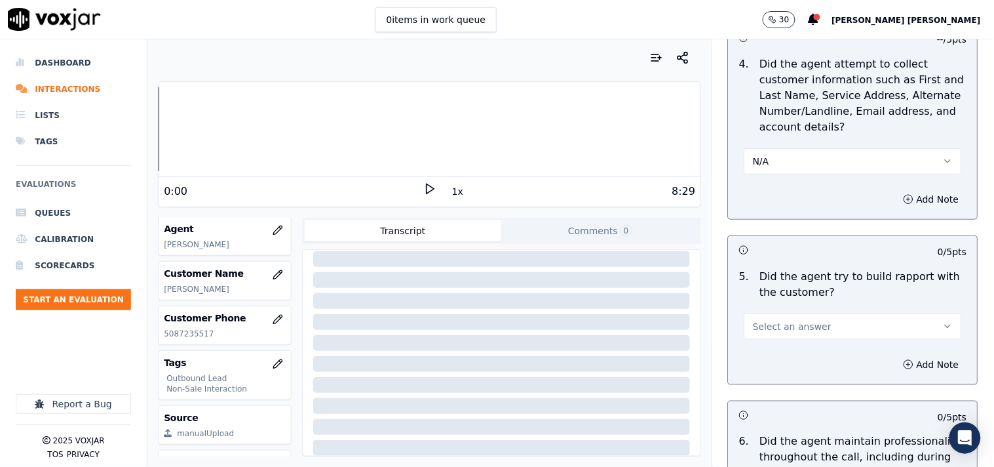
scroll to position [1529, 0]
click at [783, 325] on span "Select an answer" at bounding box center [792, 325] width 79 height 13
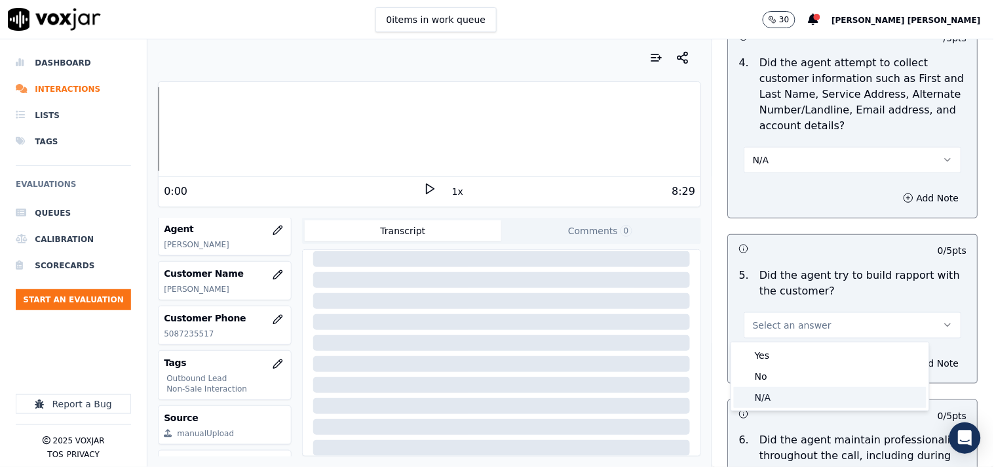
click at [767, 394] on div "N/A" at bounding box center [830, 397] width 193 height 21
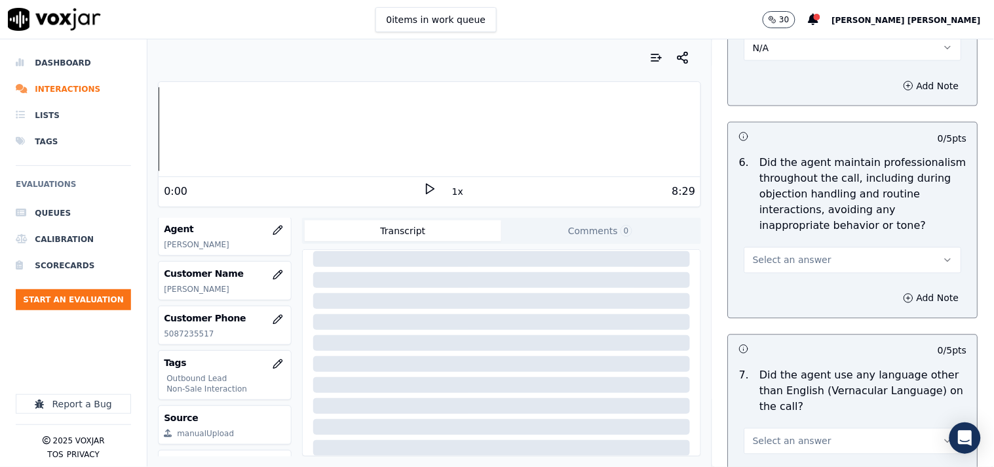
scroll to position [1820, 0]
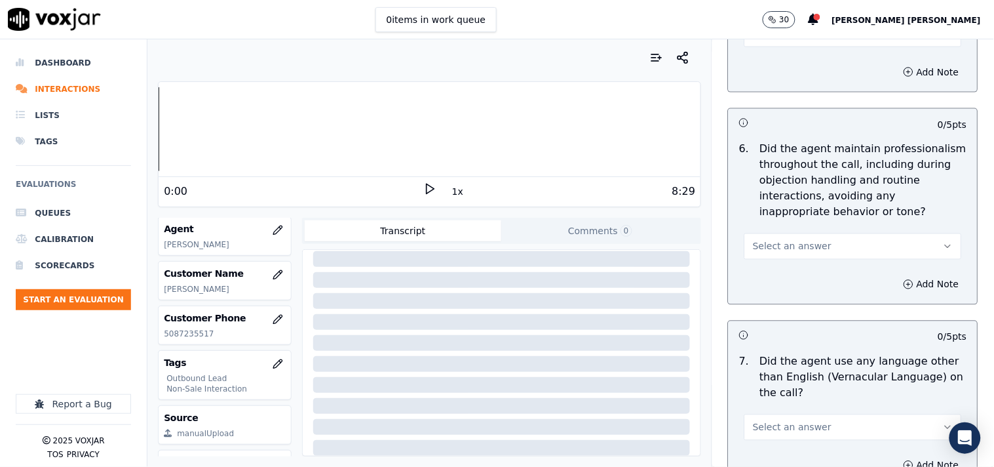
click at [805, 242] on span "Select an answer" at bounding box center [792, 246] width 79 height 13
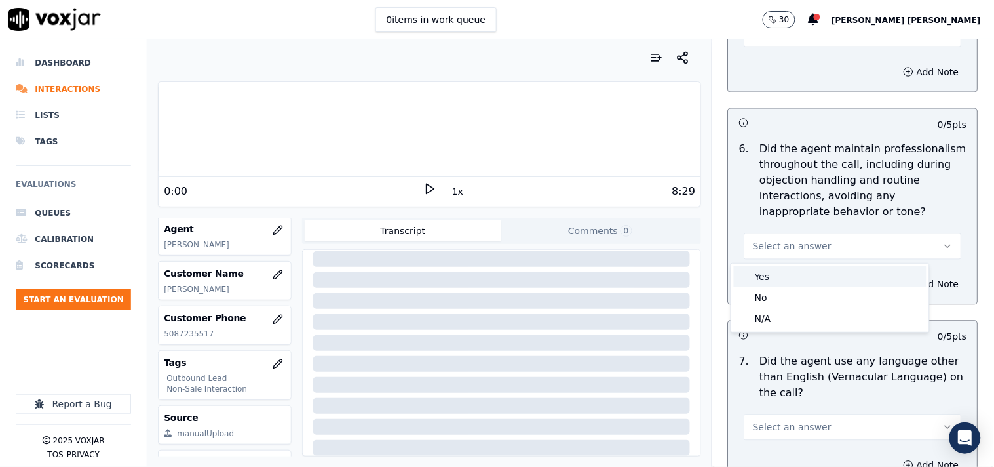
click at [794, 277] on div "Yes" at bounding box center [830, 276] width 193 height 21
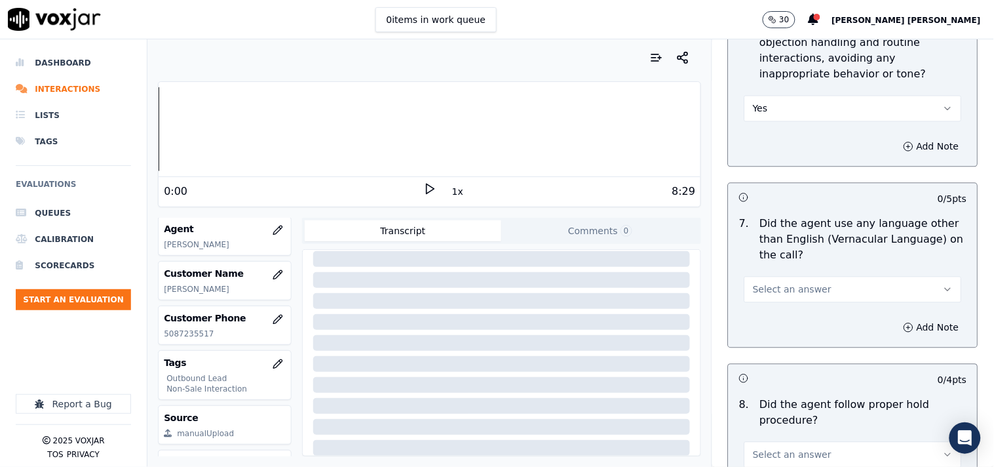
scroll to position [1966, 0]
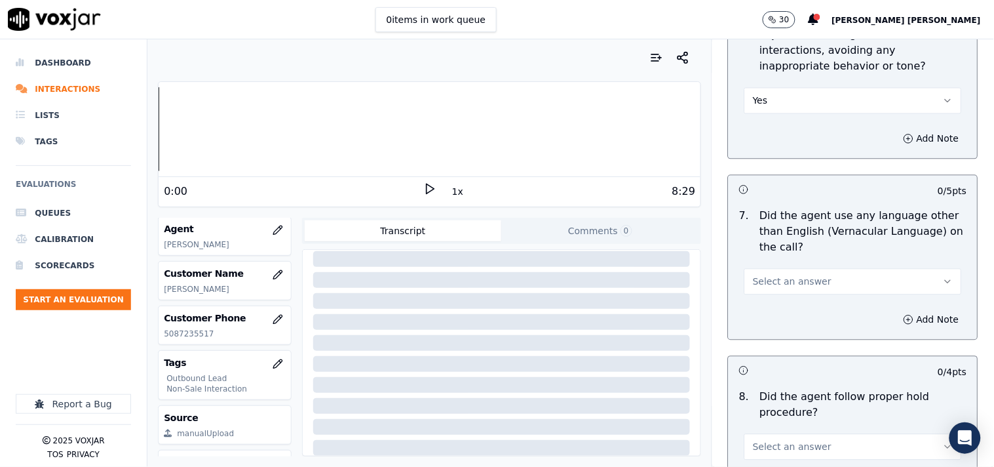
click at [803, 283] on span "Select an answer" at bounding box center [792, 281] width 79 height 13
click at [794, 328] on div "No" at bounding box center [830, 332] width 193 height 21
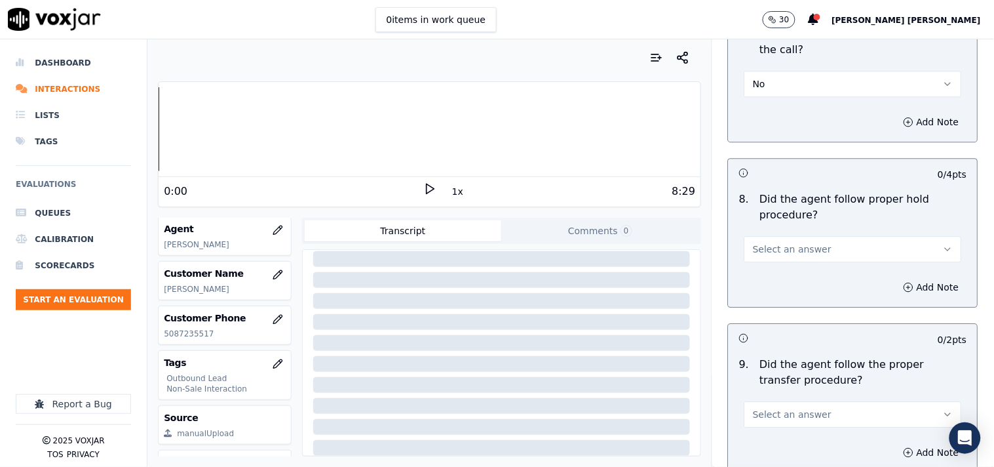
scroll to position [2184, 0]
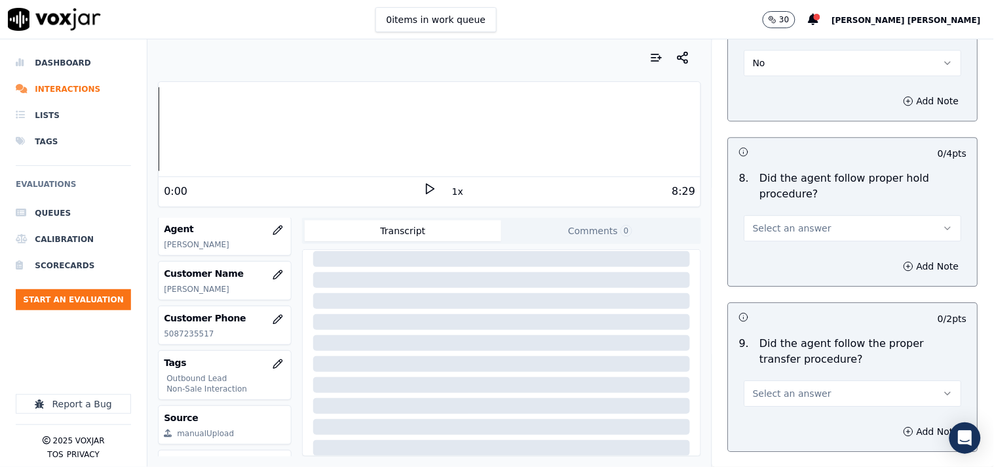
click at [785, 229] on span "Select an answer" at bounding box center [792, 228] width 79 height 13
click at [783, 250] on div "Yes" at bounding box center [830, 258] width 193 height 21
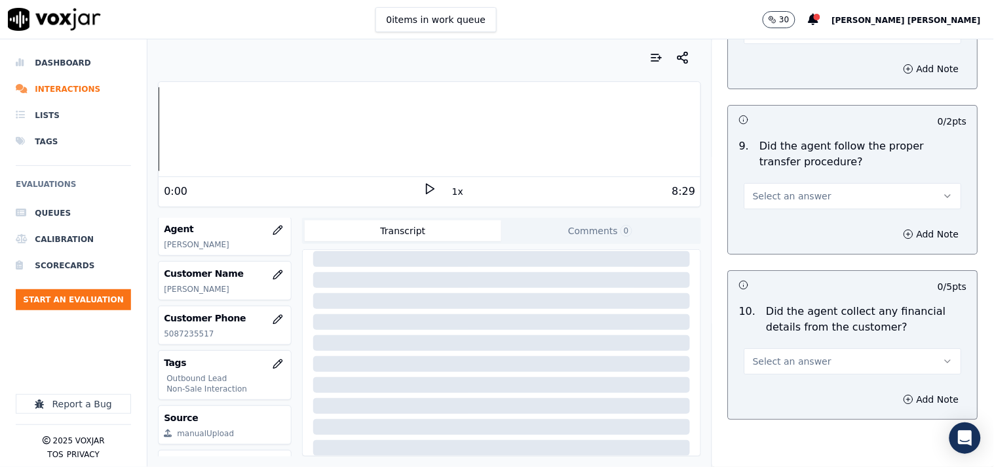
scroll to position [2403, 0]
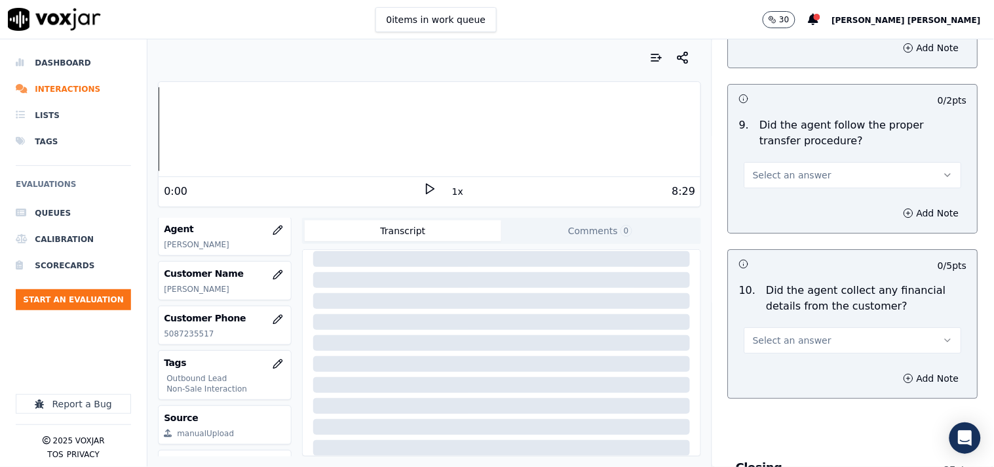
click at [790, 193] on div "9 . Did the agent follow the proper transfer procedure? Select an answer" at bounding box center [853, 152] width 249 height 81
click at [795, 182] on span "Select an answer" at bounding box center [792, 174] width 79 height 13
click at [794, 199] on div "Yes" at bounding box center [830, 205] width 193 height 21
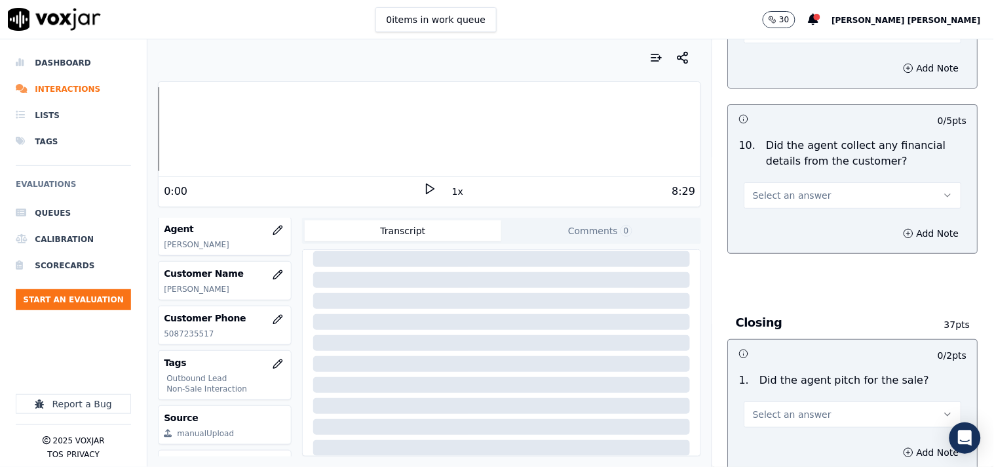
scroll to position [2548, 0]
click at [797, 206] on button "Select an answer" at bounding box center [854, 195] width 218 height 26
click at [791, 239] on div "No" at bounding box center [830, 245] width 193 height 21
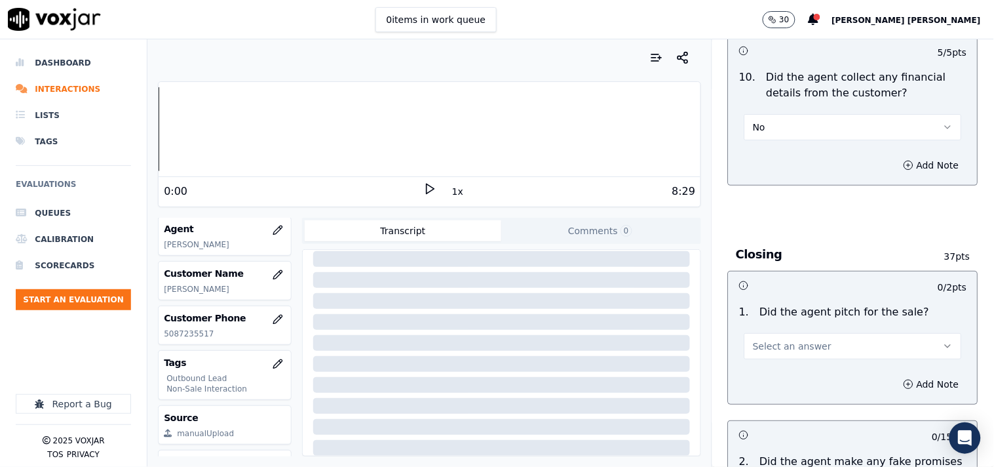
scroll to position [2694, 0]
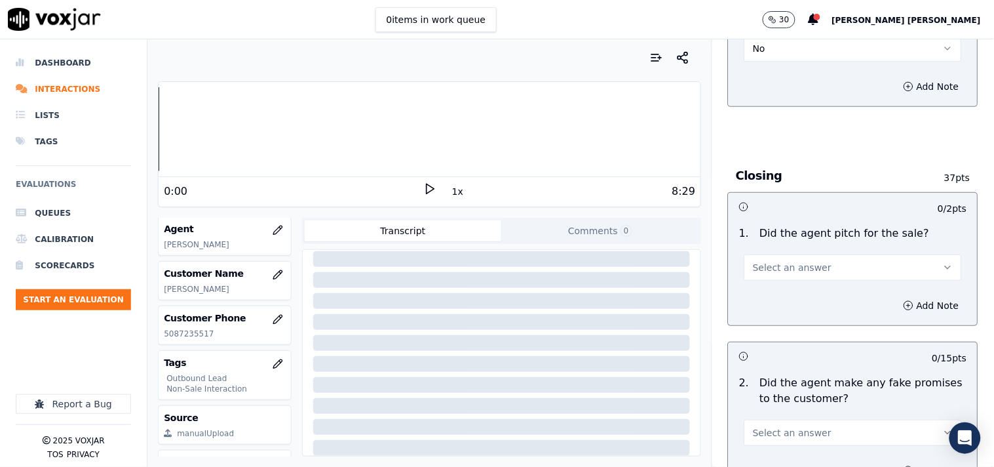
click at [790, 260] on button "Select an answer" at bounding box center [854, 267] width 218 height 26
click at [775, 288] on div "Yes" at bounding box center [830, 298] width 193 height 21
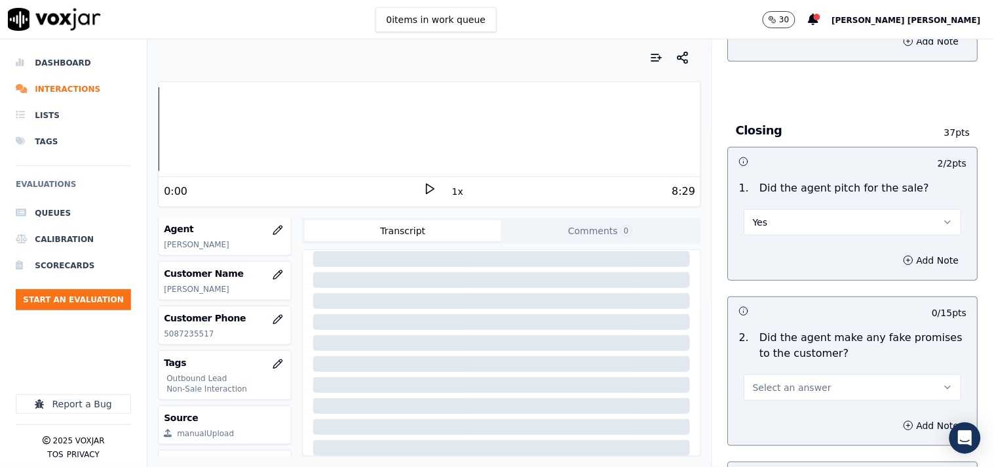
scroll to position [2767, 0]
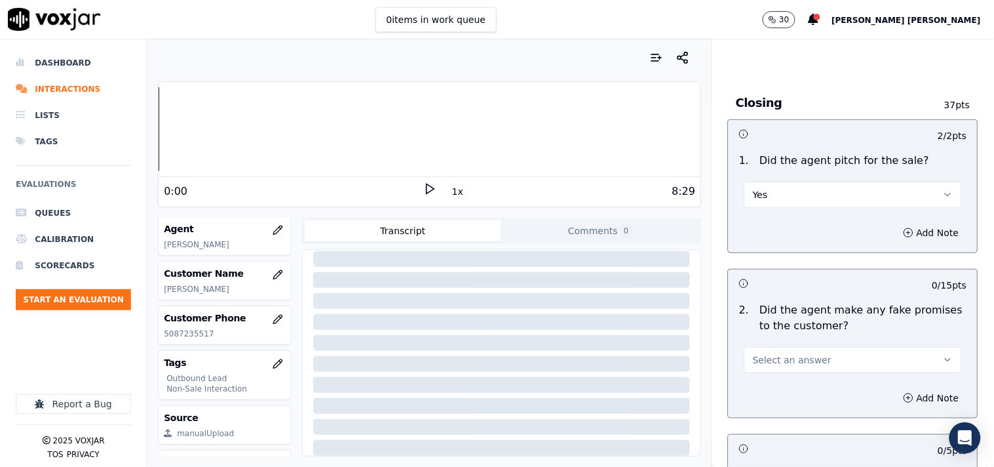
click at [764, 380] on div "Add Note" at bounding box center [853, 397] width 249 height 39
click at [769, 368] on button "Select an answer" at bounding box center [854, 360] width 218 height 26
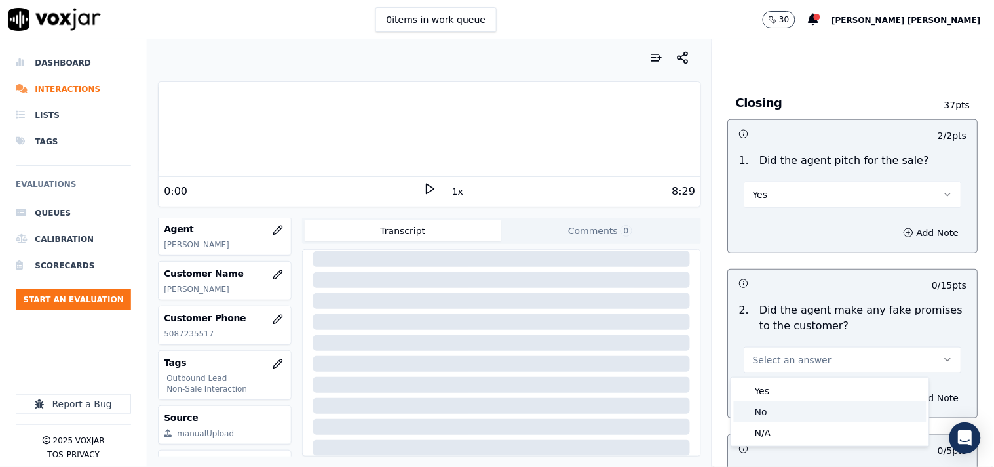
click at [765, 410] on div "No" at bounding box center [830, 411] width 193 height 21
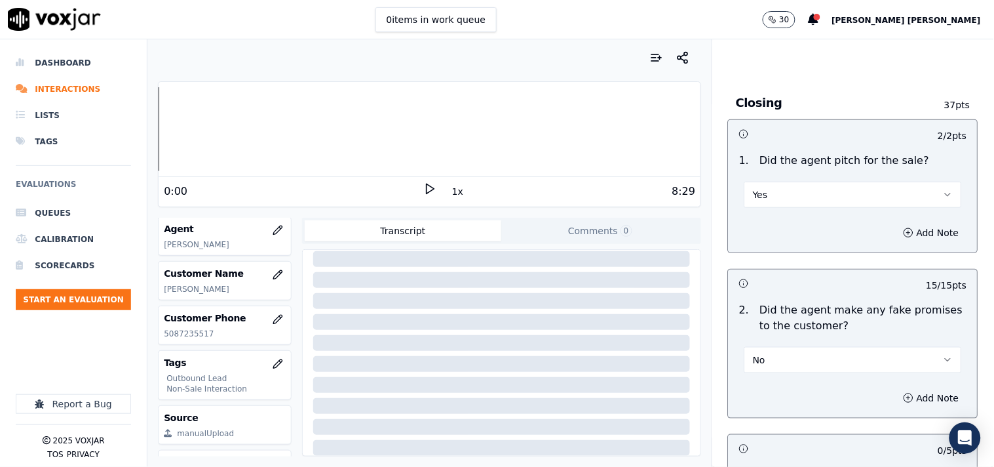
scroll to position [3204, 0]
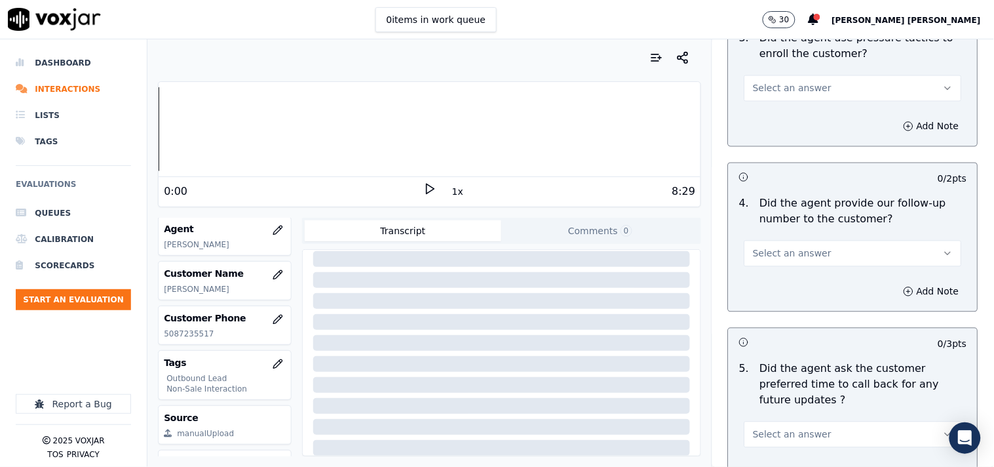
click at [813, 344] on h3 at bounding box center [796, 342] width 114 height 17
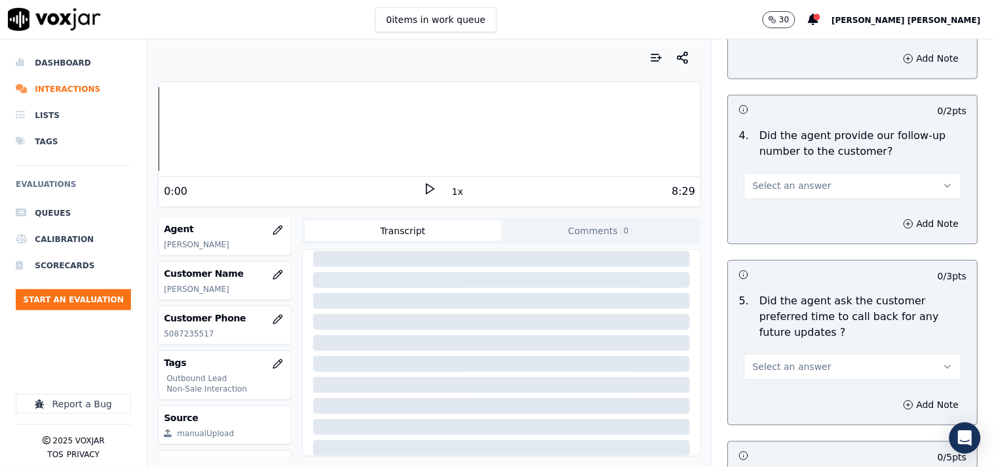
scroll to position [3350, 0]
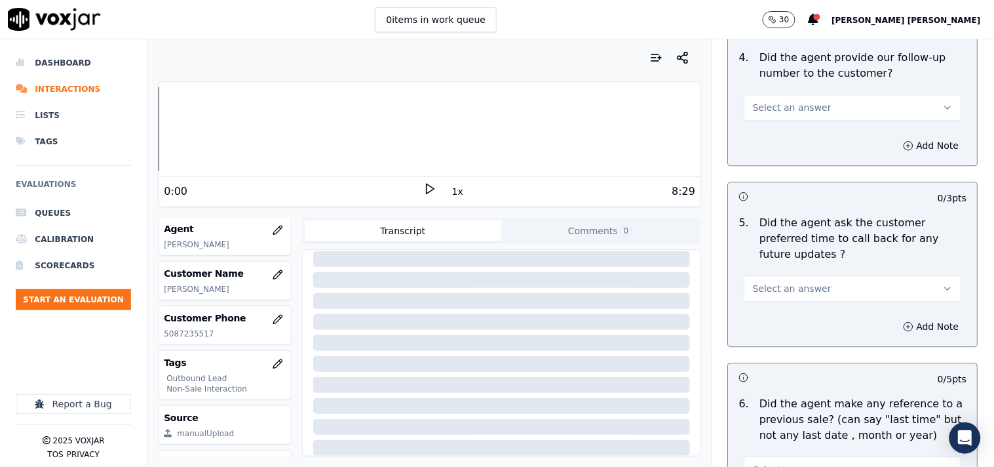
click at [845, 282] on button "Select an answer" at bounding box center [854, 288] width 218 height 26
click at [805, 330] on div "No" at bounding box center [830, 324] width 193 height 21
click at [839, 281] on button "No" at bounding box center [854, 288] width 218 height 26
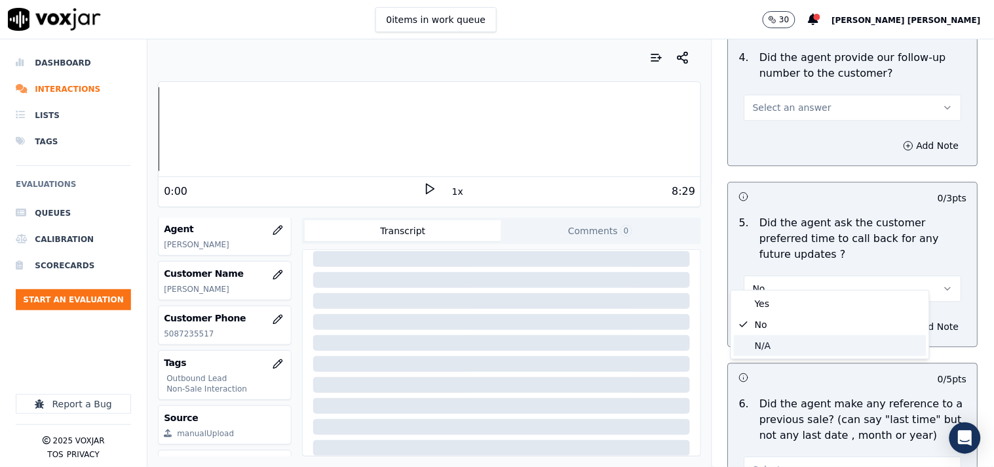
click at [796, 345] on div "N/A" at bounding box center [830, 345] width 193 height 21
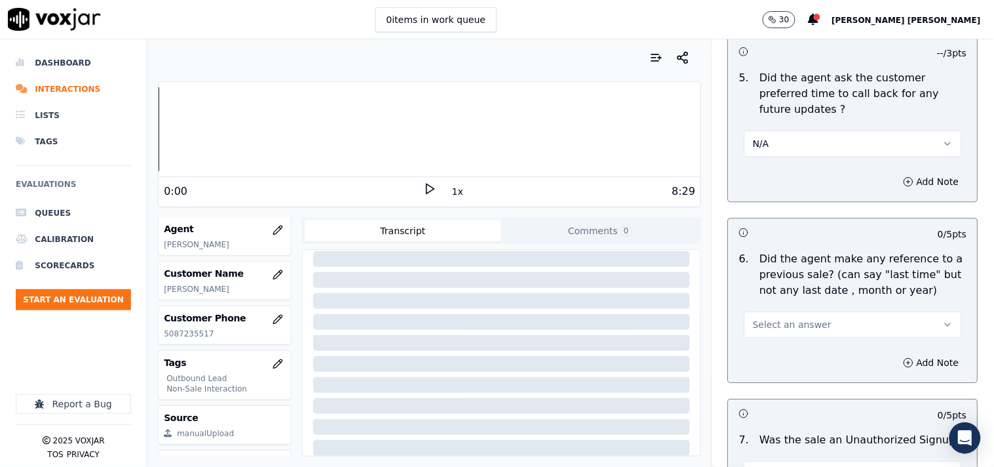
scroll to position [3495, 0]
click at [805, 317] on span "Select an answer" at bounding box center [792, 323] width 79 height 13
click at [790, 377] on div "N/A" at bounding box center [830, 380] width 193 height 21
click at [792, 321] on button "N/A" at bounding box center [854, 324] width 218 height 26
click at [791, 357] on div "No" at bounding box center [830, 359] width 193 height 21
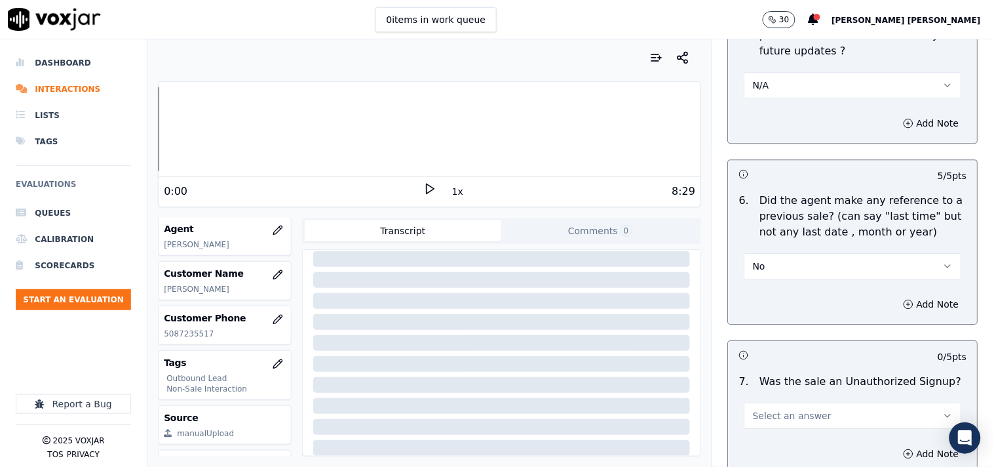
scroll to position [3657, 0]
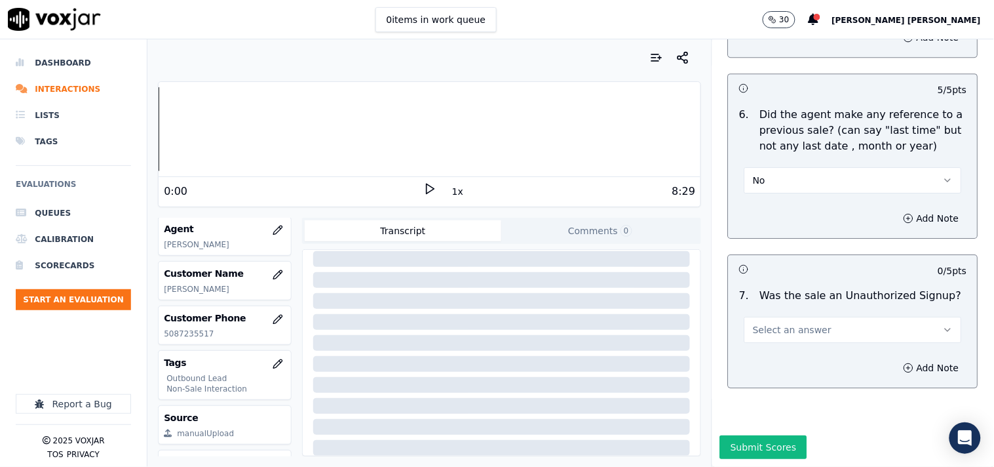
click at [802, 317] on button "Select an answer" at bounding box center [854, 330] width 218 height 26
click at [784, 361] on div "N/A" at bounding box center [830, 369] width 193 height 21
click at [807, 348] on div "Add Note" at bounding box center [853, 367] width 249 height 39
click at [902, 359] on button "Add Note" at bounding box center [931, 368] width 71 height 18
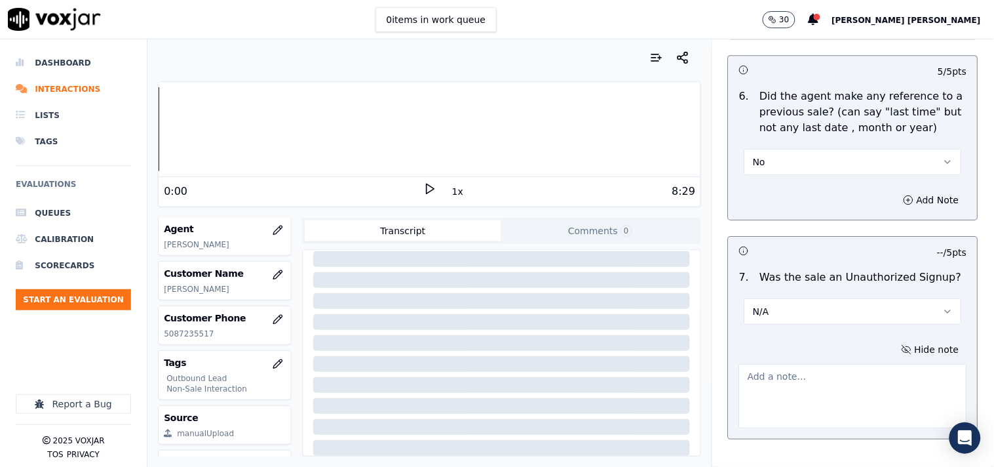
click at [802, 364] on textarea at bounding box center [853, 396] width 228 height 64
paste textarea "Call id-20250915-182700 During the TPV verification when verifier ask the Cx Na…"
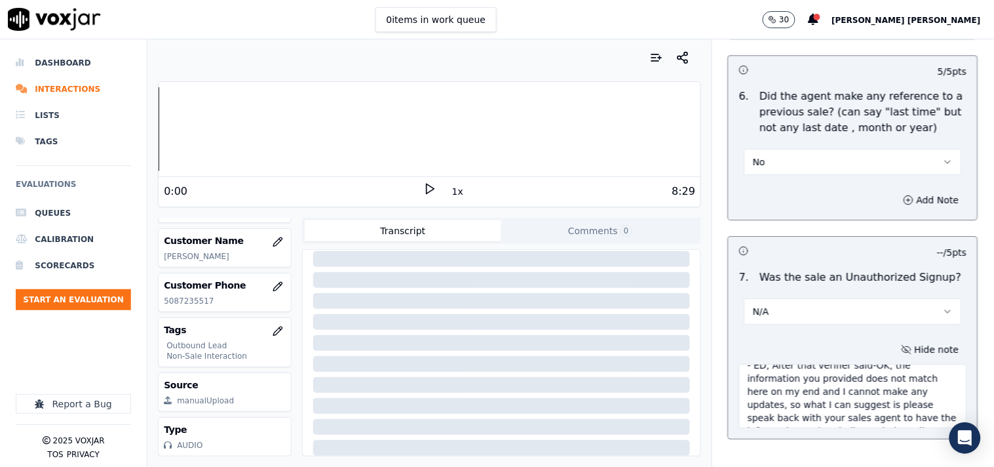
scroll to position [118, 0]
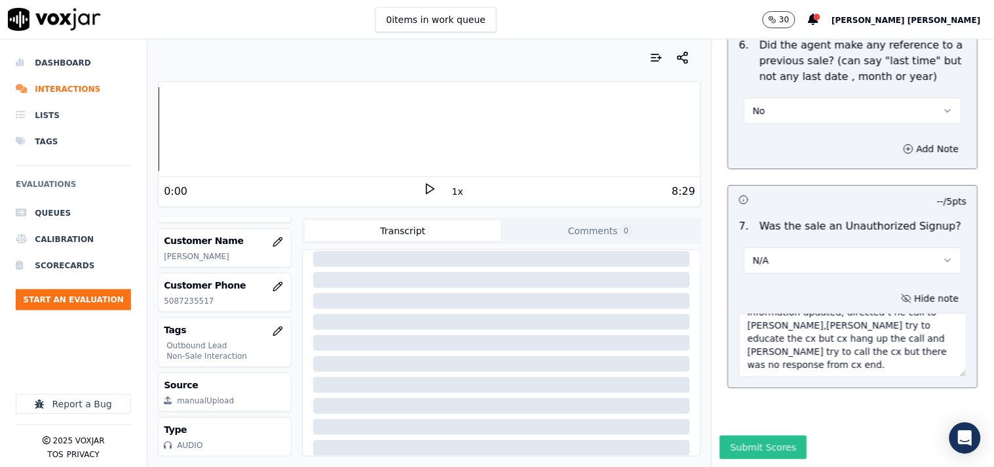
type textarea "Call id-20250915-182700 During the TPV verification when verifier ask the Cx Na…"
click at [749, 435] on button "Submit Scores" at bounding box center [763, 447] width 87 height 24
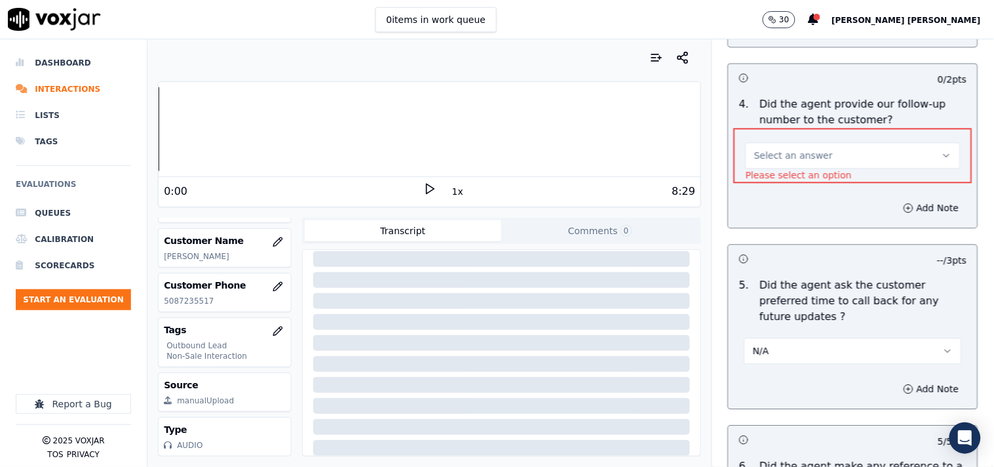
scroll to position [3246, 0]
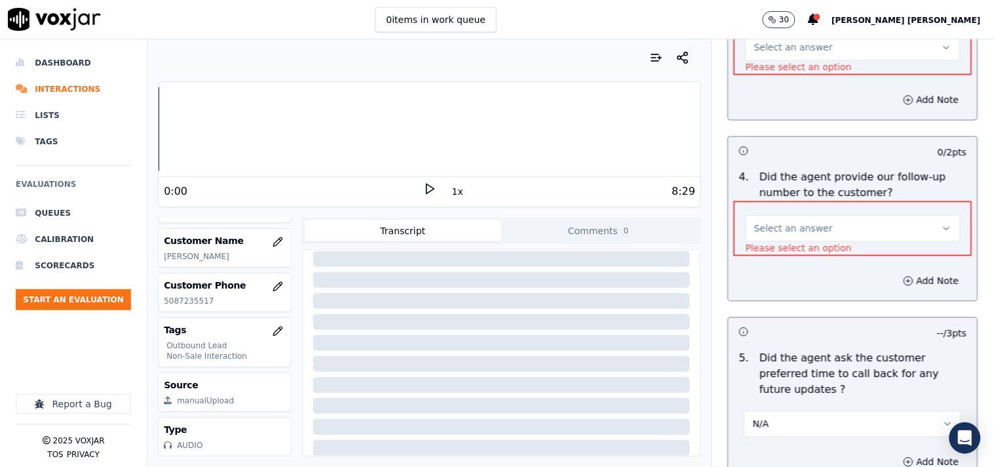
click at [805, 237] on button "Select an answer" at bounding box center [853, 228] width 215 height 26
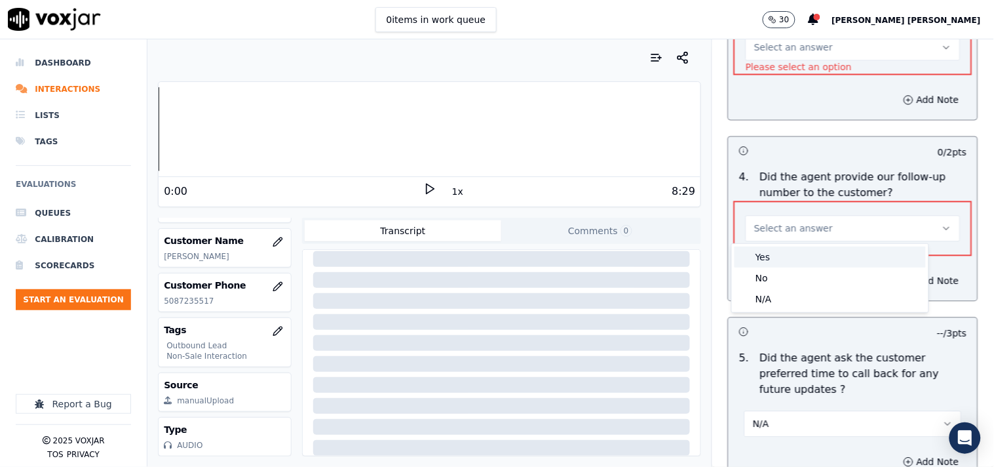
click at [802, 256] on div "Yes" at bounding box center [830, 256] width 191 height 21
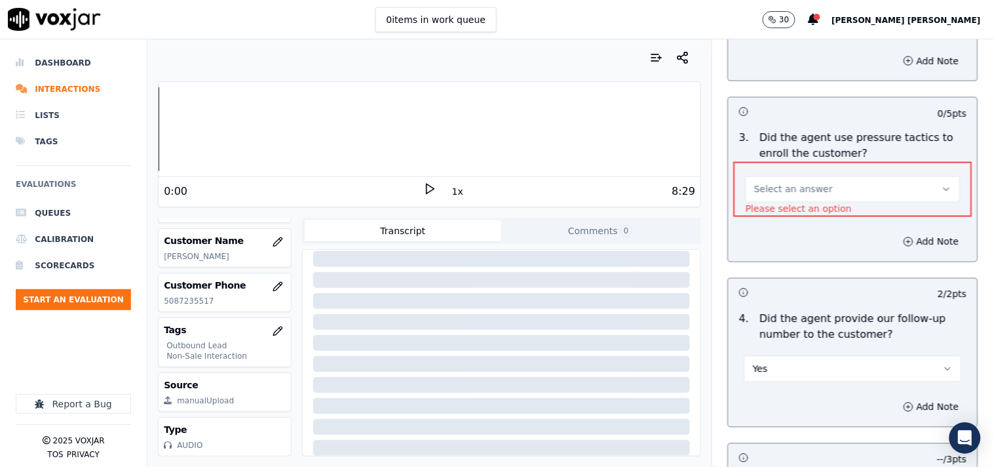
scroll to position [3101, 0]
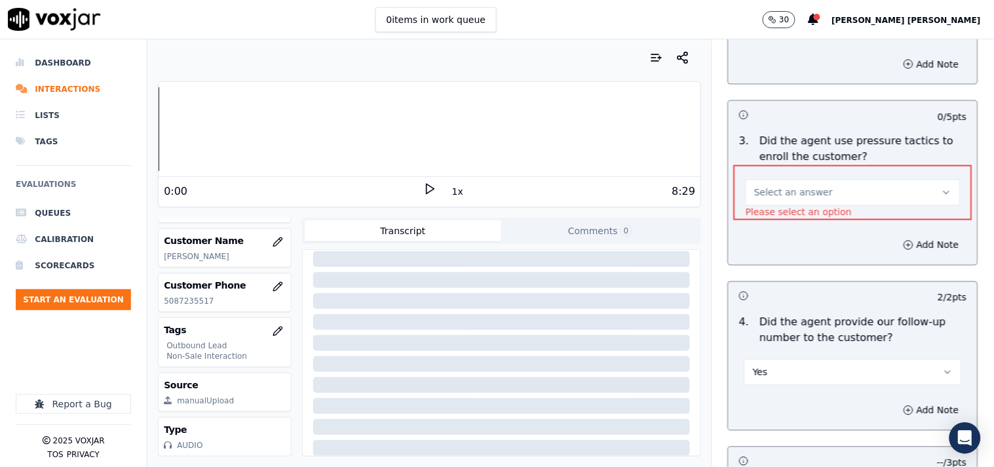
click at [809, 194] on button "Select an answer" at bounding box center [853, 193] width 215 height 26
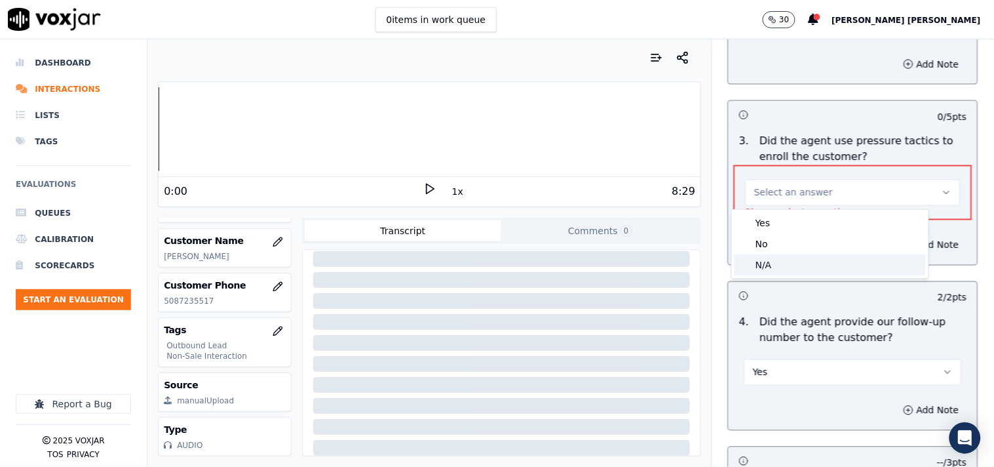
click at [793, 265] on div "N/A" at bounding box center [830, 264] width 191 height 21
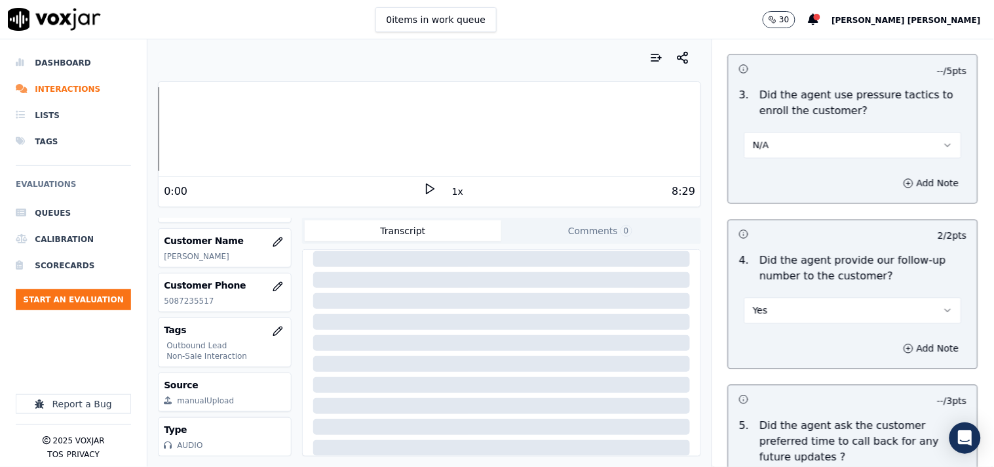
scroll to position [3144, 0]
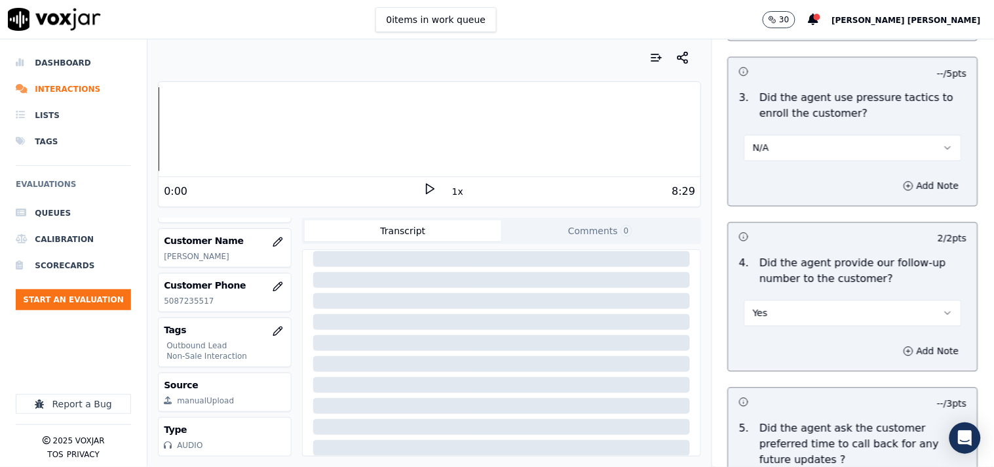
click at [852, 147] on button "N/A" at bounding box center [854, 148] width 218 height 26
click at [809, 203] on div "No" at bounding box center [830, 199] width 193 height 21
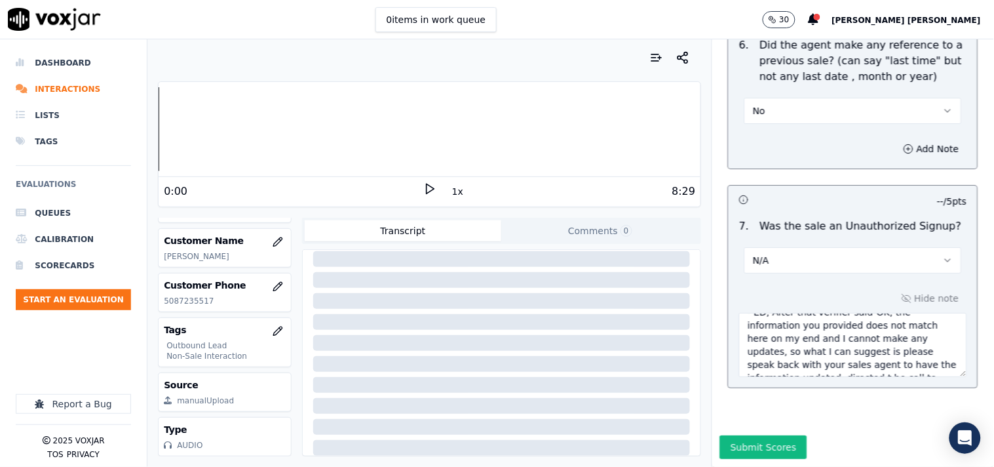
scroll to position [73, 0]
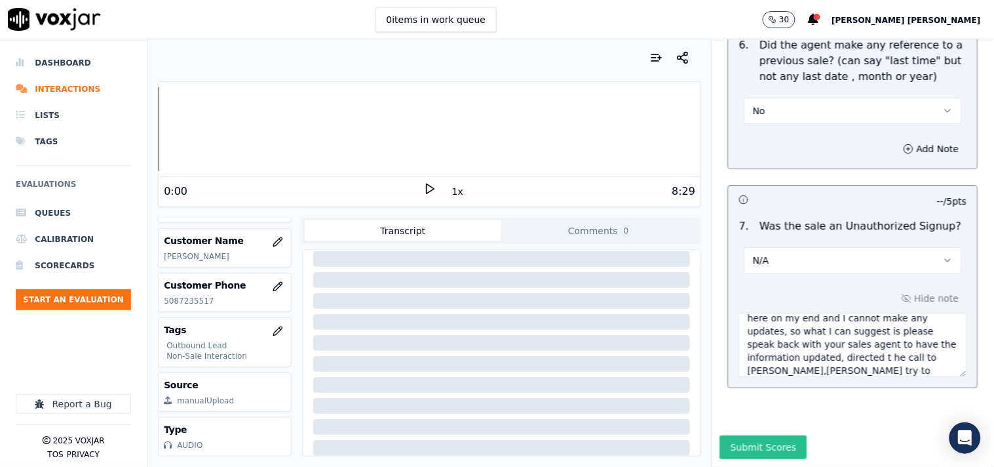
click at [755, 435] on button "Submit Scores" at bounding box center [763, 447] width 87 height 24
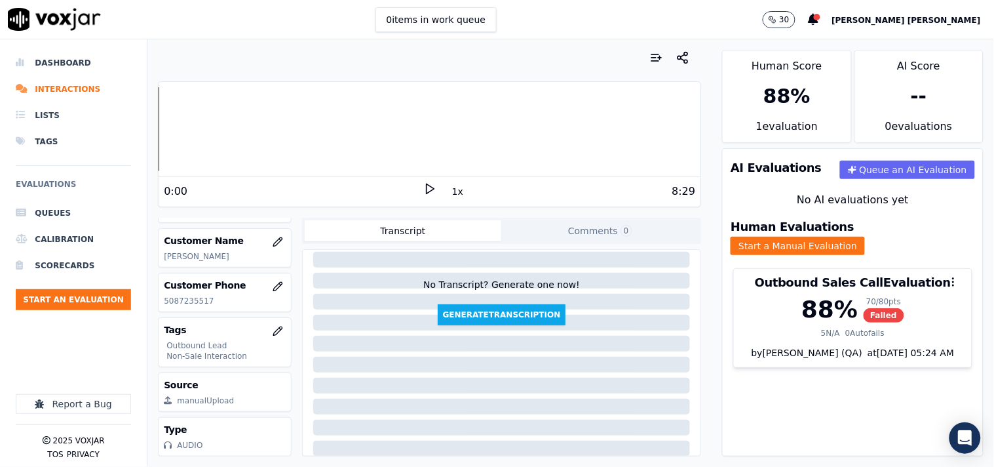
scroll to position [0, 0]
